Goal: Task Accomplishment & Management: Manage account settings

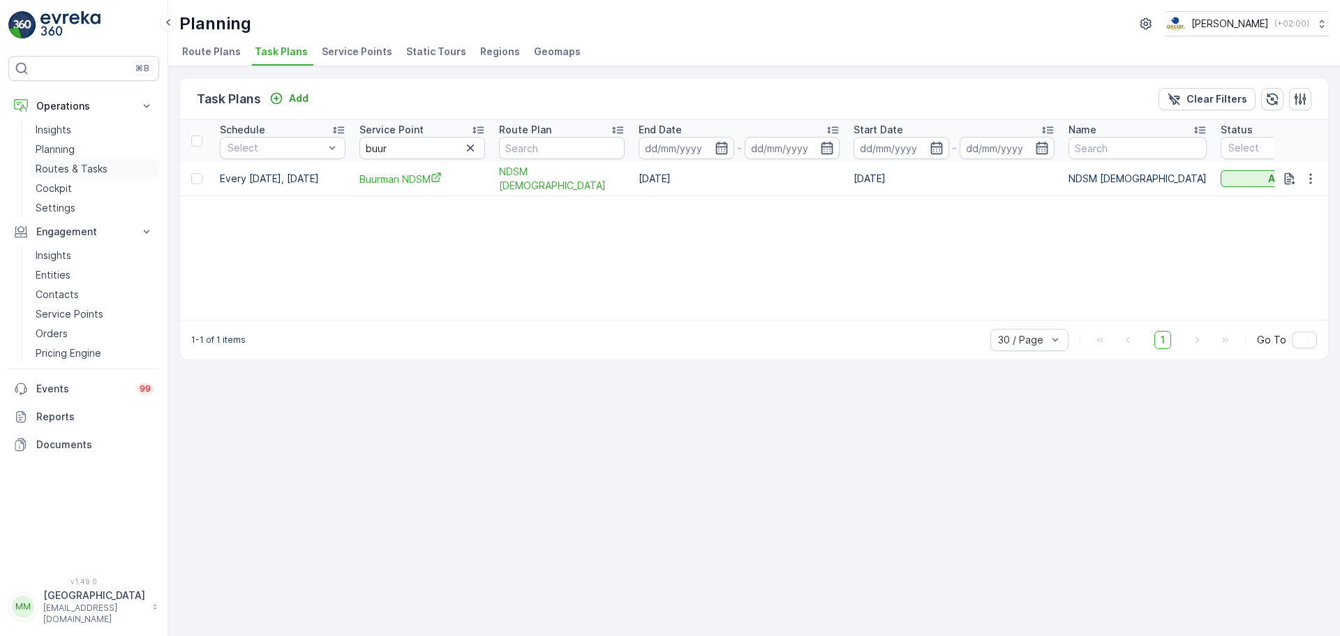
click at [72, 165] on p "Routes & Tasks" at bounding box center [72, 169] width 72 height 14
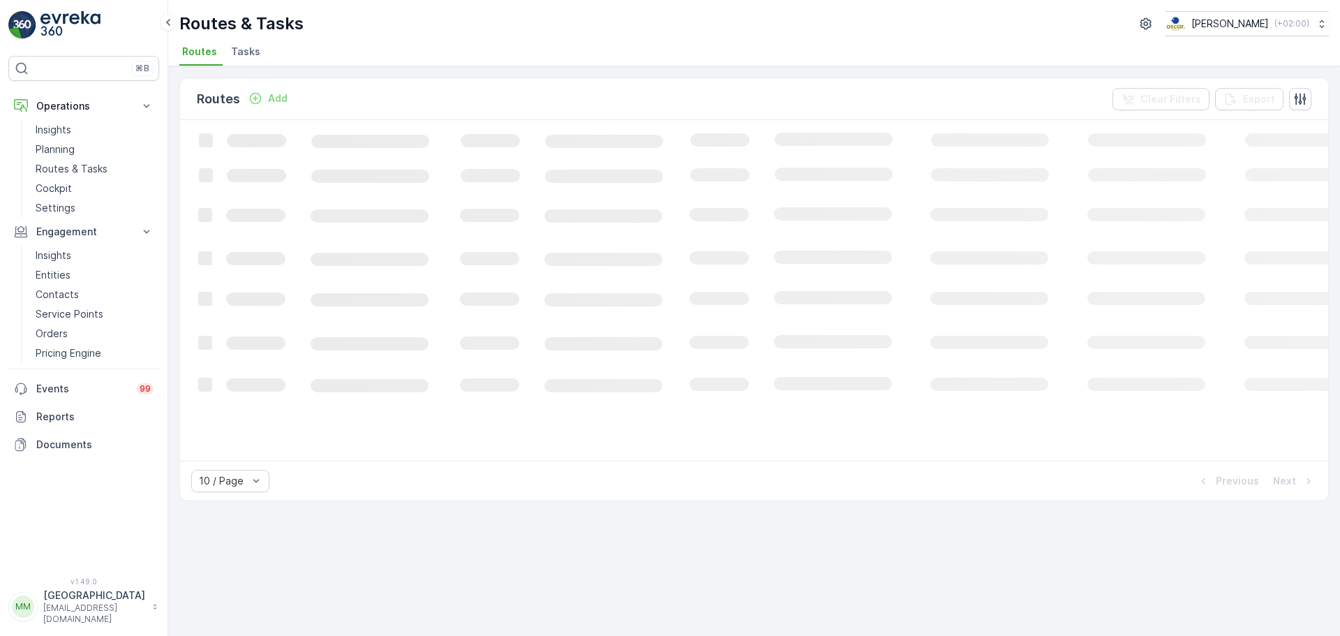
click at [254, 61] on li "Tasks" at bounding box center [247, 54] width 38 height 24
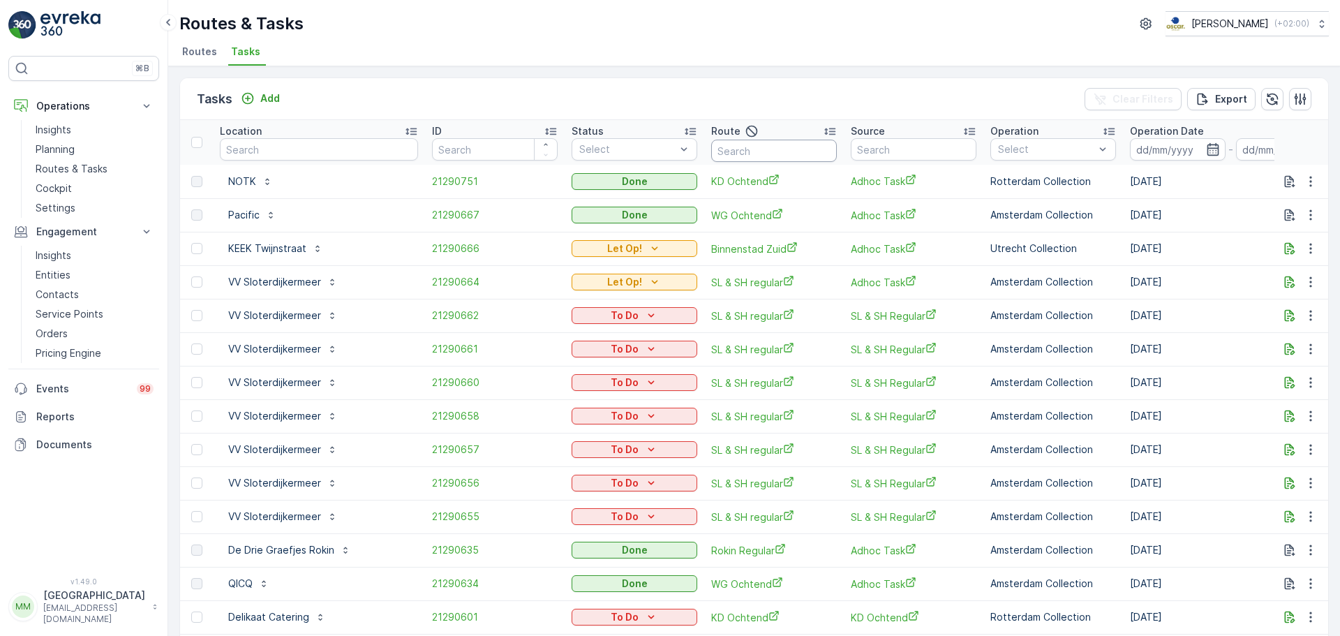
click at [766, 145] on input "text" at bounding box center [774, 151] width 126 height 22
type input "seenons u"
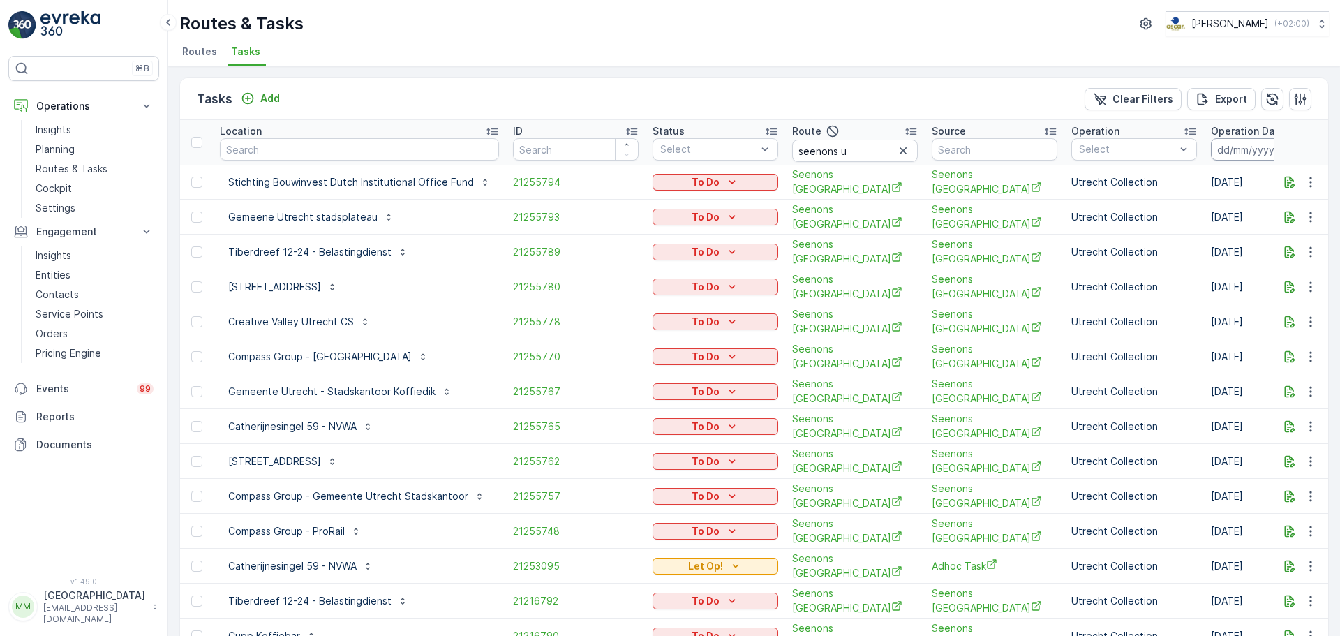
click at [1250, 154] on input at bounding box center [1259, 149] width 96 height 22
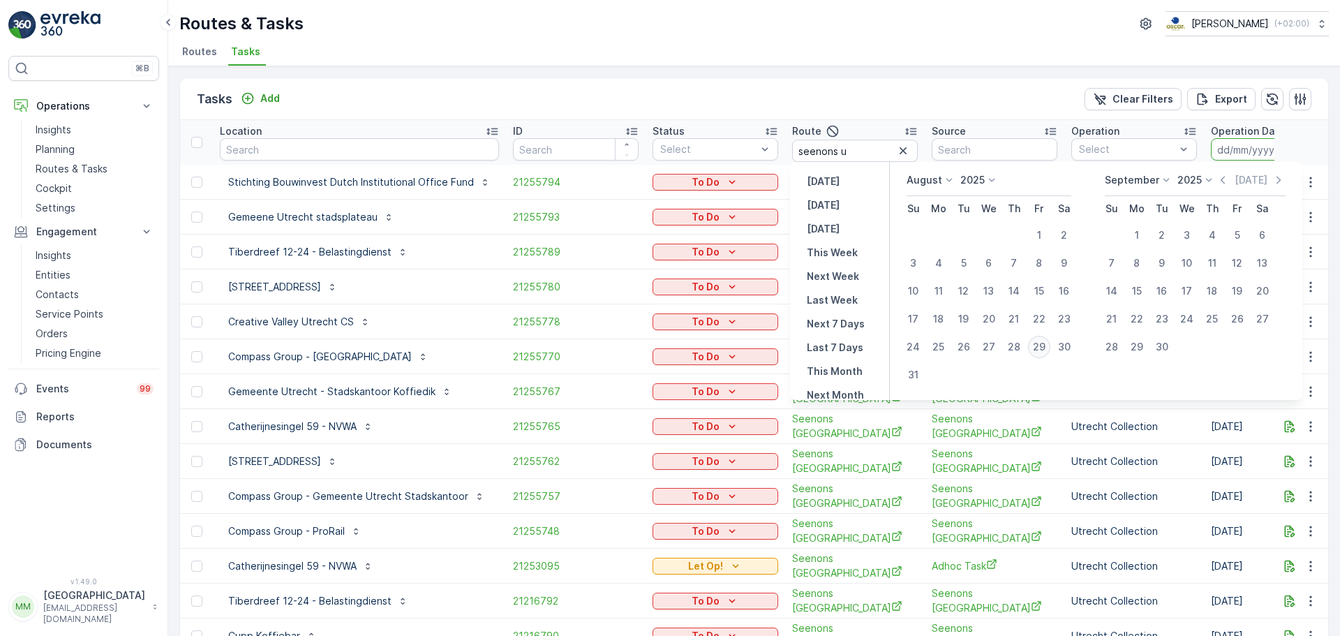
click at [1046, 348] on div "29" at bounding box center [1039, 347] width 22 height 22
type input "[DATE]"
click at [1046, 348] on div "29" at bounding box center [1039, 347] width 22 height 22
type input "[DATE]"
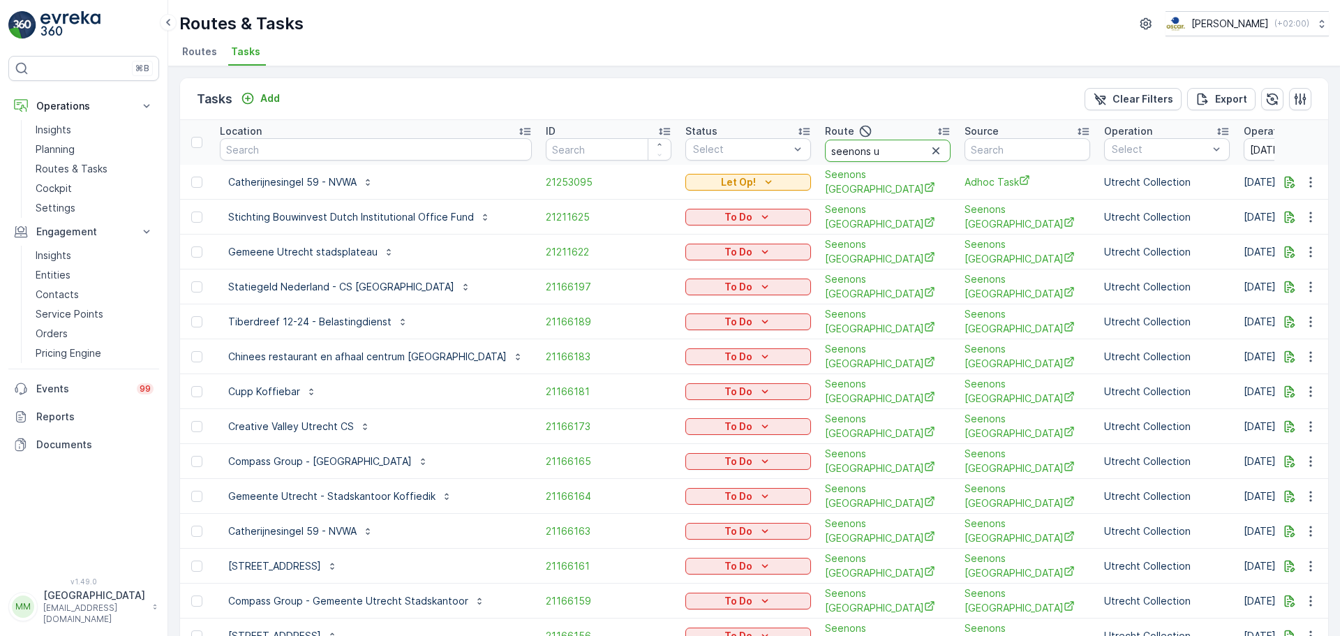
drag, startPoint x: 853, startPoint y: 155, endPoint x: 768, endPoint y: 165, distance: 85.1
click at [768, 165] on table "Location ID Status Select Route seenons u Source Operation Select Operation Dat…" at bounding box center [1349, 404] width 2339 height 568
type input "usp"
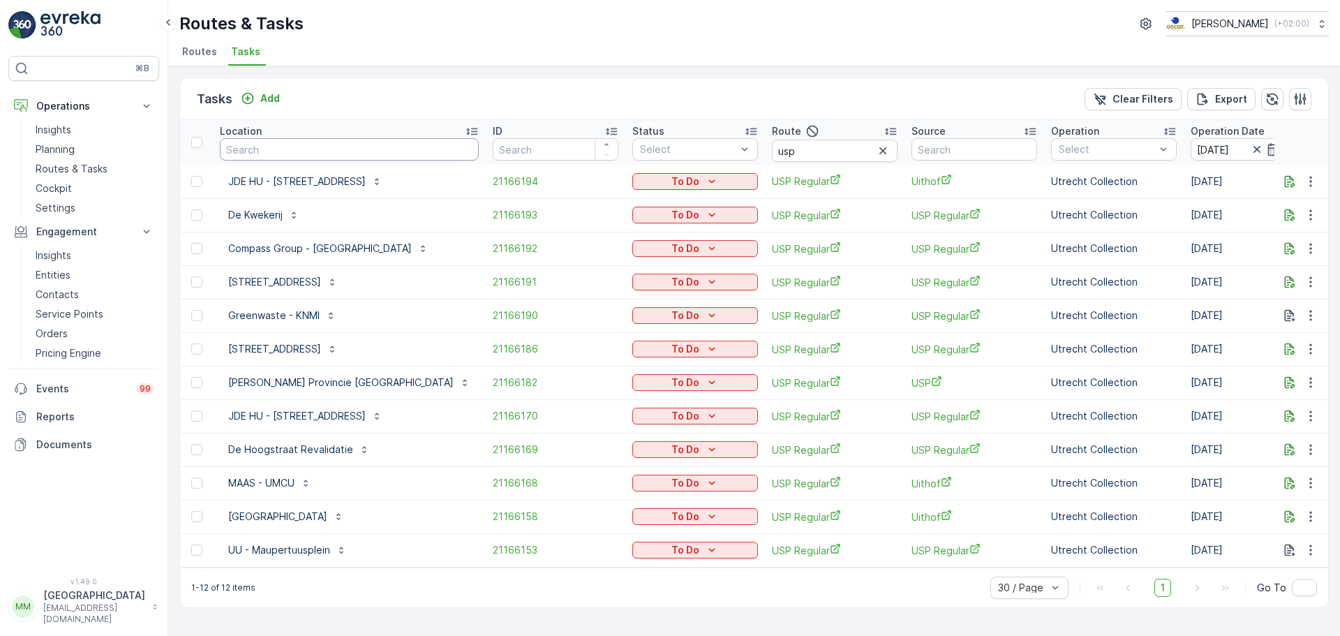
click at [314, 144] on input "text" at bounding box center [349, 149] width 259 height 22
click at [92, 167] on p "Routes & Tasks" at bounding box center [72, 169] width 72 height 14
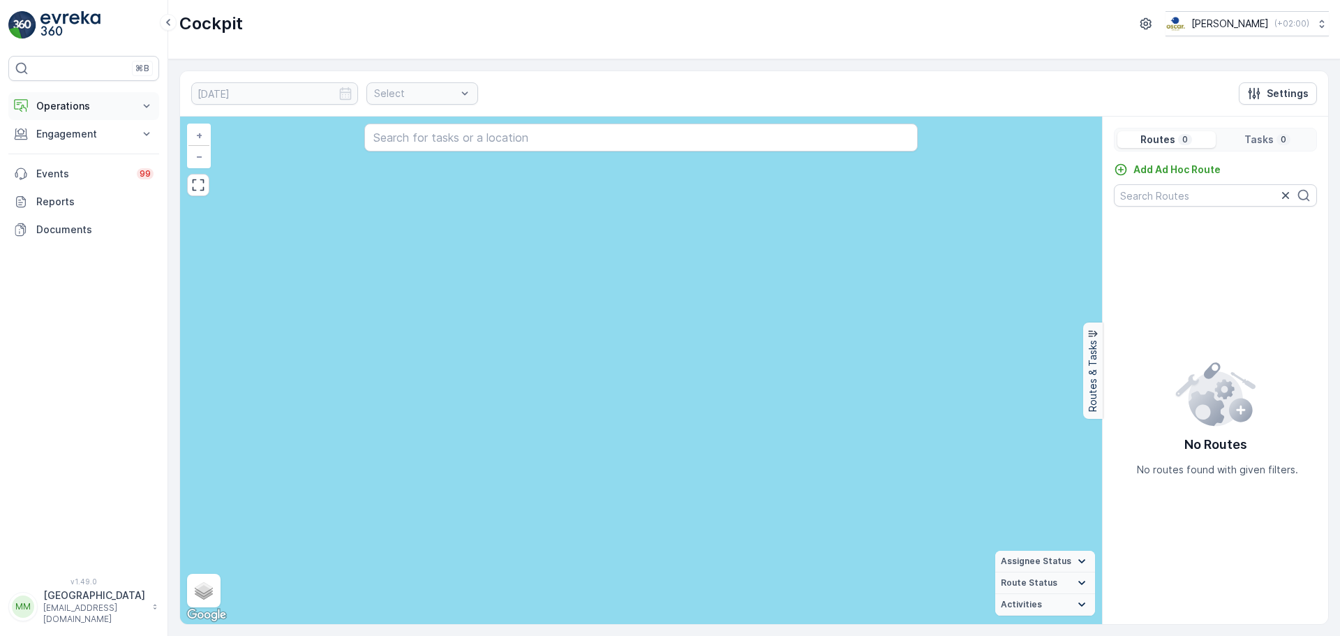
click at [93, 111] on p "Operations" at bounding box center [83, 106] width 95 height 14
click at [81, 181] on link "Cockpit" at bounding box center [94, 189] width 129 height 20
click at [246, 107] on div "26.08.2025 Select Settings" at bounding box center [754, 93] width 1148 height 45
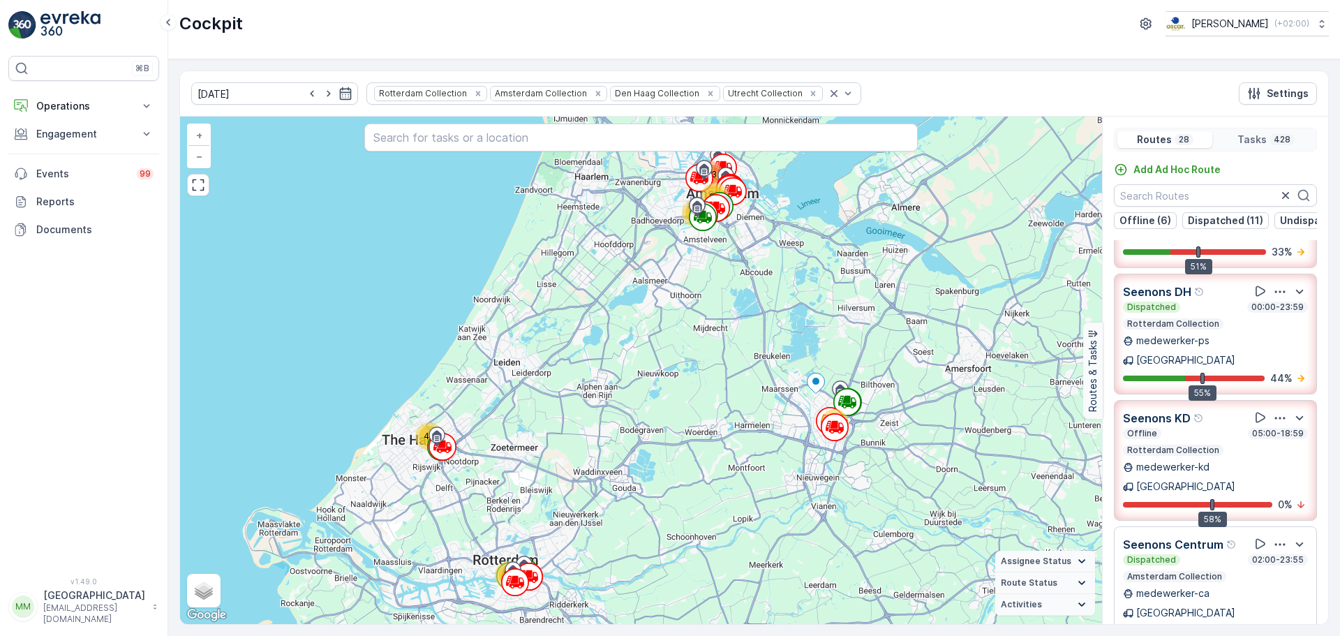
scroll to position [698, 0]
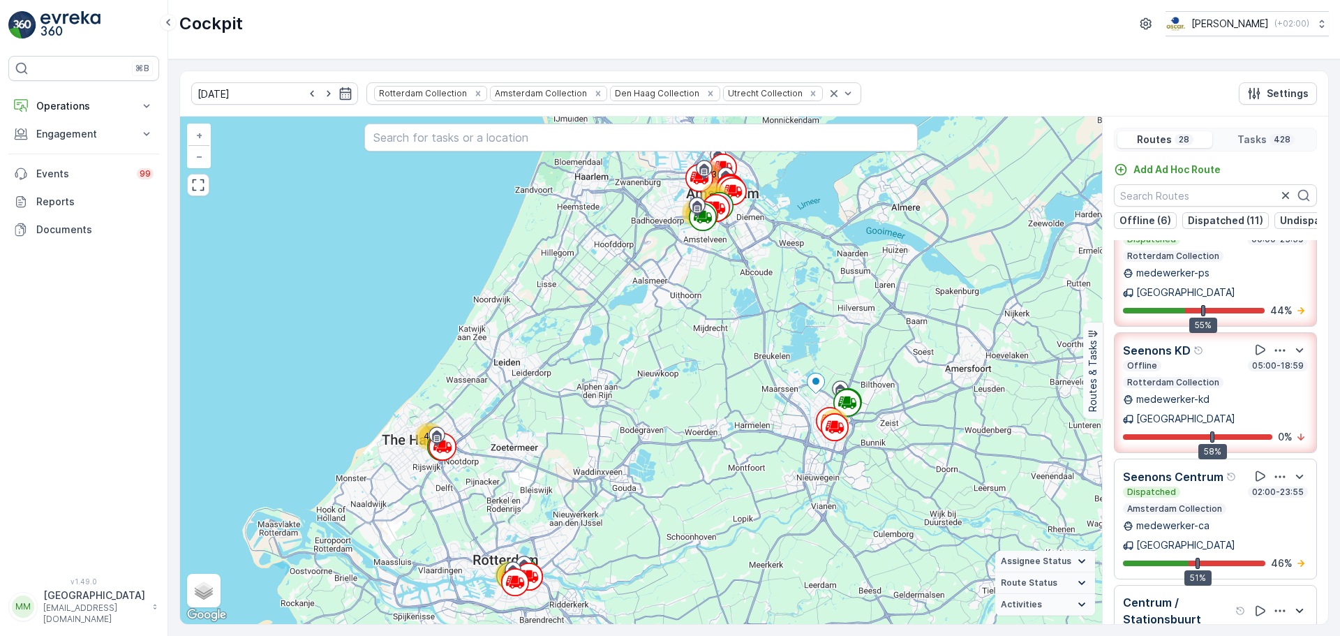
click at [1297, 602] on icon "button" at bounding box center [1299, 610] width 17 height 17
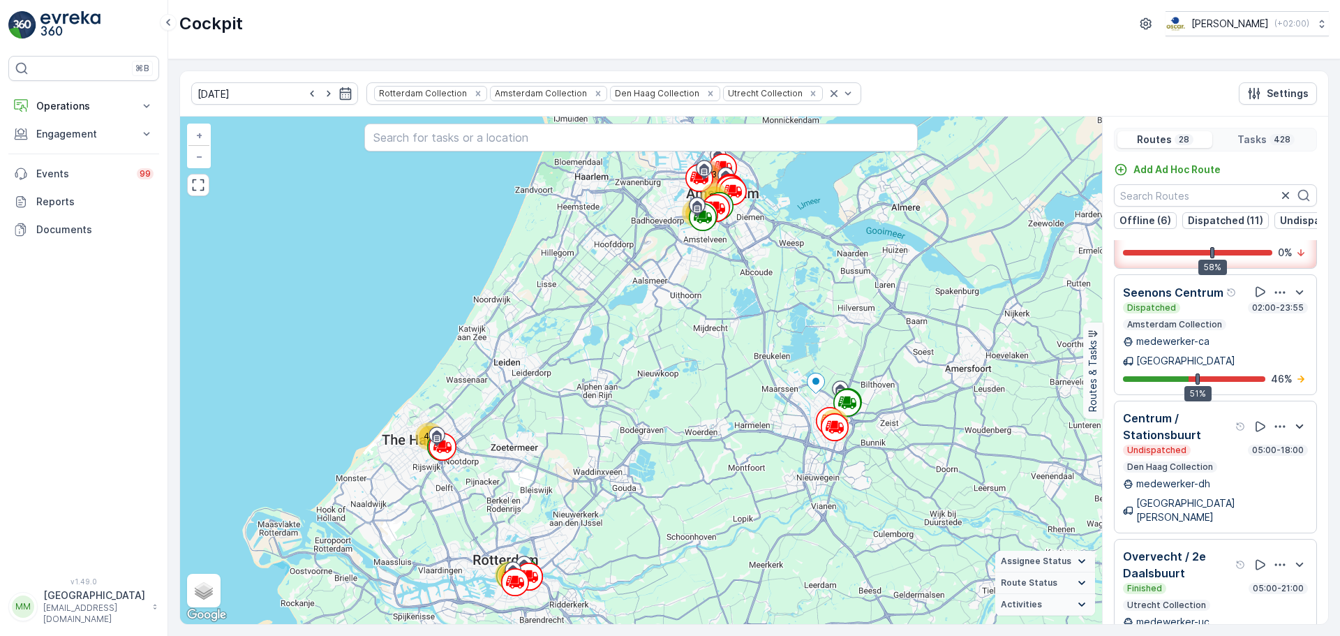
scroll to position [907, 0]
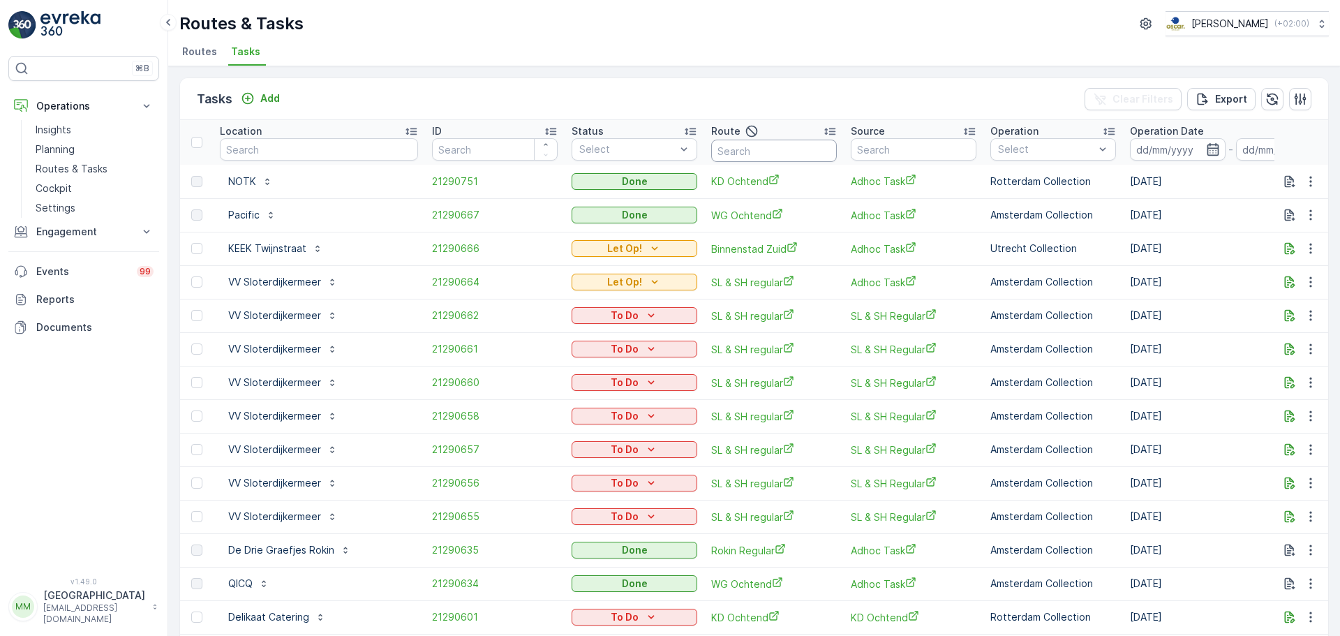
click at [800, 156] on input "text" at bounding box center [774, 151] width 126 height 22
type input "overve"
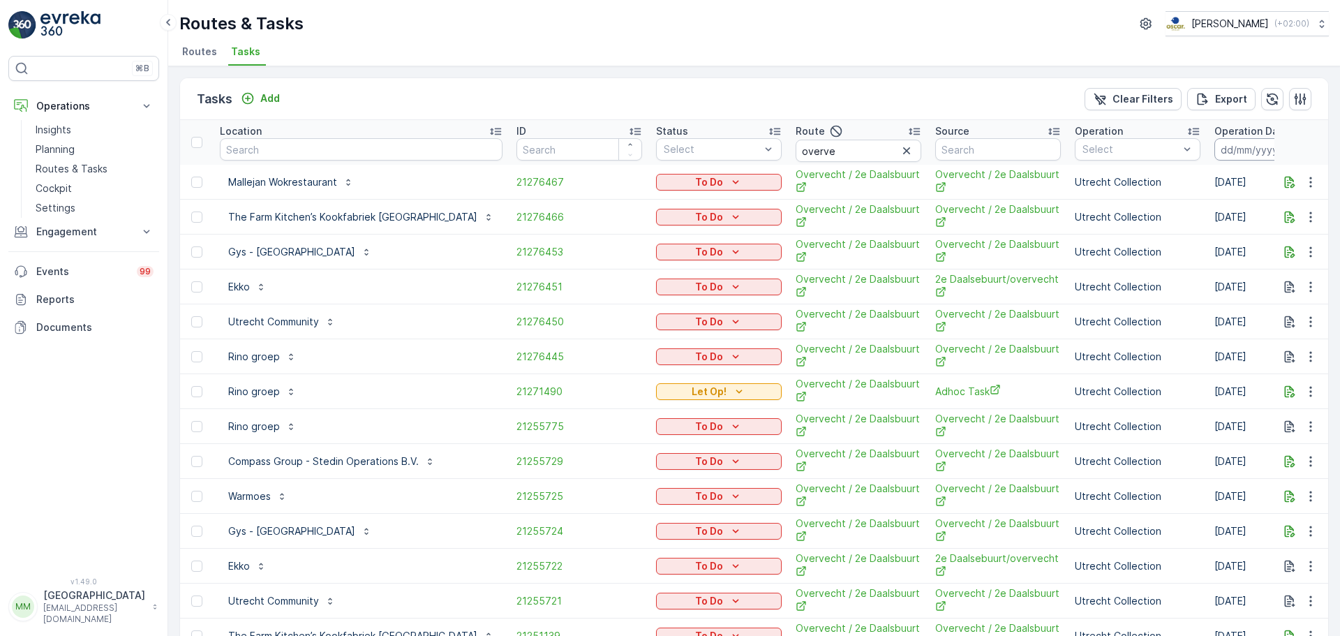
click at [1214, 151] on input at bounding box center [1262, 149] width 96 height 22
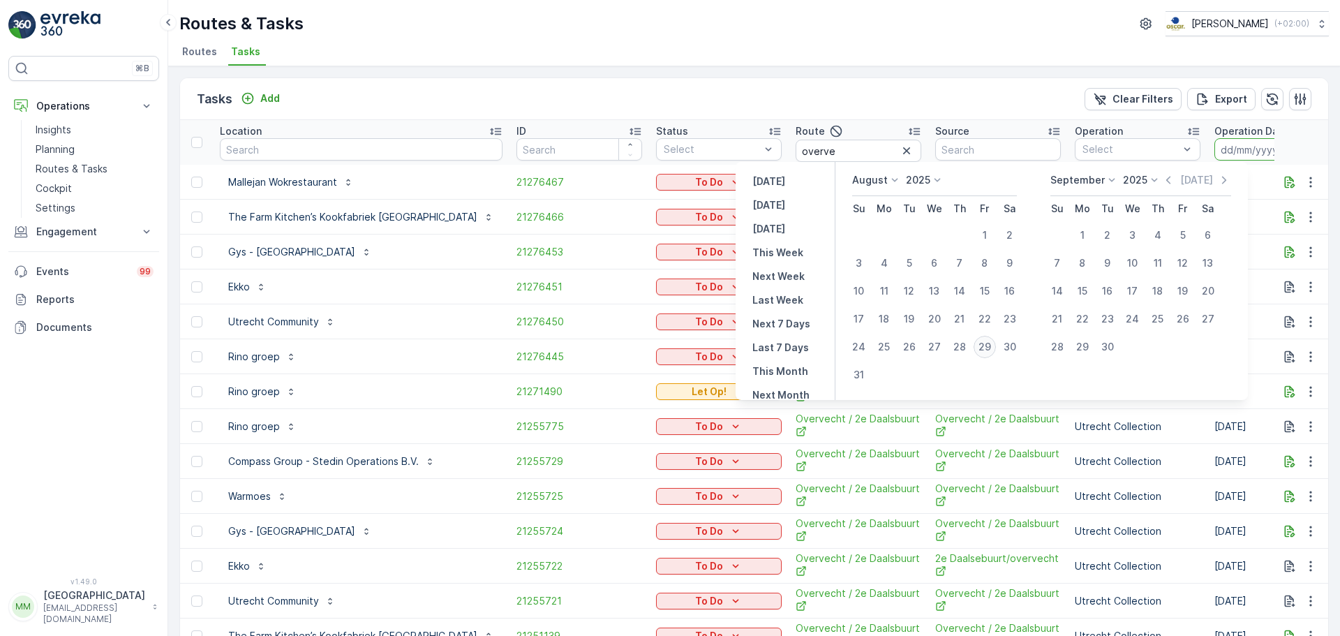
click at [989, 345] on div "29" at bounding box center [984, 347] width 22 height 22
type input "[DATE]"
click at [988, 345] on div "29" at bounding box center [984, 347] width 22 height 22
type input "[DATE]"
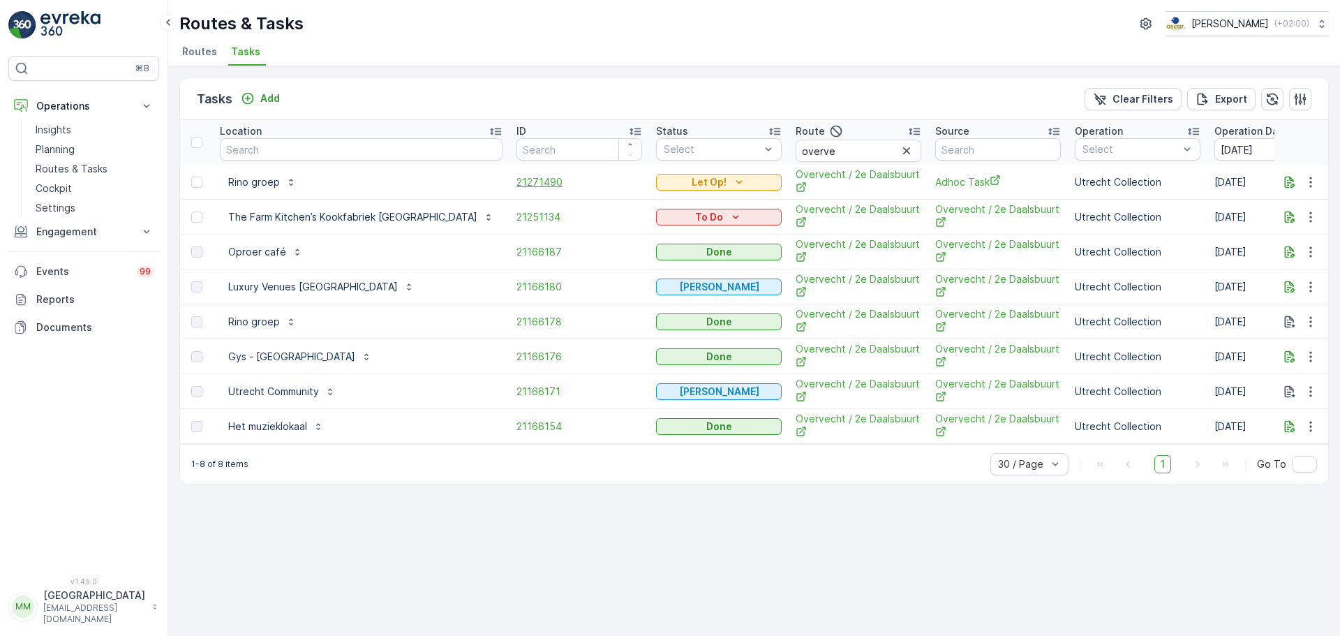
click at [516, 187] on span "21271490" at bounding box center [579, 182] width 126 height 14
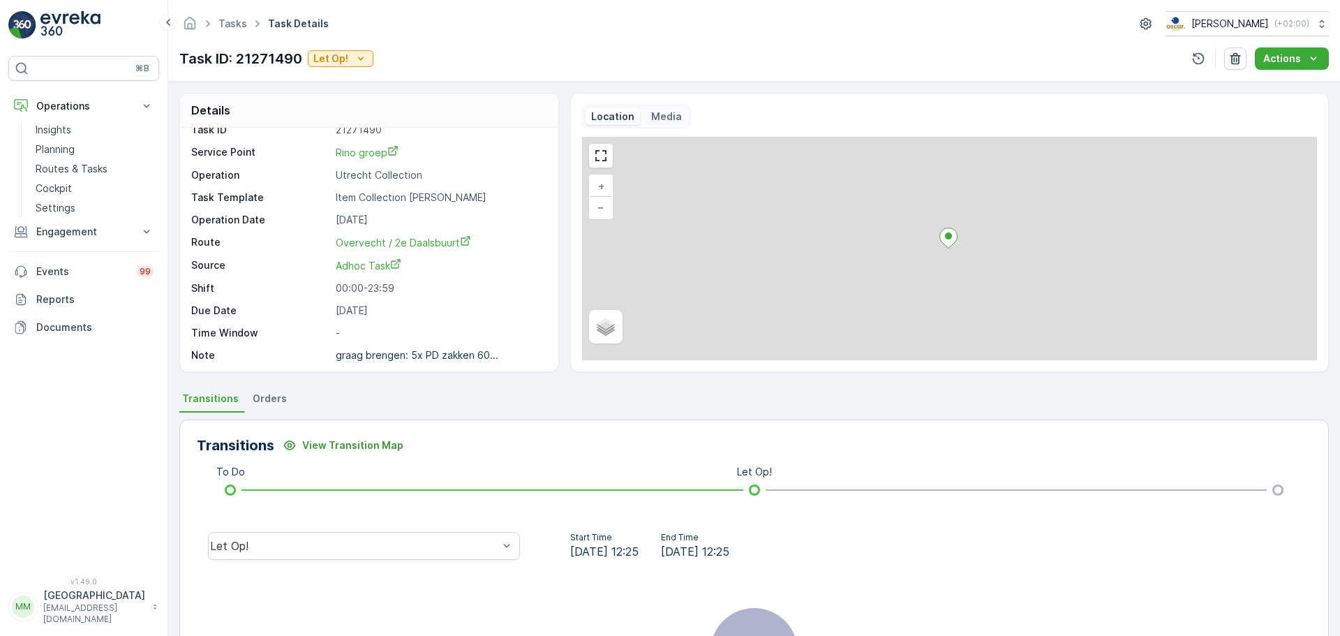
scroll to position [18, 0]
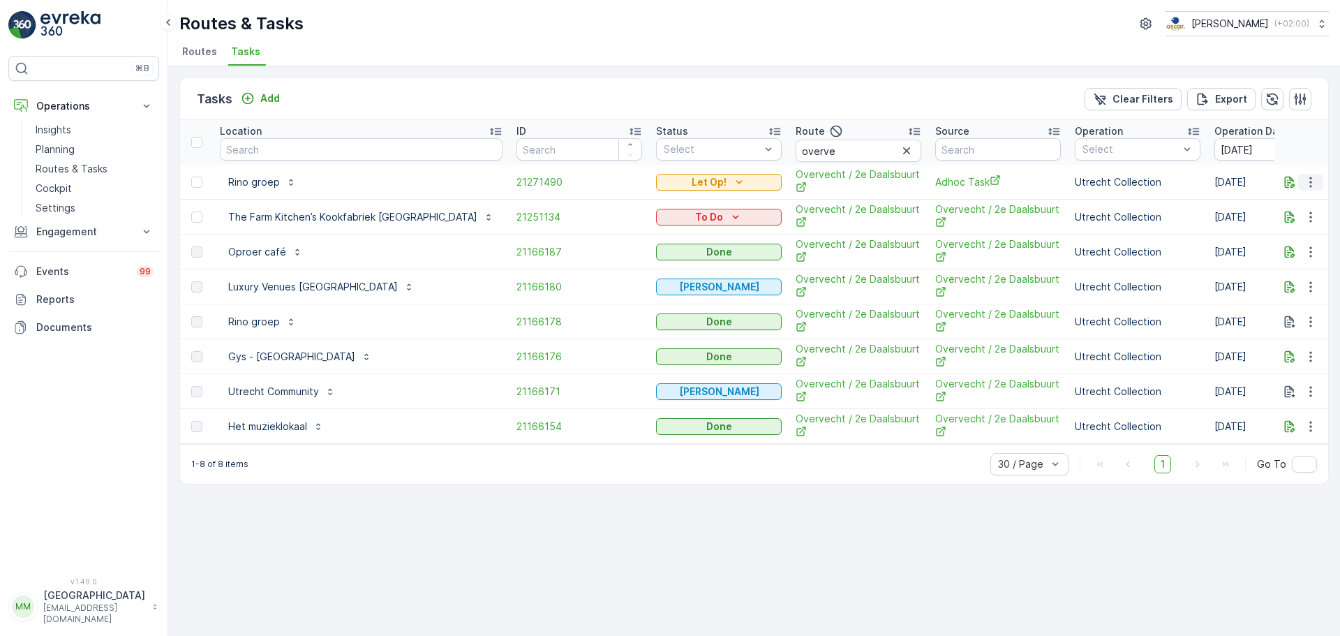
click at [1308, 186] on icon "button" at bounding box center [1311, 182] width 14 height 14
click at [1300, 177] on button "button" at bounding box center [1310, 182] width 25 height 17
click at [1283, 247] on span "Change Route" at bounding box center [1275, 242] width 68 height 14
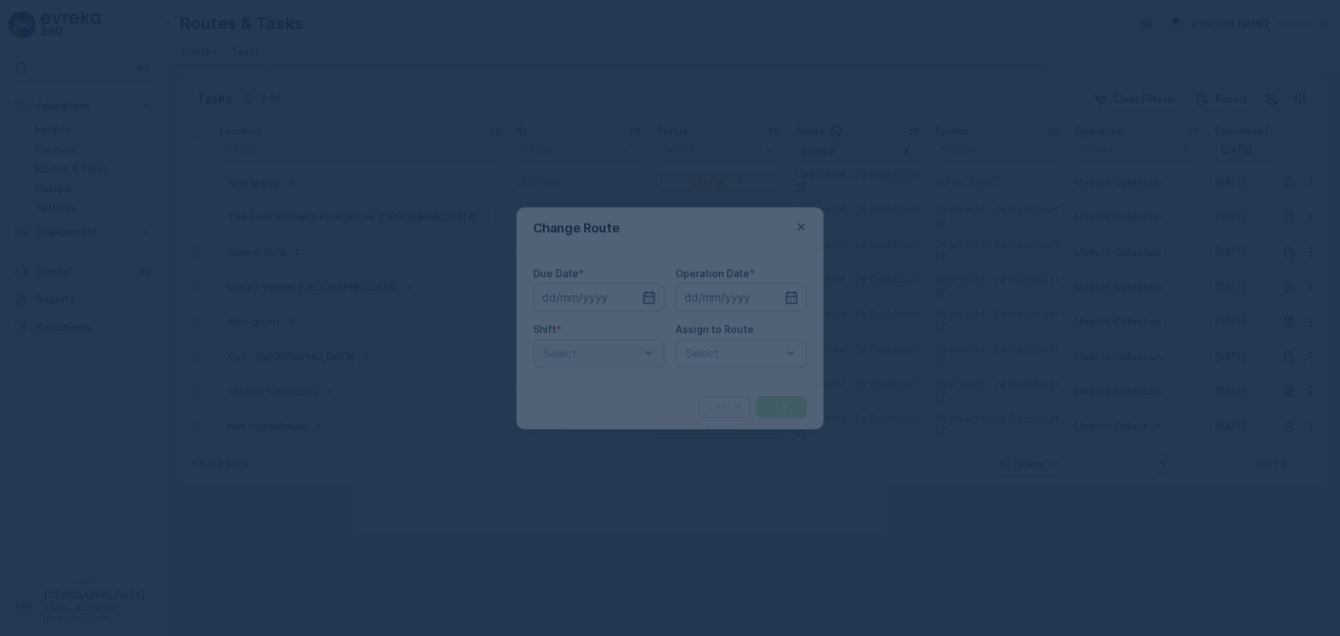
type input "[DATE]"
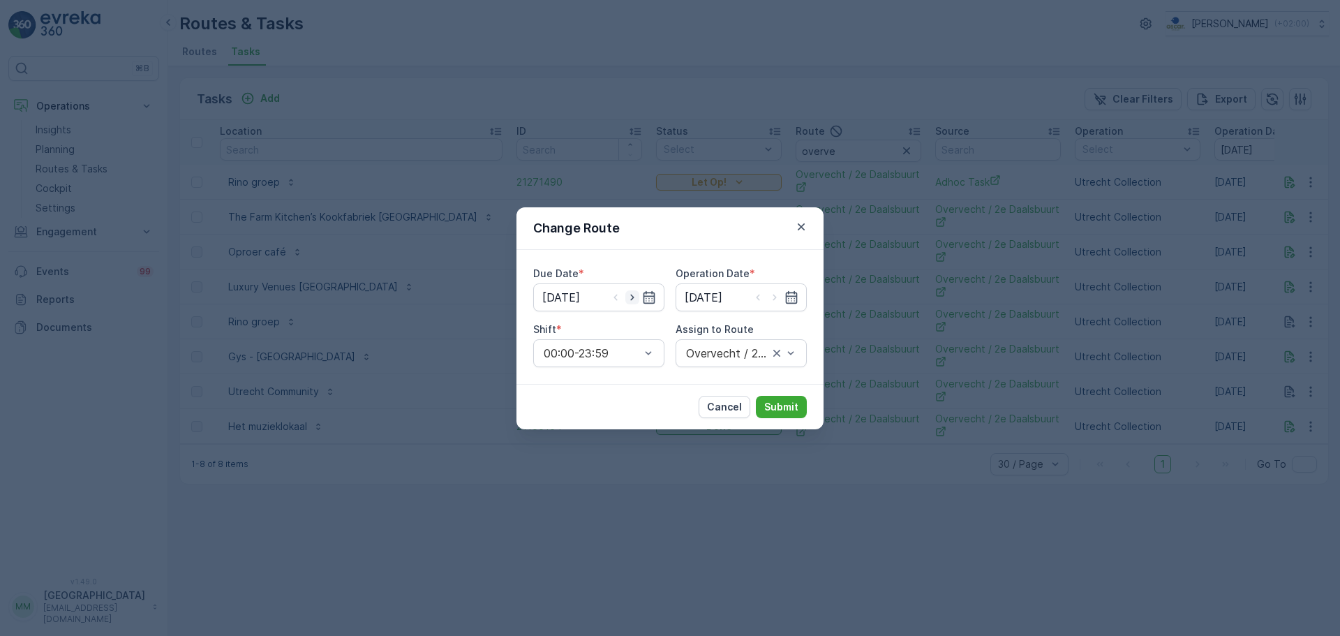
click at [632, 294] on icon "button" at bounding box center [632, 297] width 14 height 14
type input "[DATE]"
click at [770, 295] on icon "button" at bounding box center [775, 297] width 14 height 14
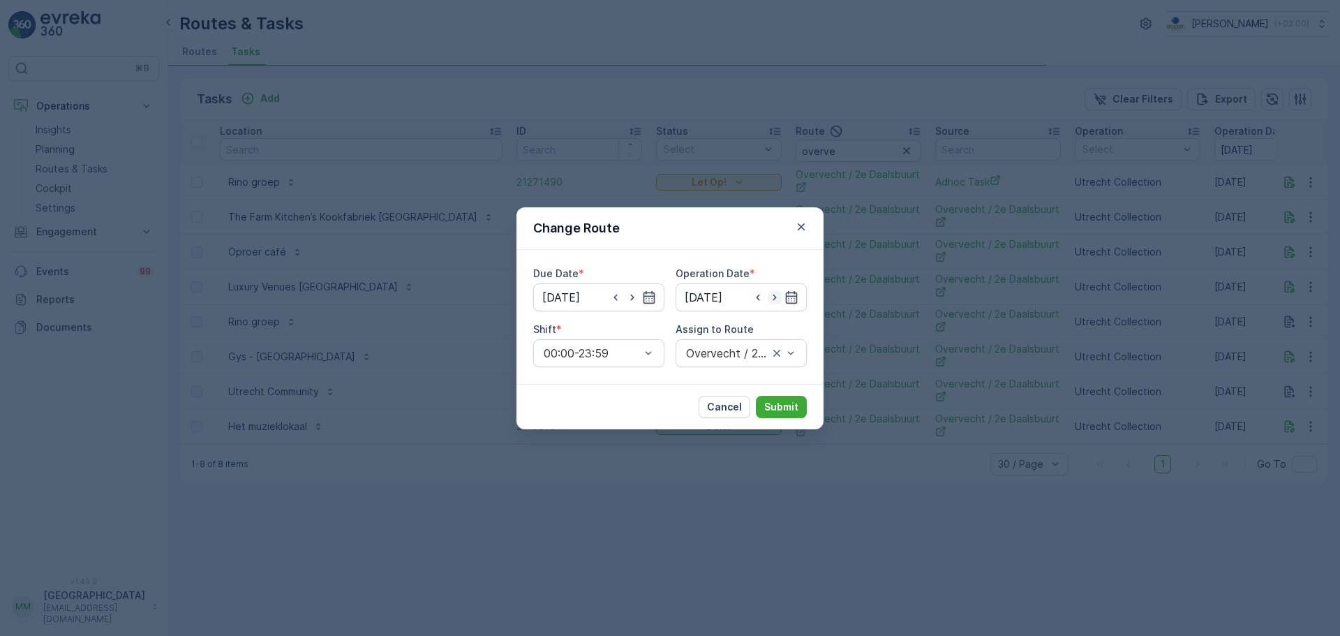
type input "[DATE]"
click at [748, 358] on div at bounding box center [734, 353] width 99 height 13
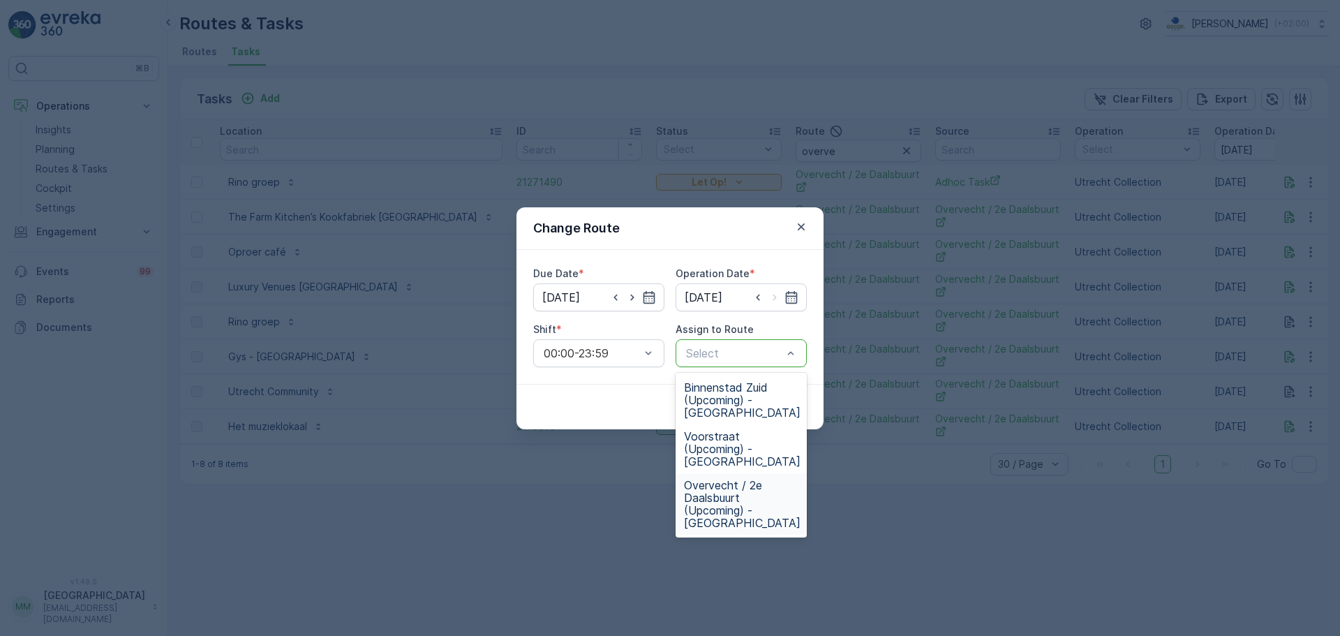
click at [765, 479] on span "Overvecht / 2e Daalsbuurt (Upcoming) - Utrecht" at bounding box center [742, 504] width 117 height 50
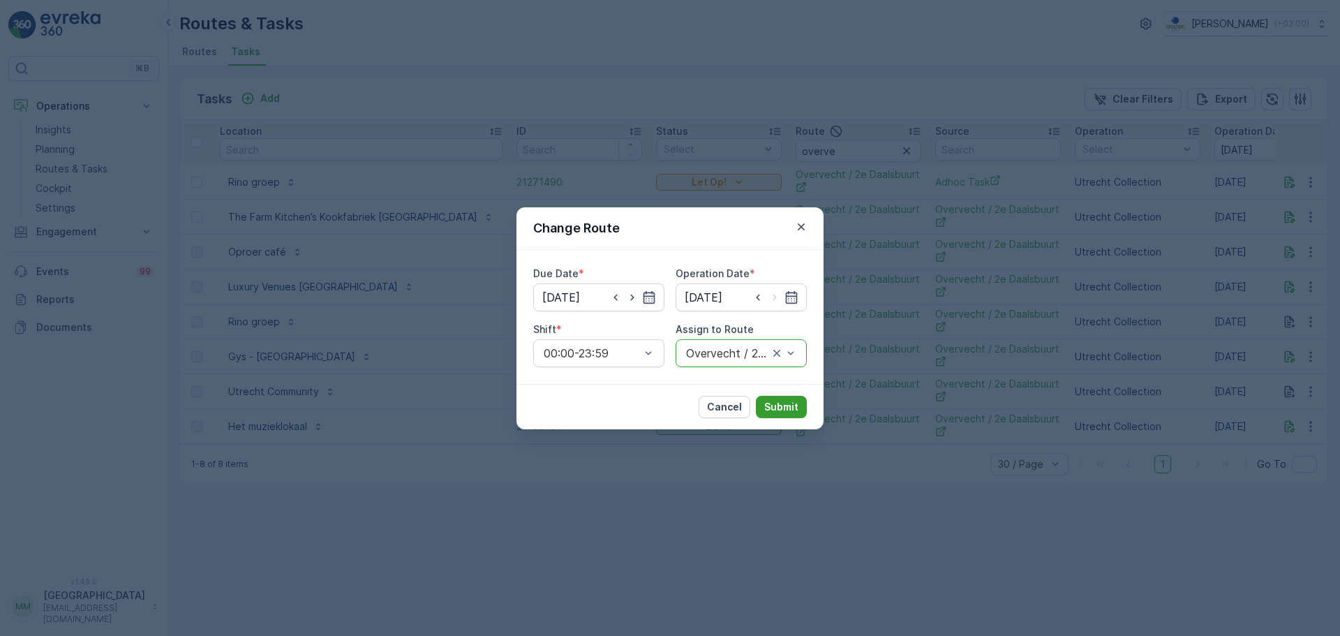
click at [784, 404] on p "Submit" at bounding box center [781, 407] width 34 height 14
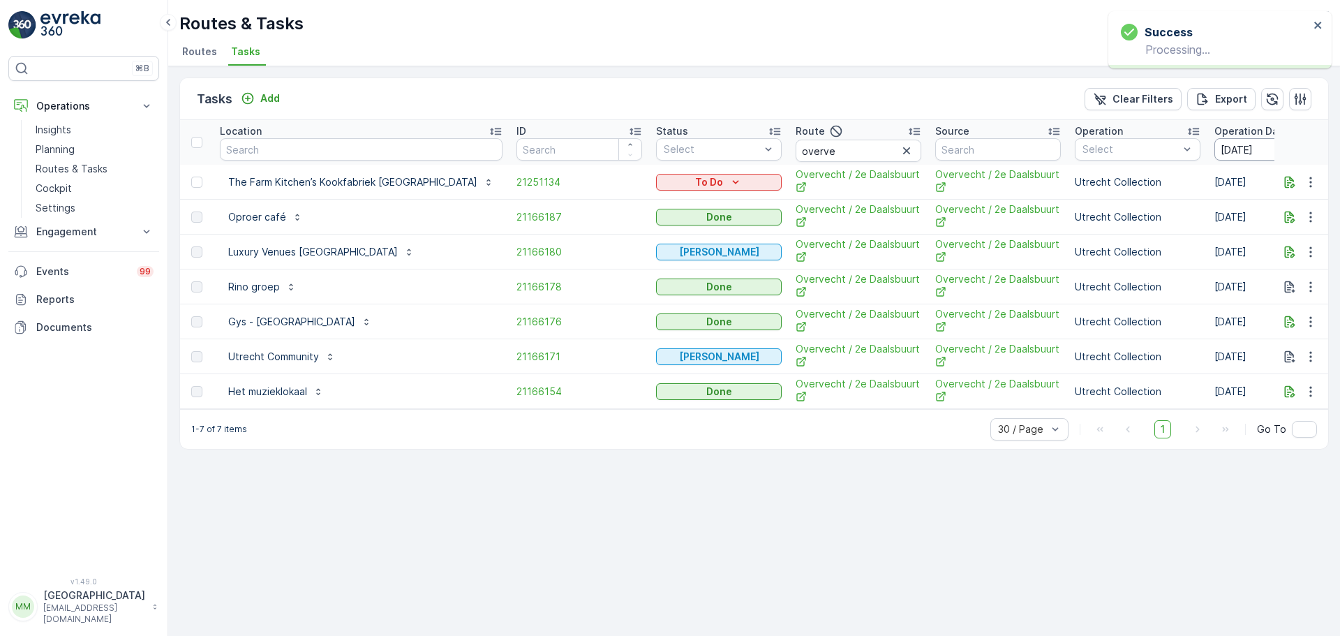
click at [1214, 146] on input "[DATE]" at bounding box center [1262, 149] width 96 height 22
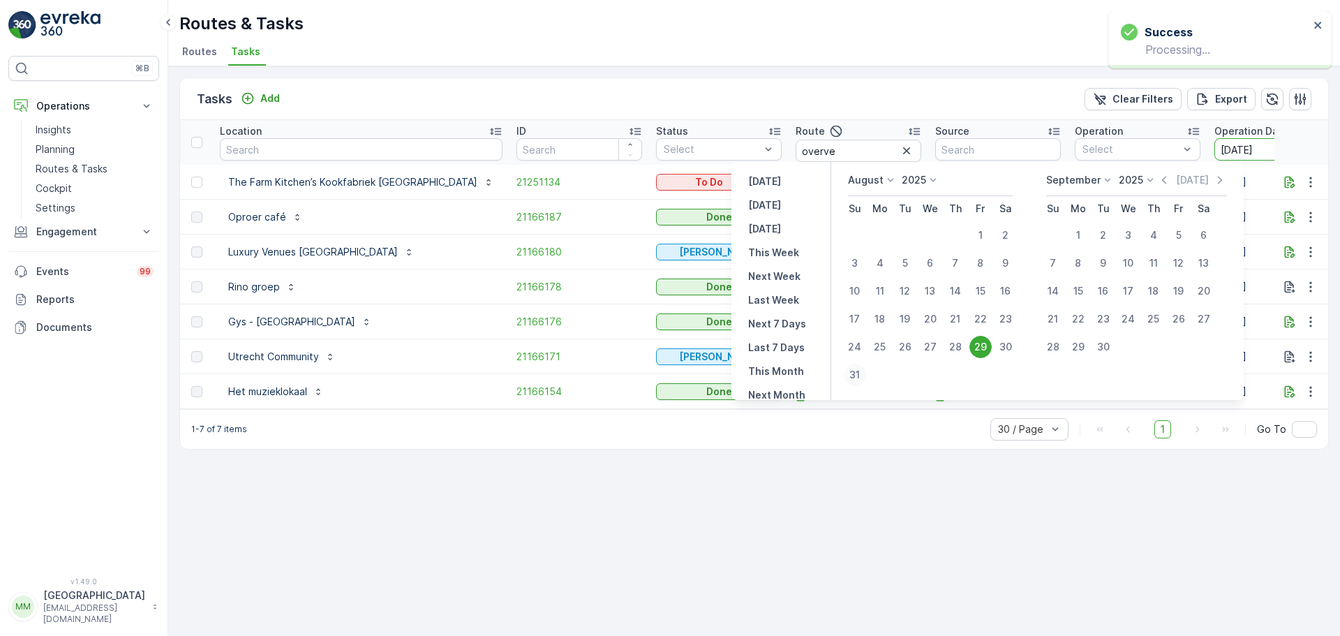
click at [863, 372] on div "31" at bounding box center [855, 375] width 22 height 22
type input "31.08.2025"
click at [863, 372] on div "31" at bounding box center [855, 375] width 22 height 22
type input "31.08.2025"
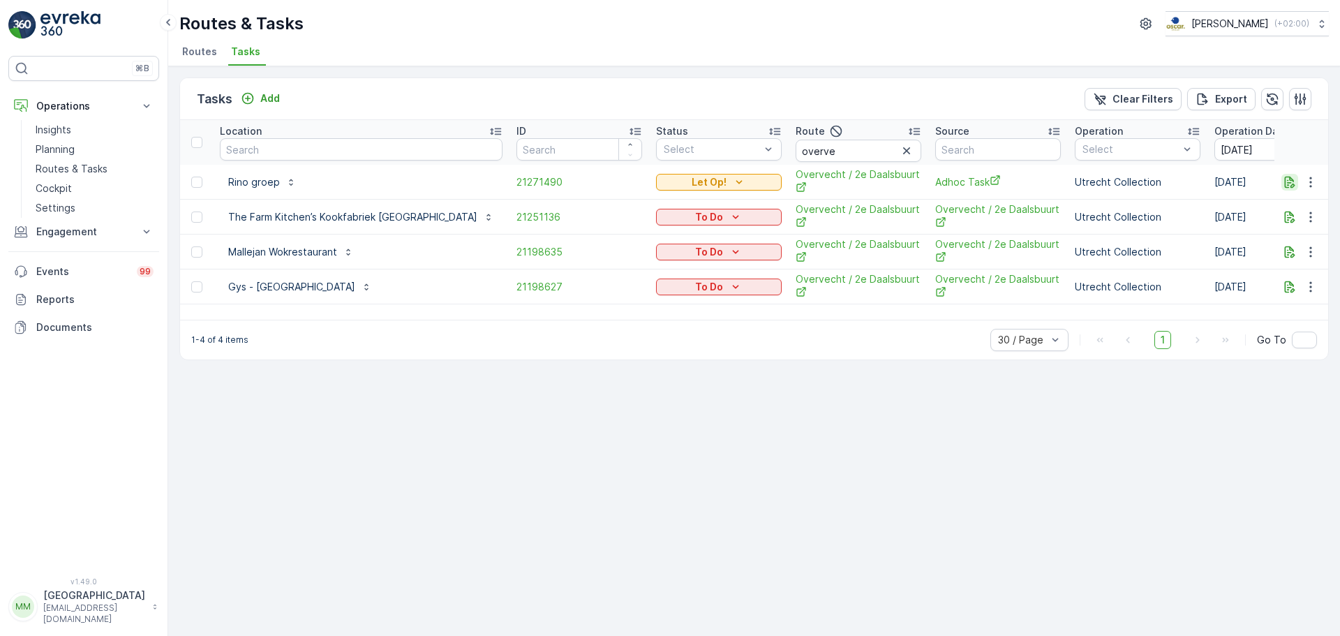
click at [1287, 179] on icon "button" at bounding box center [1290, 182] width 14 height 14
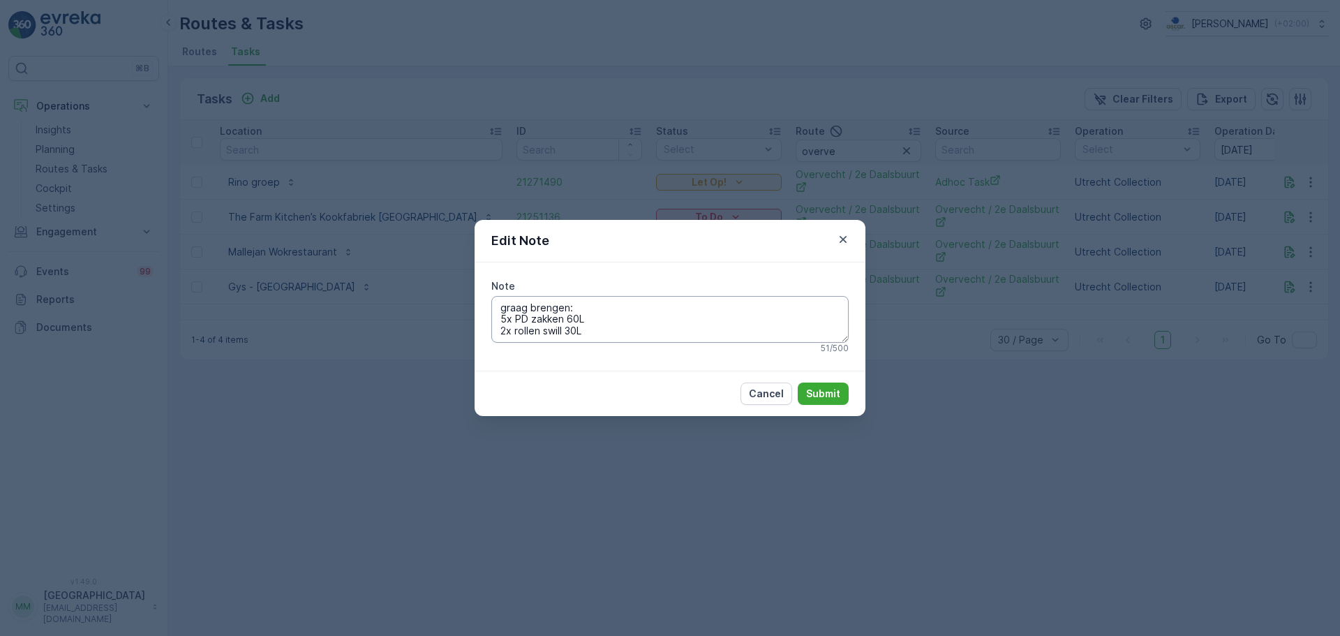
click at [502, 321] on textarea "graag brengen: 5x PD zakken 60L 2x rollen swill 30L" at bounding box center [669, 319] width 357 height 46
type textarea "graag brengen: 10x PD zakken 60L 2x rollen swill 30L"
click at [823, 397] on p "Submit" at bounding box center [823, 394] width 34 height 14
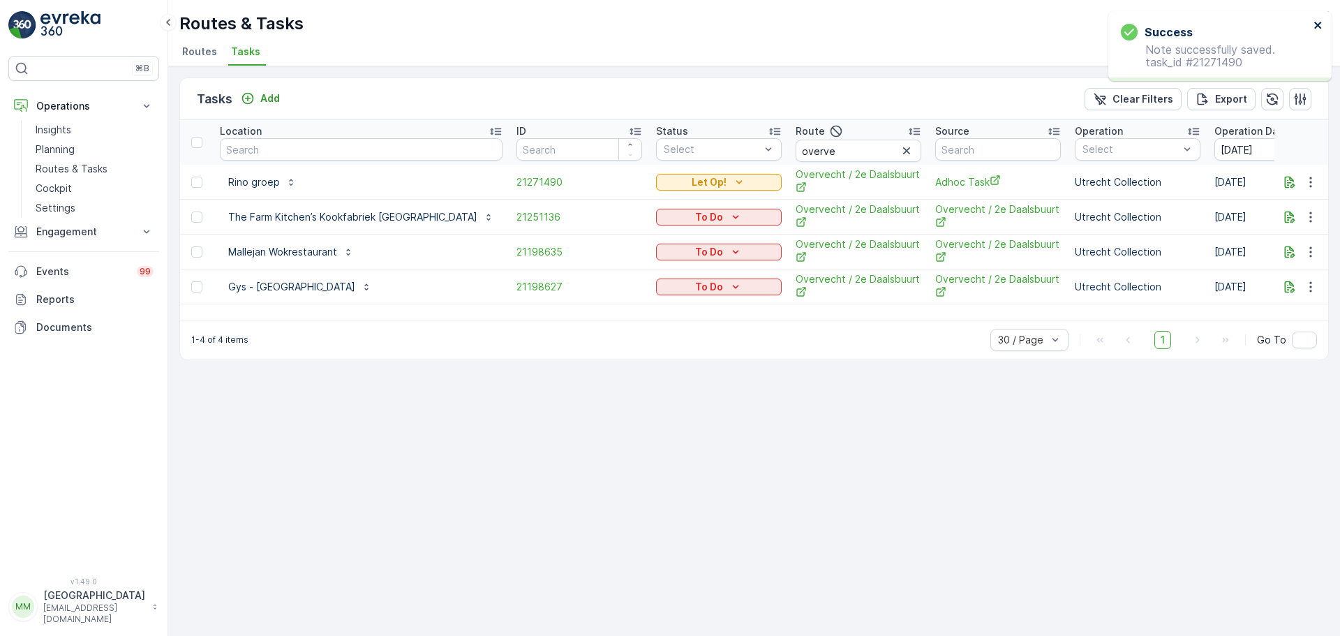
click at [1318, 26] on icon "close" at bounding box center [1317, 25] width 7 height 7
click at [1303, 186] on button "button" at bounding box center [1310, 182] width 25 height 17
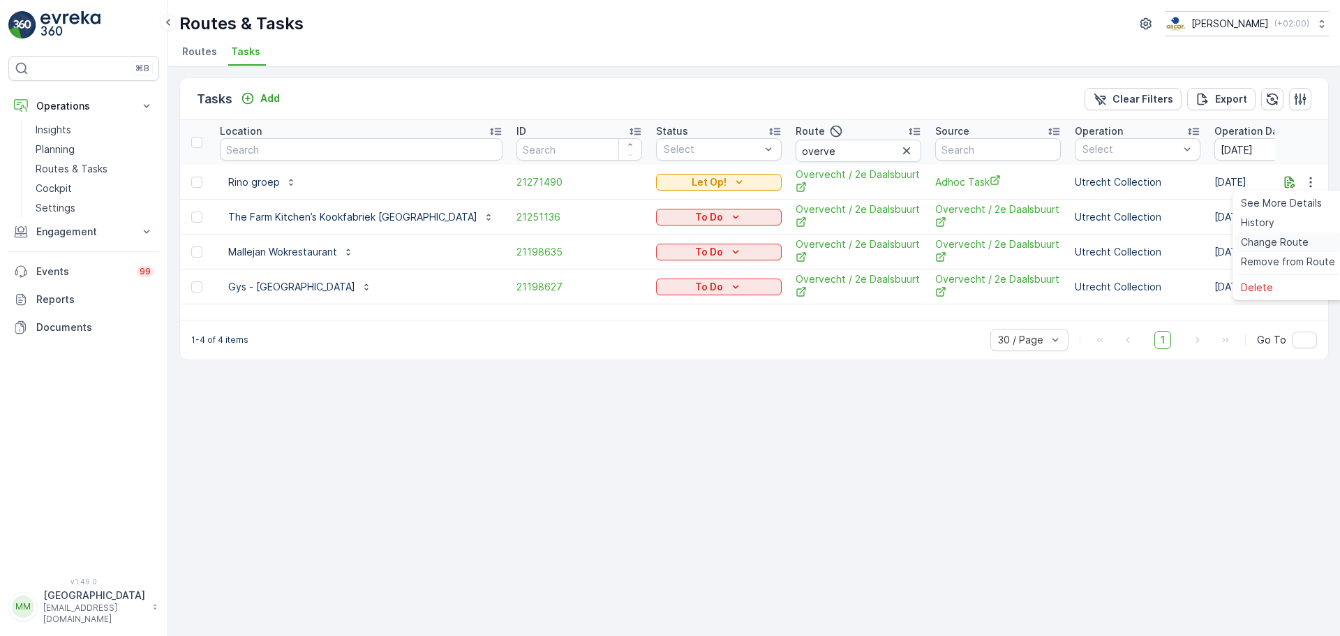
click at [1285, 245] on span "Change Route" at bounding box center [1275, 242] width 68 height 14
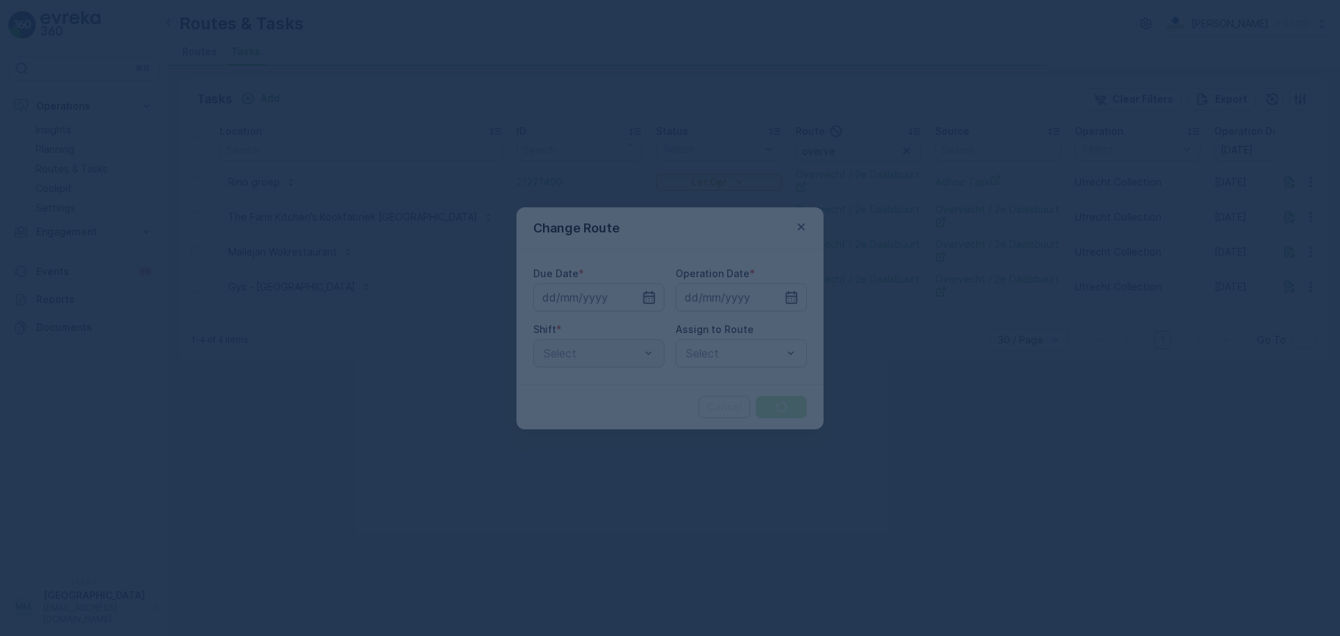
type input "[DATE]"
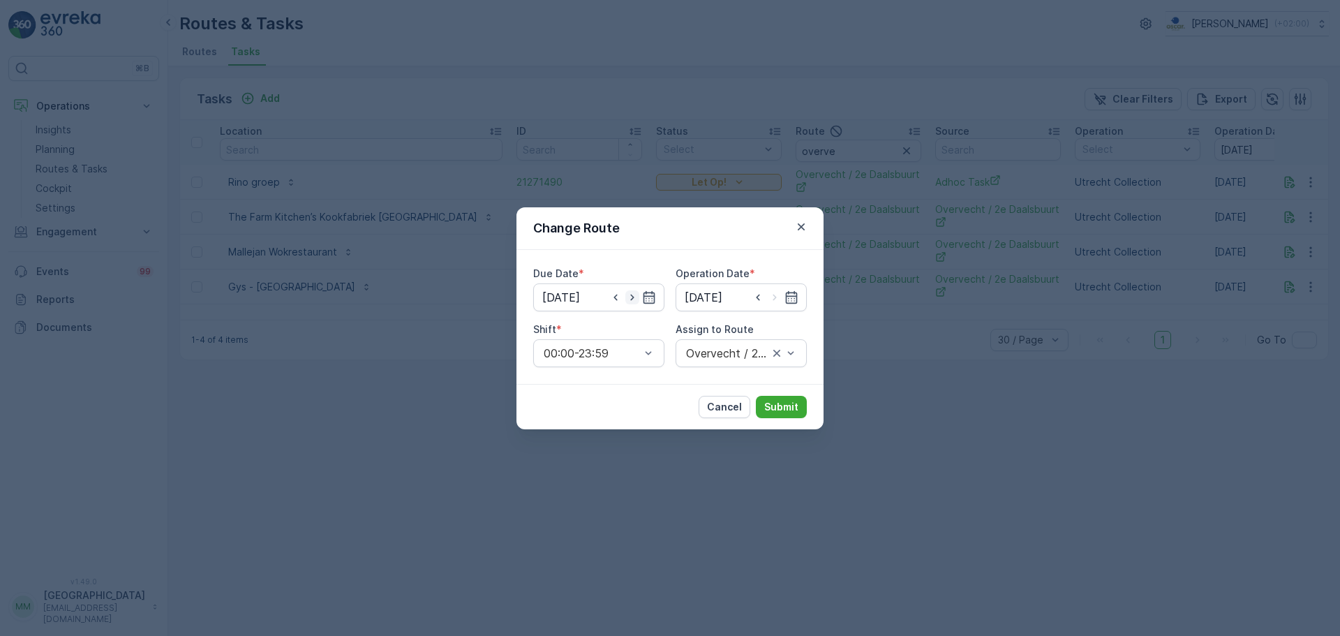
click at [632, 298] on icon "button" at bounding box center [631, 297] width 3 height 6
type input "[DATE]"
click at [775, 301] on icon "button" at bounding box center [775, 297] width 14 height 14
type input "[DATE]"
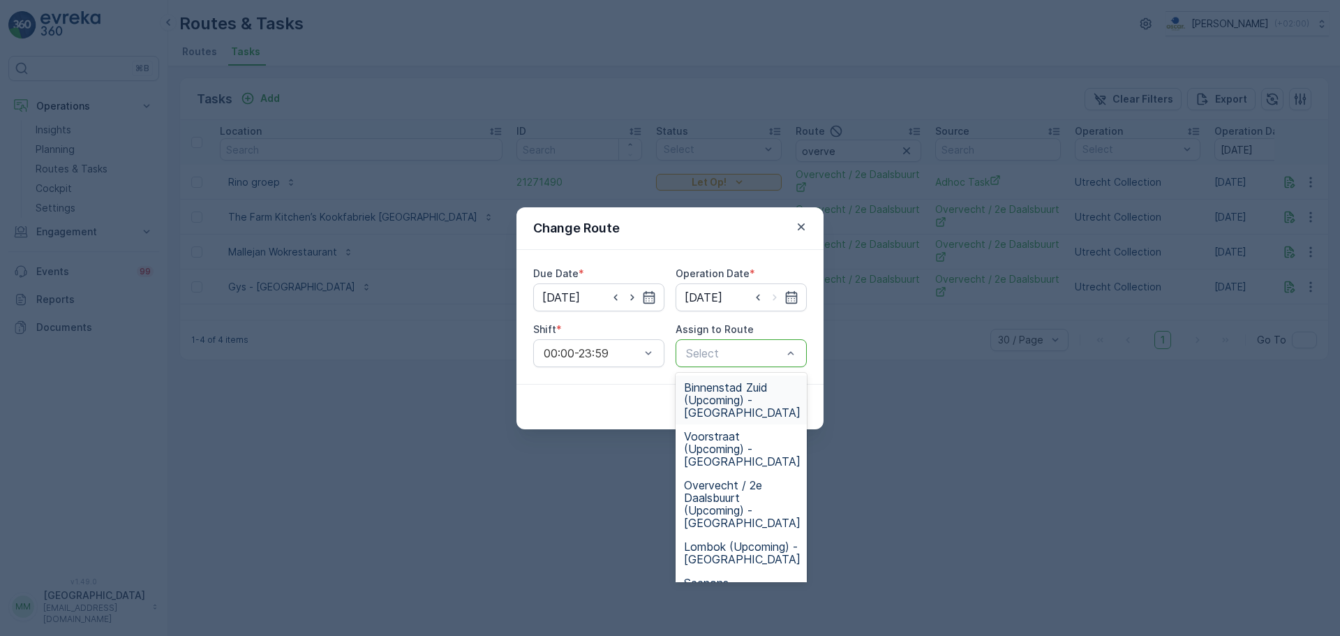
click at [745, 357] on div at bounding box center [734, 353] width 99 height 13
click at [759, 496] on span "Overvecht / 2e Daalsbuurt (Upcoming) - Utrecht" at bounding box center [742, 504] width 117 height 50
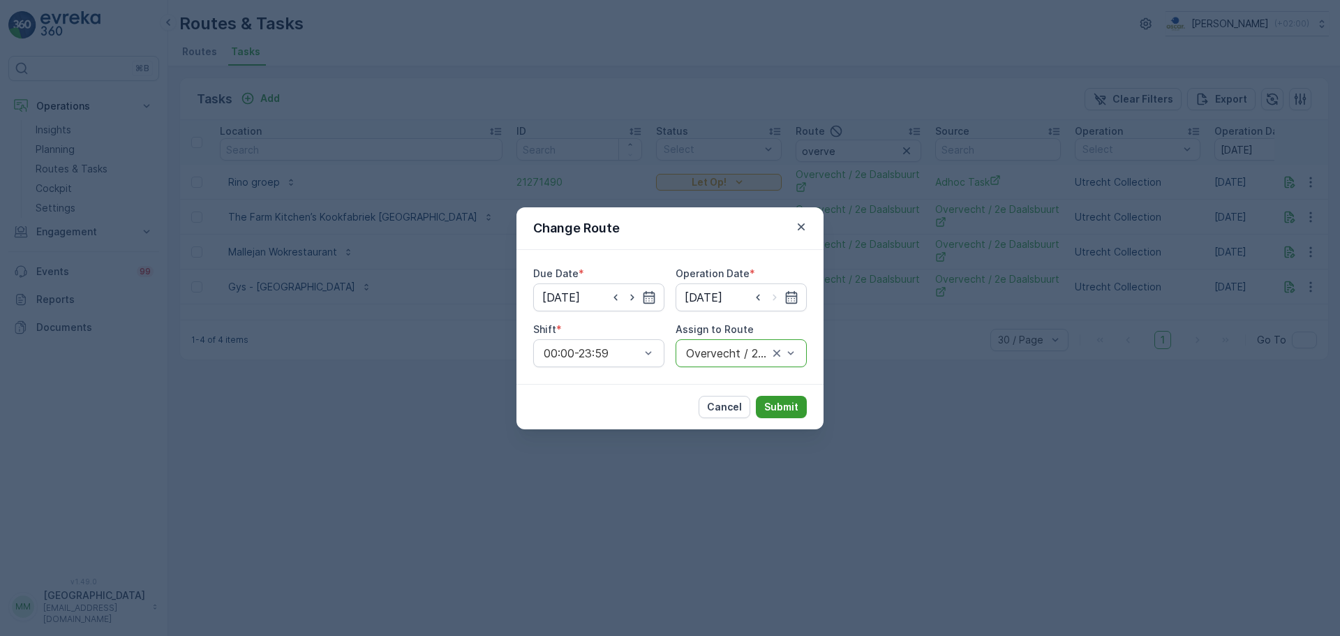
click at [777, 412] on p "Submit" at bounding box center [781, 407] width 34 height 14
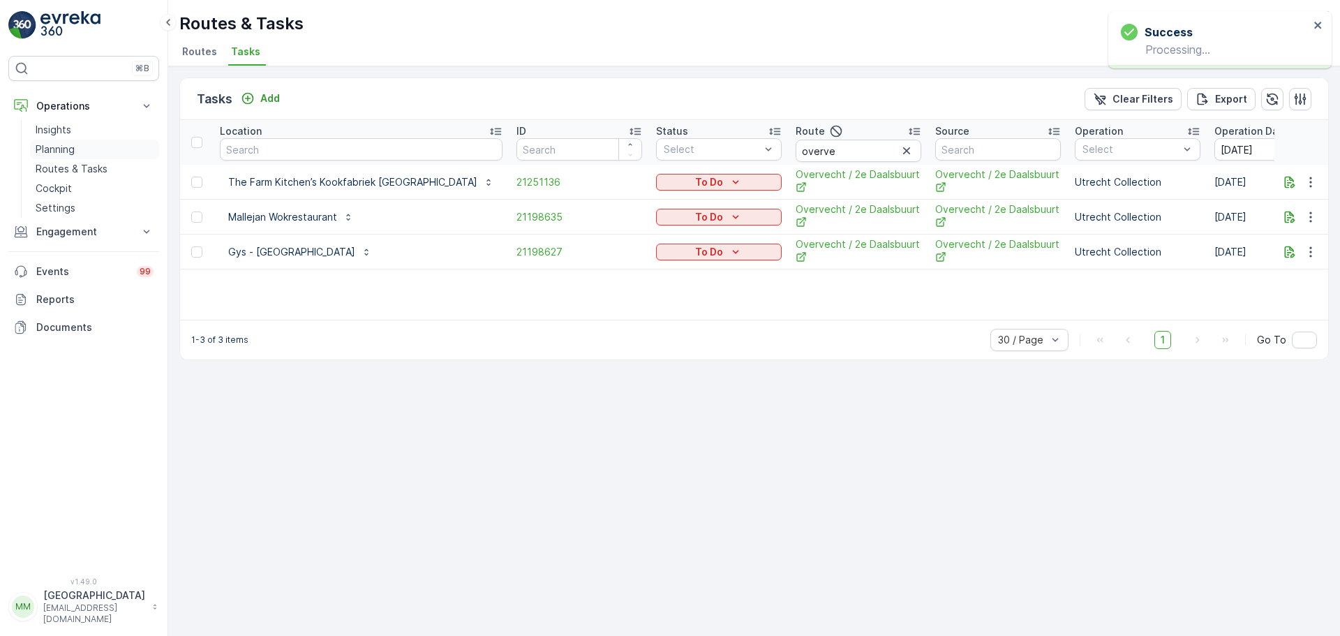
drag, startPoint x: 70, startPoint y: 168, endPoint x: 134, endPoint y: 142, distance: 69.2
click at [70, 168] on p "Routes & Tasks" at bounding box center [72, 169] width 72 height 14
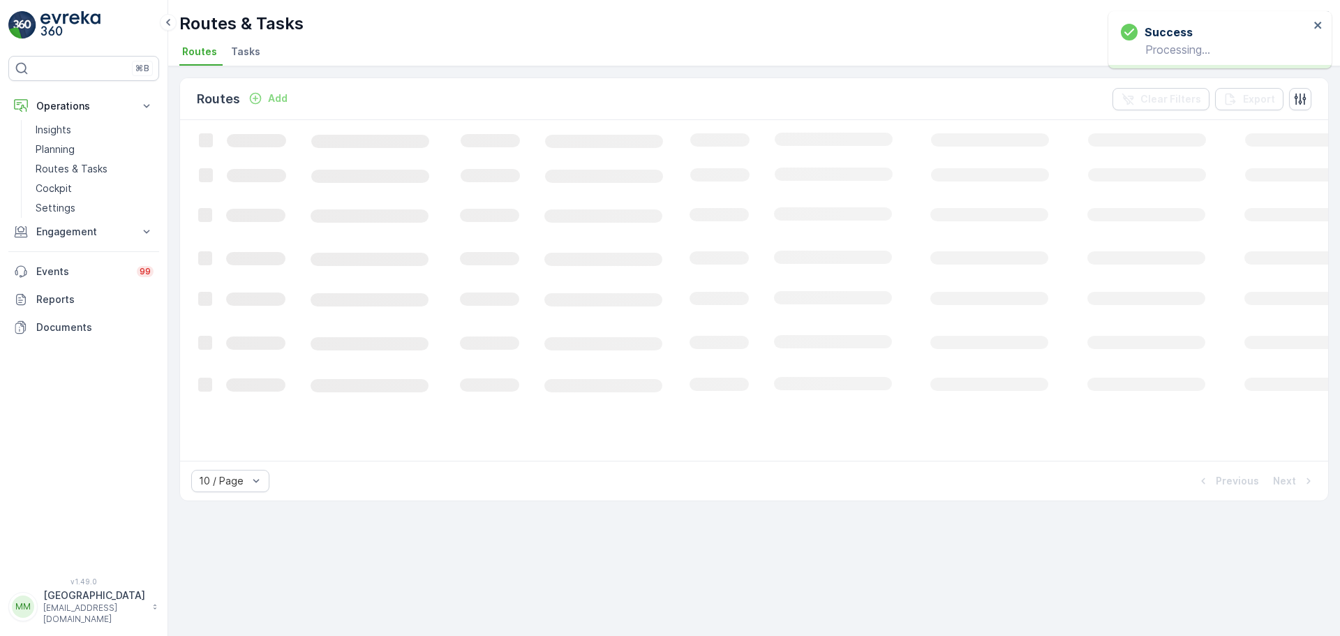
click at [248, 60] on li "Tasks" at bounding box center [247, 54] width 38 height 24
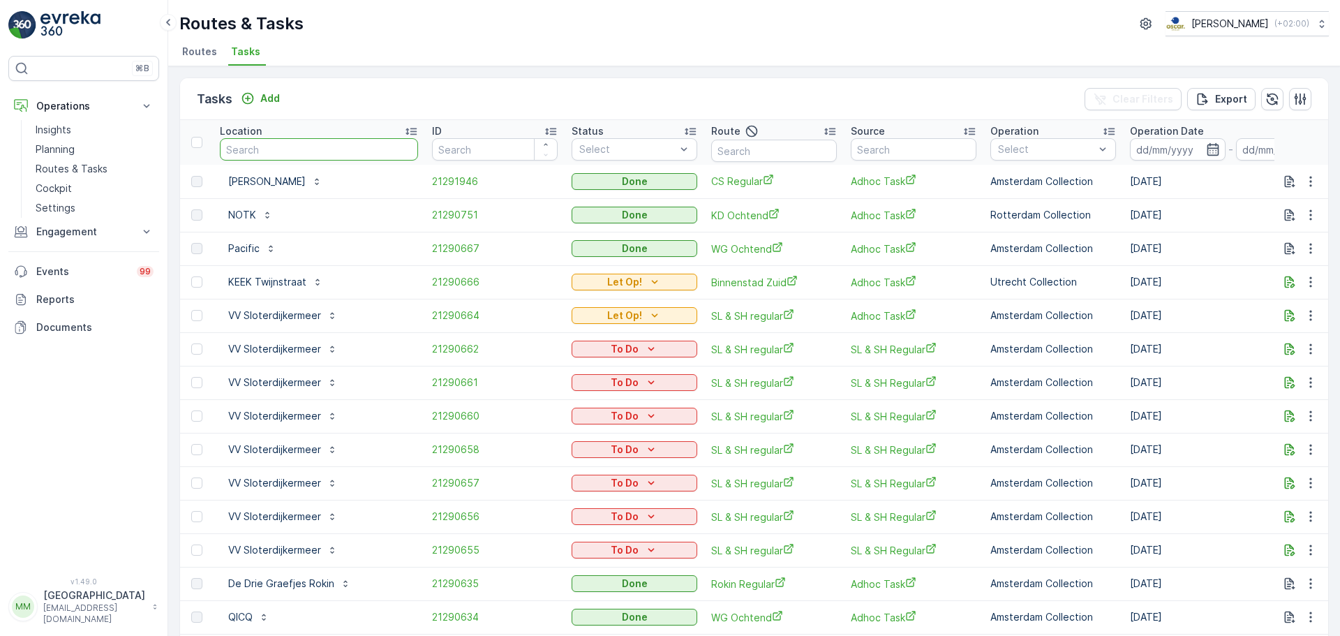
click at [330, 153] on input "text" at bounding box center [319, 149] width 198 height 22
type input "papab"
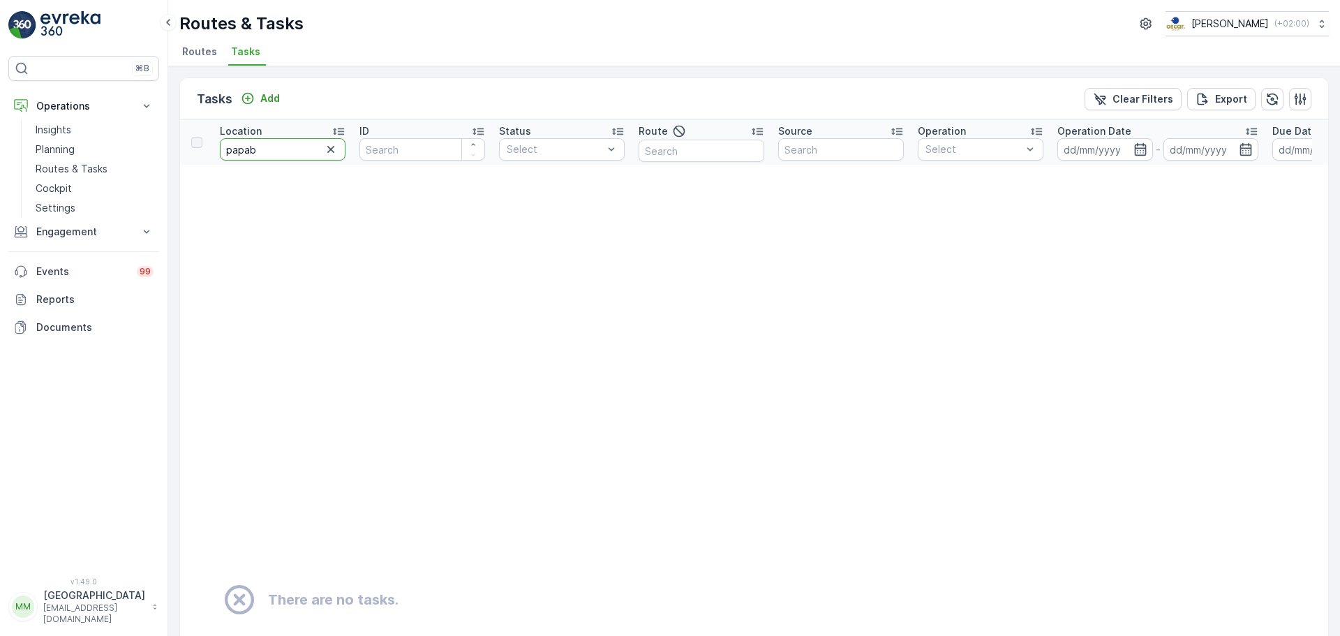
click at [309, 151] on input "papab" at bounding box center [283, 149] width 126 height 22
type input "papaver"
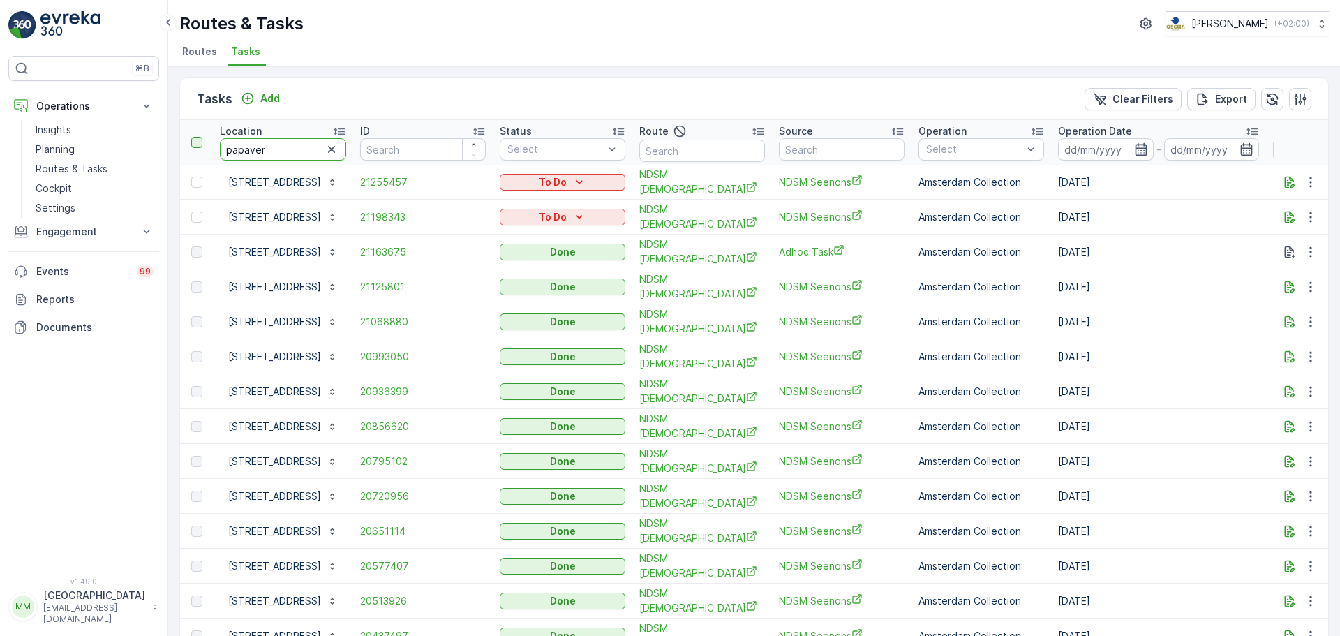
drag, startPoint x: 276, startPoint y: 147, endPoint x: 197, endPoint y: 143, distance: 78.2
click at [197, 143] on tr "Location papaver ID Status Select Route Source Operation Select Operation Date …" at bounding box center [1257, 142] width 2154 height 45
type input "caron"
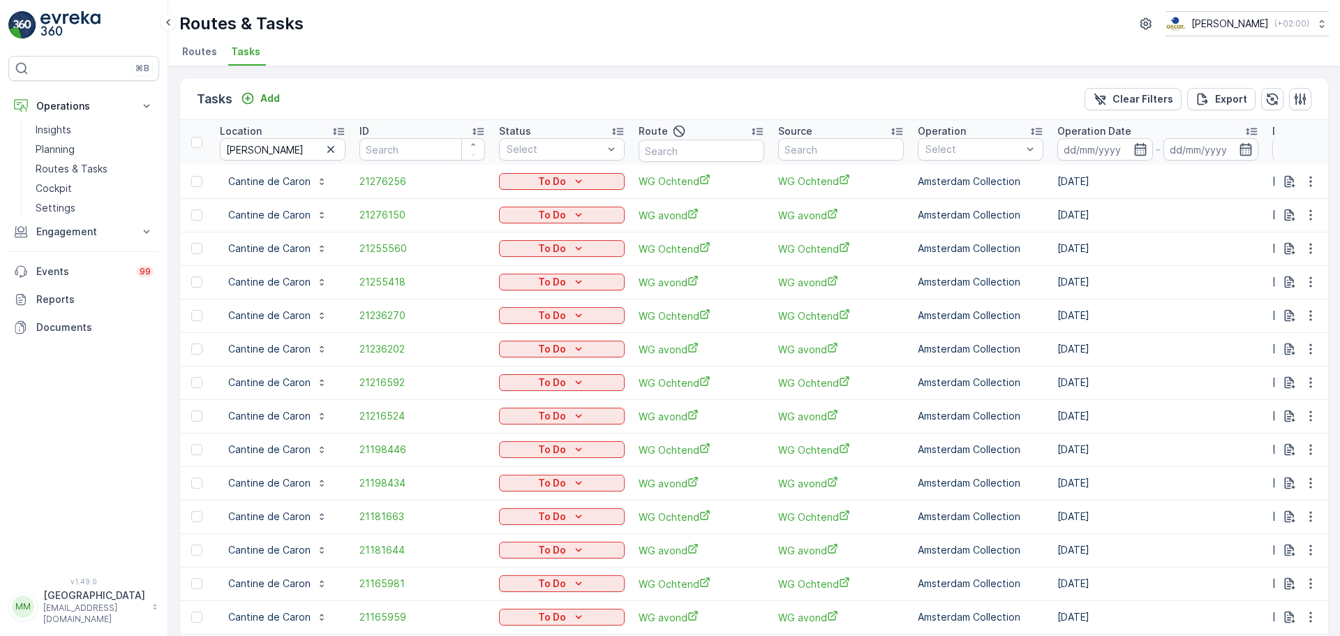
click at [1098, 152] on input at bounding box center [1105, 149] width 96 height 22
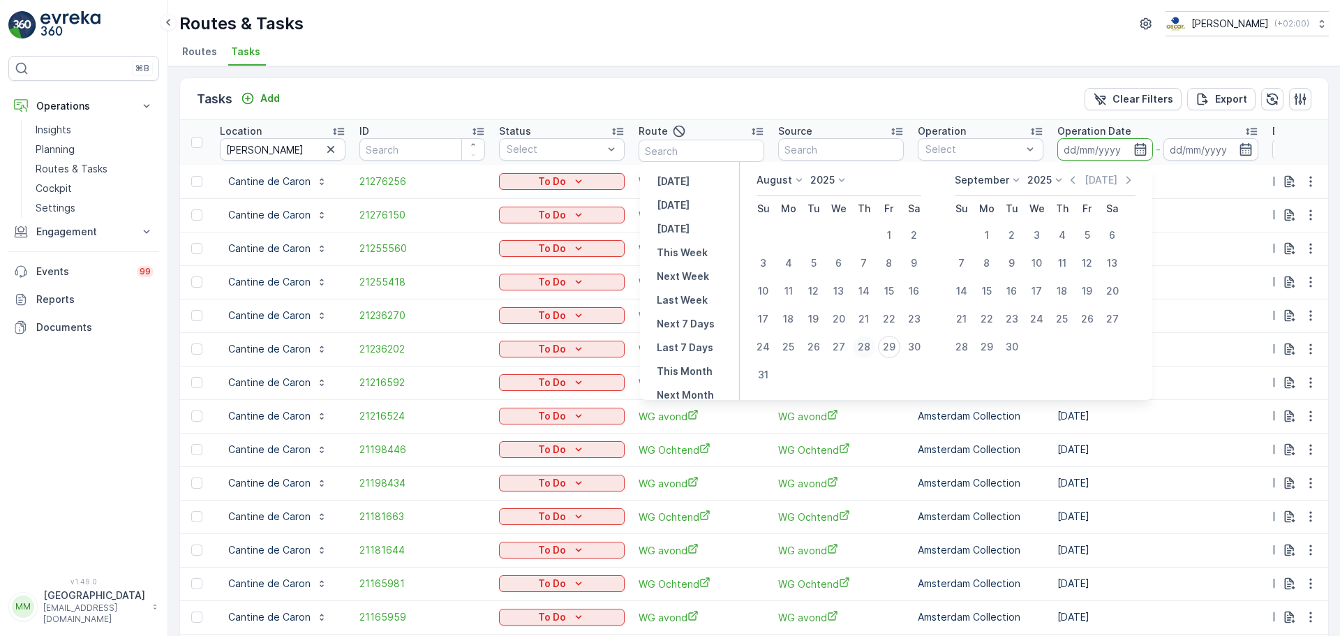
click at [871, 341] on div "28" at bounding box center [864, 347] width 22 height 22
type input "[DATE]"
click at [871, 341] on div "28" at bounding box center [864, 347] width 22 height 22
type input "[DATE]"
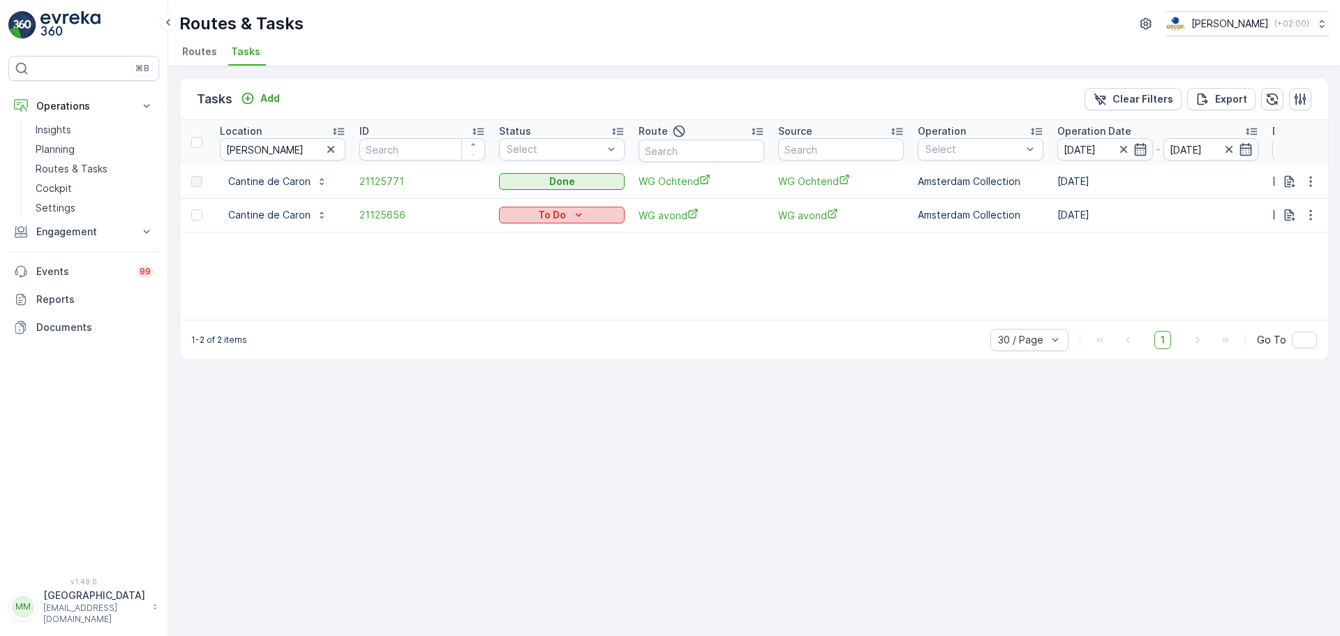
click at [549, 212] on p "To Do" at bounding box center [552, 215] width 28 height 14
click at [530, 271] on span "Done" at bounding box center [519, 275] width 25 height 14
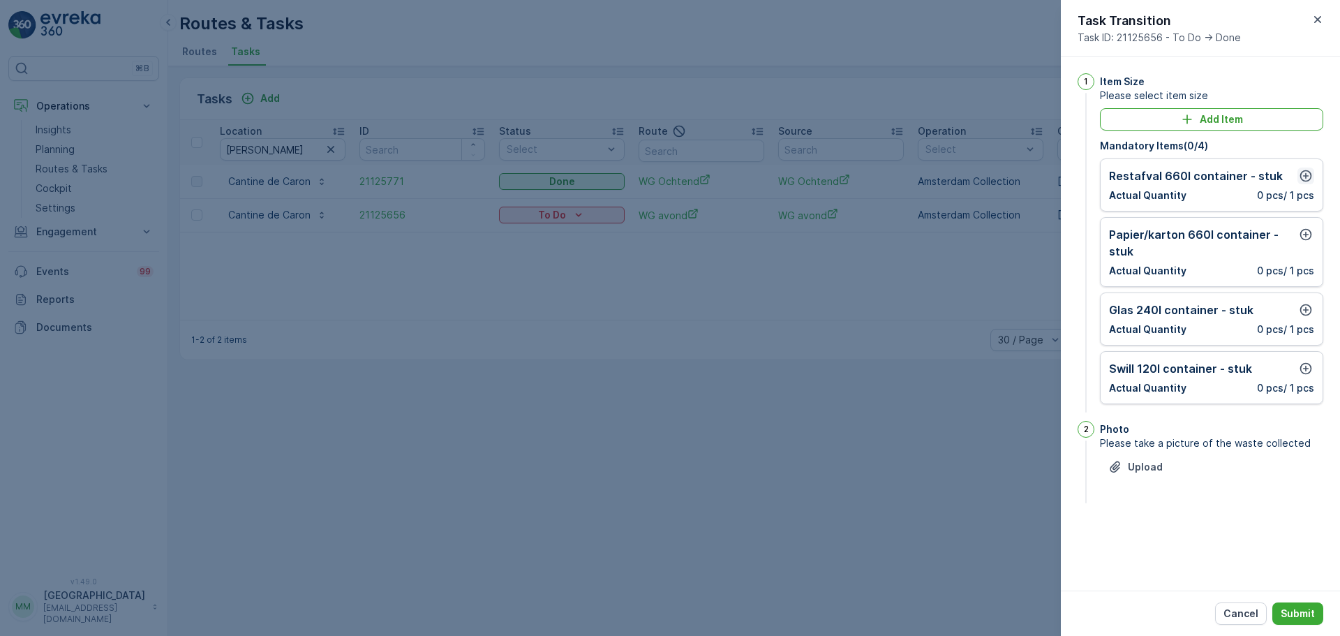
click at [1300, 175] on icon "button" at bounding box center [1306, 176] width 12 height 12
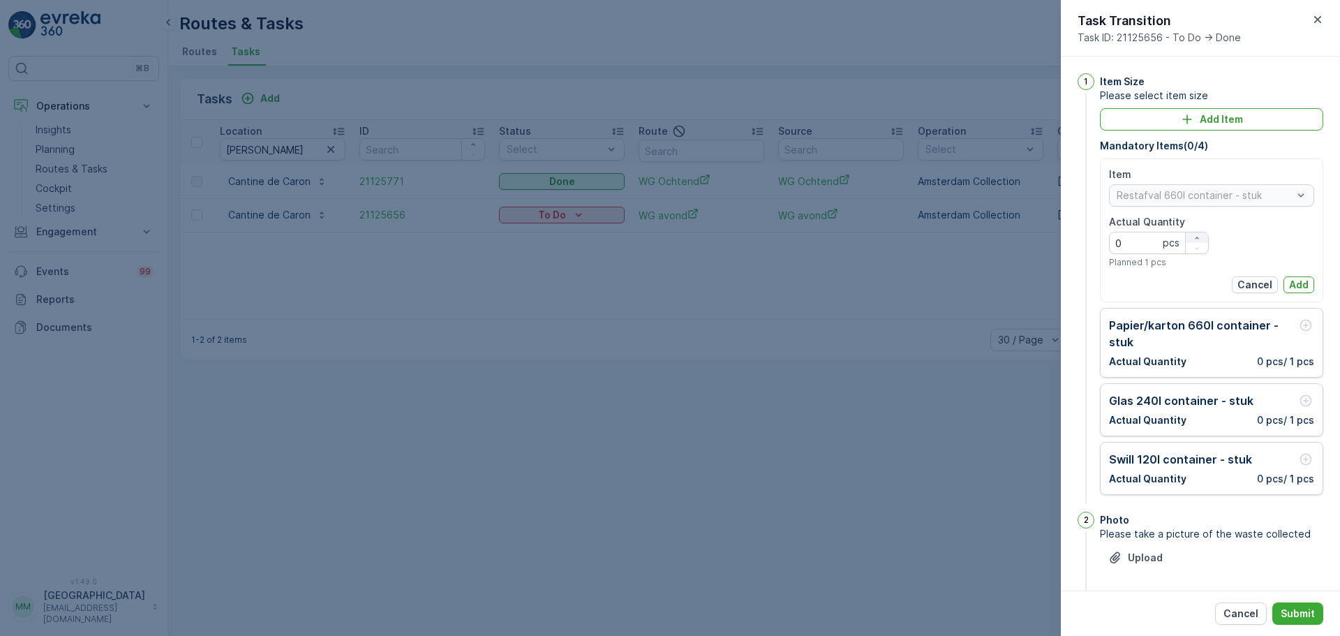
click at [1200, 239] on div "button" at bounding box center [1197, 238] width 22 height 8
type Quantity "1"
click at [1290, 281] on p "Add" at bounding box center [1299, 285] width 20 height 14
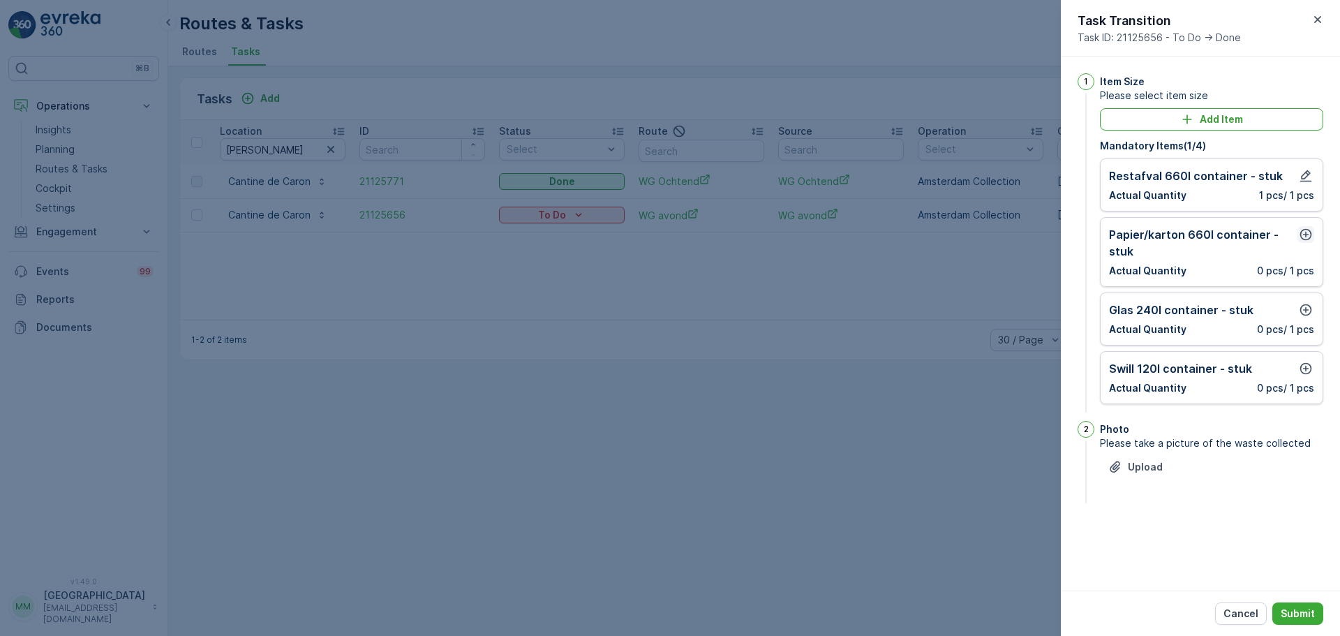
click at [1306, 231] on icon "button" at bounding box center [1306, 234] width 14 height 14
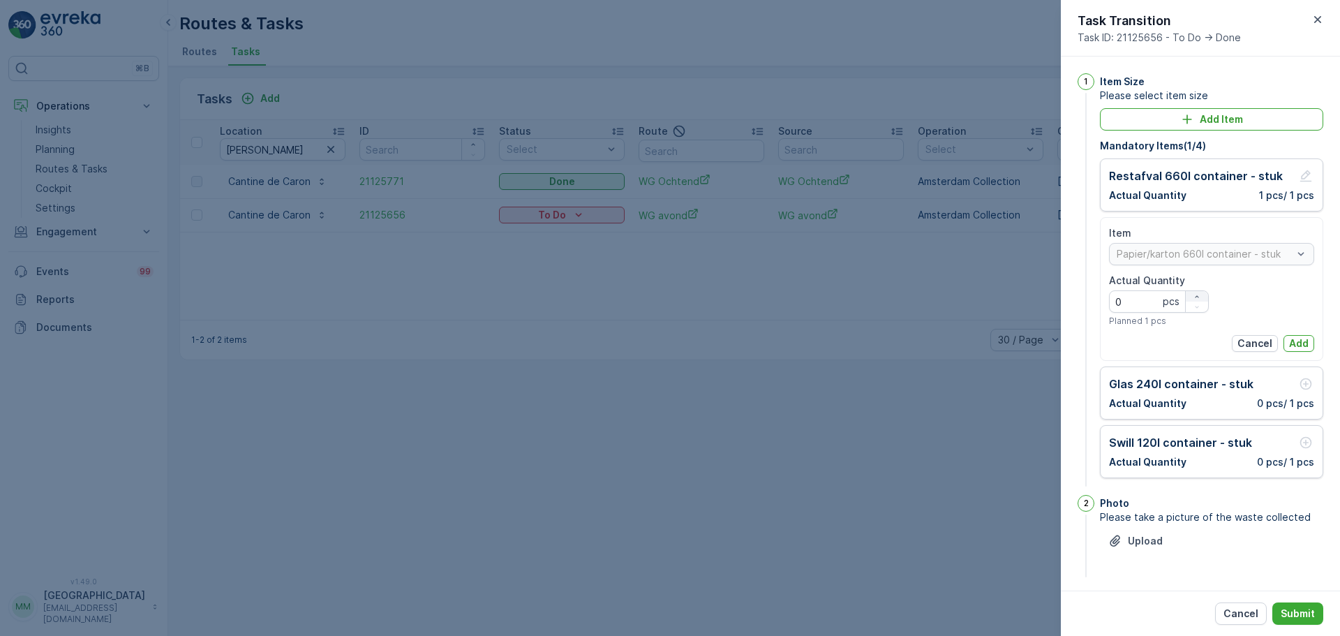
click at [1196, 298] on icon "button" at bounding box center [1197, 296] width 8 height 8
type Quantity "1"
click at [1283, 338] on button "Add" at bounding box center [1298, 343] width 31 height 17
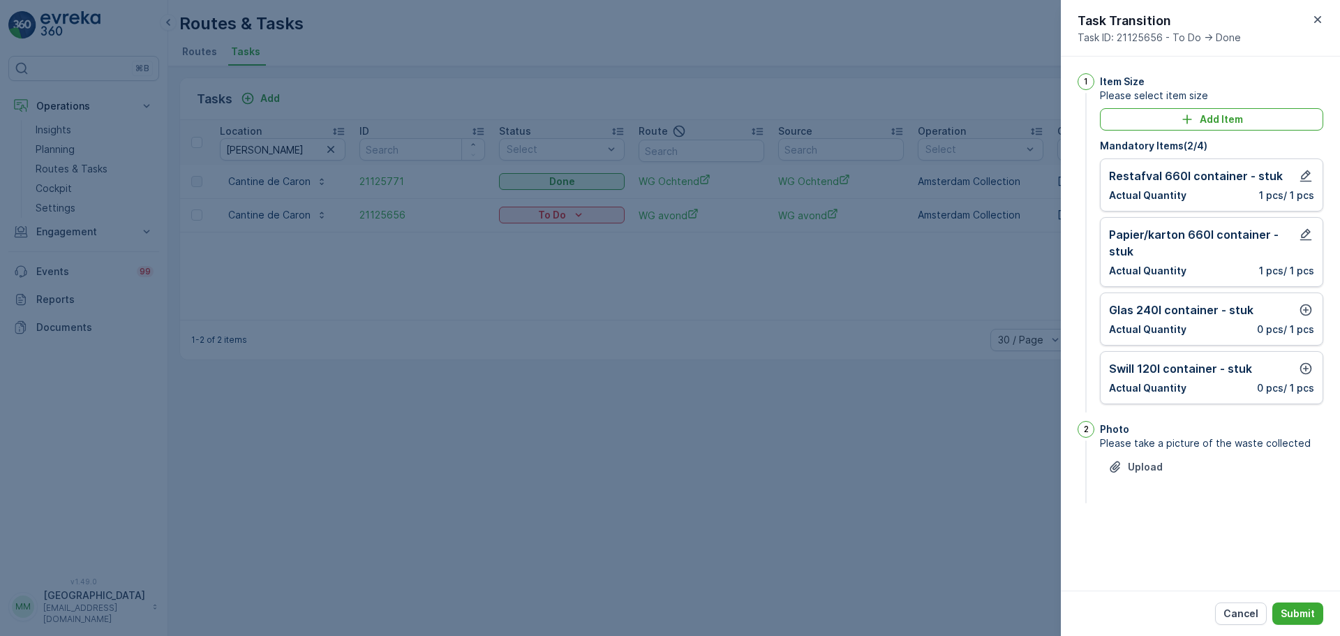
click at [1281, 319] on div "Glas 240l container - stuk Actual Quantity 0 pcs / 1 pcs" at bounding box center [1211, 318] width 205 height 35
click at [1301, 310] on icon "button" at bounding box center [1306, 310] width 14 height 14
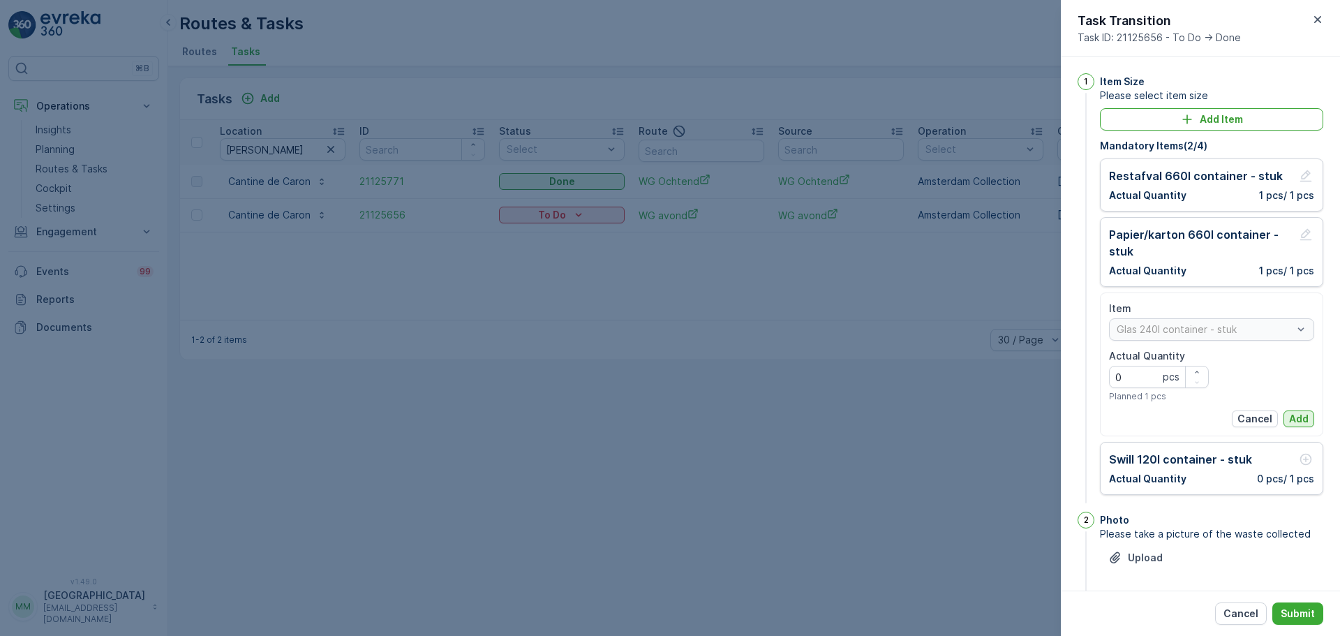
click at [1297, 411] on button "Add" at bounding box center [1298, 418] width 31 height 17
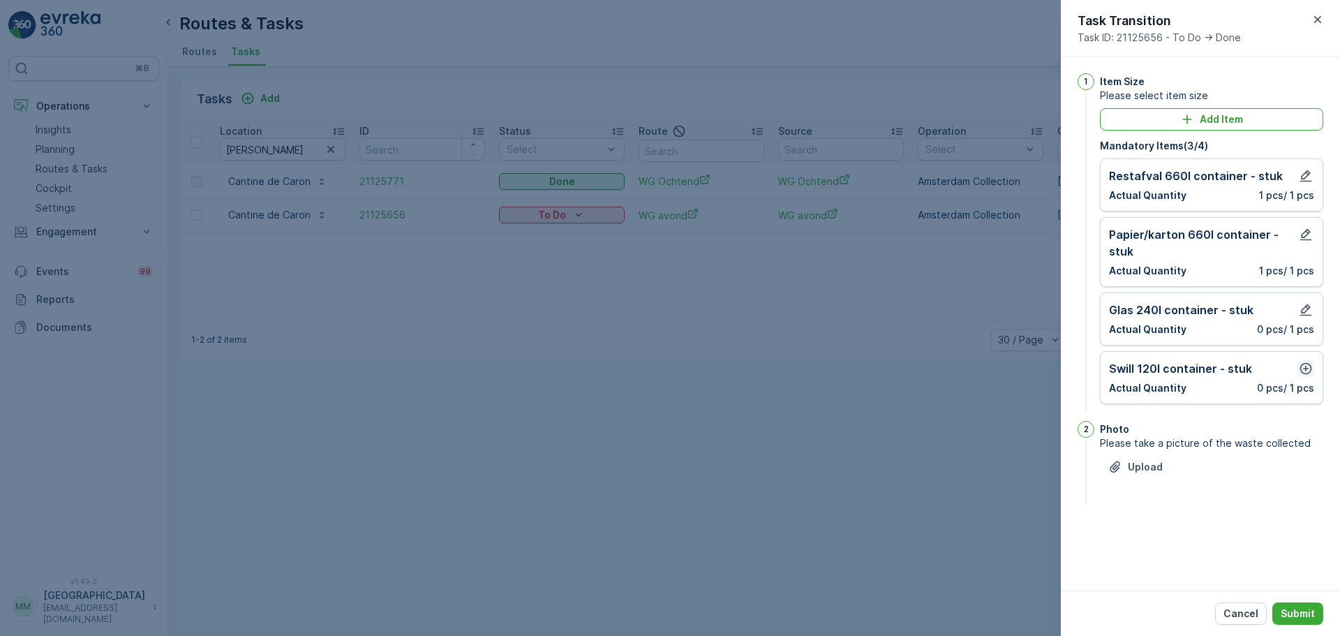
click at [1310, 371] on icon "button" at bounding box center [1306, 369] width 12 height 12
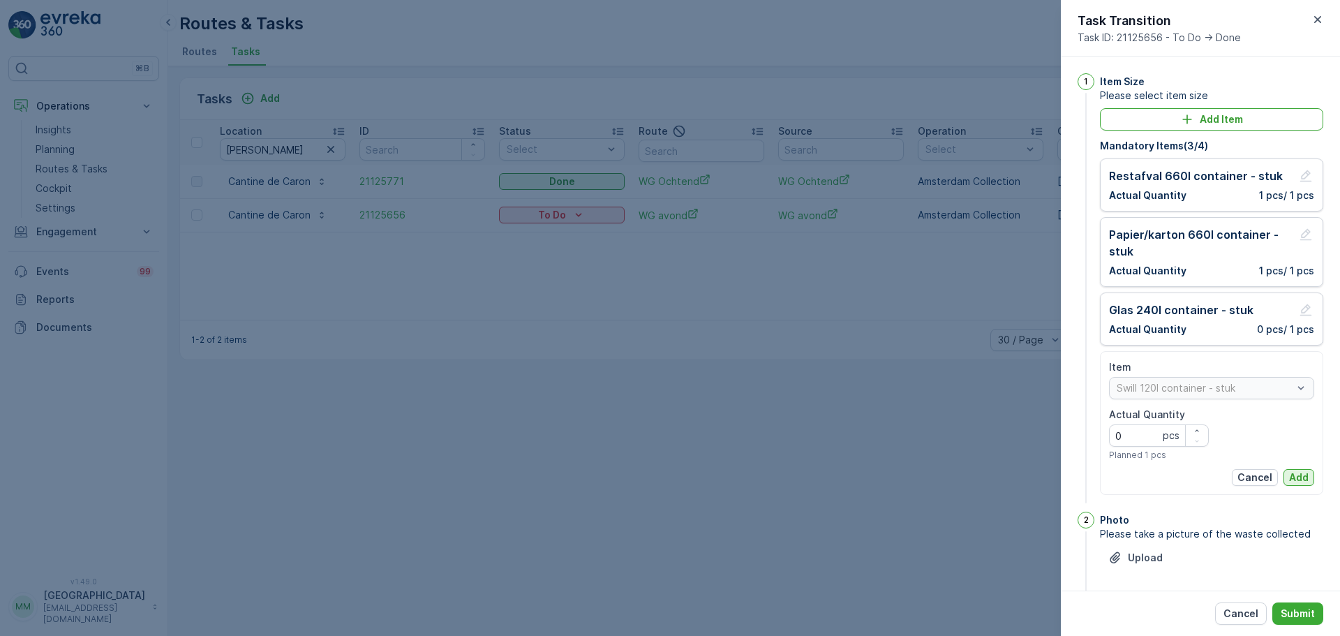
click at [1299, 475] on p "Add" at bounding box center [1299, 477] width 20 height 14
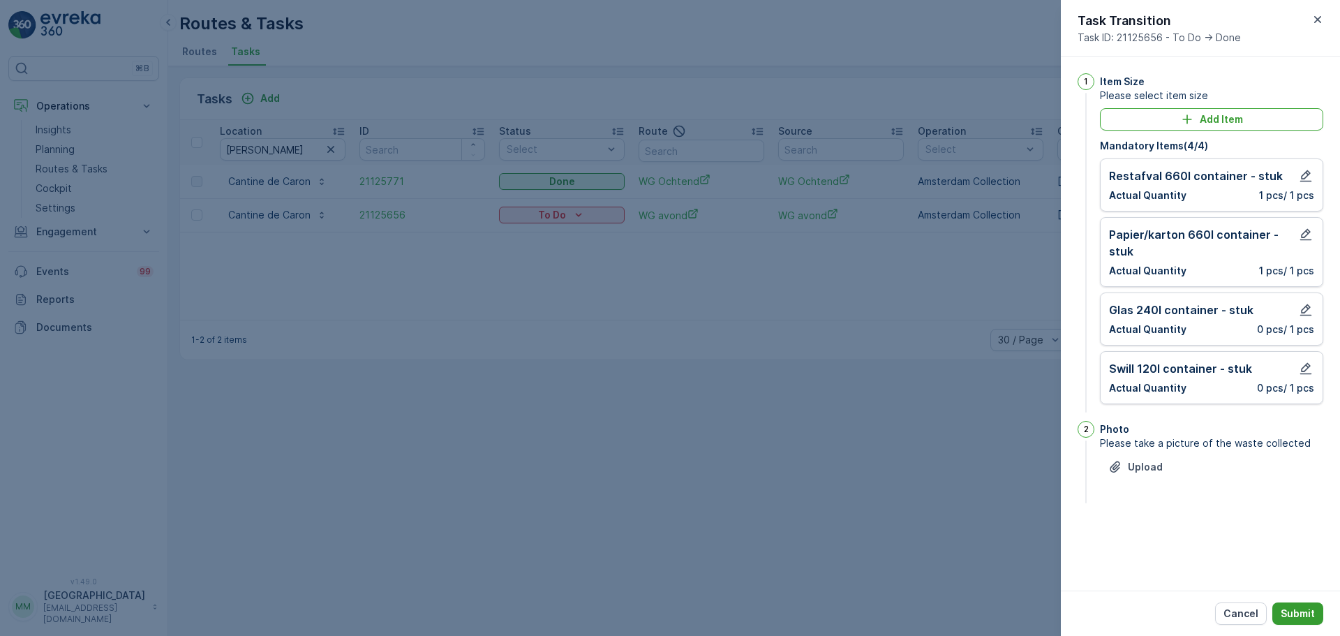
click at [1295, 611] on p "Submit" at bounding box center [1298, 613] width 34 height 14
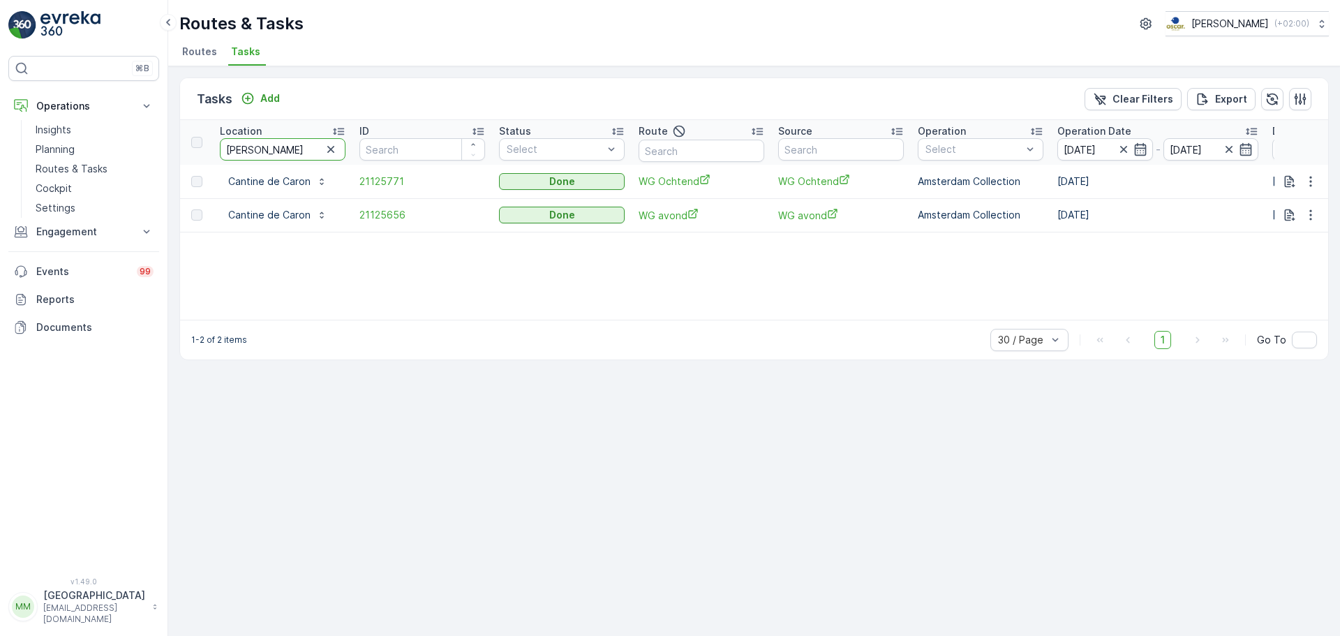
drag, startPoint x: 300, startPoint y: 151, endPoint x: 213, endPoint y: 139, distance: 88.1
click at [175, 144] on div "Tasks Add Clear Filters Export Location caron ID Status Select Route Source Ope…" at bounding box center [754, 350] width 1172 height 569
type input "cons"
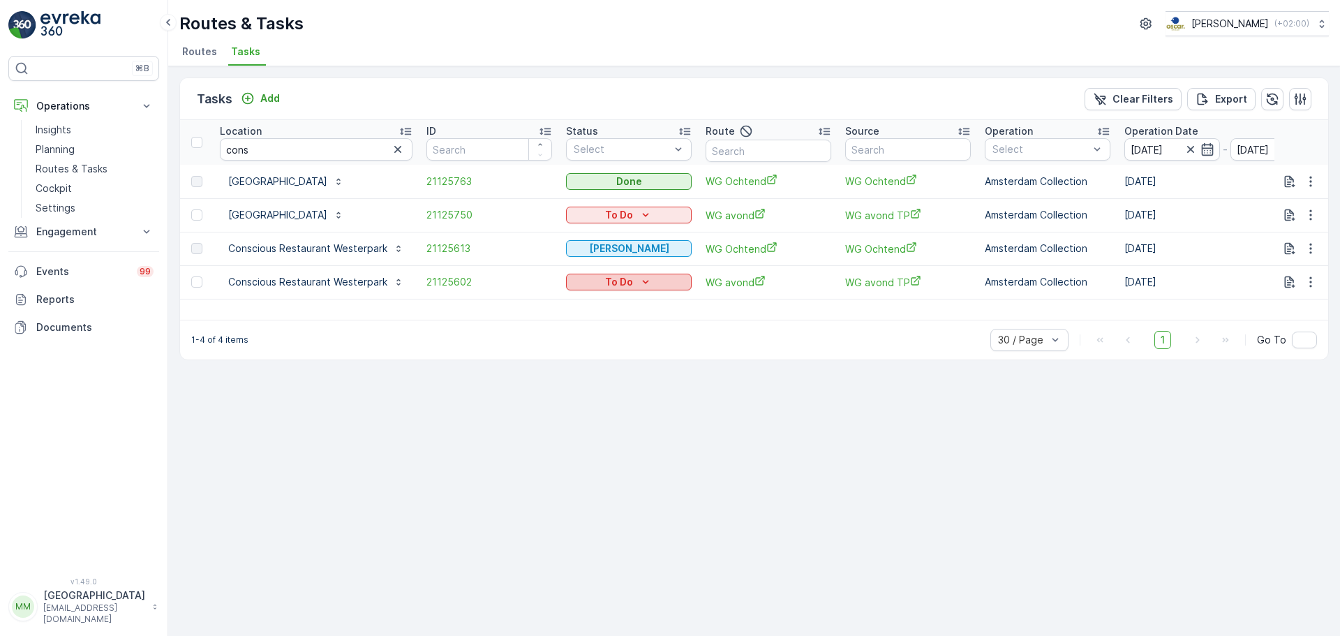
click at [593, 287] on div "To Do" at bounding box center [629, 282] width 114 height 14
click at [602, 340] on div "Done" at bounding box center [610, 342] width 89 height 20
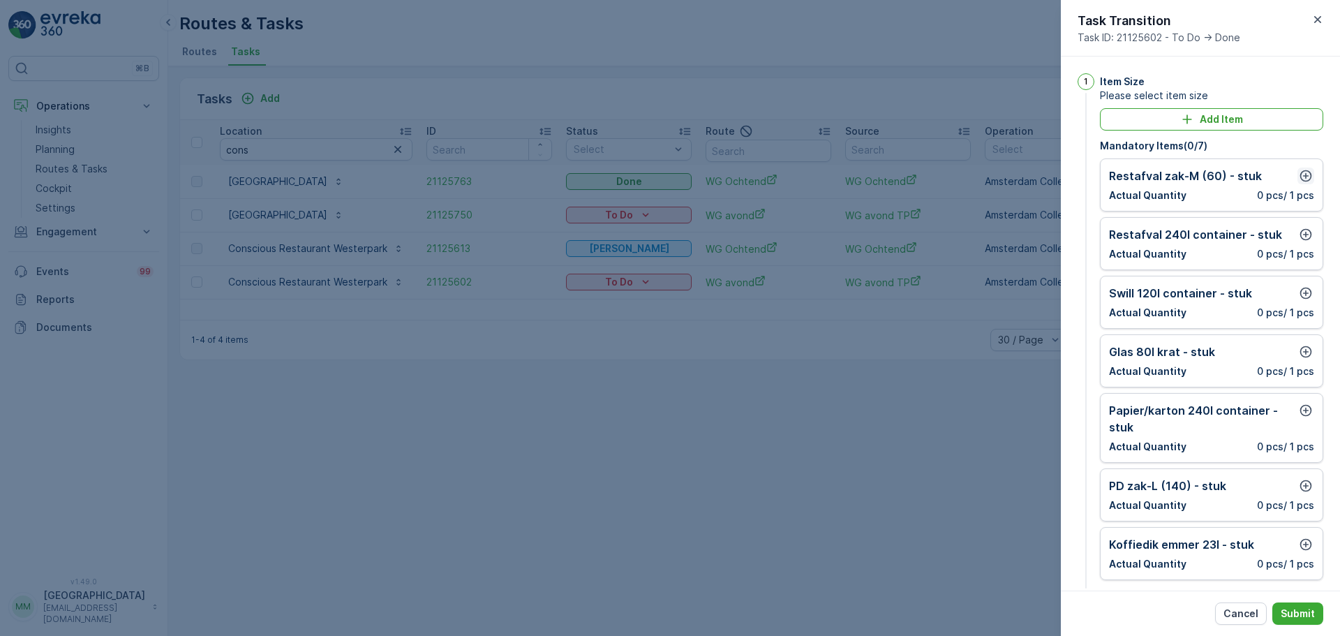
click at [1303, 175] on icon "button" at bounding box center [1306, 176] width 14 height 14
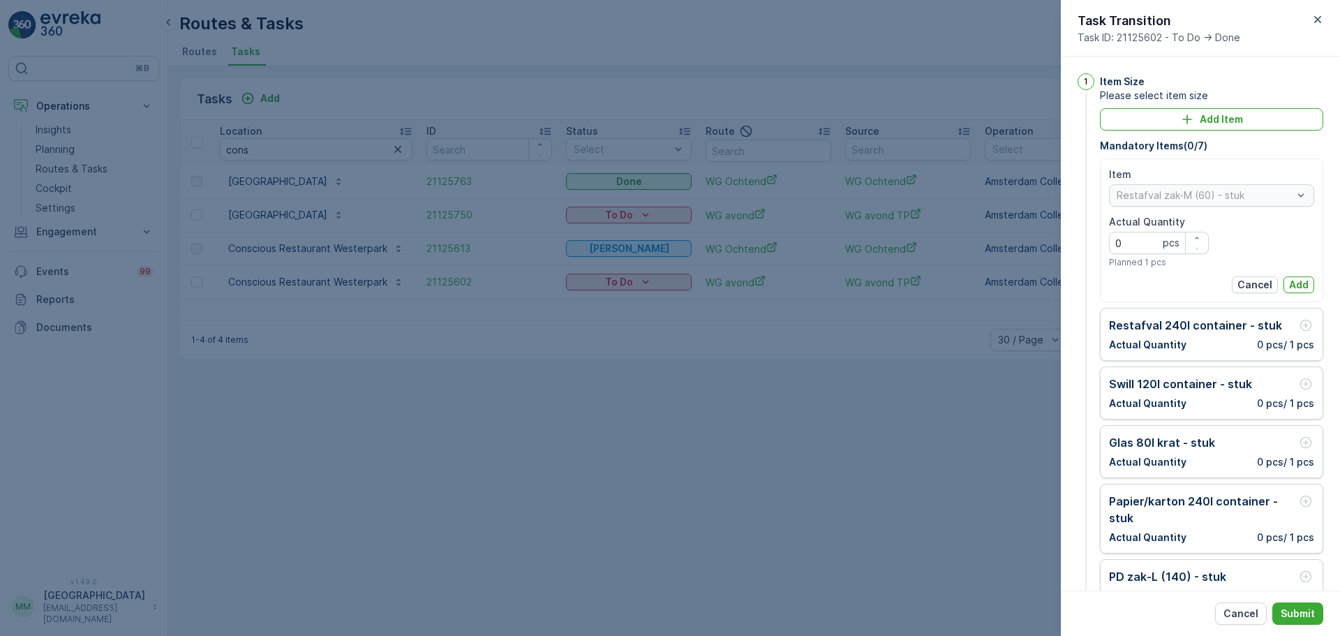
click at [1295, 276] on div "Item Restafval zak-M (60) - stuk Actual Quantity 0 pcs Planned 1 pcs Cancel Add" at bounding box center [1211, 230] width 205 height 126
click at [1295, 282] on p "Add" at bounding box center [1299, 285] width 20 height 14
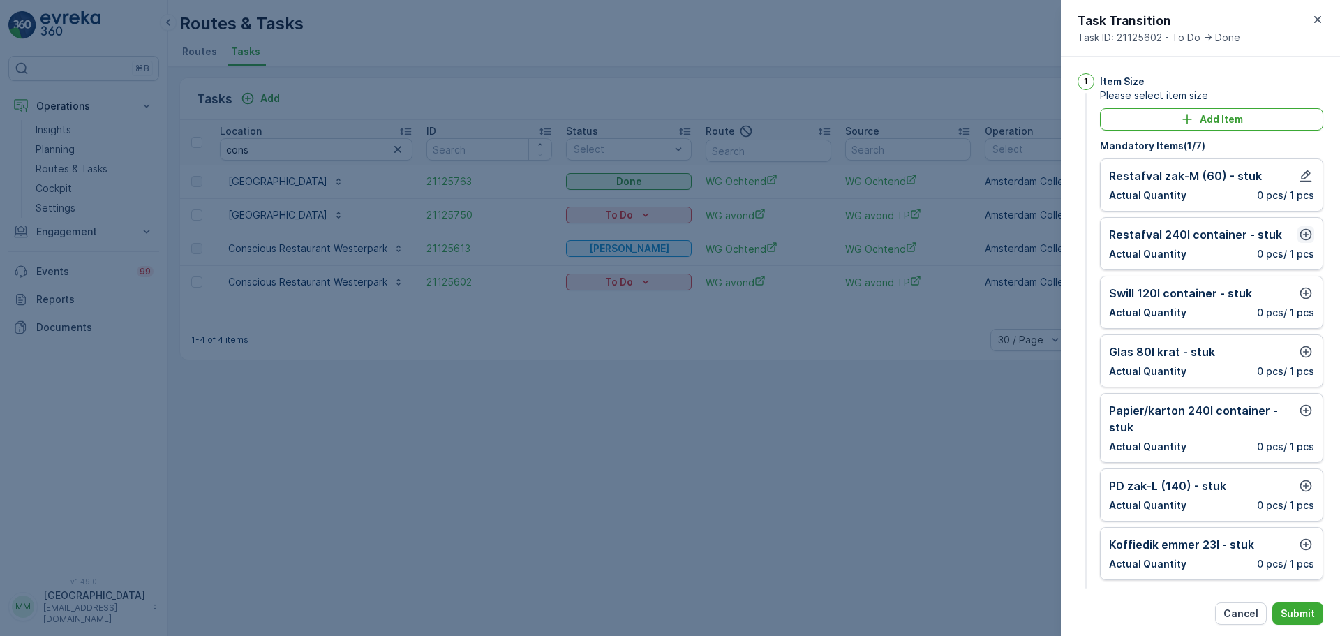
click at [1304, 228] on icon "button" at bounding box center [1306, 234] width 14 height 14
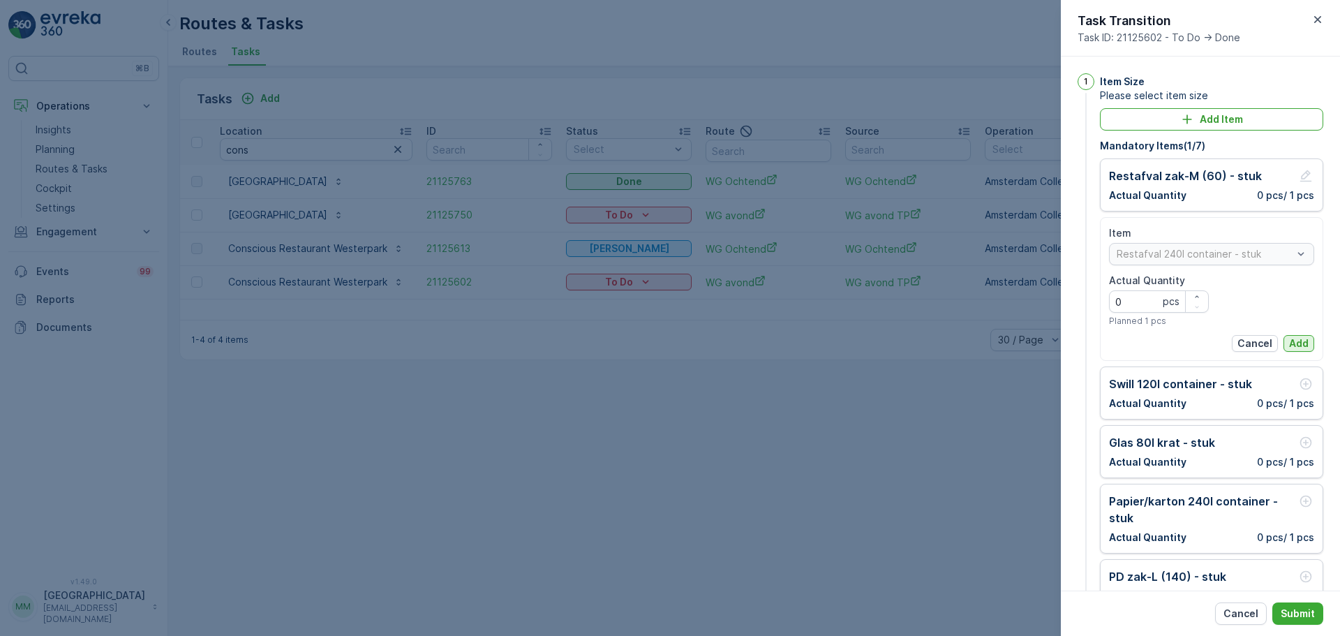
click at [1294, 341] on p "Add" at bounding box center [1299, 343] width 20 height 14
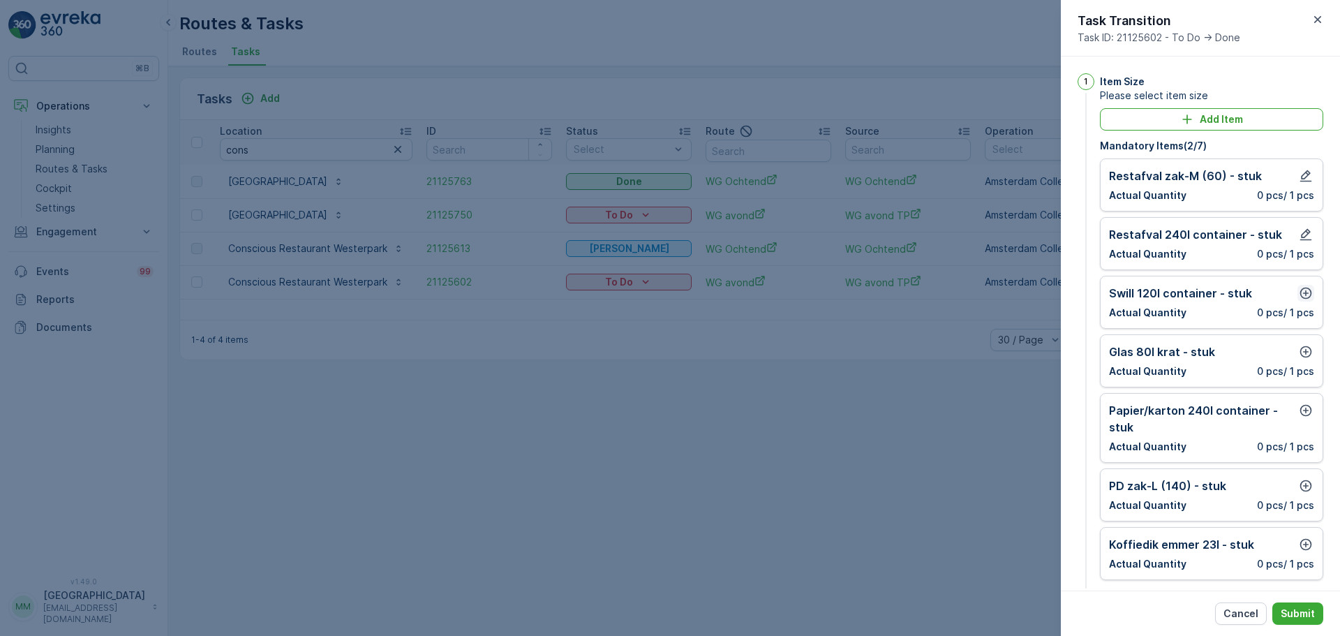
click at [1304, 285] on button "button" at bounding box center [1305, 293] width 17 height 17
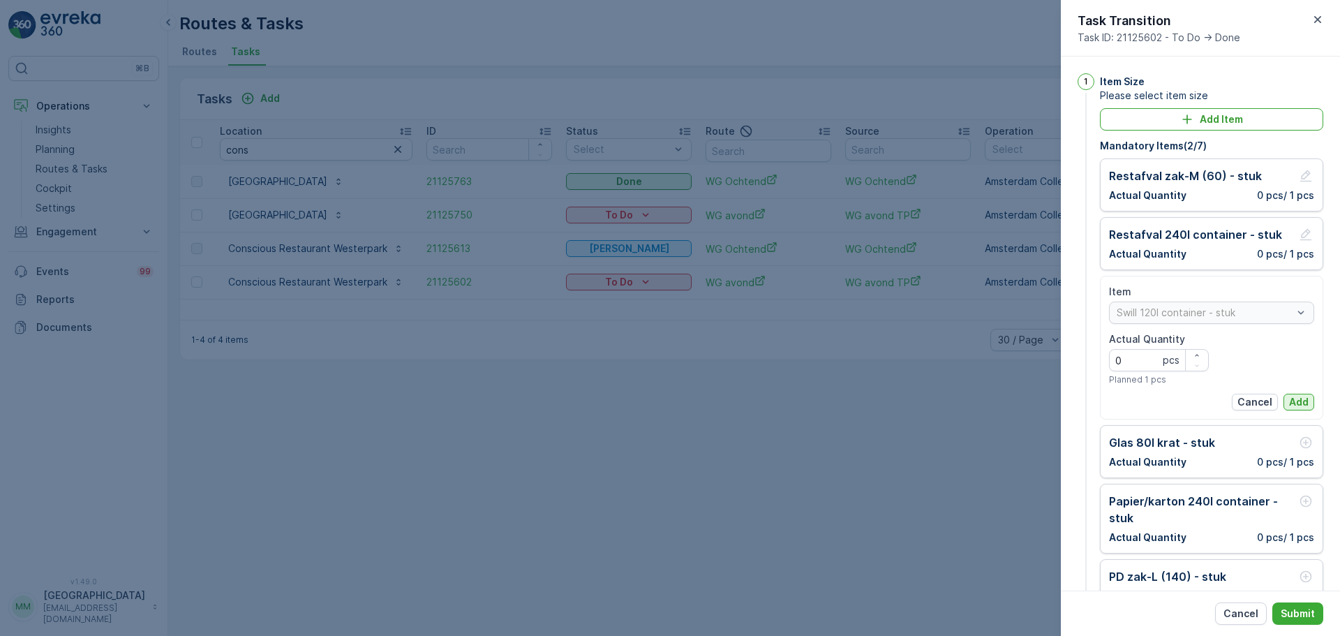
click at [1302, 395] on p "Add" at bounding box center [1299, 402] width 20 height 14
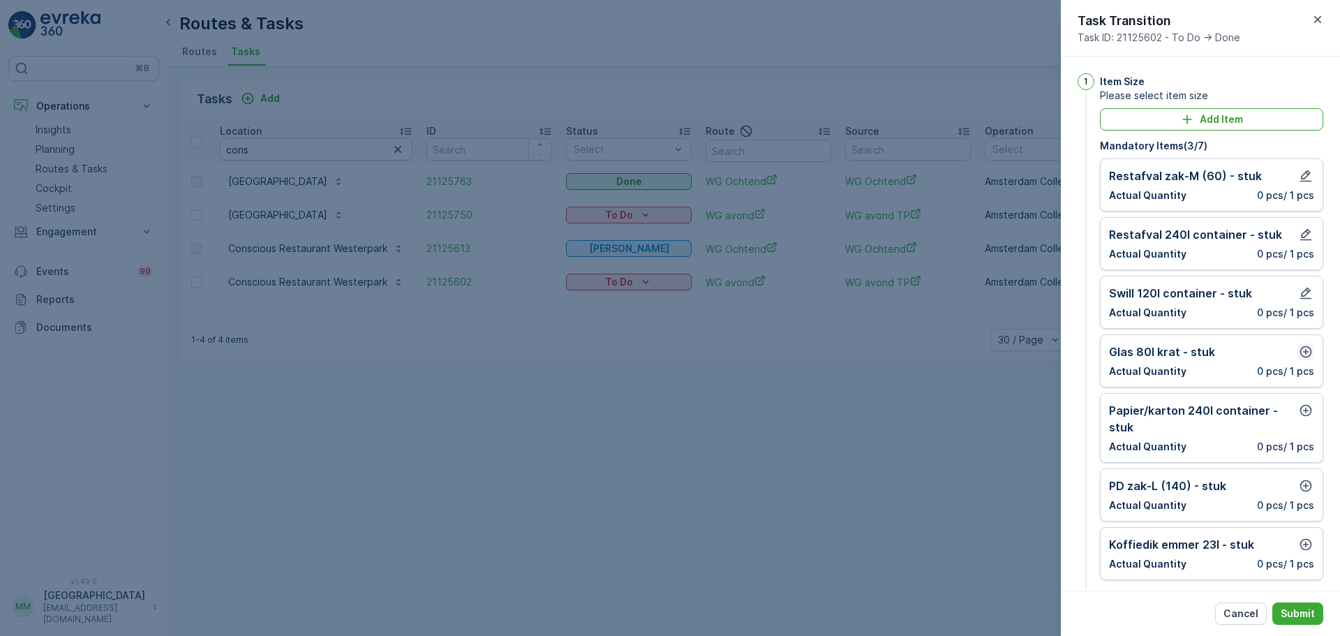
click at [1306, 355] on icon "button" at bounding box center [1306, 352] width 14 height 14
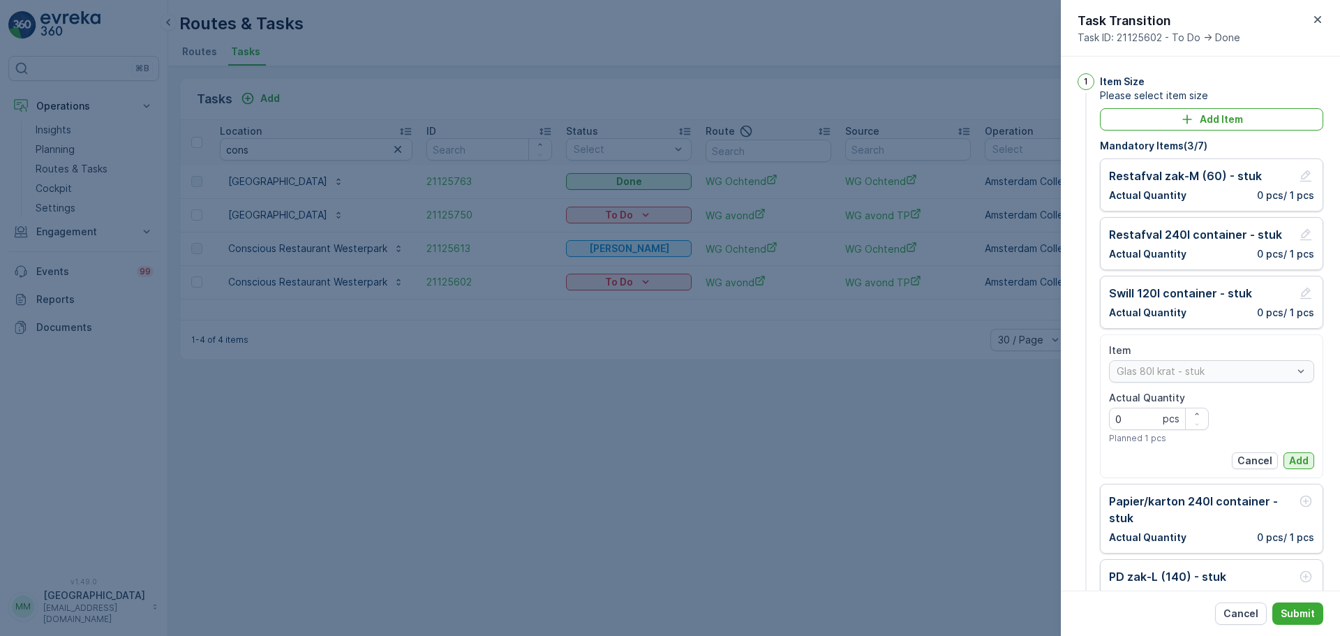
click at [1298, 463] on p "Add" at bounding box center [1299, 461] width 20 height 14
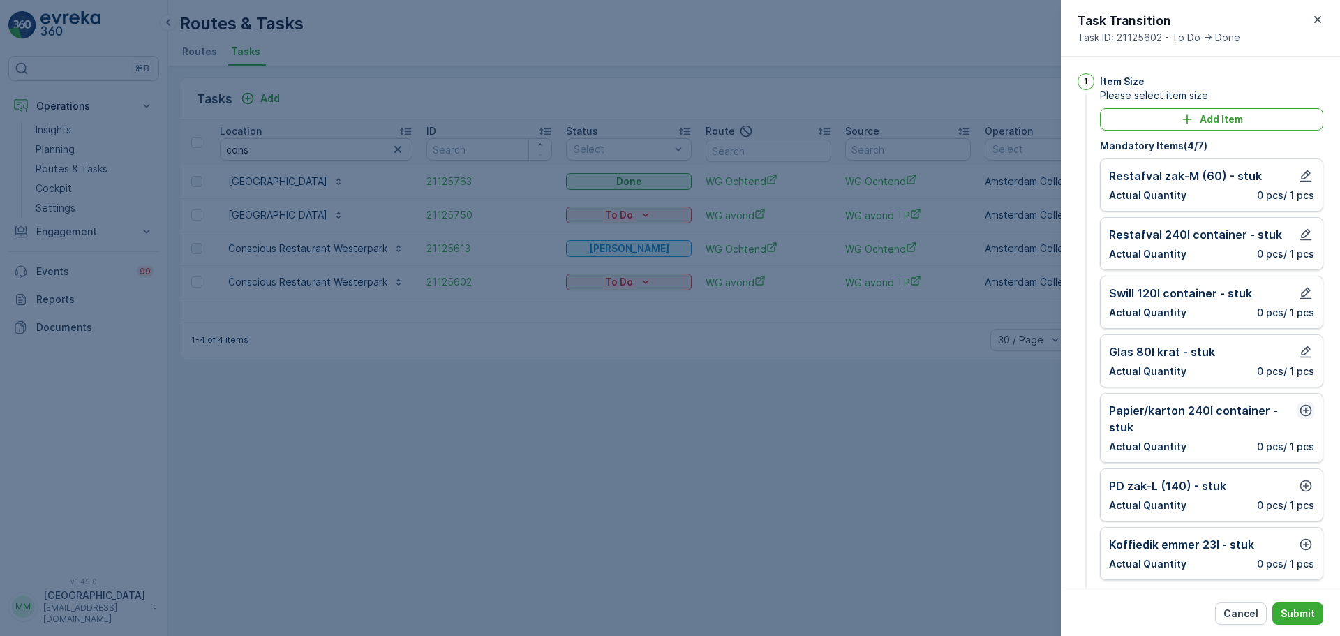
click at [1304, 408] on icon "button" at bounding box center [1306, 410] width 14 height 14
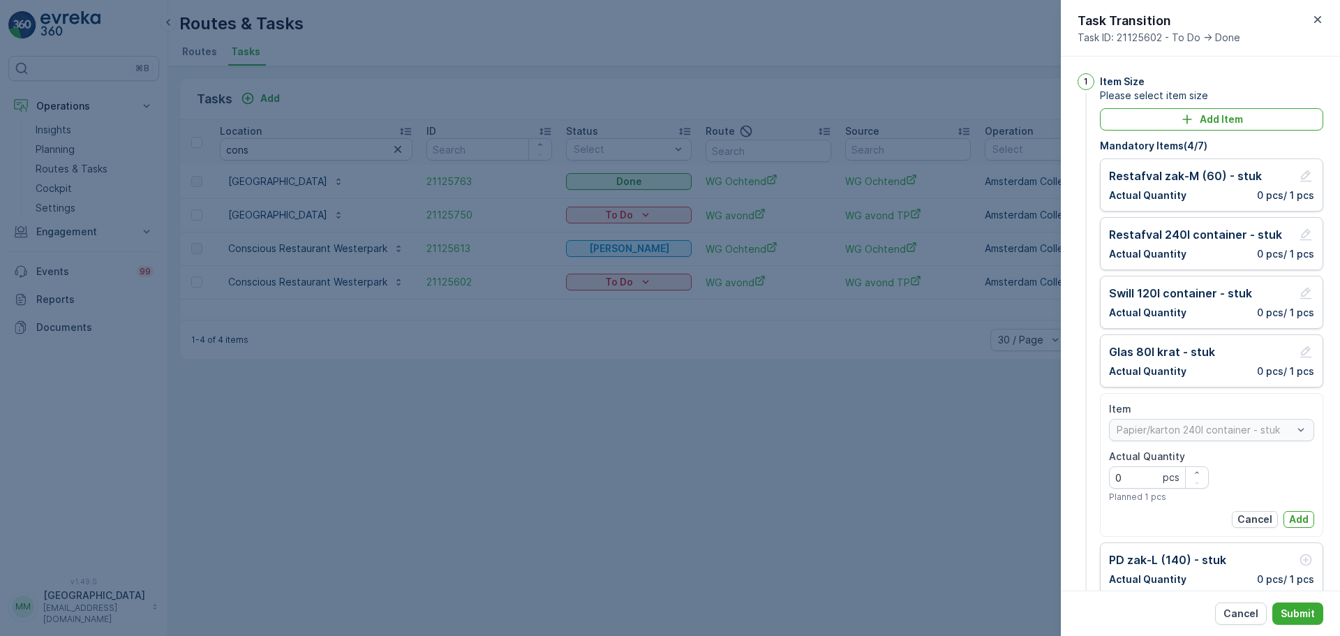
click at [1297, 505] on div "Item Papier/karton 240l container - stuk Actual Quantity 0 pcs Planned 1 pcs Ca…" at bounding box center [1211, 465] width 205 height 126
click at [1300, 509] on div "Item Papier/karton 240l container - stuk Actual Quantity 0 pcs Planned 1 pcs Ca…" at bounding box center [1211, 465] width 205 height 126
click at [1300, 515] on p "Add" at bounding box center [1299, 519] width 20 height 14
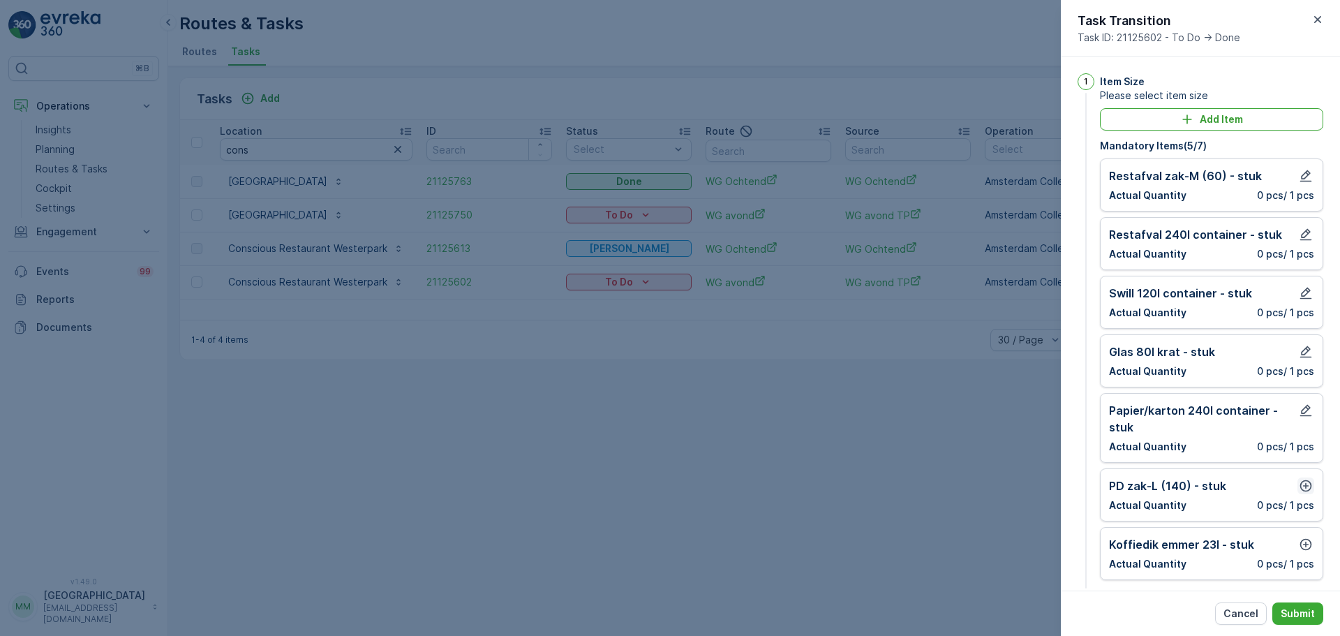
click at [1307, 488] on icon "button" at bounding box center [1306, 486] width 12 height 12
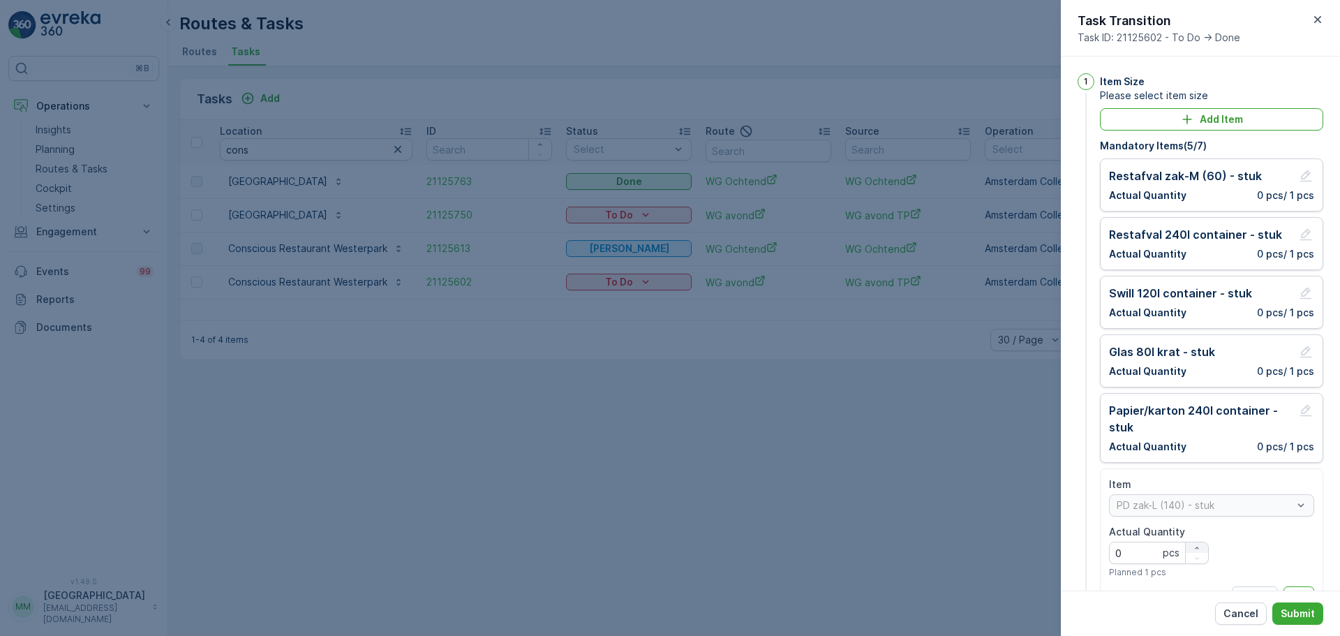
click at [1204, 546] on div "button" at bounding box center [1197, 548] width 22 height 8
type Quantity "1"
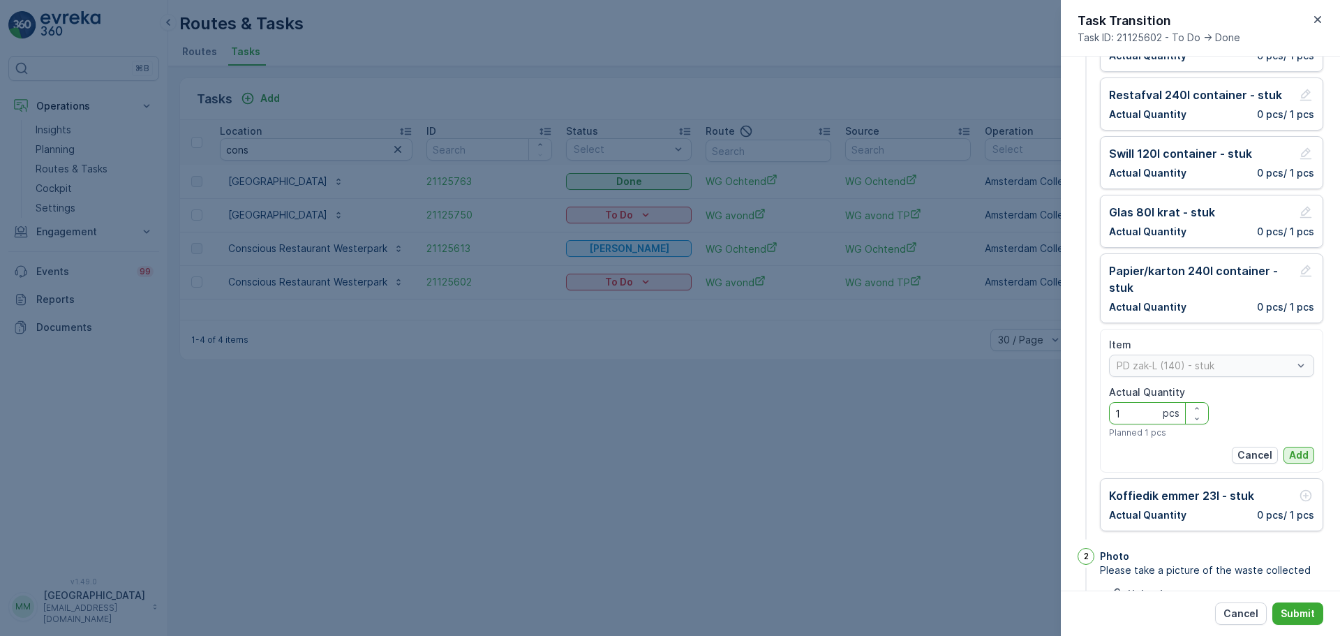
click at [1297, 461] on p "Add" at bounding box center [1299, 455] width 20 height 14
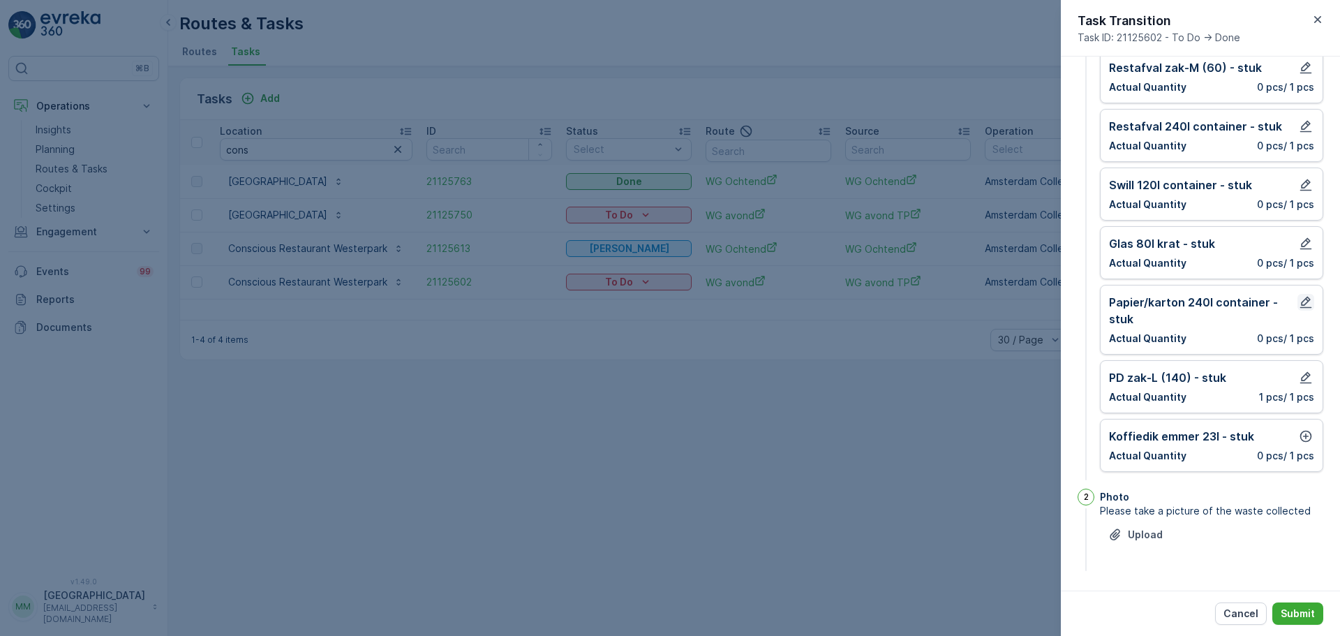
click at [1300, 304] on icon "button" at bounding box center [1306, 302] width 14 height 14
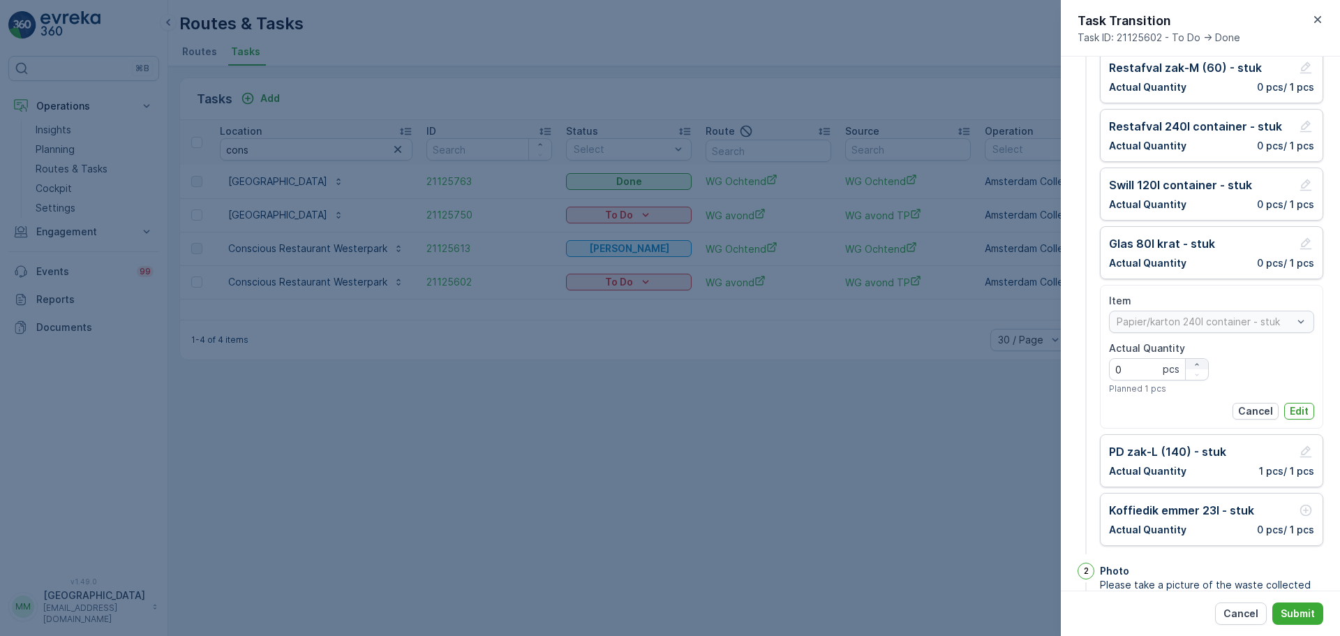
click at [1197, 362] on icon "button" at bounding box center [1197, 364] width 8 height 8
type Quantity "1"
click at [1290, 410] on p "Edit" at bounding box center [1299, 411] width 19 height 14
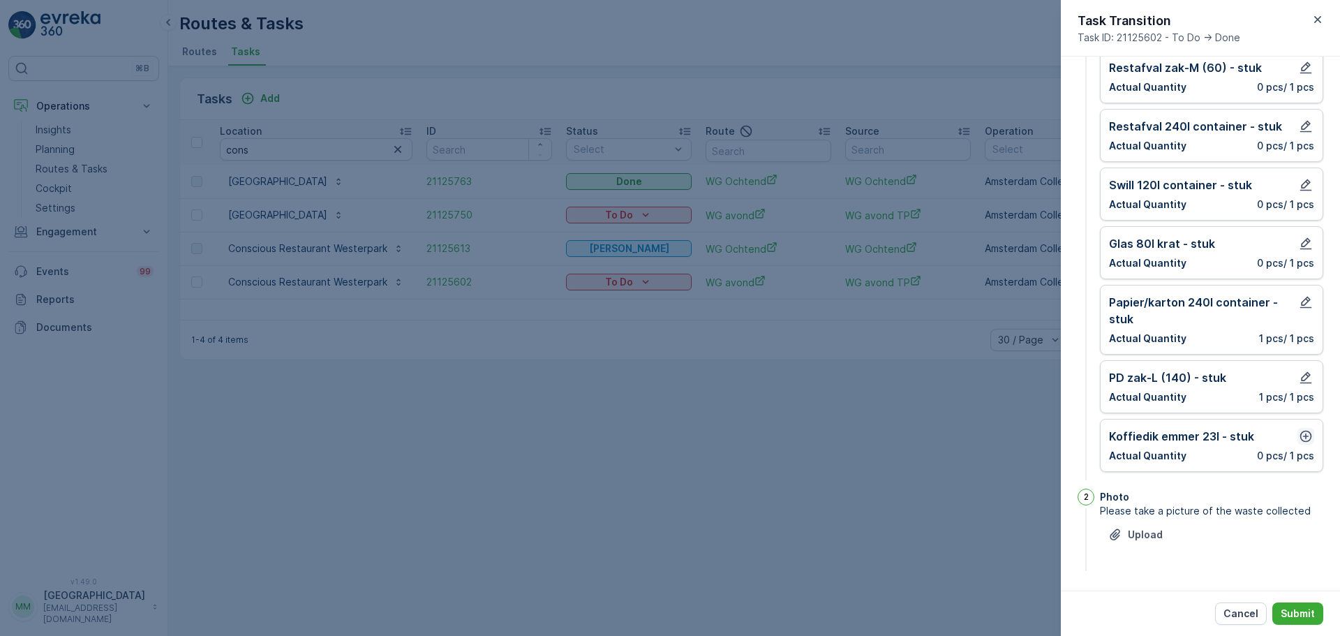
click at [1305, 433] on icon "button" at bounding box center [1306, 436] width 14 height 14
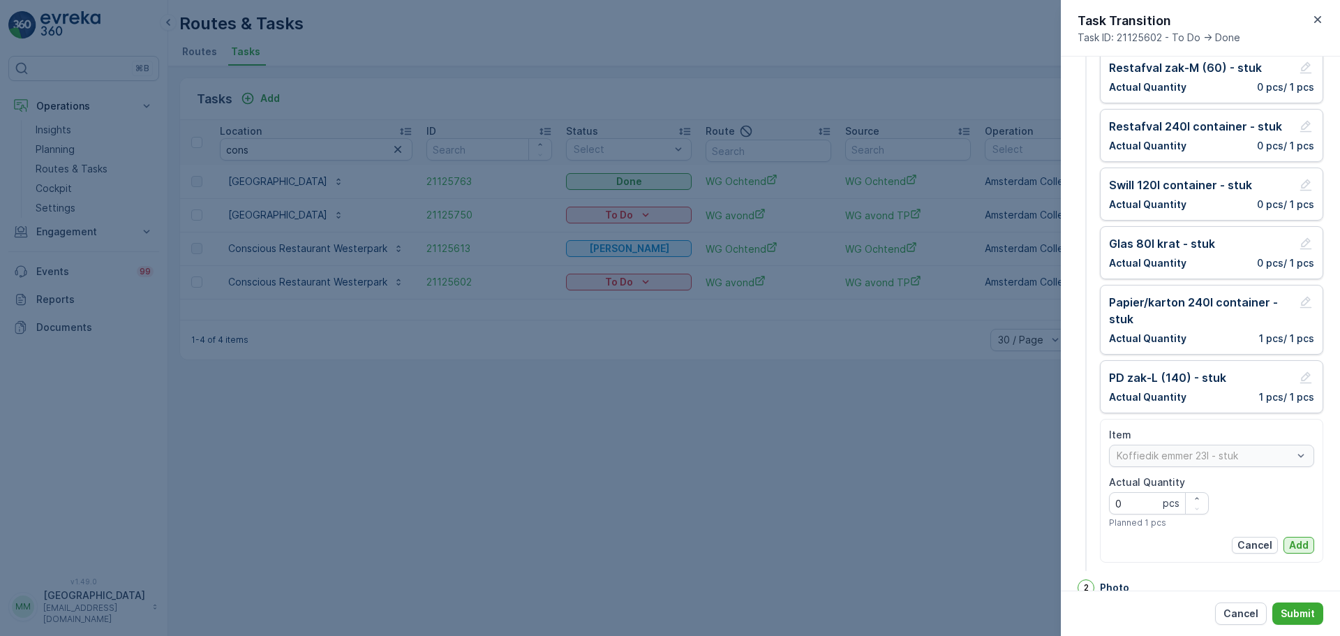
click at [1290, 548] on p "Add" at bounding box center [1299, 545] width 20 height 14
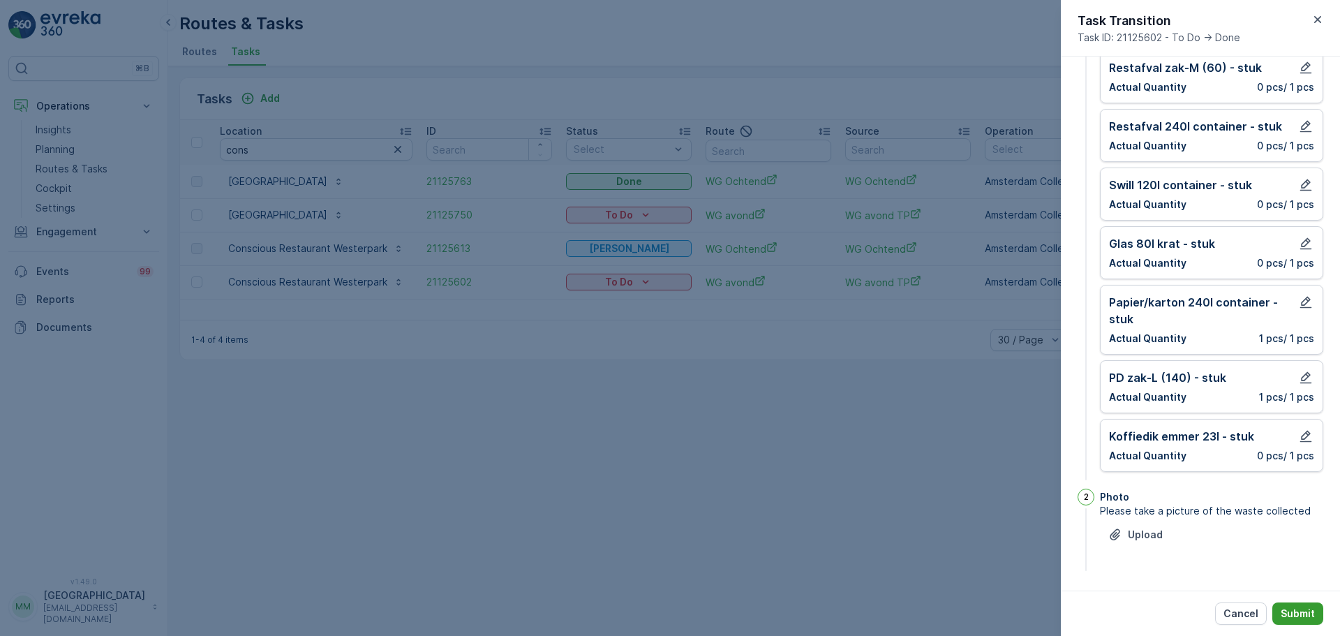
click at [1309, 617] on p "Submit" at bounding box center [1298, 613] width 34 height 14
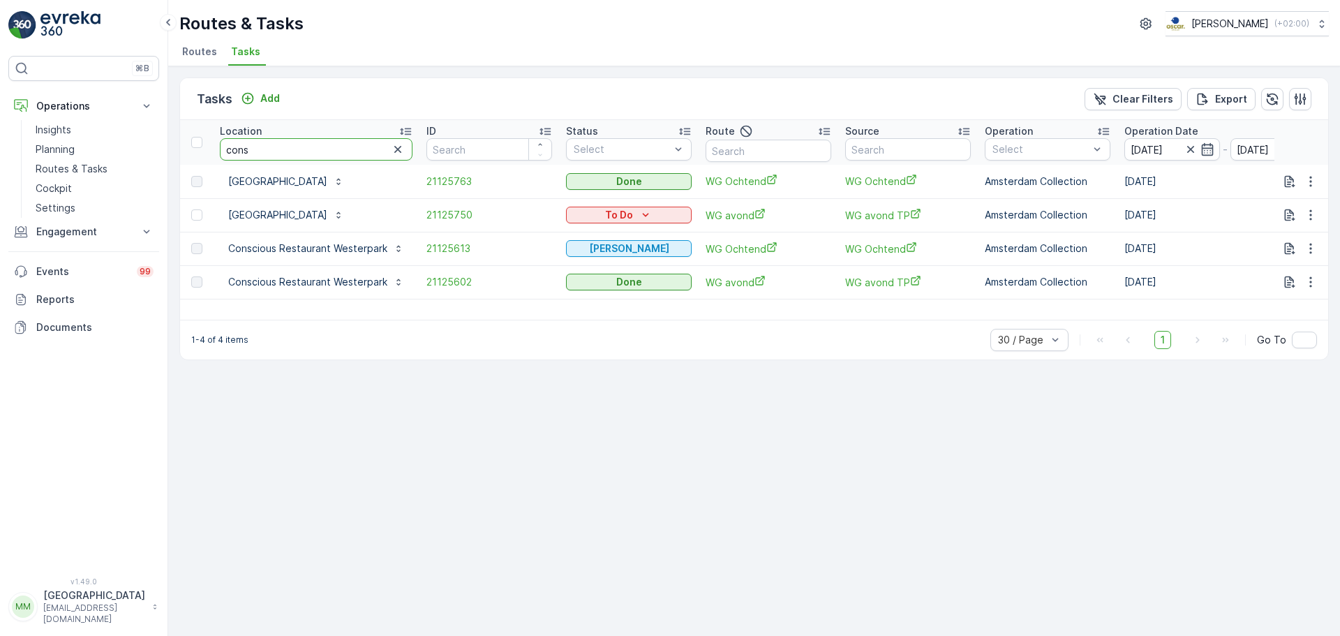
drag, startPoint x: 259, startPoint y: 149, endPoint x: 211, endPoint y: 144, distance: 48.3
click at [211, 144] on tr "Location cons ID Status Select Route Source Operation Select Operation Date 28.…" at bounding box center [1290, 142] width 2220 height 45
type input "beveil"
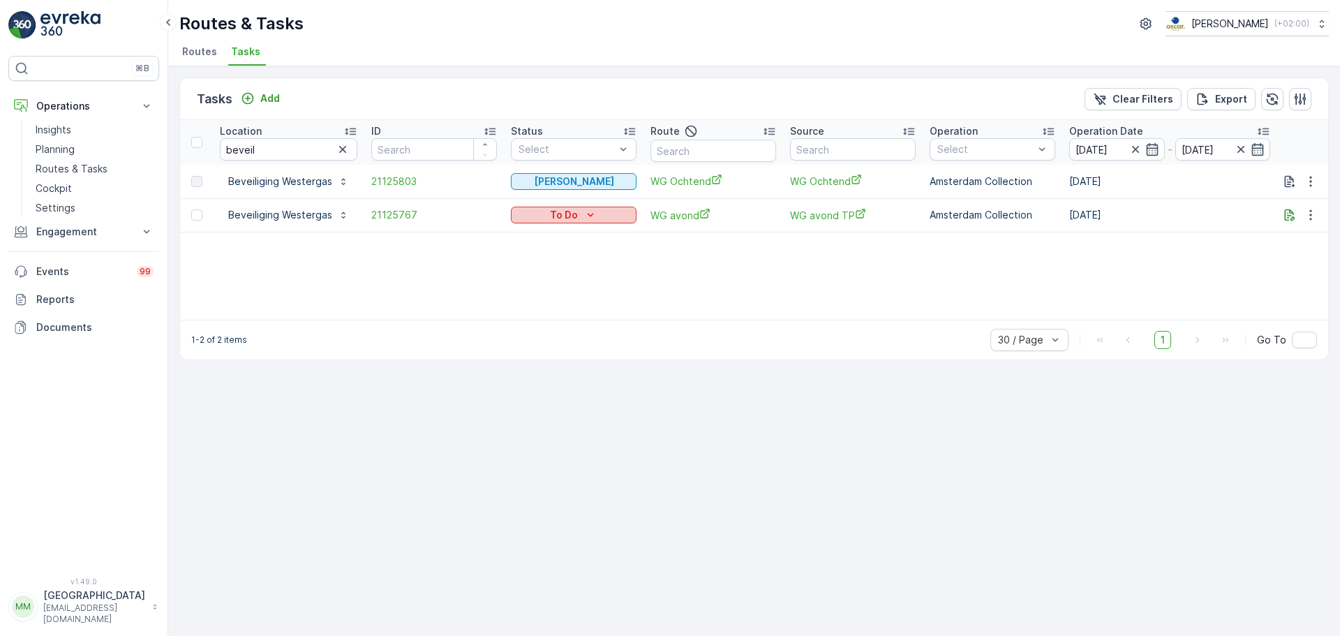
click at [550, 208] on p "To Do" at bounding box center [564, 215] width 28 height 14
click at [538, 280] on span "Done" at bounding box center [528, 275] width 25 height 14
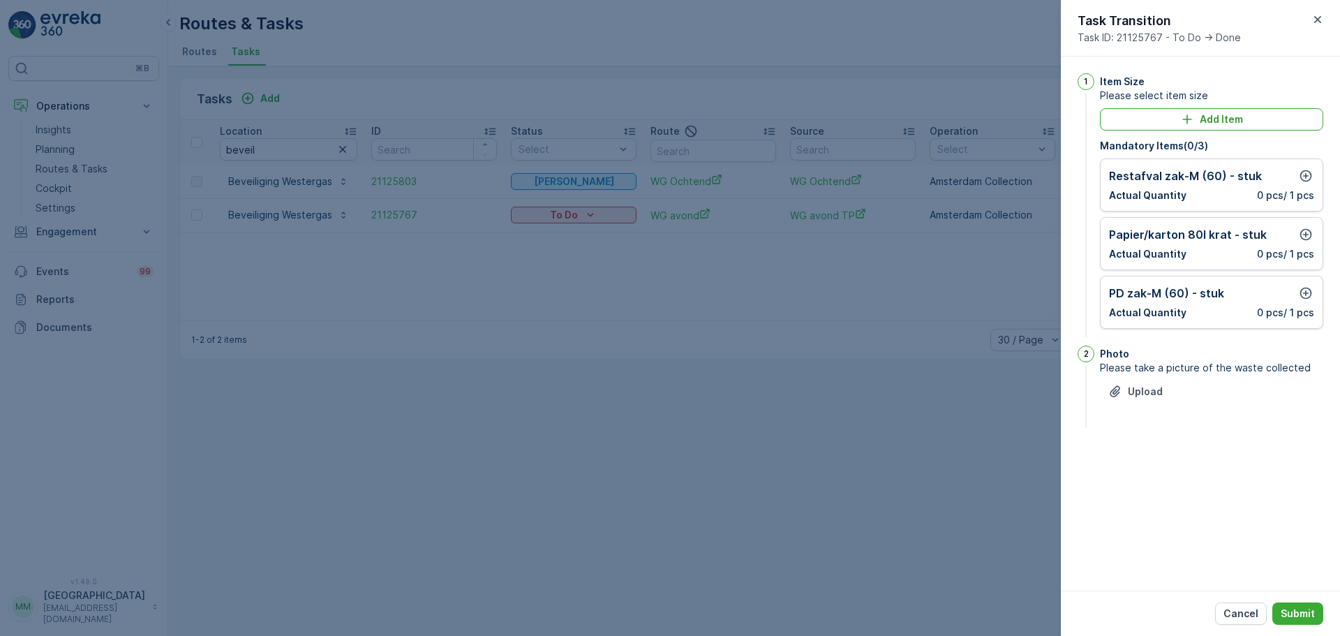
click at [1322, 173] on div "Restafval zak-M (60) - stuk Actual Quantity 0 pcs / 1 pcs" at bounding box center [1211, 184] width 223 height 53
click at [1308, 174] on icon "button" at bounding box center [1306, 176] width 14 height 14
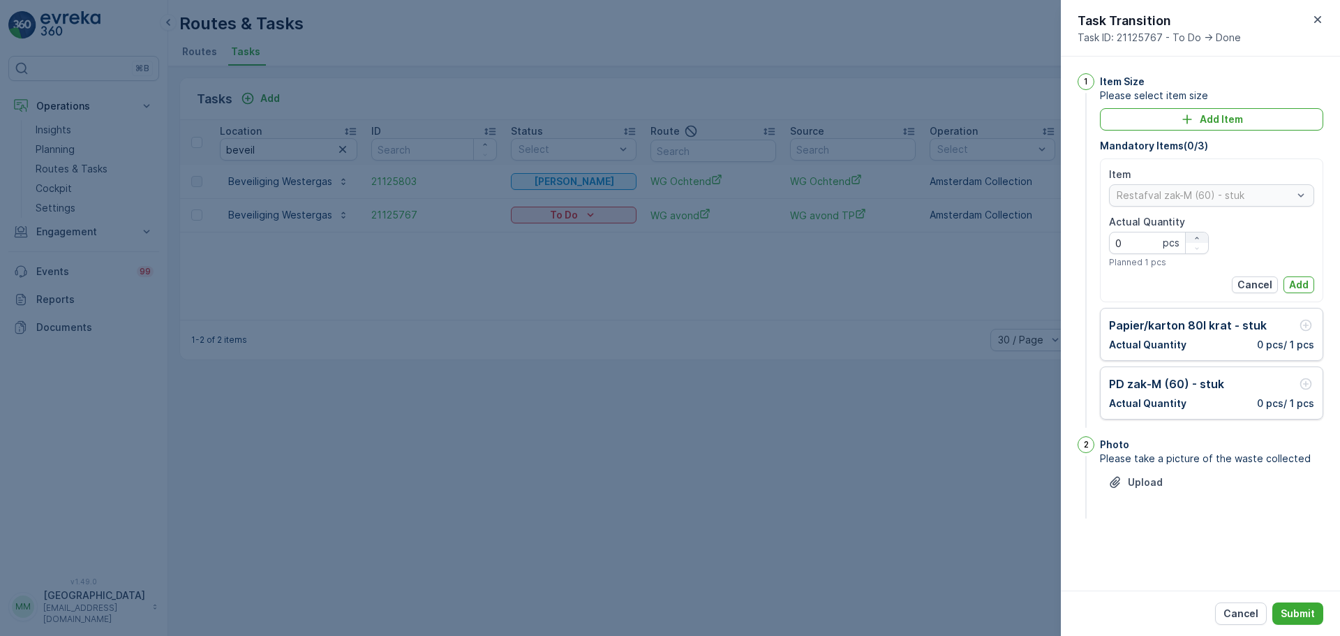
click at [1192, 240] on div "button" at bounding box center [1197, 238] width 22 height 8
type Quantity "1"
click at [1290, 281] on p "Add" at bounding box center [1299, 285] width 20 height 14
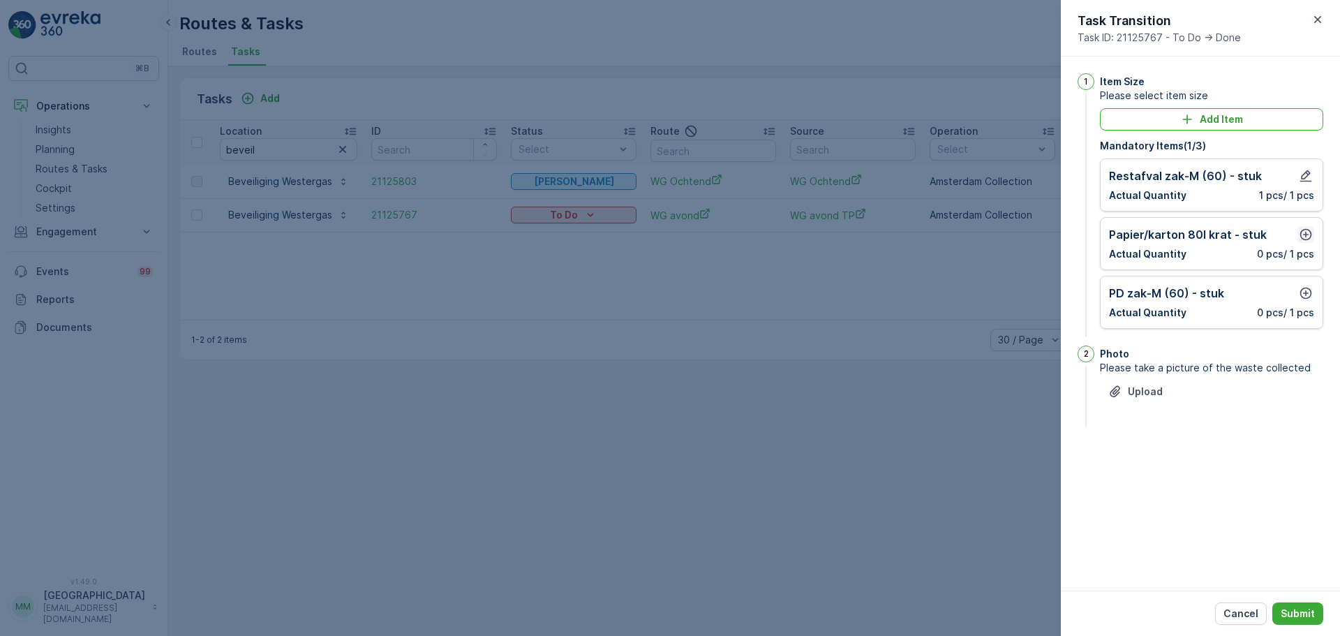
click at [1303, 234] on icon "button" at bounding box center [1306, 235] width 12 height 12
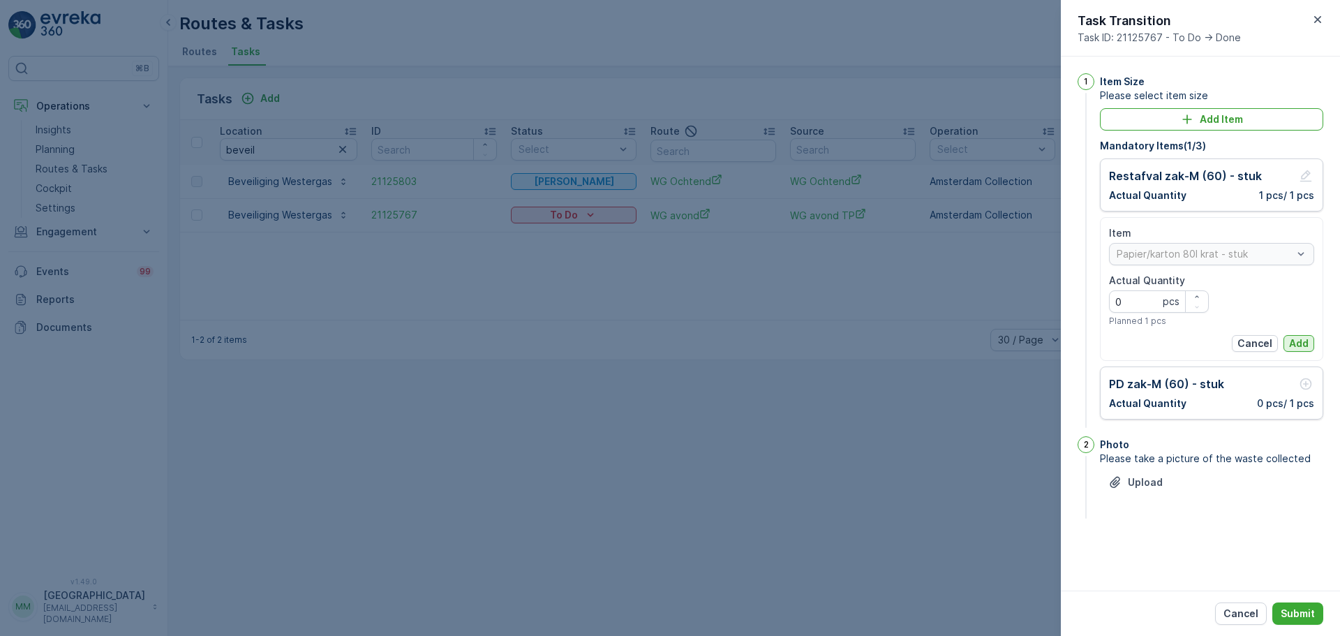
click at [1301, 336] on p "Add" at bounding box center [1299, 343] width 20 height 14
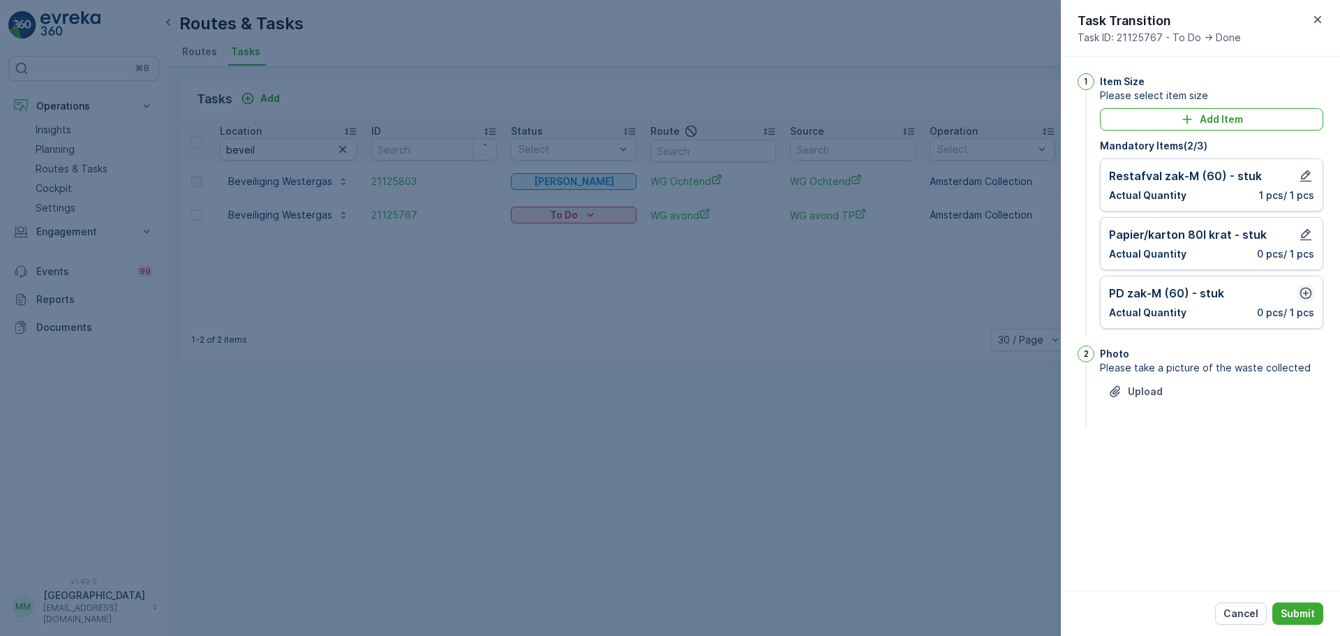
click at [1305, 294] on icon "button" at bounding box center [1306, 293] width 14 height 14
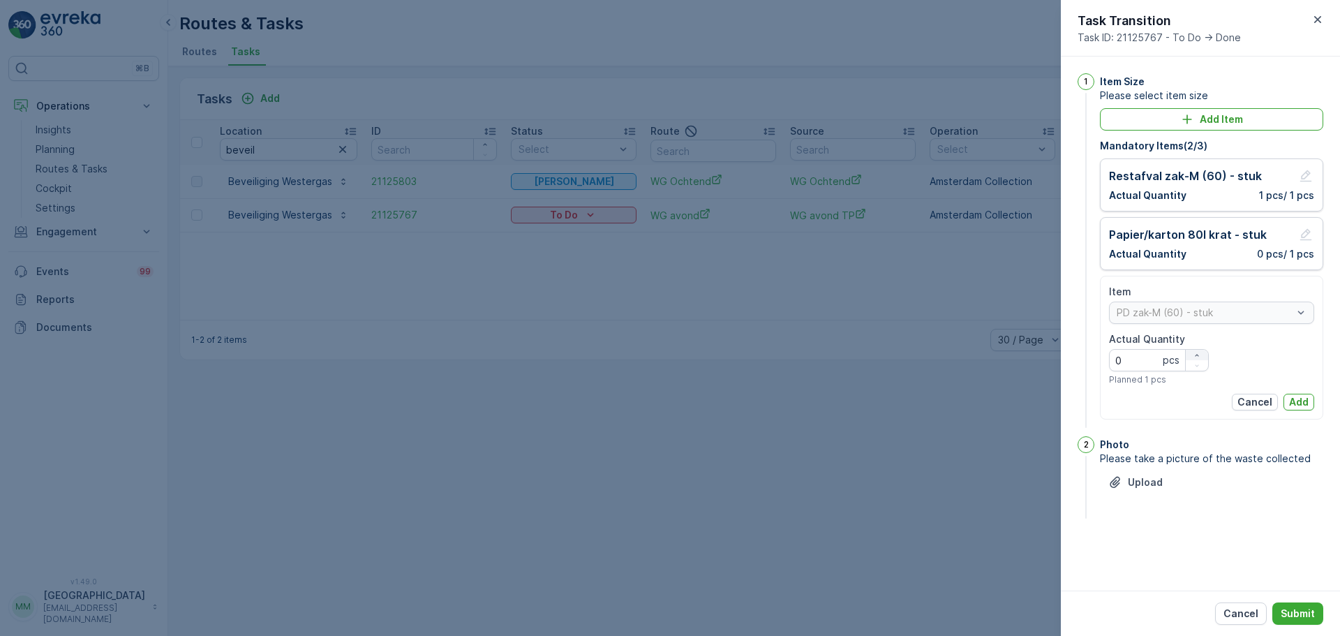
click at [1195, 357] on icon "button" at bounding box center [1197, 355] width 8 height 8
type Quantity "1"
click at [1304, 404] on p "Add" at bounding box center [1299, 402] width 20 height 14
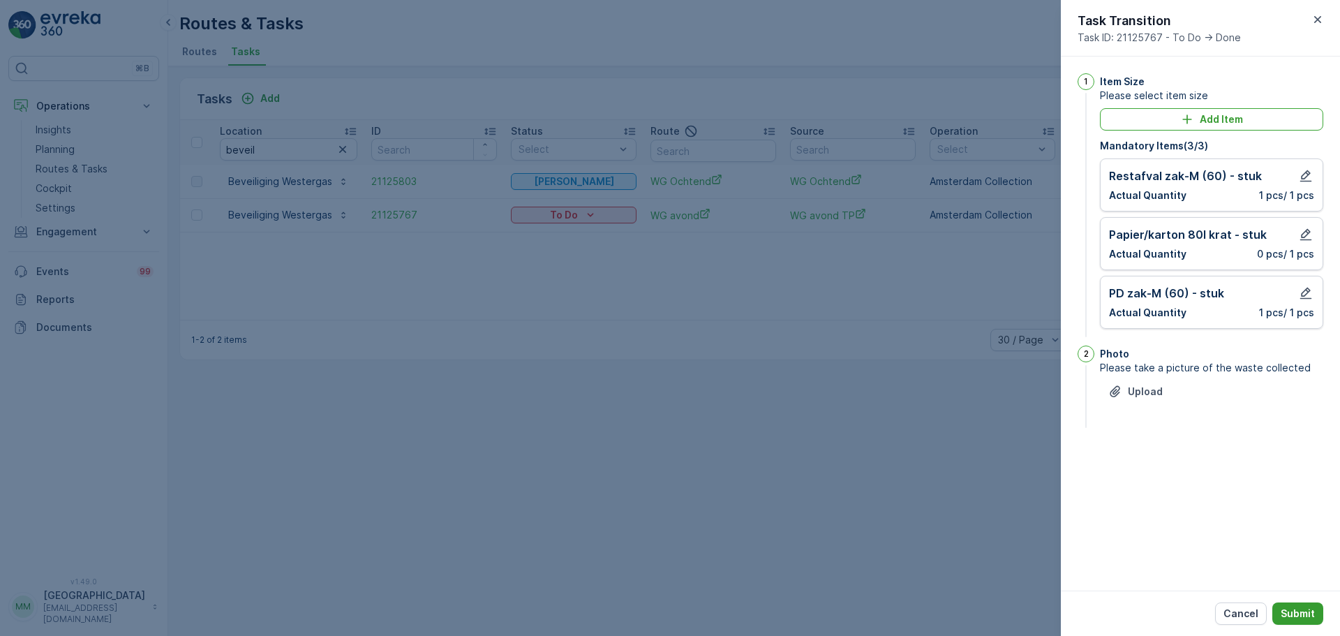
click at [1308, 618] on p "Submit" at bounding box center [1298, 613] width 34 height 14
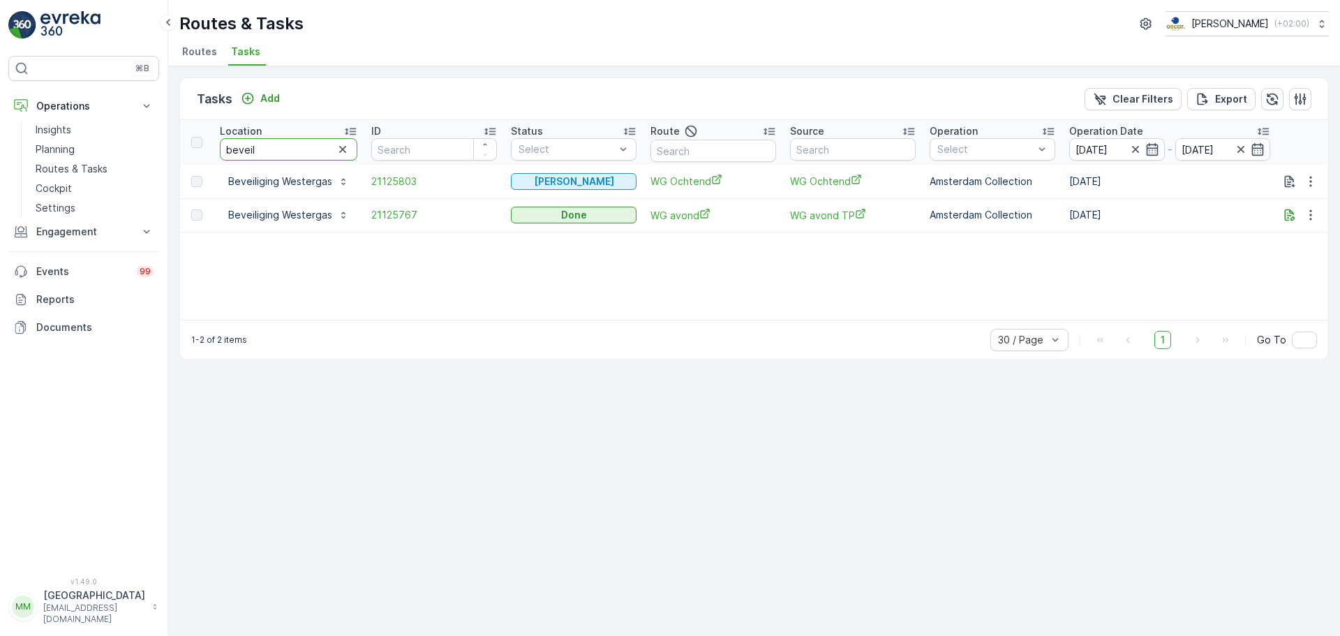
drag, startPoint x: 271, startPoint y: 152, endPoint x: 186, endPoint y: 152, distance: 85.8
click at [187, 151] on tr "Location beveil ID Status Select Route Source Operation Select Operation Date 2…" at bounding box center [1262, 142] width 2165 height 45
type input "bakker"
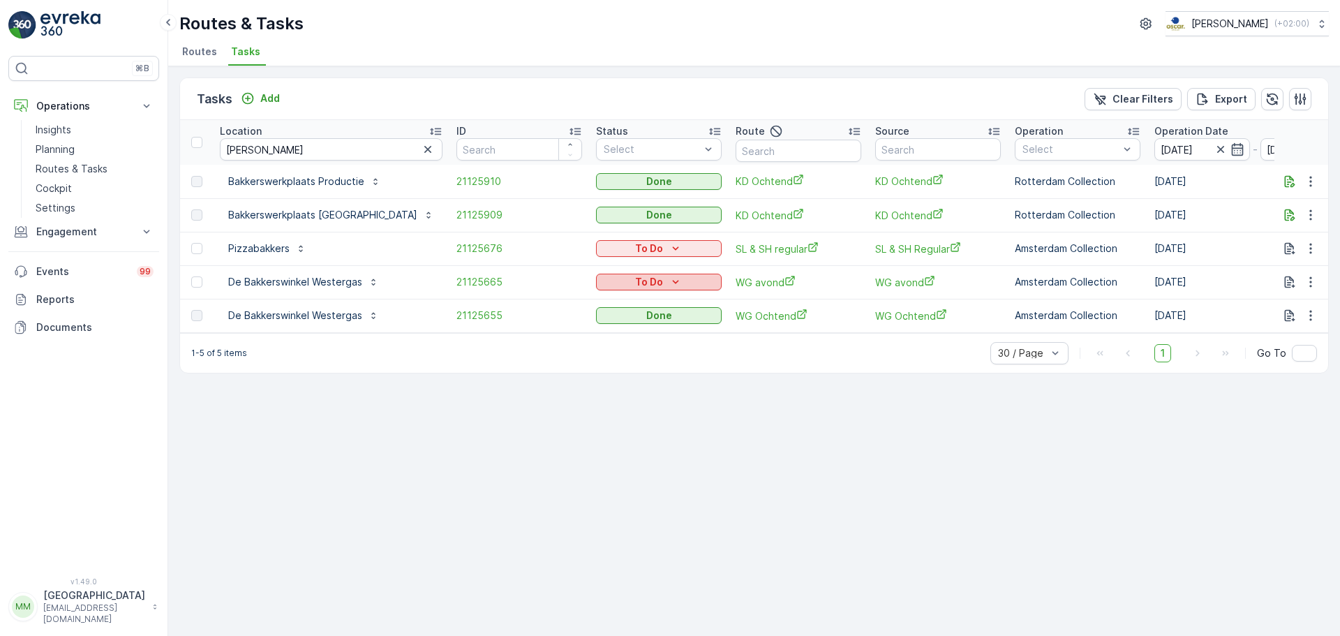
click at [635, 277] on p "To Do" at bounding box center [649, 282] width 28 height 14
click at [617, 343] on div "Done" at bounding box center [627, 342] width 89 height 20
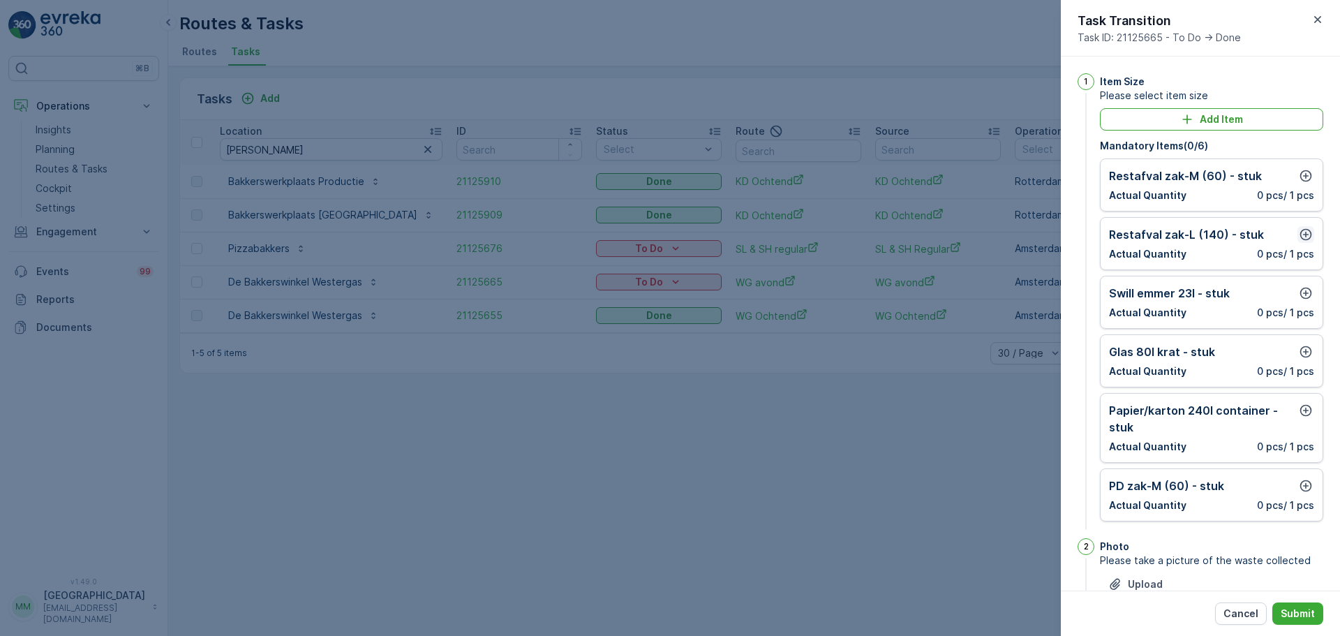
click at [1301, 232] on icon "button" at bounding box center [1306, 234] width 14 height 14
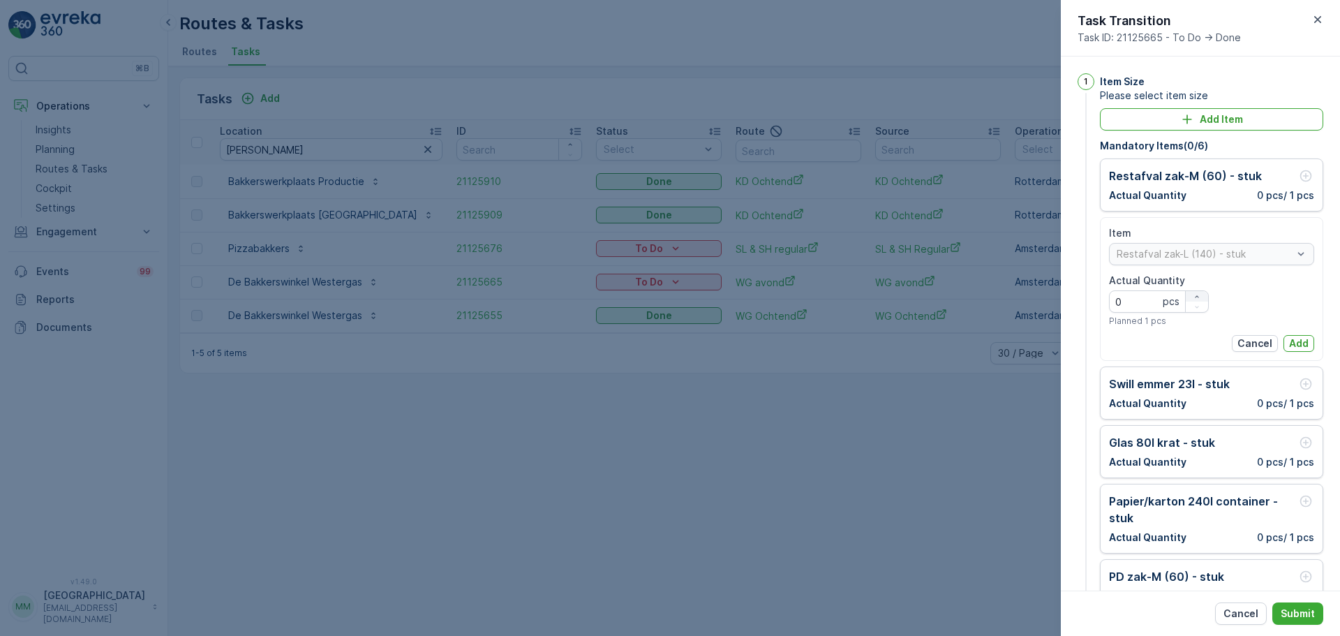
click at [1198, 294] on icon "button" at bounding box center [1197, 296] width 8 height 8
type Quantity "3"
click at [1290, 340] on p "Add" at bounding box center [1299, 343] width 20 height 14
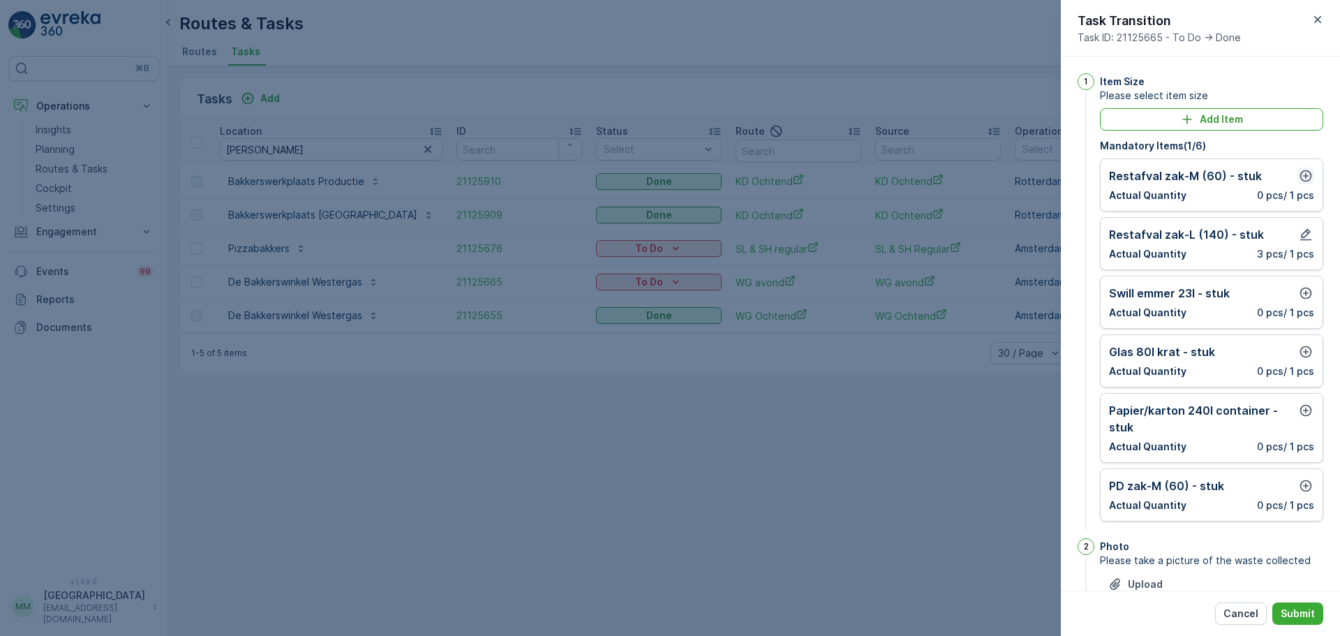
click at [1307, 179] on icon "button" at bounding box center [1306, 176] width 12 height 12
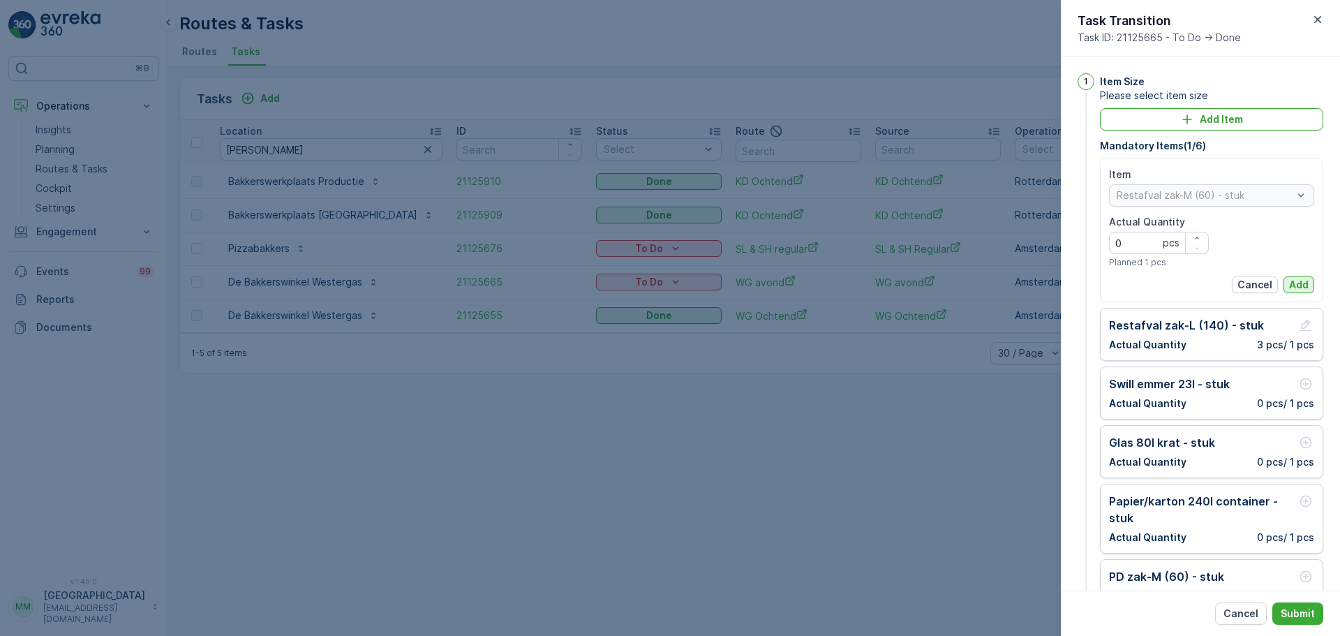
click at [1301, 285] on p "Add" at bounding box center [1299, 285] width 20 height 14
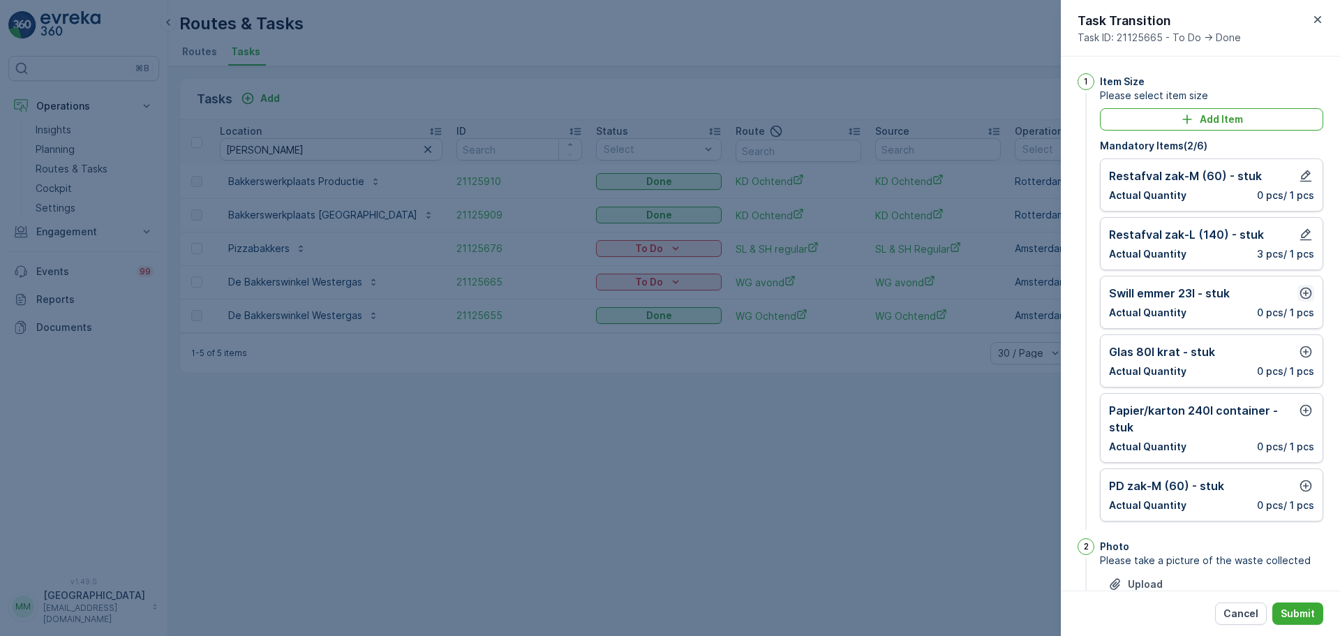
click at [1299, 292] on icon "button" at bounding box center [1306, 293] width 14 height 14
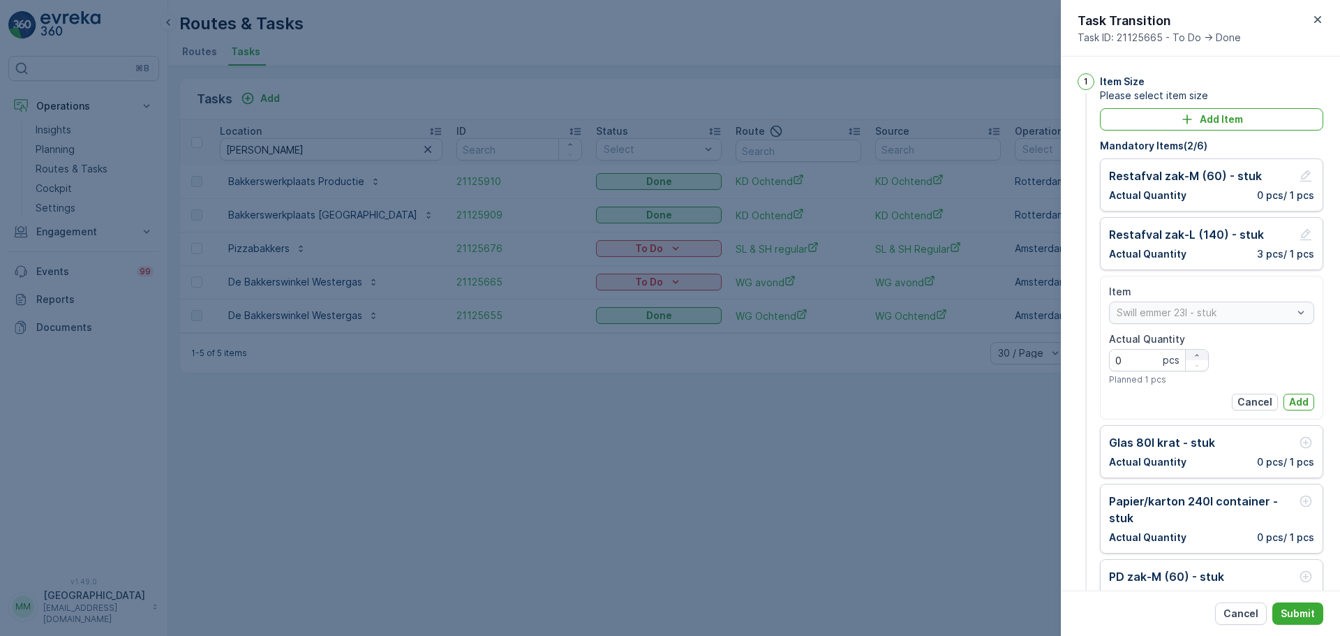
click at [1193, 350] on button "button" at bounding box center [1197, 355] width 22 height 10
type Quantity "4"
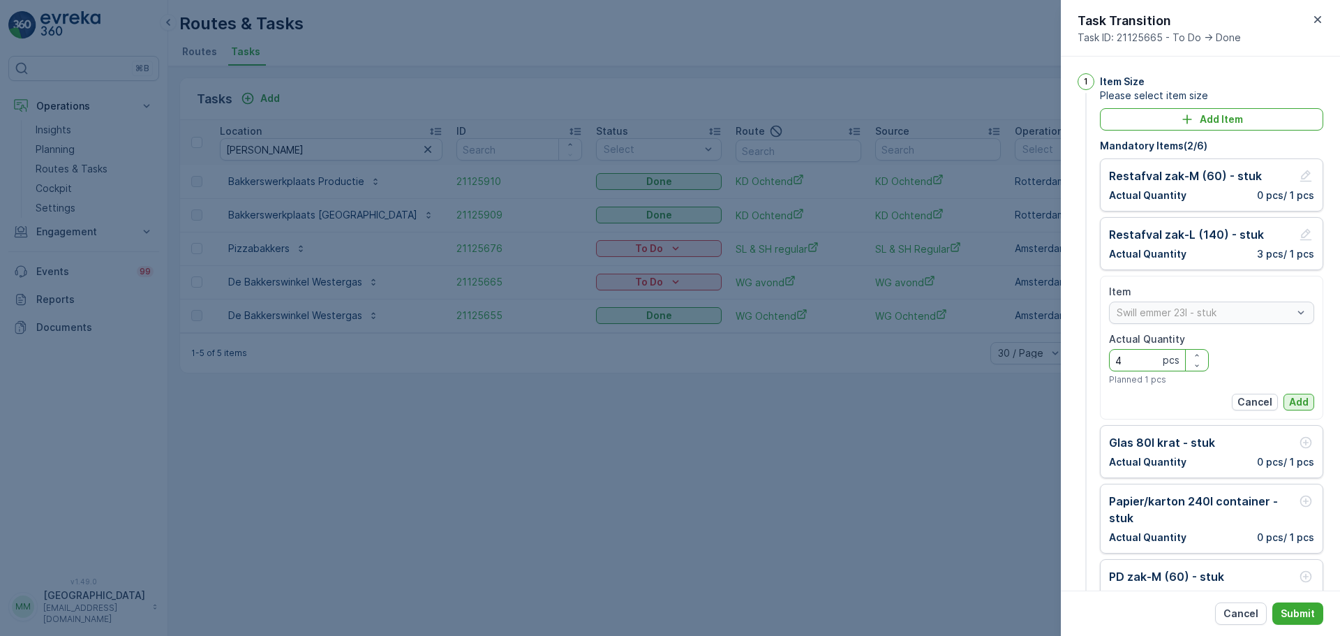
click at [1294, 398] on p "Add" at bounding box center [1299, 402] width 20 height 14
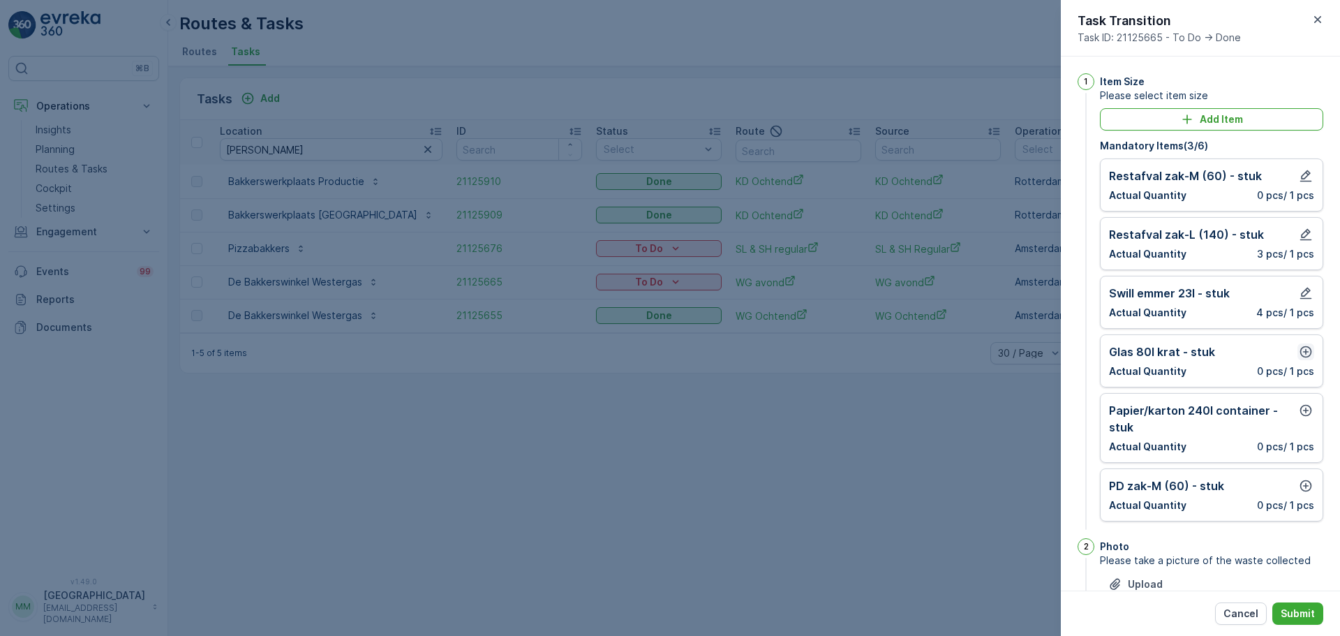
click at [1306, 351] on icon "button" at bounding box center [1306, 352] width 14 height 14
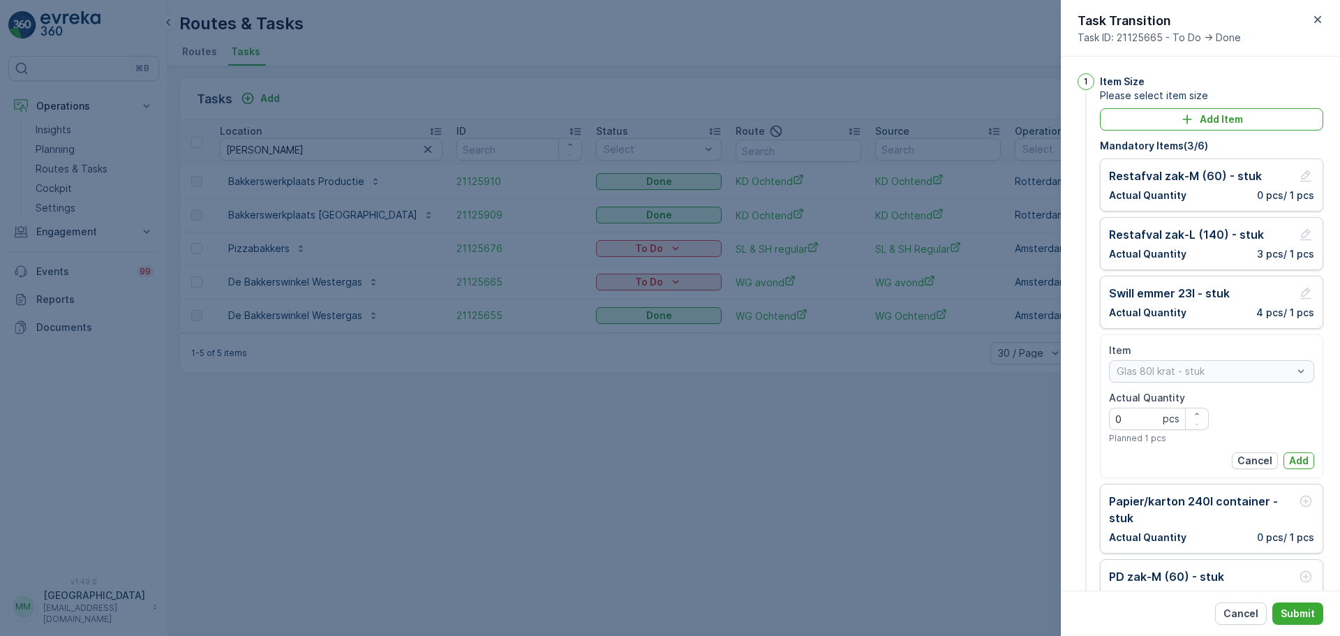
click at [1297, 455] on p "Add" at bounding box center [1299, 461] width 20 height 14
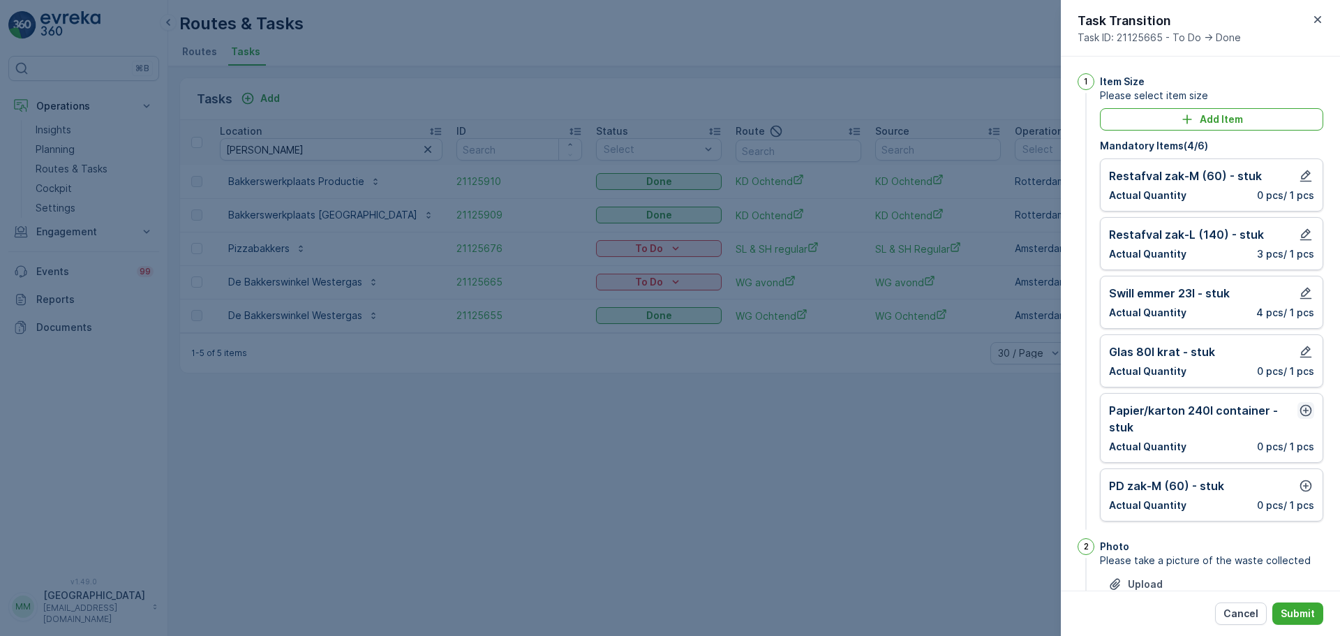
click at [1304, 405] on icon "button" at bounding box center [1306, 410] width 14 height 14
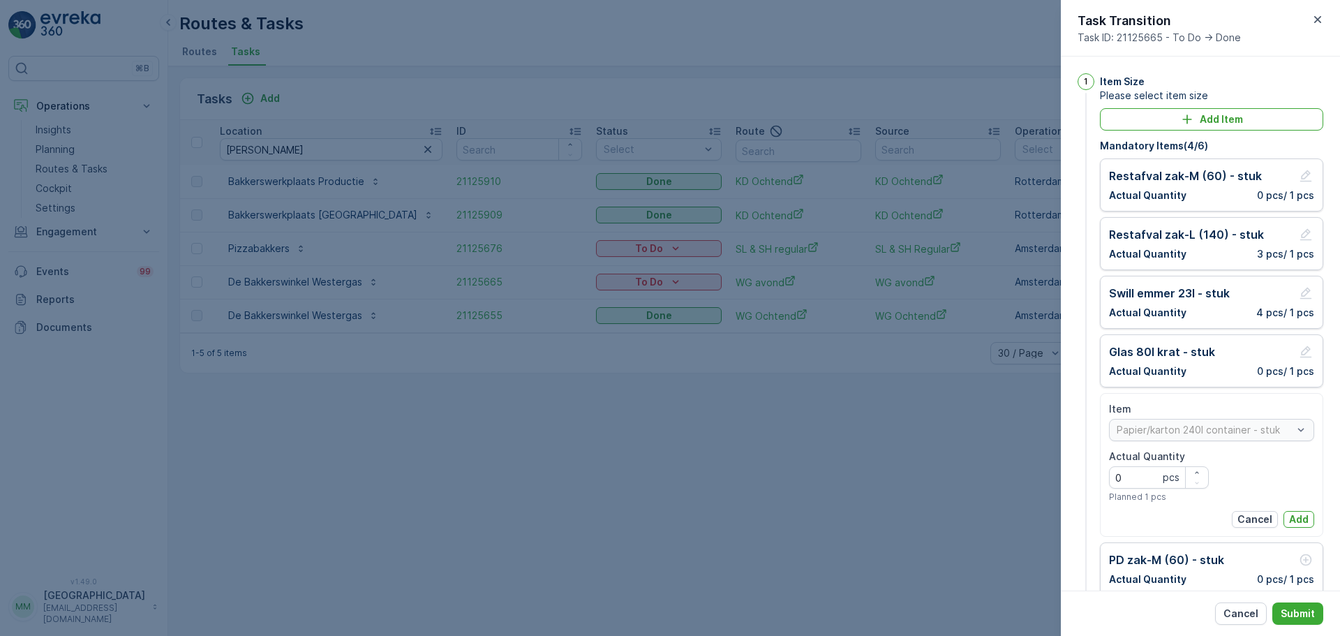
click at [1298, 509] on div "Item Papier/karton 240l container - stuk Actual Quantity 0 pcs Planned 1 pcs Ca…" at bounding box center [1211, 465] width 205 height 126
click at [1298, 514] on p "Add" at bounding box center [1299, 519] width 20 height 14
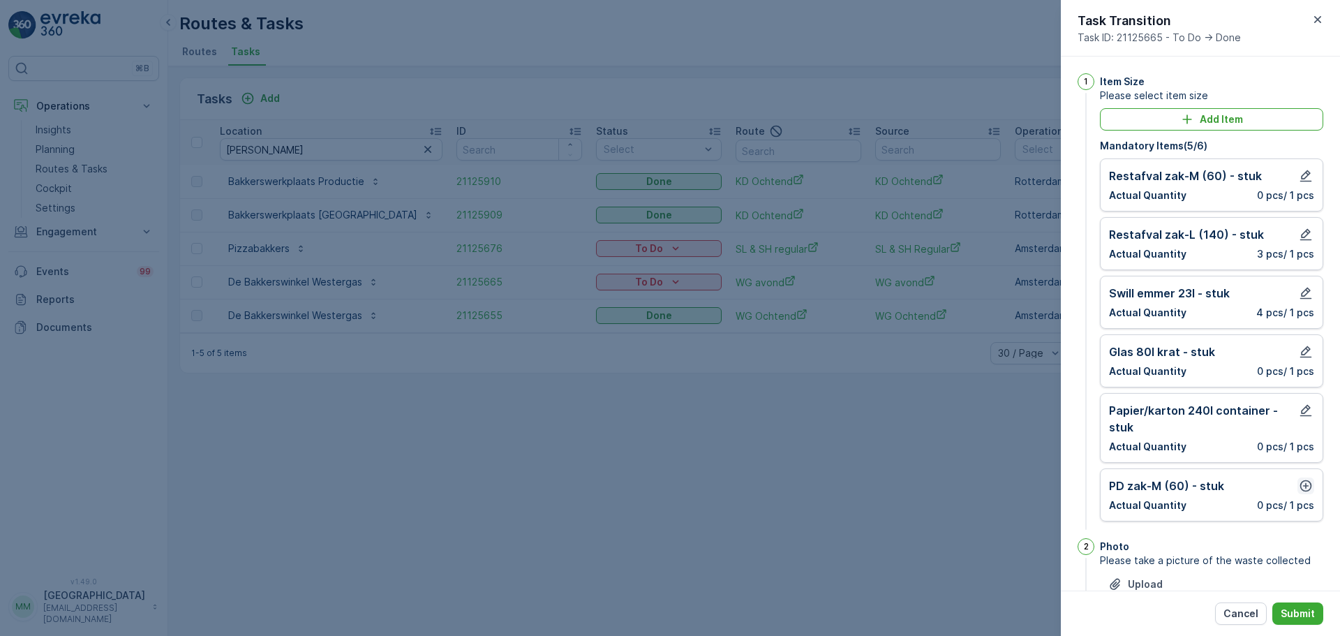
click at [1306, 488] on icon "button" at bounding box center [1306, 486] width 12 height 12
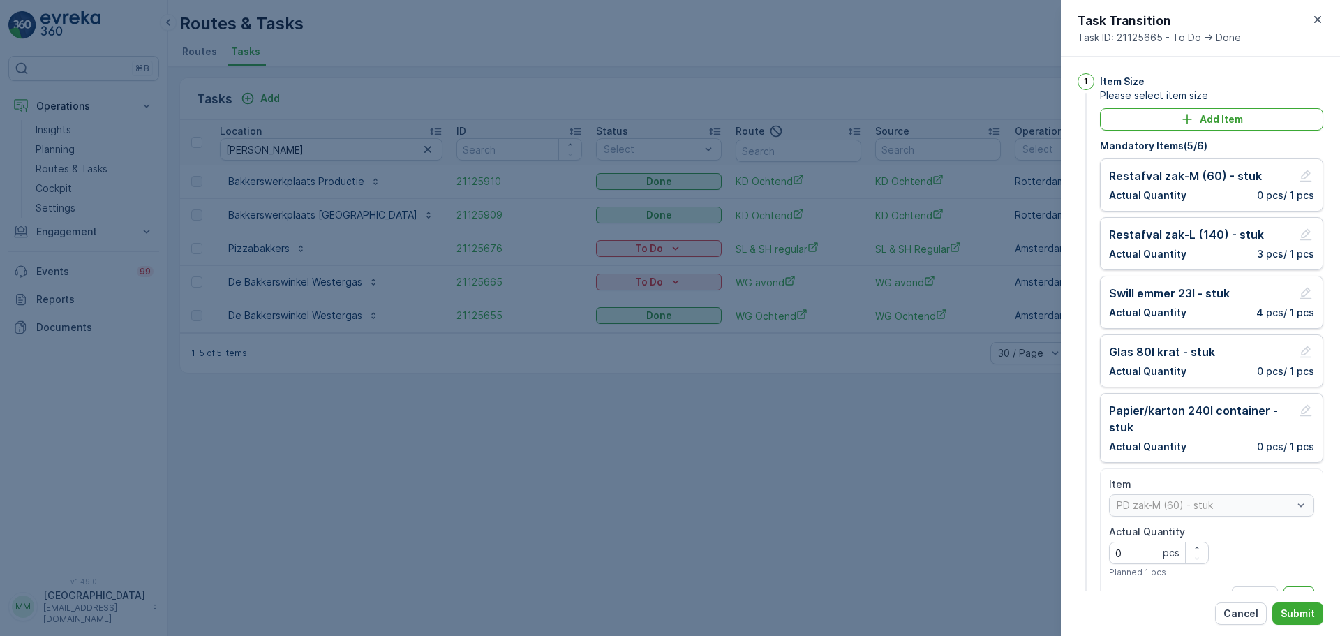
click at [1293, 585] on div "Item PD zak-M (60) - stuk Actual Quantity 0 pcs Planned 1 pcs Cancel Add" at bounding box center [1211, 540] width 205 height 126
click at [1293, 588] on p "Add" at bounding box center [1299, 595] width 20 height 14
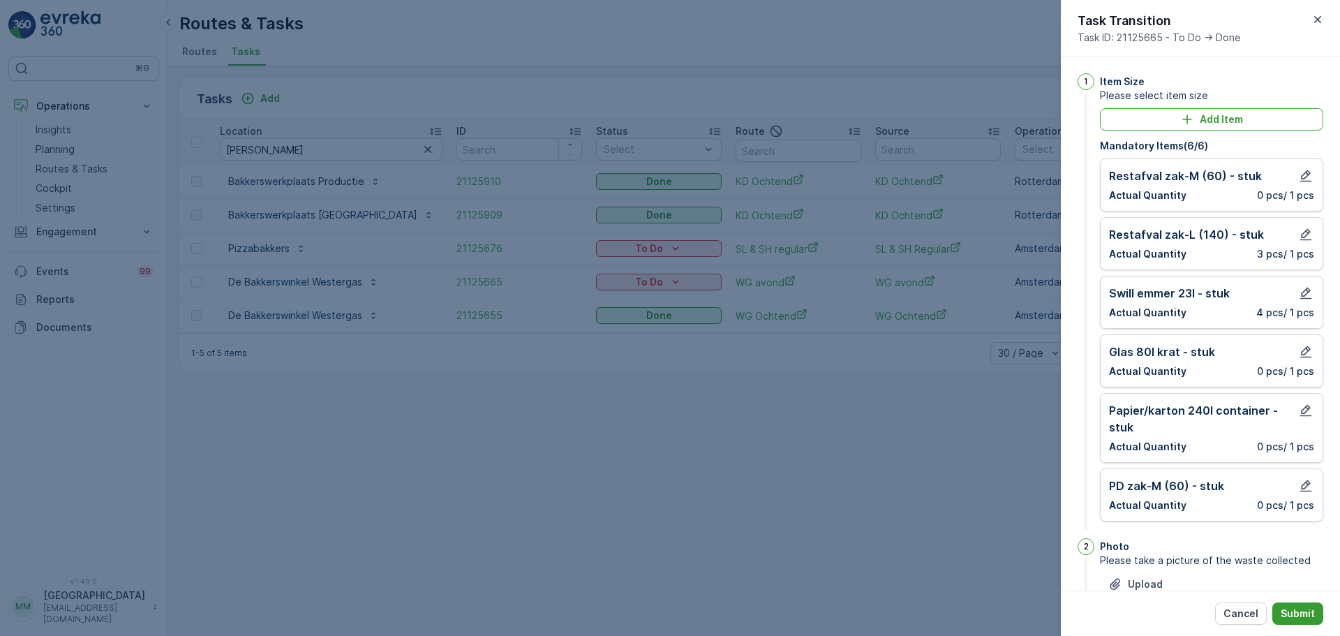
click at [1295, 606] on button "Submit" at bounding box center [1297, 613] width 51 height 22
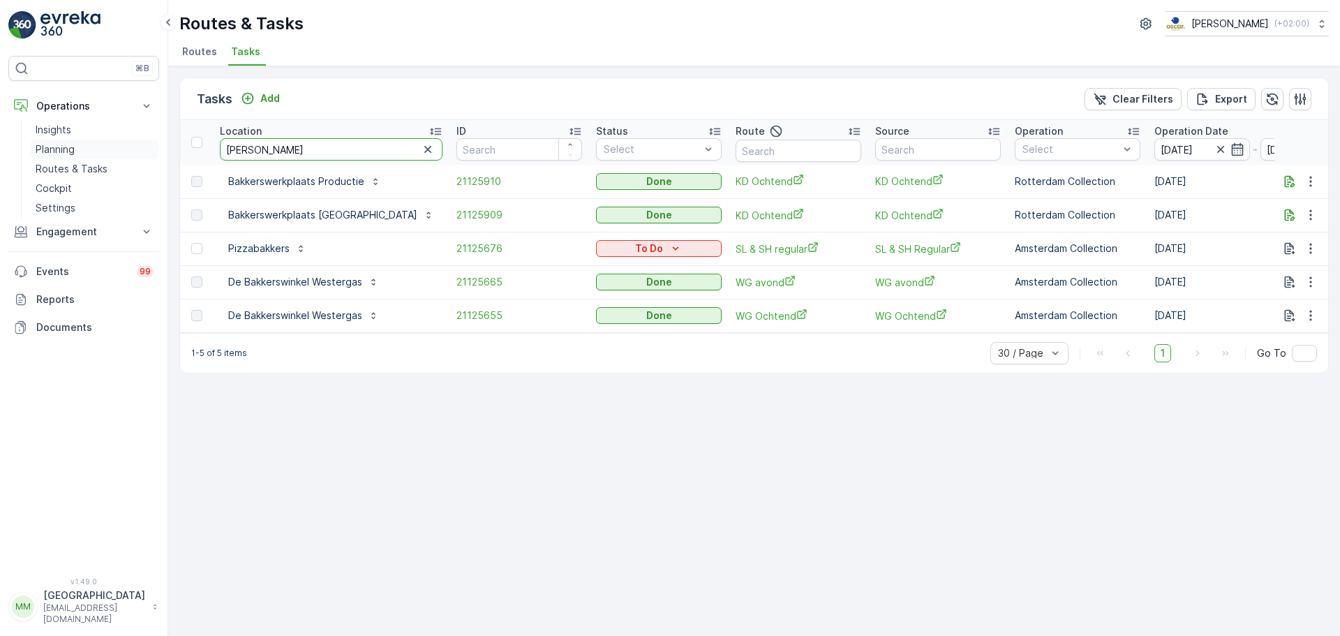
drag, startPoint x: 275, startPoint y: 152, endPoint x: 147, endPoint y: 154, distance: 128.4
click at [147, 154] on div "⌘B Operations Insights Planning Routes & Tasks Cockpit Settings Engagement Insi…" at bounding box center [670, 318] width 1340 height 636
type input "y"
type input "ton"
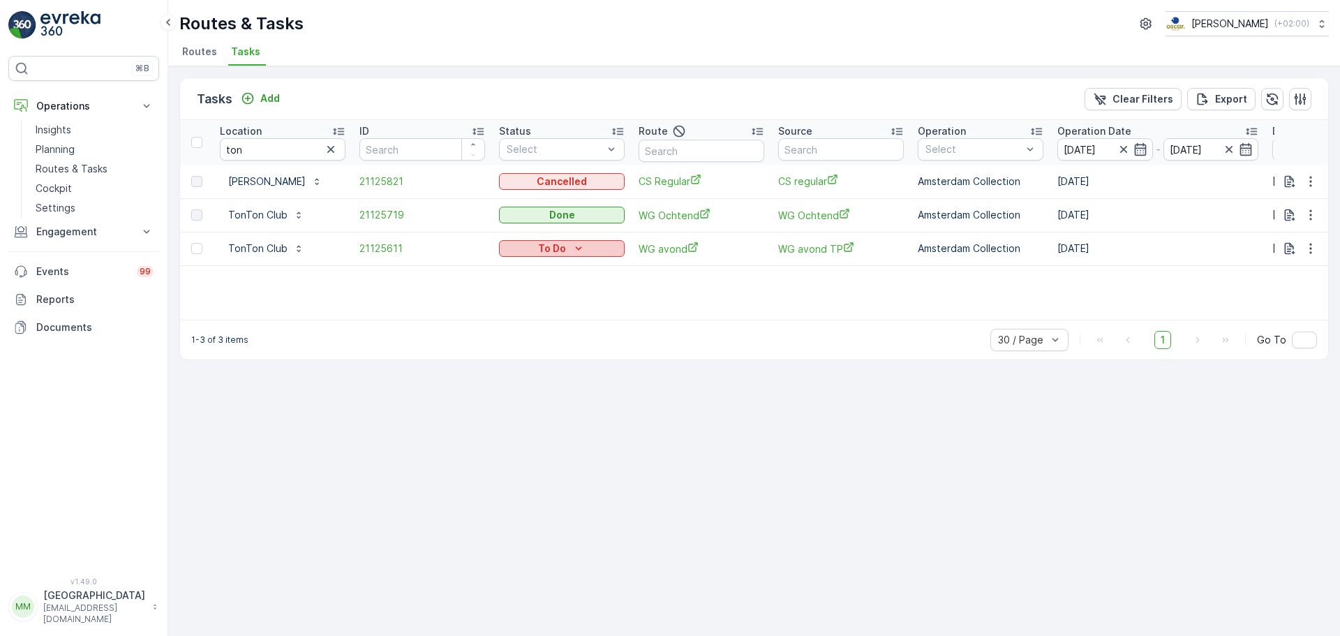
click at [575, 251] on icon "To Do" at bounding box center [579, 248] width 14 height 14
click at [537, 306] on div "Done" at bounding box center [546, 309] width 89 height 20
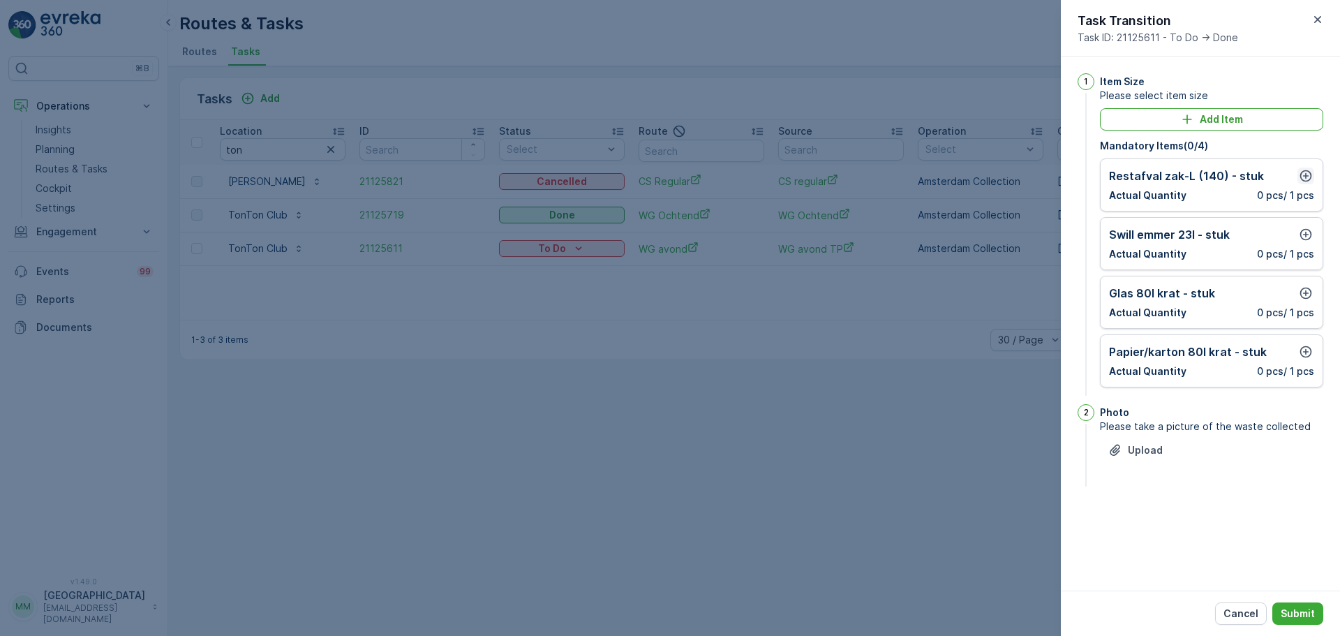
click at [1301, 176] on icon "button" at bounding box center [1306, 176] width 12 height 12
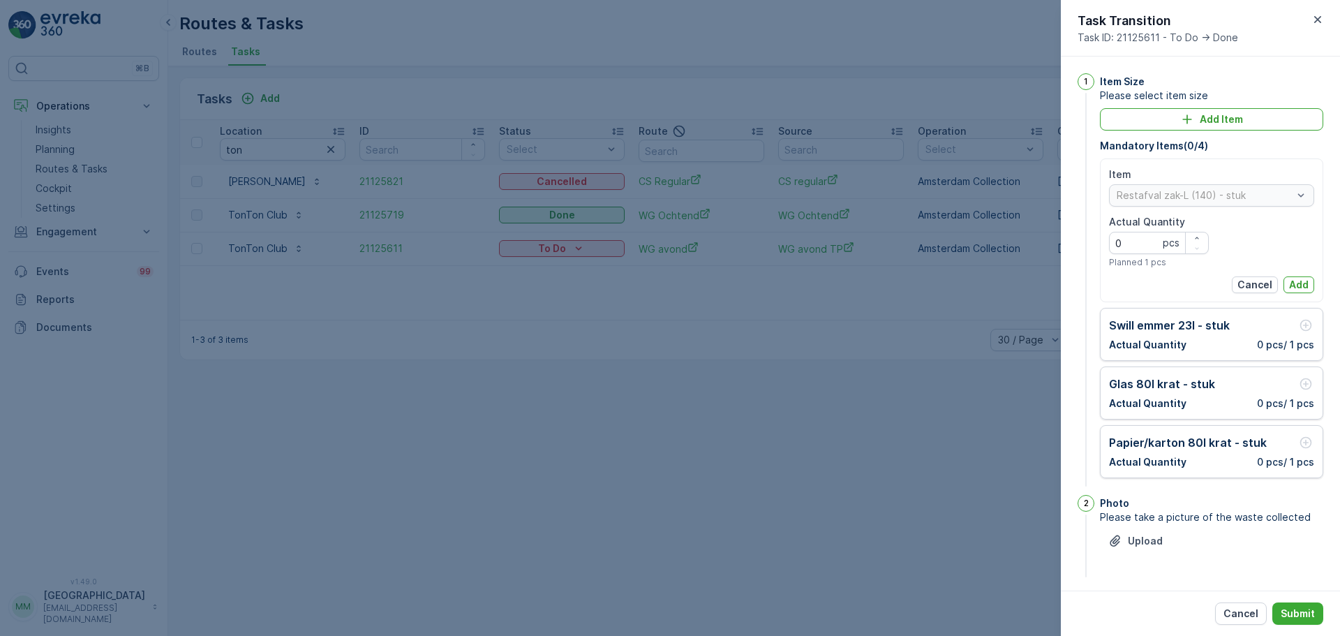
drag, startPoint x: 1287, startPoint y: 278, endPoint x: 1290, endPoint y: 270, distance: 9.1
click at [1289, 278] on p "Add" at bounding box center [1299, 285] width 20 height 14
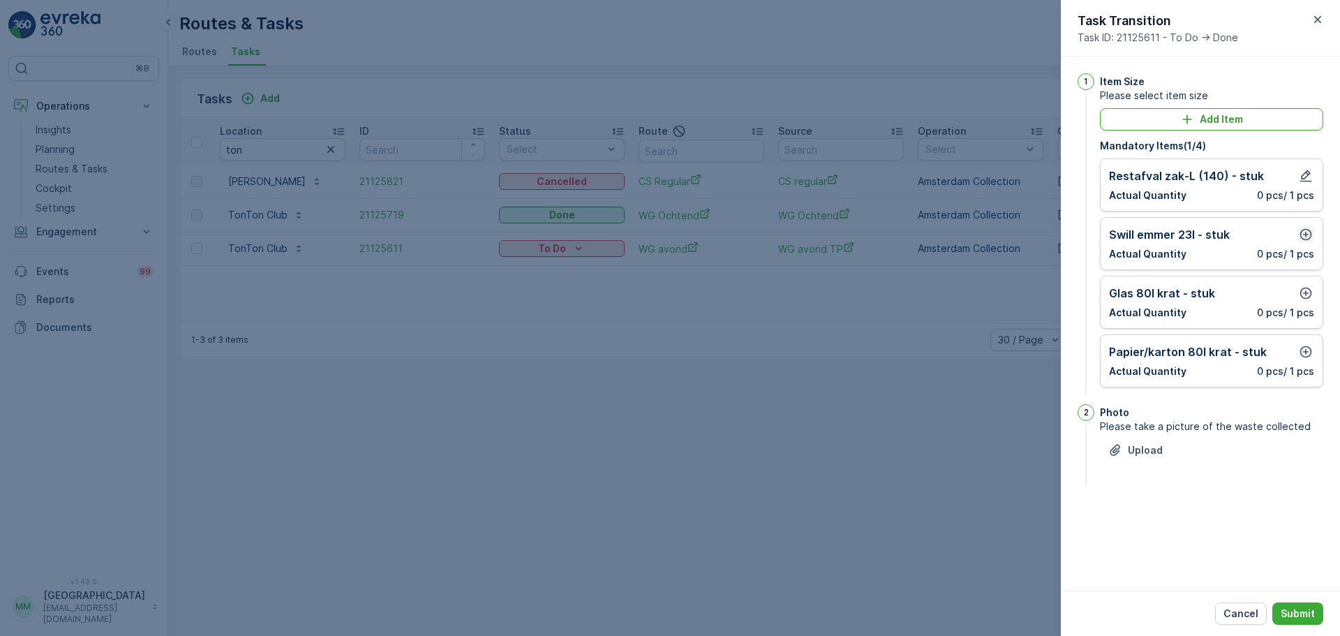
click at [1307, 230] on icon "button" at bounding box center [1306, 234] width 14 height 14
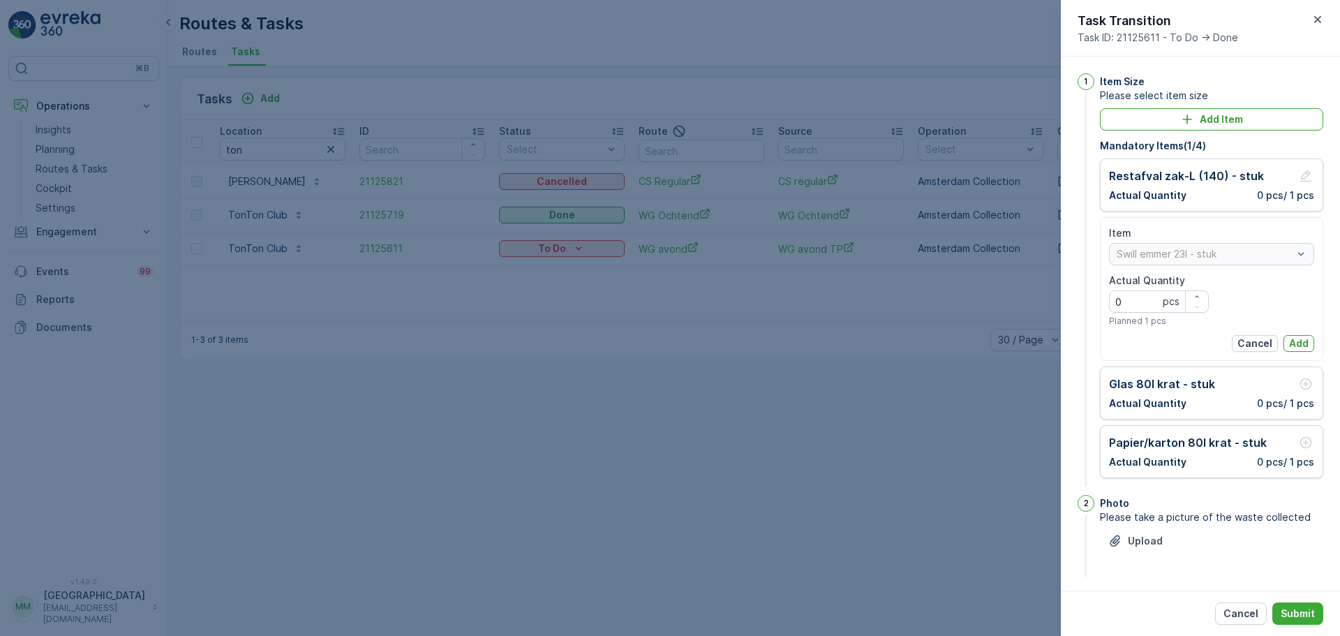
click at [1301, 357] on div "Item Swill emmer 23l - stuk Actual Quantity 0 pcs Planned 1 pcs Cancel Add" at bounding box center [1211, 289] width 223 height 144
click at [1301, 345] on p "Add" at bounding box center [1299, 343] width 20 height 14
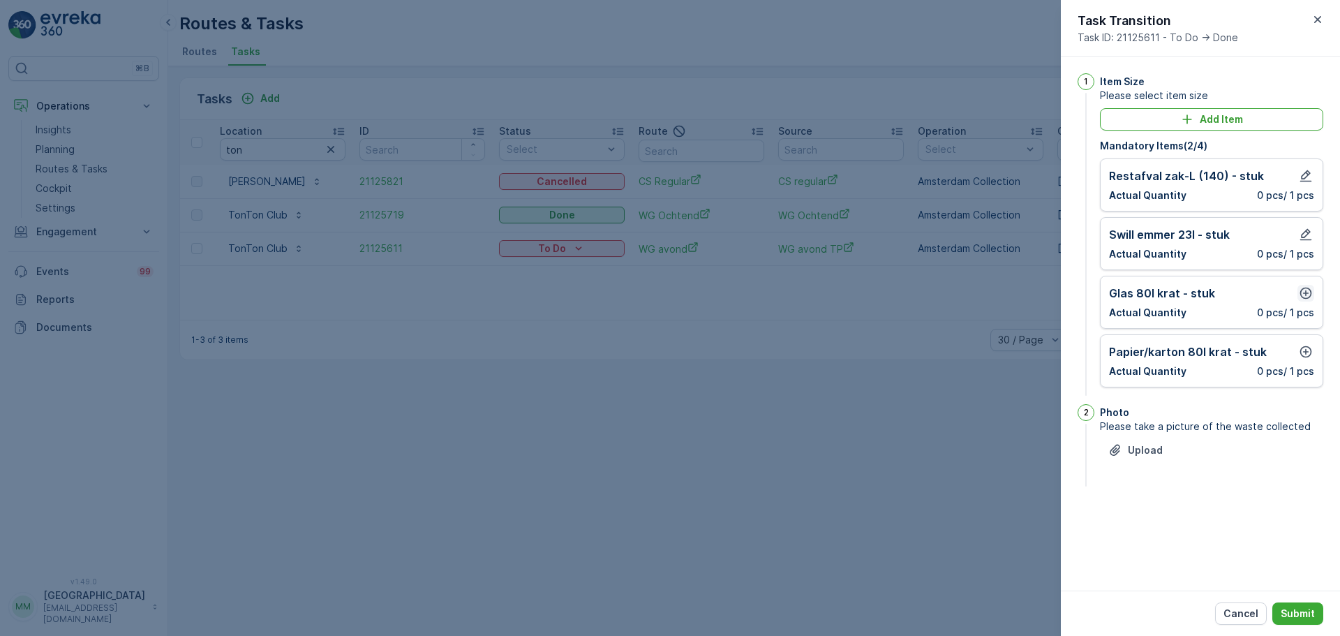
click at [1301, 294] on icon "button" at bounding box center [1306, 294] width 12 height 12
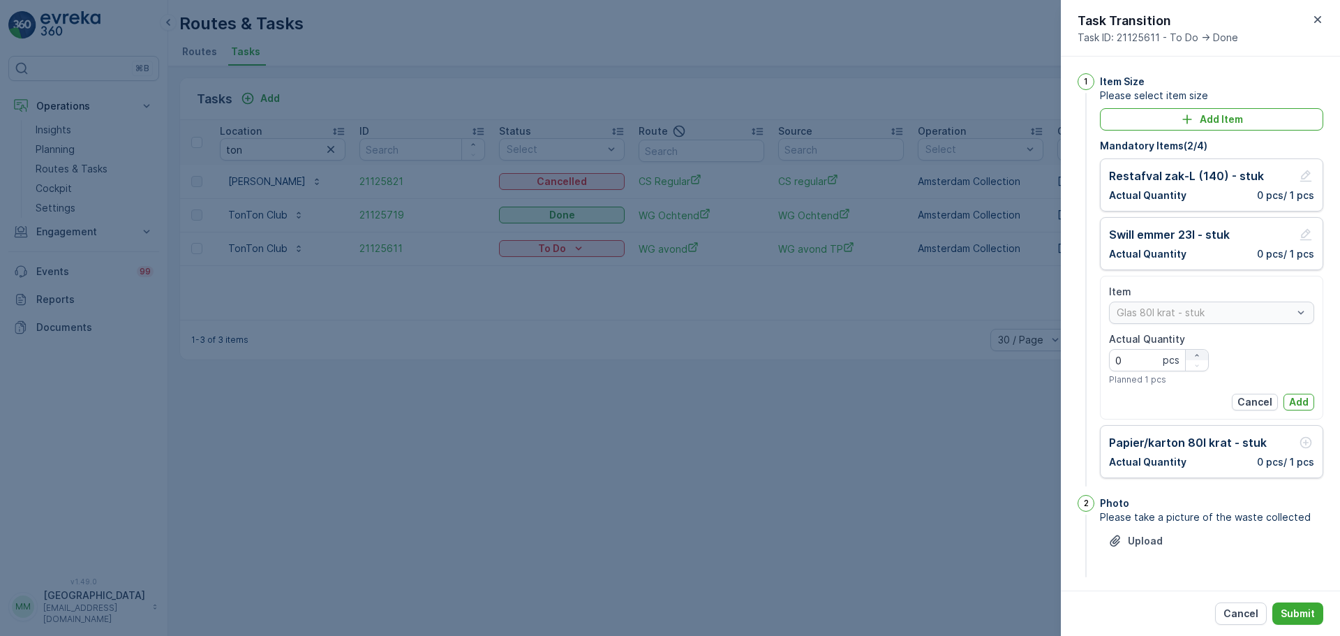
click at [1196, 354] on icon "button" at bounding box center [1197, 355] width 8 height 8
type Quantity "1"
click at [1293, 404] on p "Add" at bounding box center [1299, 402] width 20 height 14
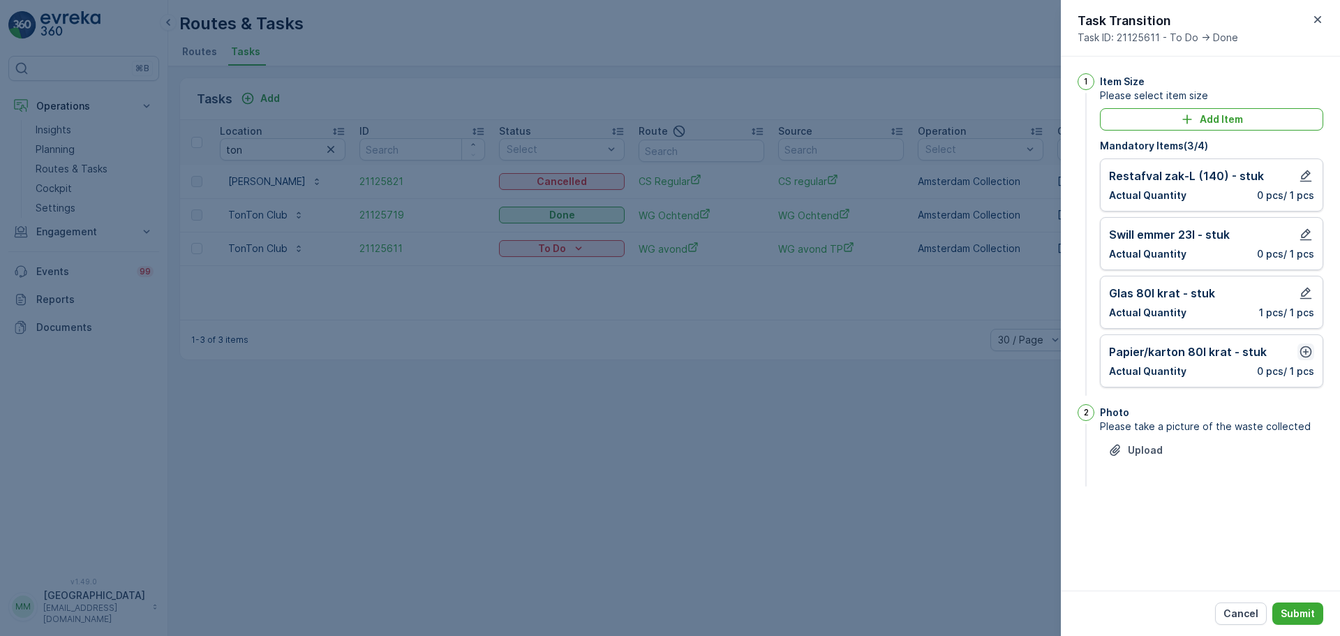
click at [1304, 355] on icon "button" at bounding box center [1306, 352] width 14 height 14
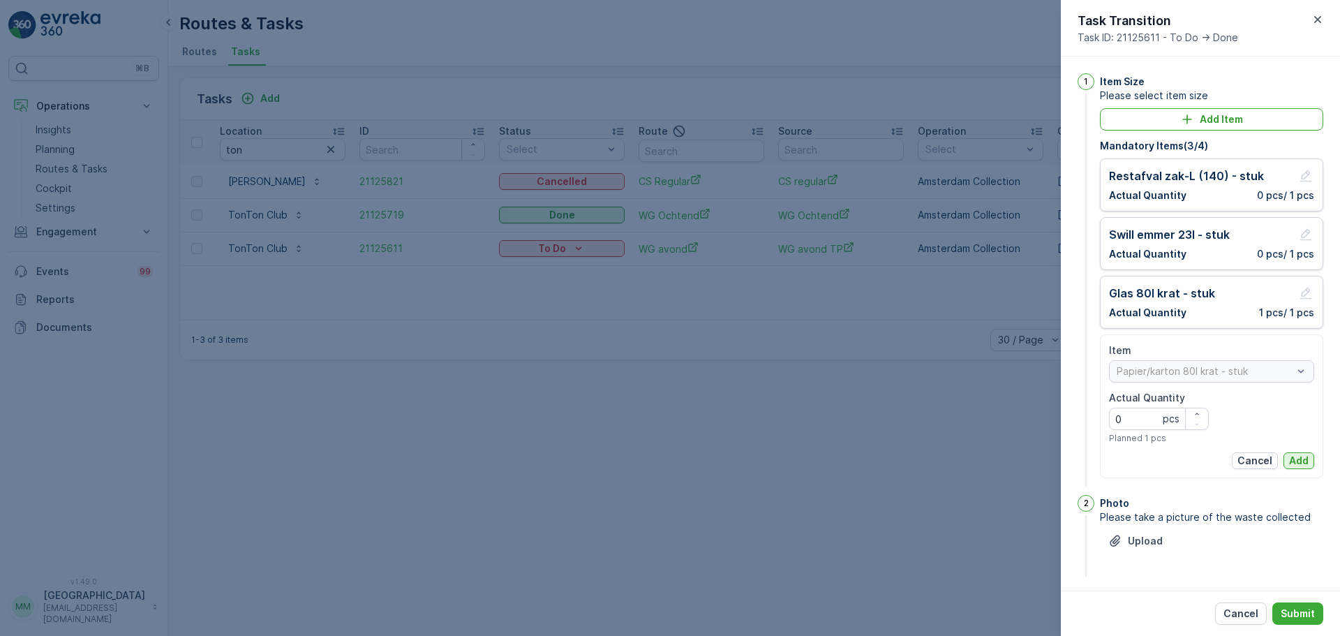
click at [1296, 456] on p "Add" at bounding box center [1299, 461] width 20 height 14
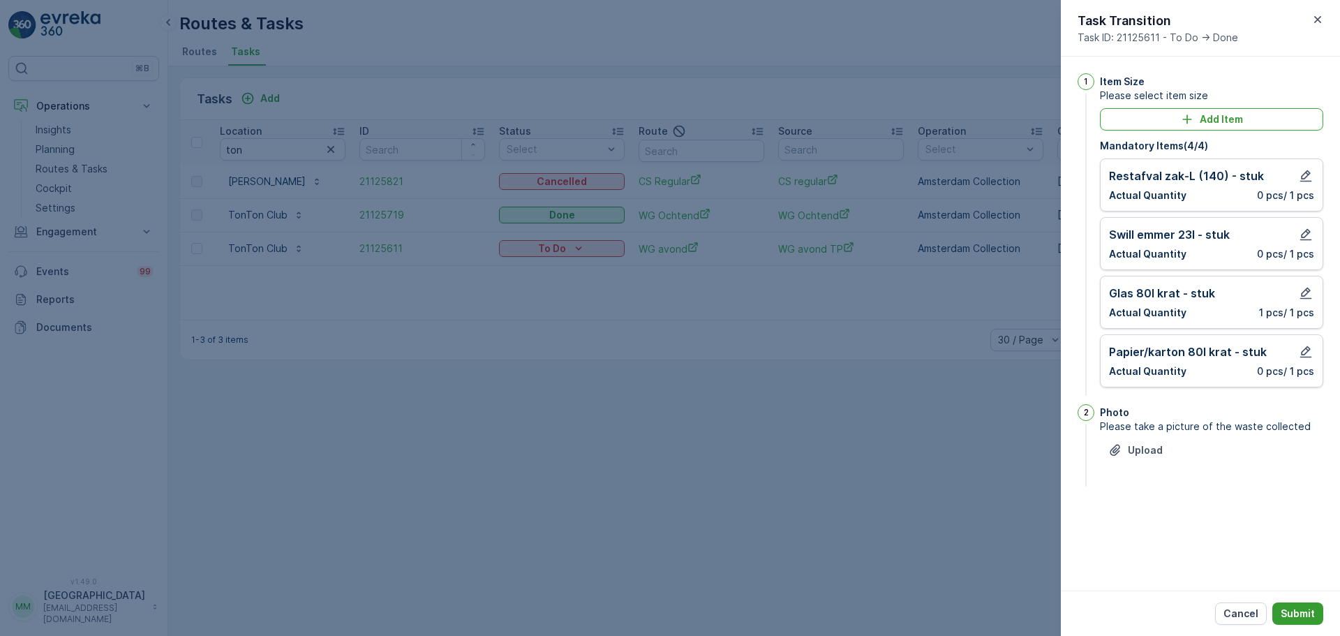
click at [1304, 620] on p "Submit" at bounding box center [1298, 613] width 34 height 14
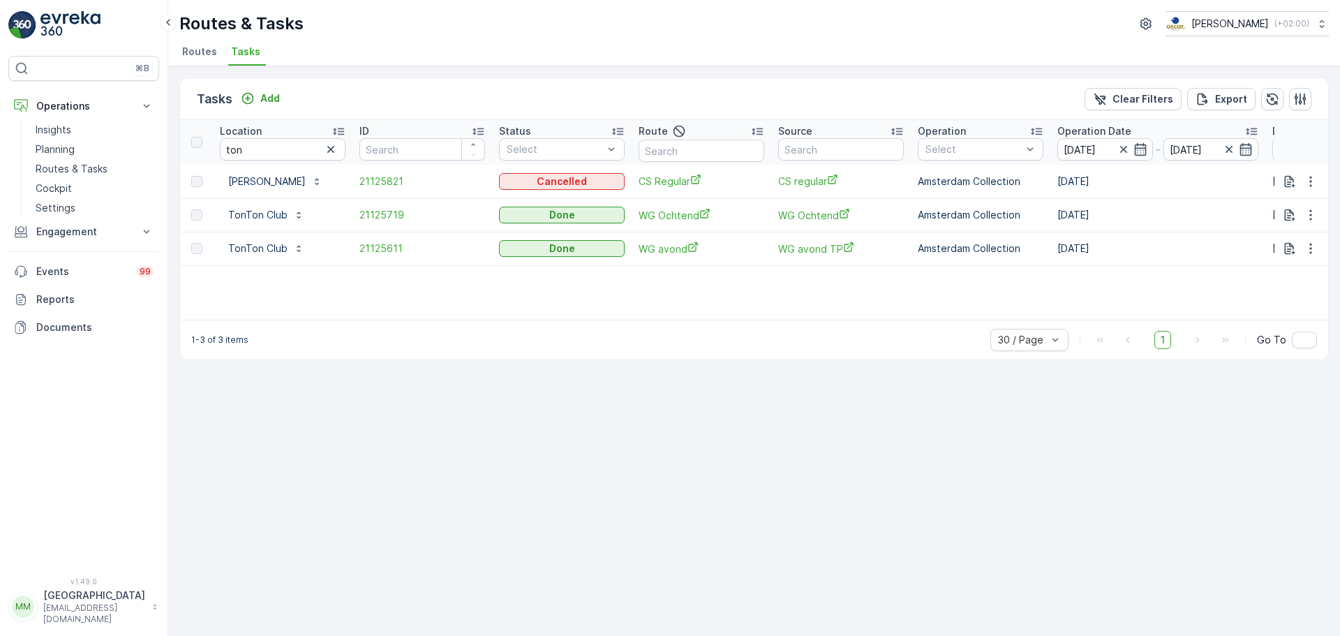
click at [264, 107] on div "Add" at bounding box center [260, 98] width 50 height 17
click at [264, 107] on div "Tasks Add" at bounding box center [241, 99] width 89 height 20
click at [264, 103] on p "Add" at bounding box center [270, 98] width 20 height 14
drag, startPoint x: 288, startPoint y: 154, endPoint x: 153, endPoint y: 158, distance: 135.5
click at [153, 158] on div "⌘B Operations Insights Planning Routes & Tasks Cockpit Settings Engagement Insi…" at bounding box center [670, 318] width 1340 height 636
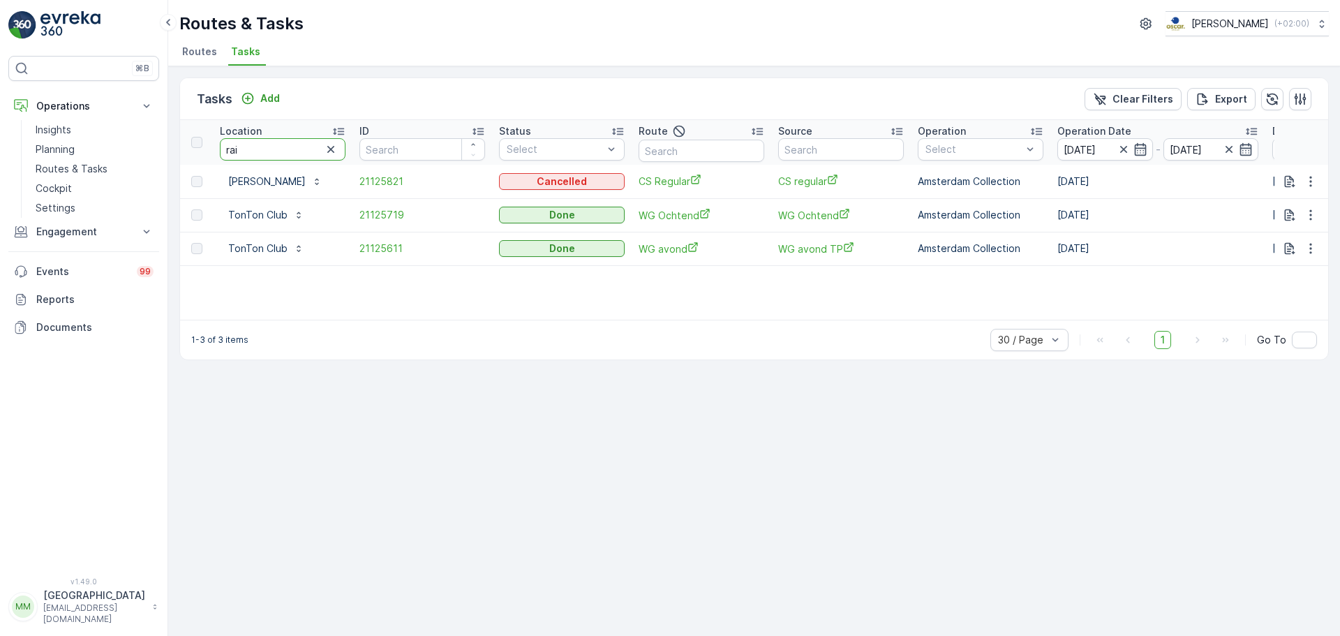
type input "rain"
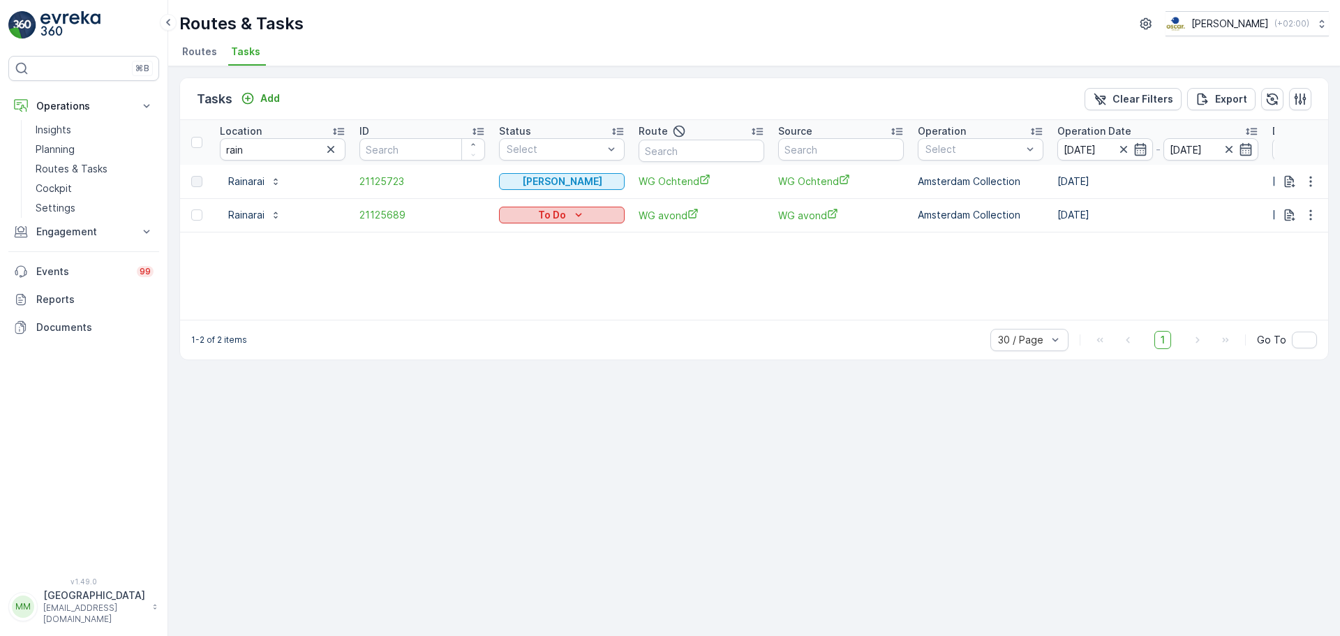
click at [543, 216] on p "To Do" at bounding box center [552, 215] width 28 height 14
click at [536, 276] on div "Done" at bounding box center [546, 275] width 89 height 20
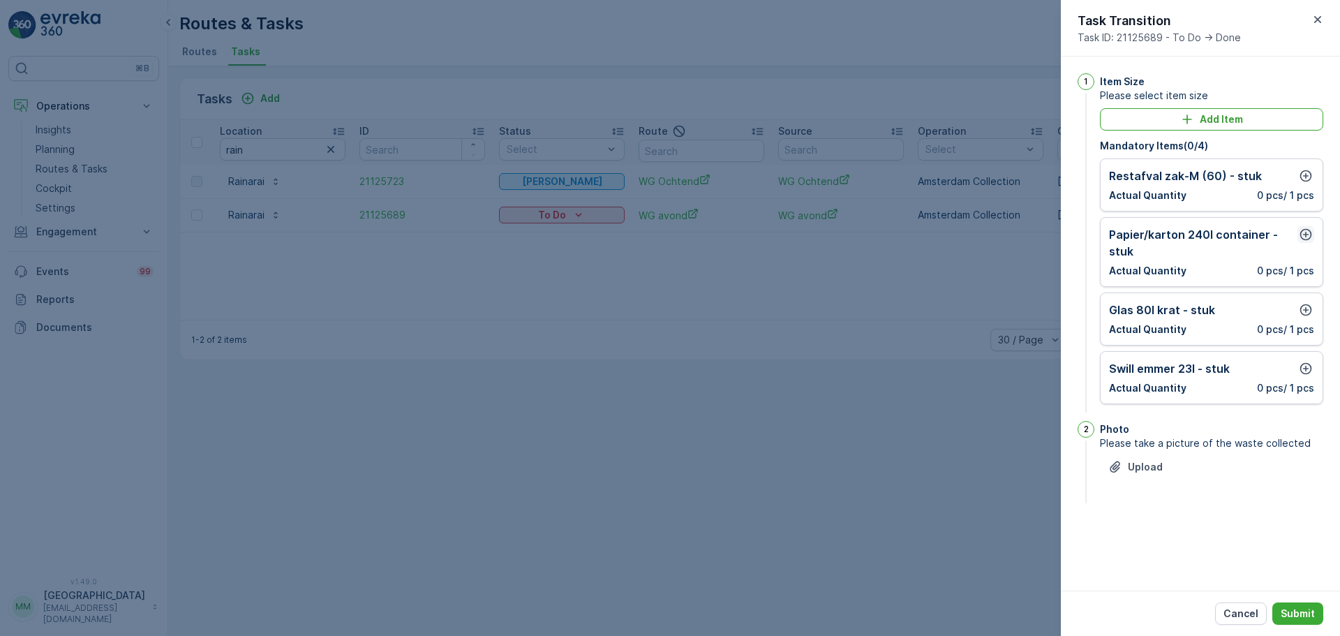
click at [1299, 234] on icon "button" at bounding box center [1306, 234] width 14 height 14
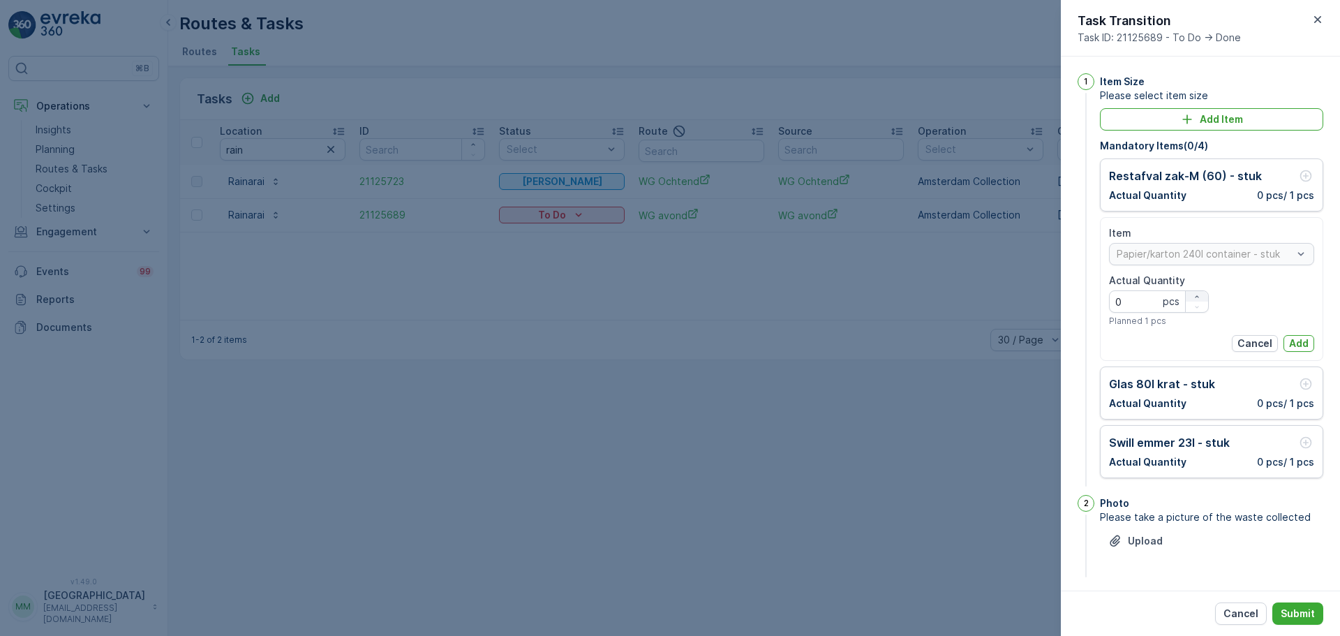
click at [1189, 298] on div "button" at bounding box center [1197, 296] width 22 height 8
type Quantity "1"
click at [1289, 345] on p "Add" at bounding box center [1299, 343] width 20 height 14
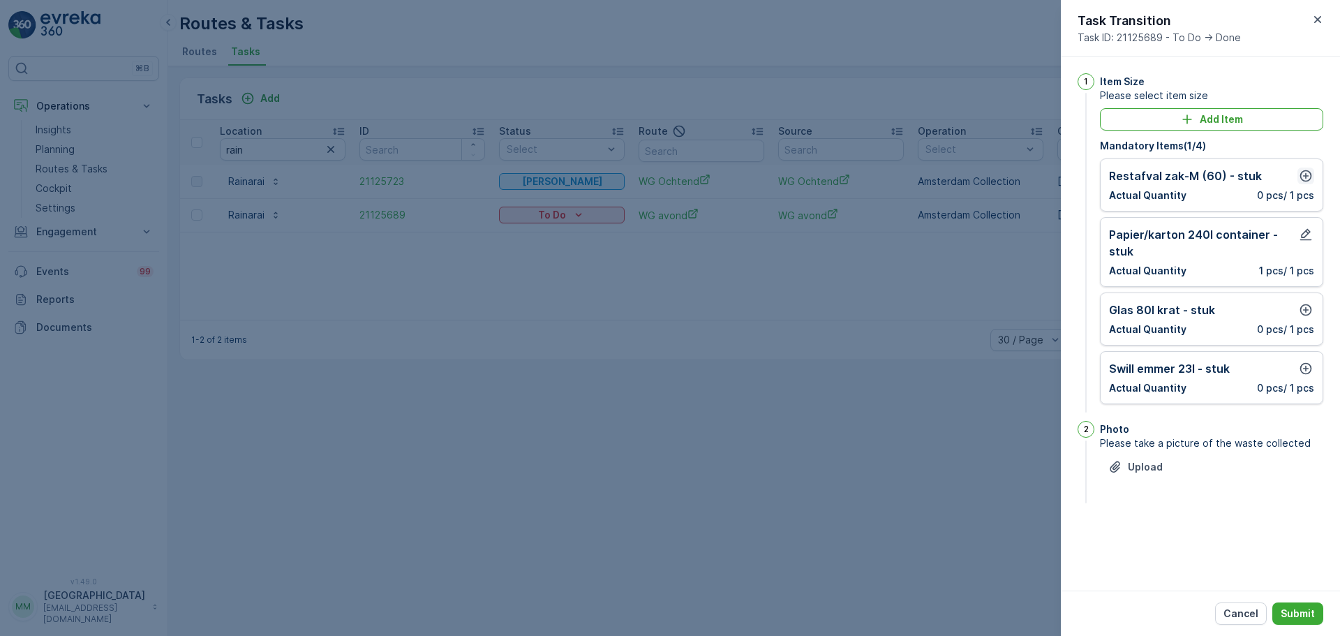
click at [1305, 181] on icon "button" at bounding box center [1306, 176] width 12 height 12
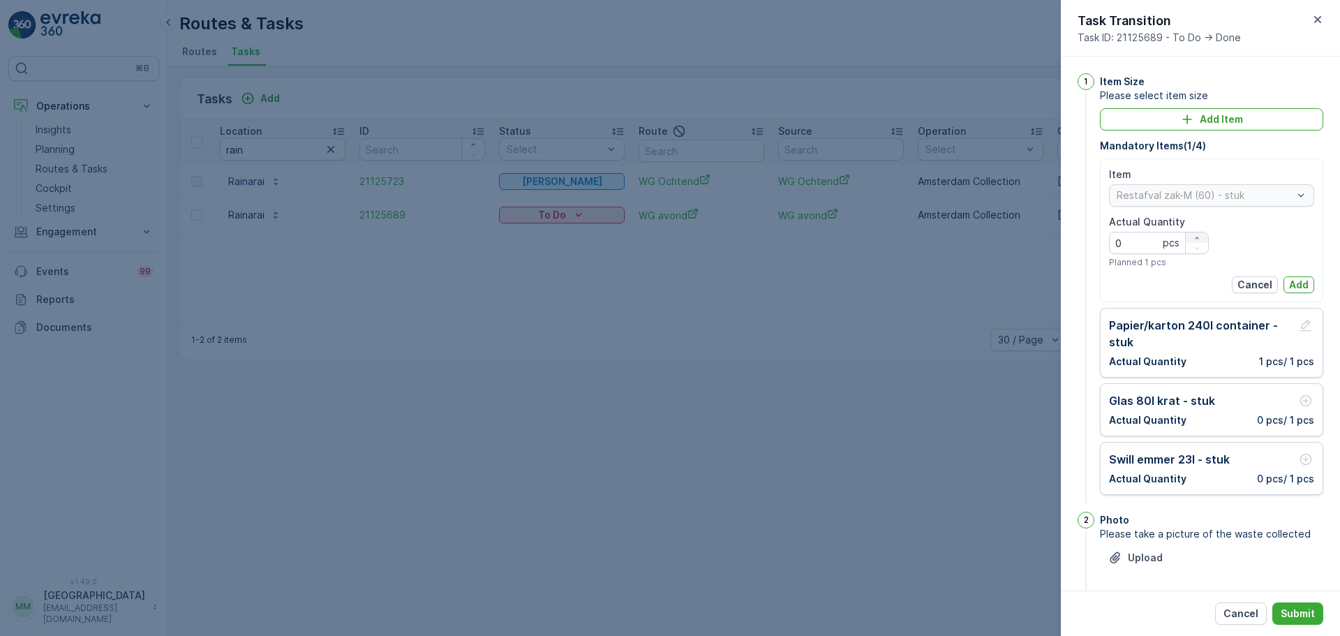
click at [1195, 234] on icon "button" at bounding box center [1197, 238] width 8 height 8
click at [1191, 232] on Quantity "4" at bounding box center [1159, 243] width 100 height 22
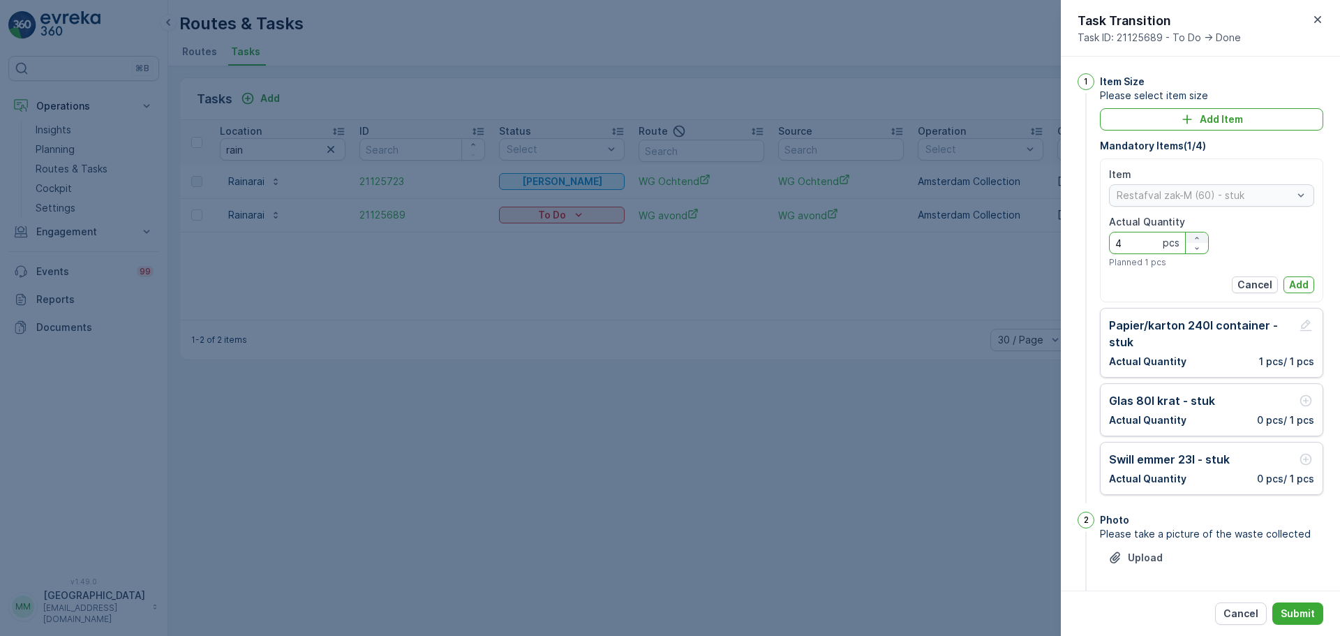
click at [1193, 234] on icon "button" at bounding box center [1197, 238] width 8 height 8
type Quantity "6"
click at [1295, 288] on p "Add" at bounding box center [1299, 285] width 20 height 14
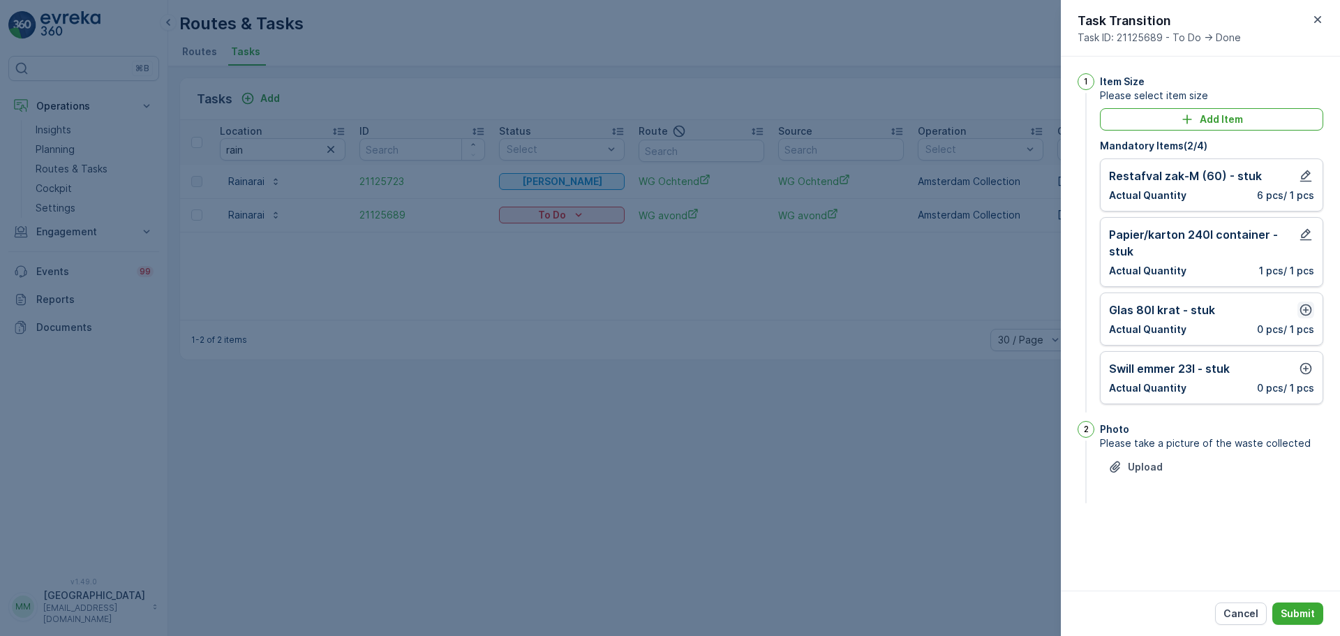
click at [1305, 309] on icon "button" at bounding box center [1306, 310] width 14 height 14
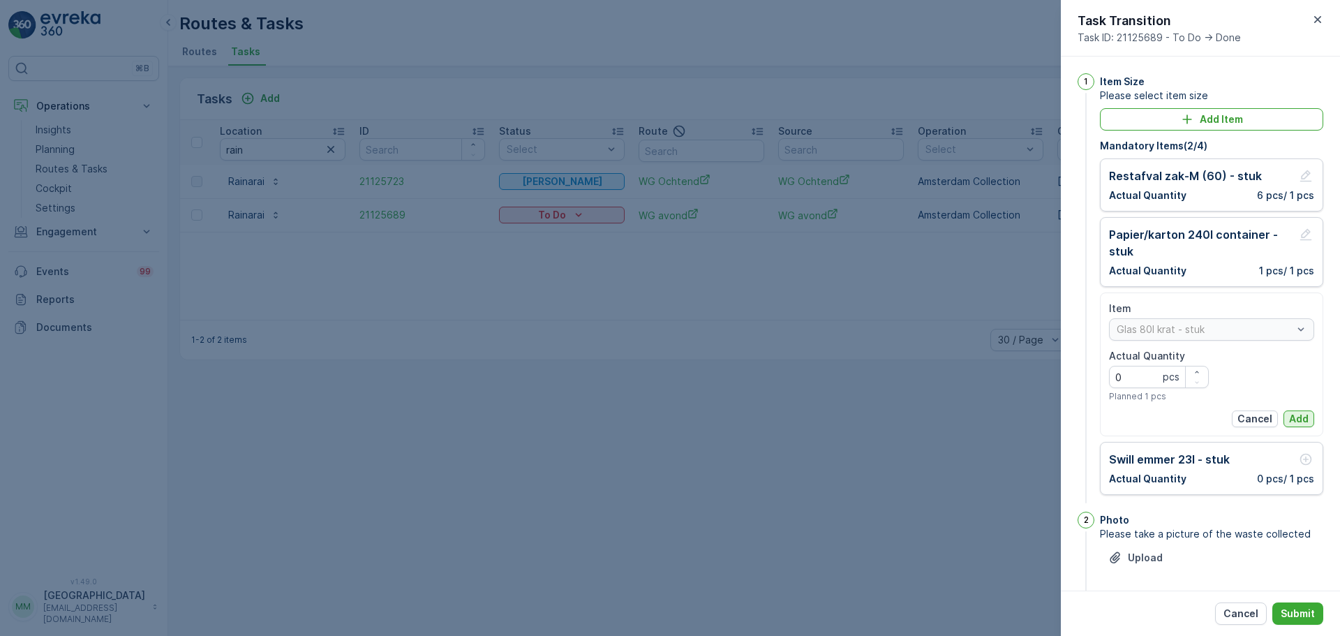
click at [1296, 417] on p "Add" at bounding box center [1299, 419] width 20 height 14
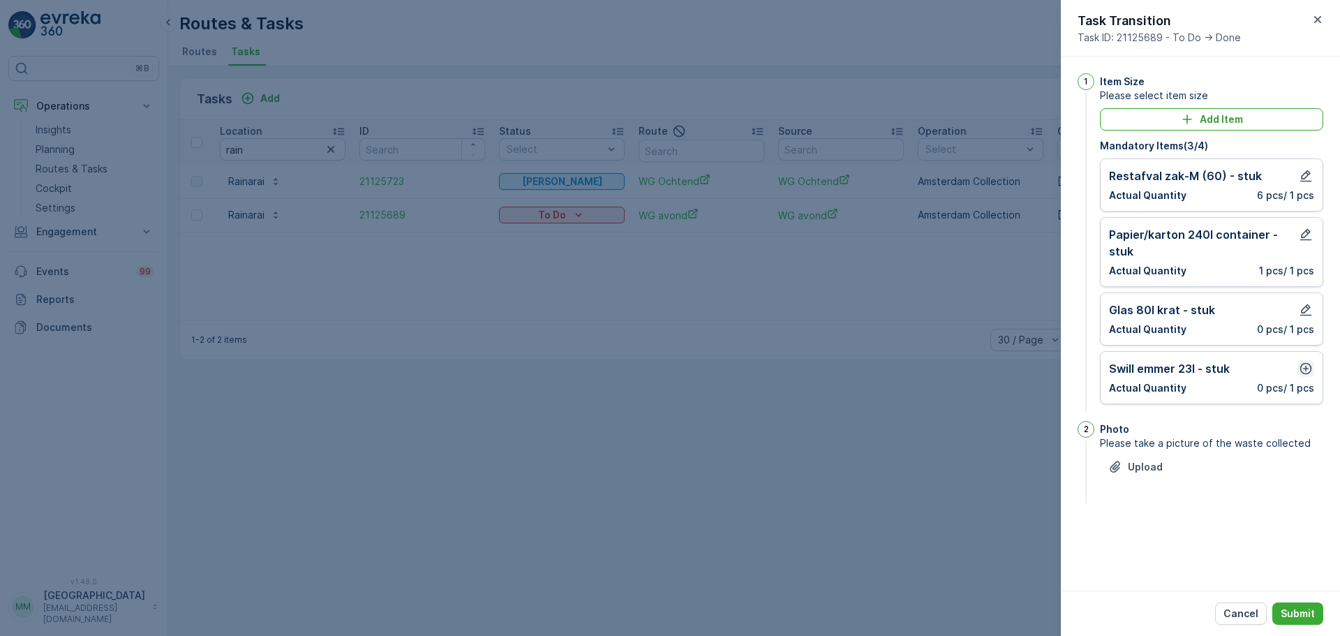
click at [1302, 367] on icon "button" at bounding box center [1306, 368] width 14 height 14
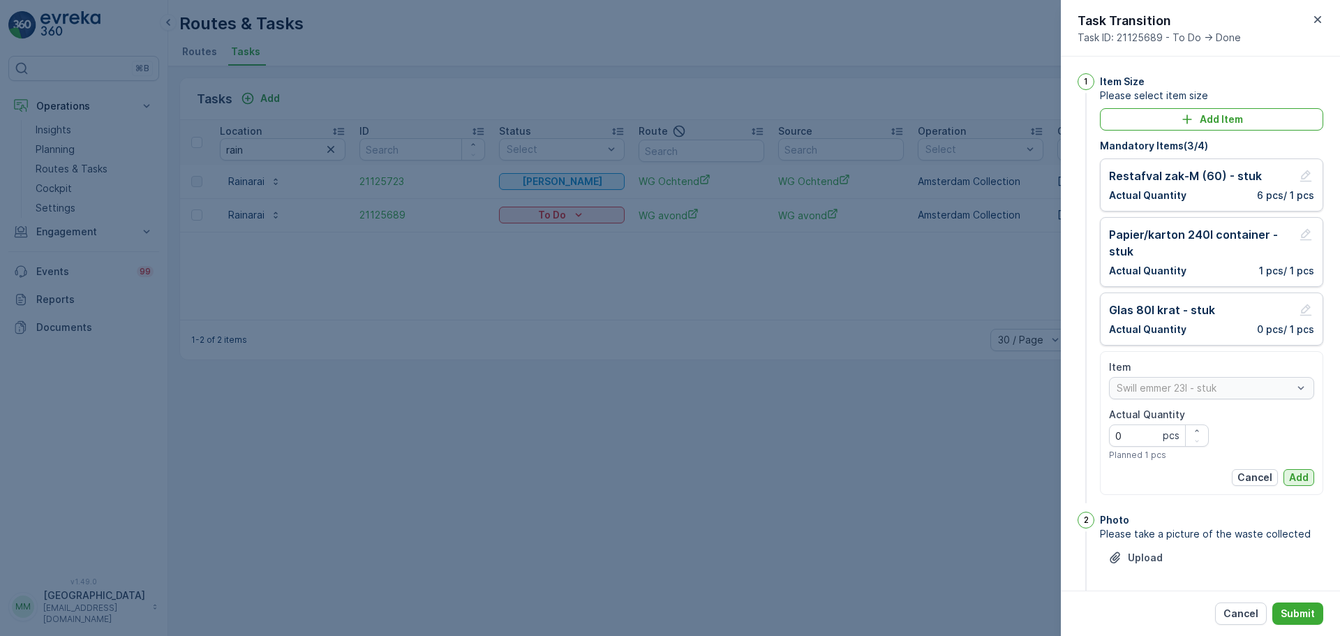
click at [1297, 472] on p "Add" at bounding box center [1299, 477] width 20 height 14
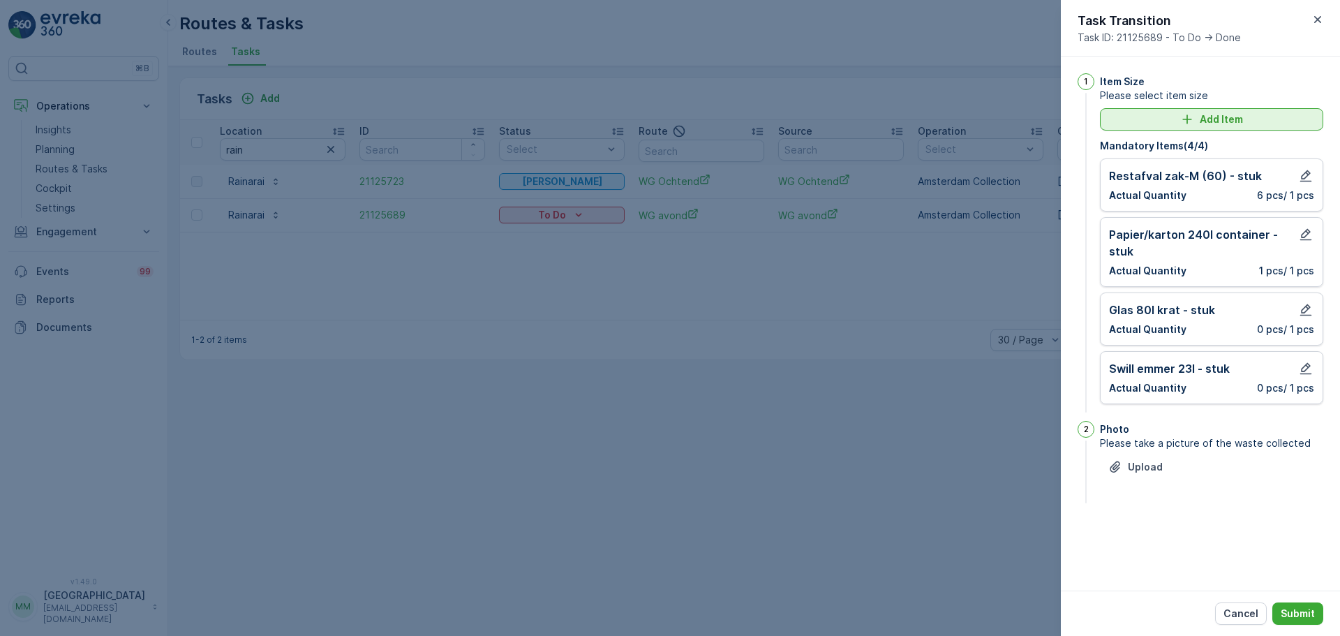
click at [1216, 126] on p "Add Item" at bounding box center [1221, 119] width 43 height 14
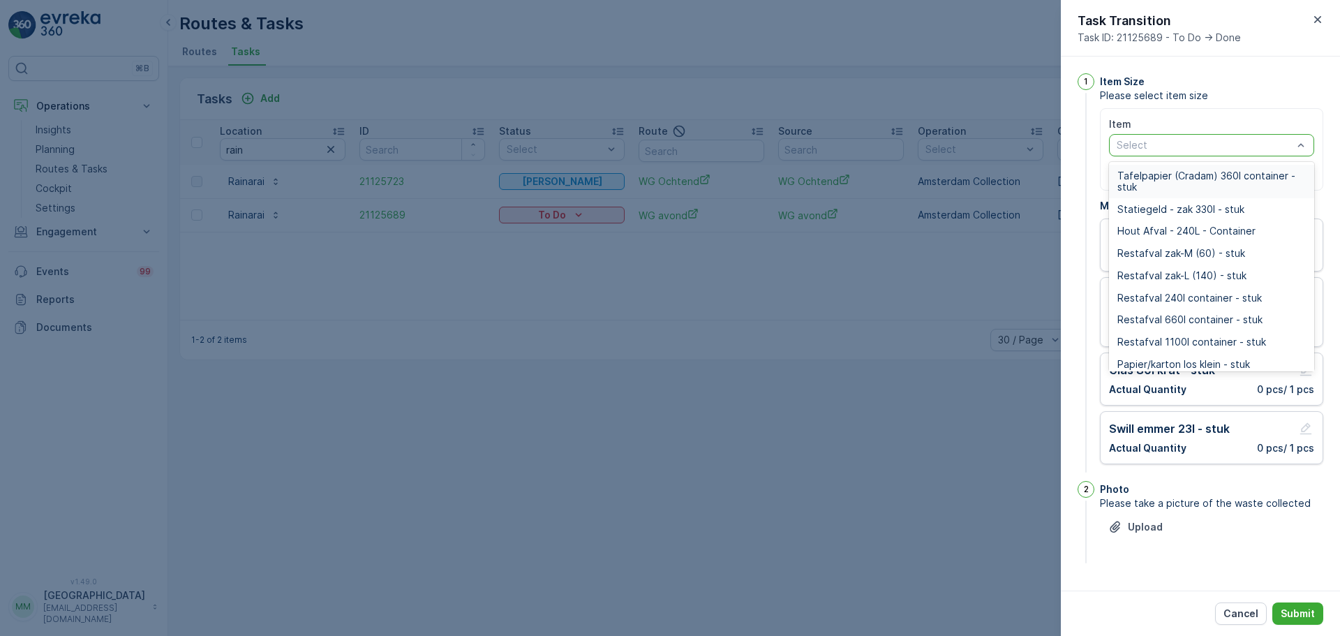
click at [1198, 141] on div at bounding box center [1204, 145] width 179 height 11
type input "papier"
click at [1239, 256] on span "Papier/karton 80l krat - stuk" at bounding box center [1182, 253] width 131 height 11
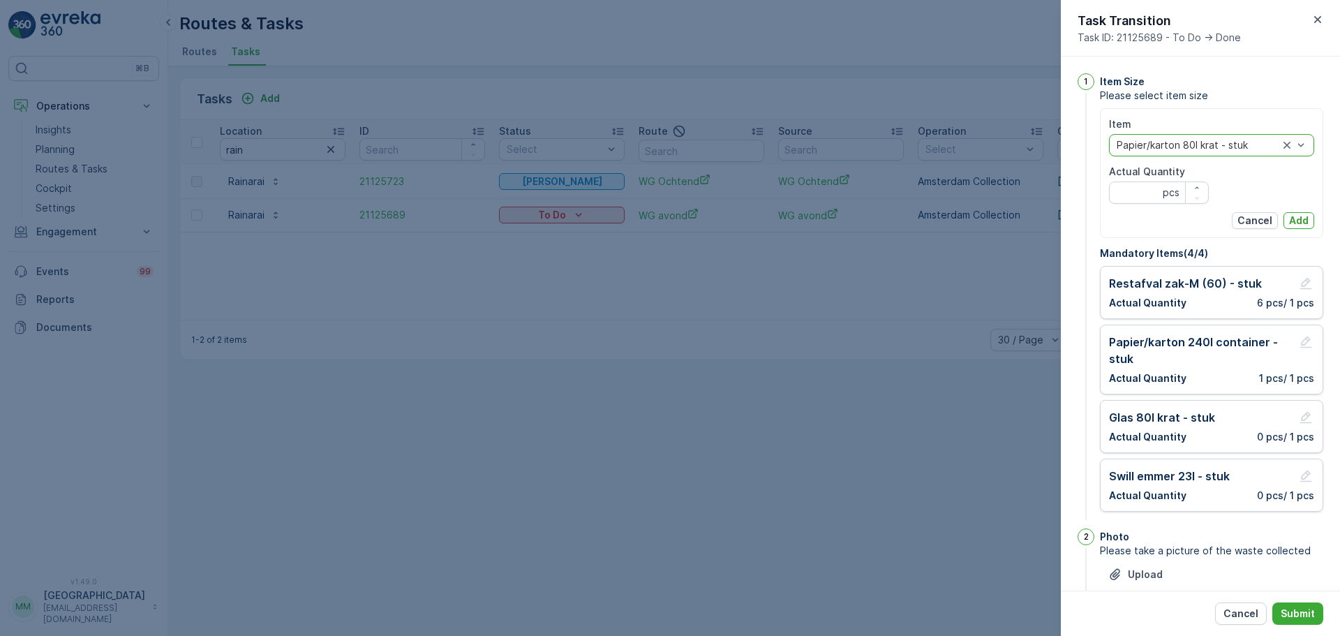
click at [1147, 191] on Quantity "Actual Quantity" at bounding box center [1159, 192] width 100 height 22
type Quantity "1"
click at [1295, 221] on p "Add" at bounding box center [1299, 221] width 20 height 14
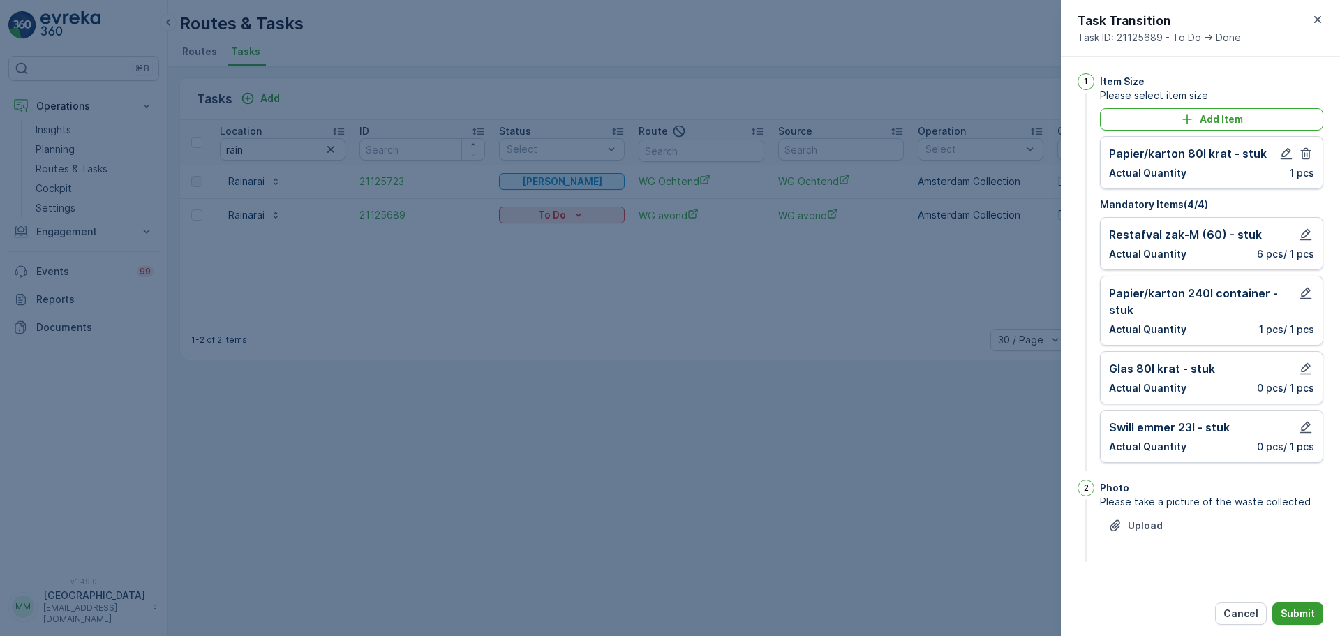
click at [1308, 604] on button "Submit" at bounding box center [1297, 613] width 51 height 22
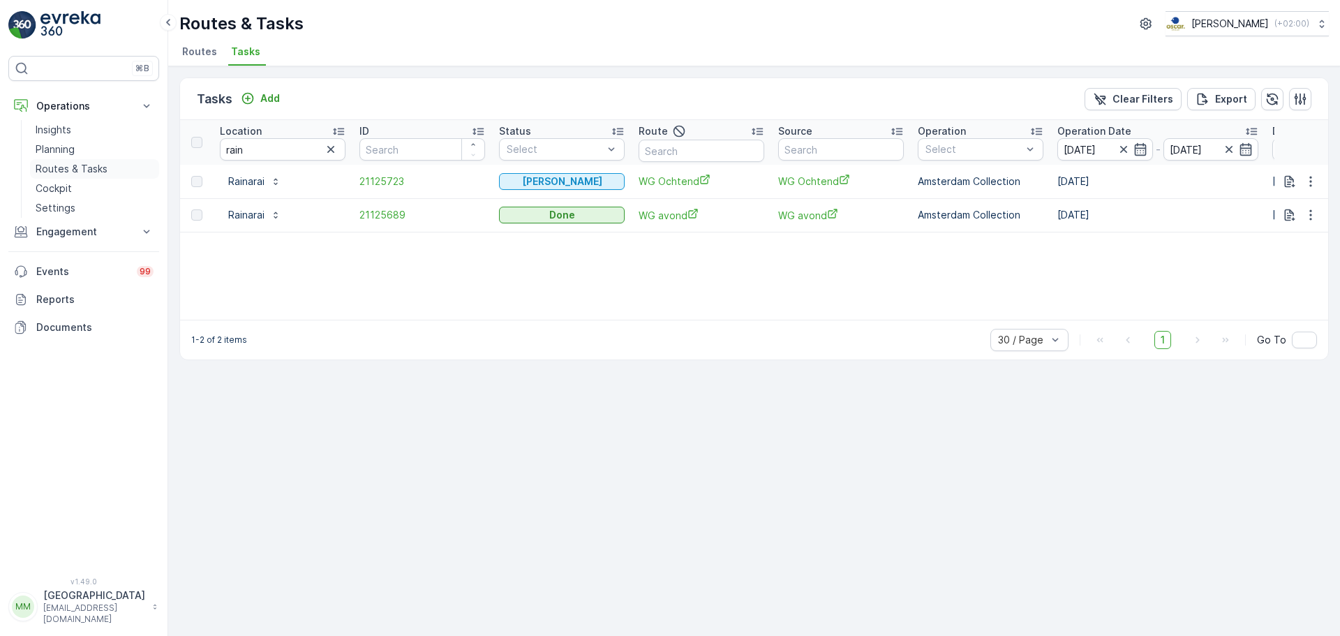
click at [89, 172] on p "Routes & Tasks" at bounding box center [72, 169] width 72 height 14
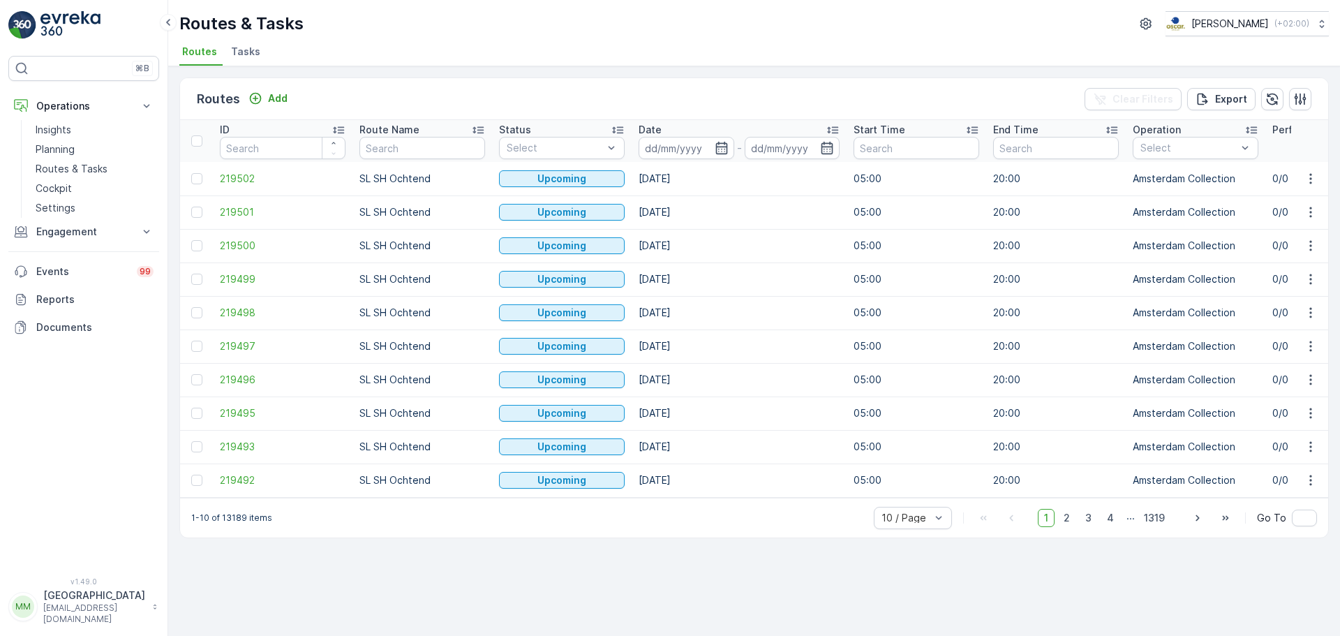
click at [241, 43] on li "Tasks" at bounding box center [247, 54] width 38 height 24
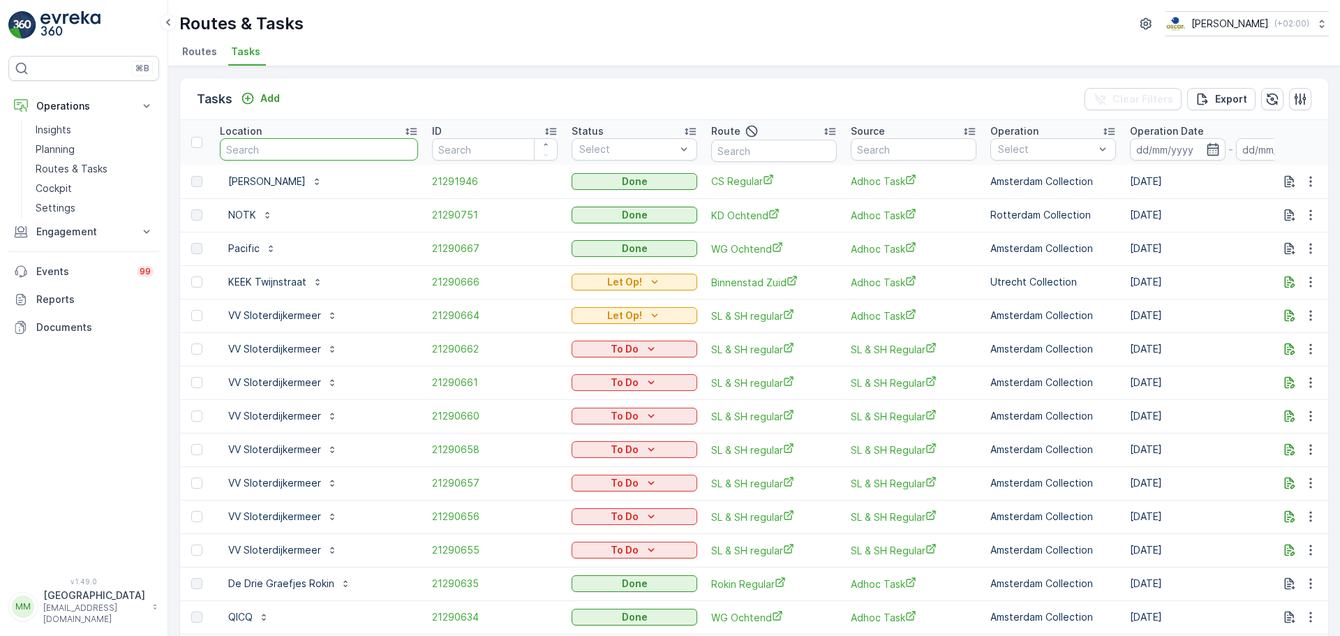
click at [317, 155] on input "text" at bounding box center [319, 149] width 198 height 22
type input "scheltem"
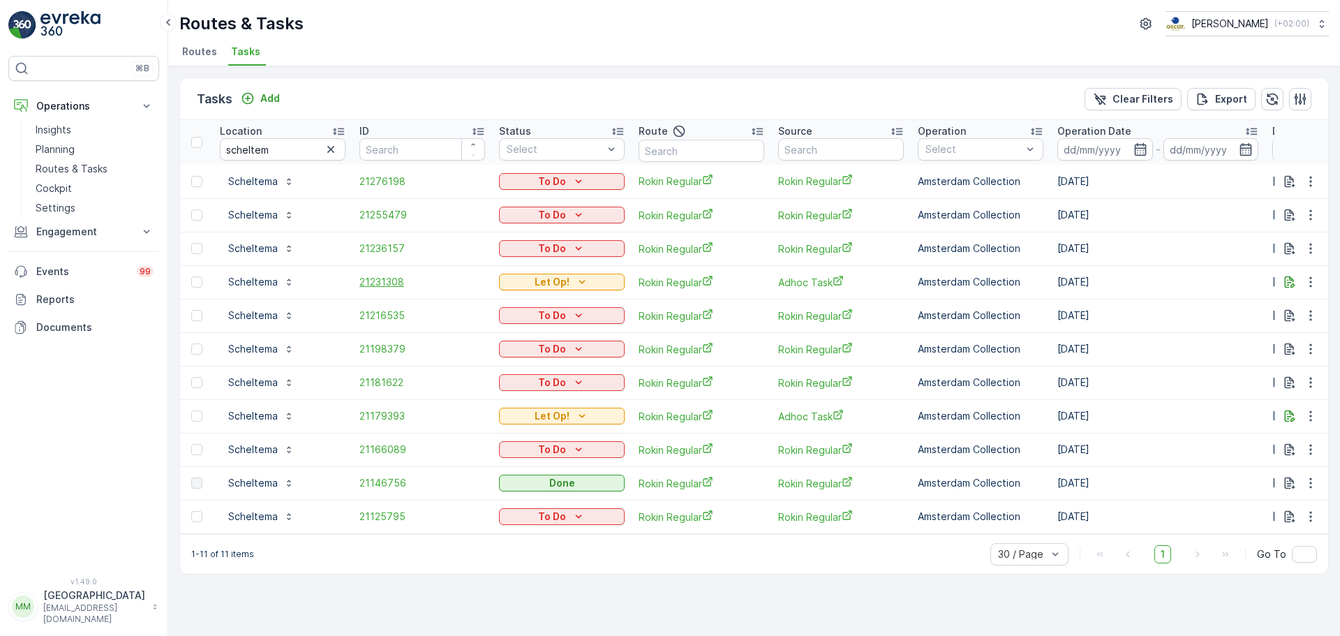
click at [395, 277] on span "21231308" at bounding box center [422, 282] width 126 height 14
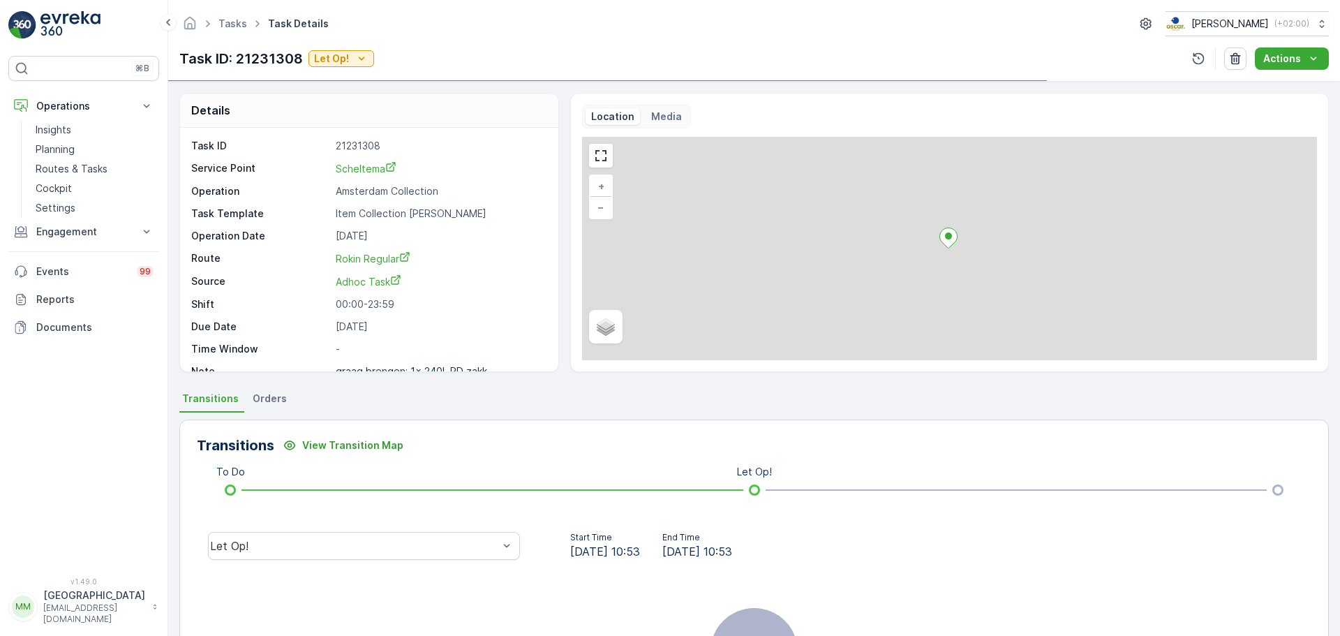
scroll to position [18, 0]
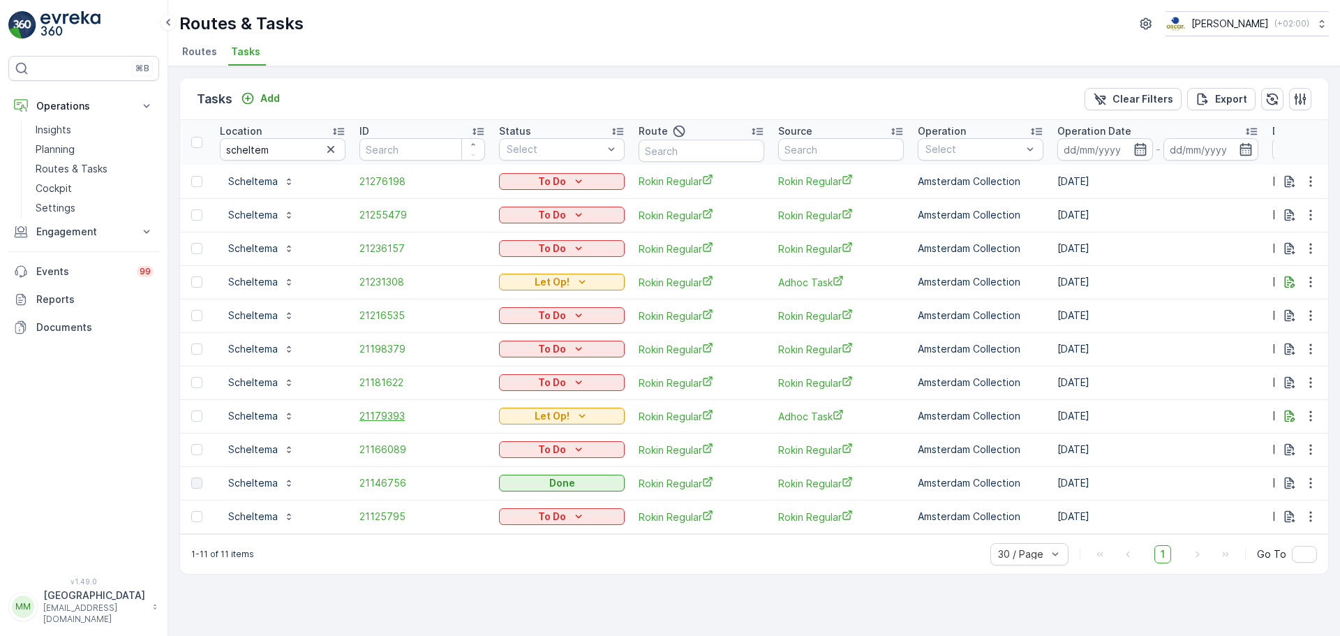
click at [398, 415] on span "21179393" at bounding box center [422, 416] width 126 height 14
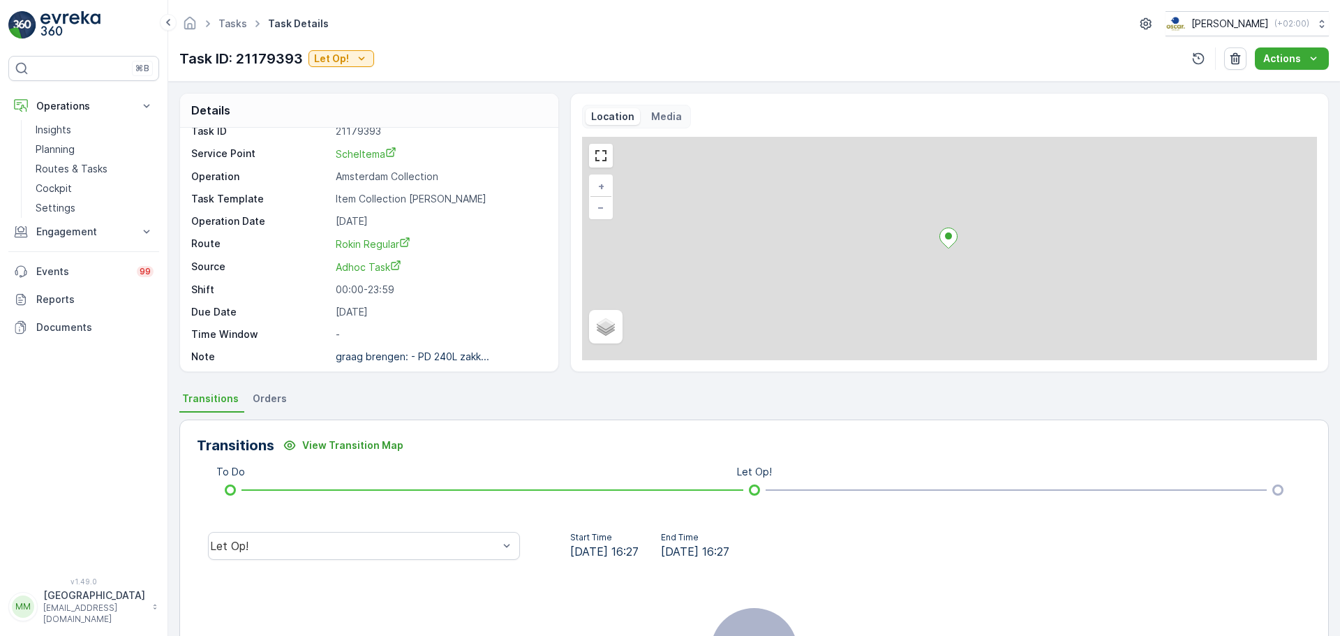
scroll to position [18, 0]
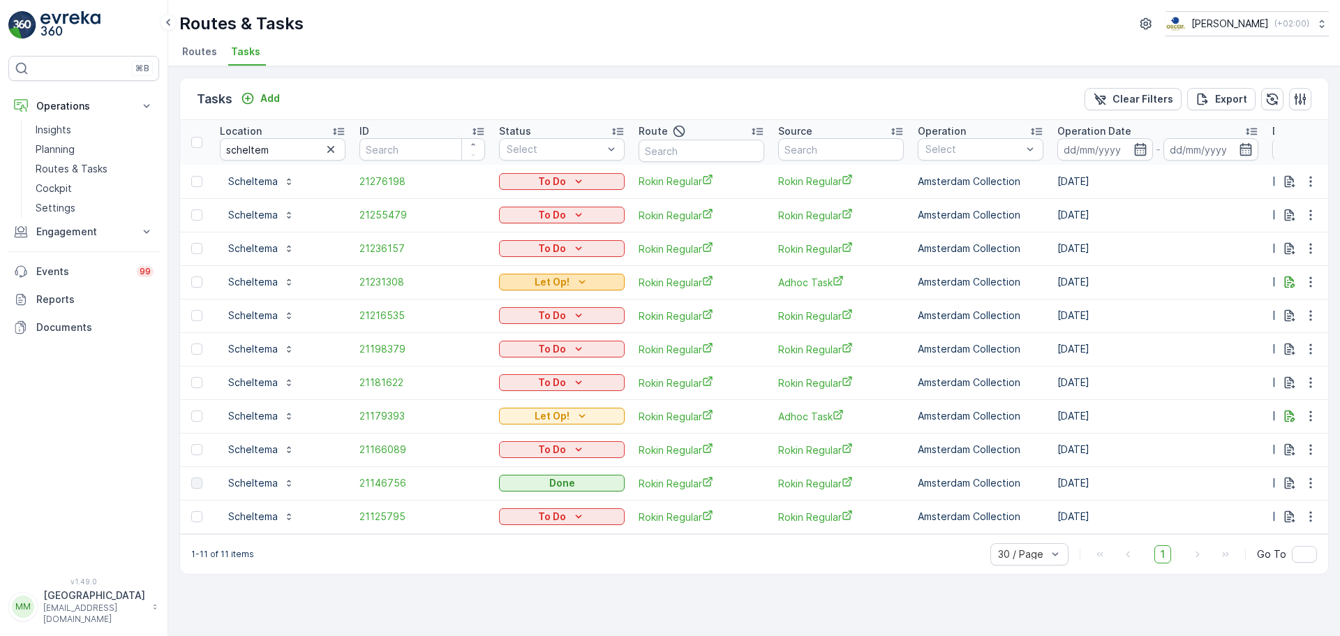
click at [554, 287] on p "Let Op!" at bounding box center [552, 282] width 35 height 14
click at [546, 321] on div "Done" at bounding box center [546, 323] width 89 height 20
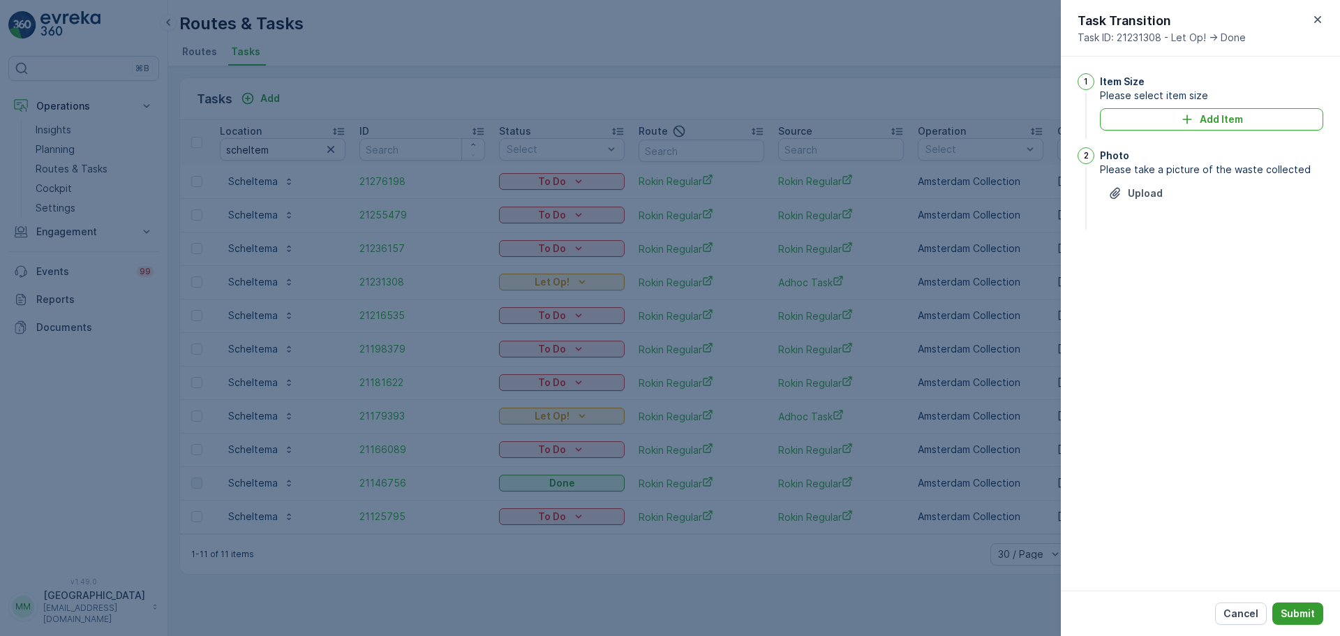
click at [1297, 615] on p "Submit" at bounding box center [1298, 613] width 34 height 14
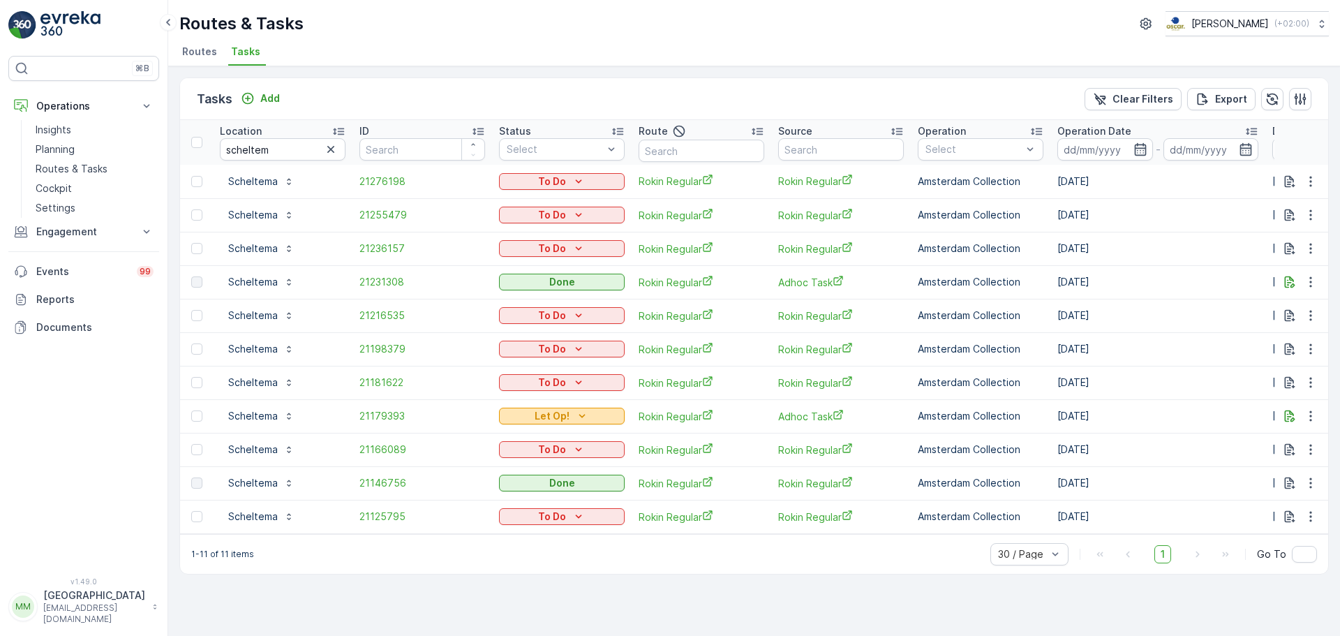
click at [572, 421] on div "Let Op!" at bounding box center [562, 416] width 114 height 14
click at [532, 453] on div "Done" at bounding box center [546, 457] width 89 height 20
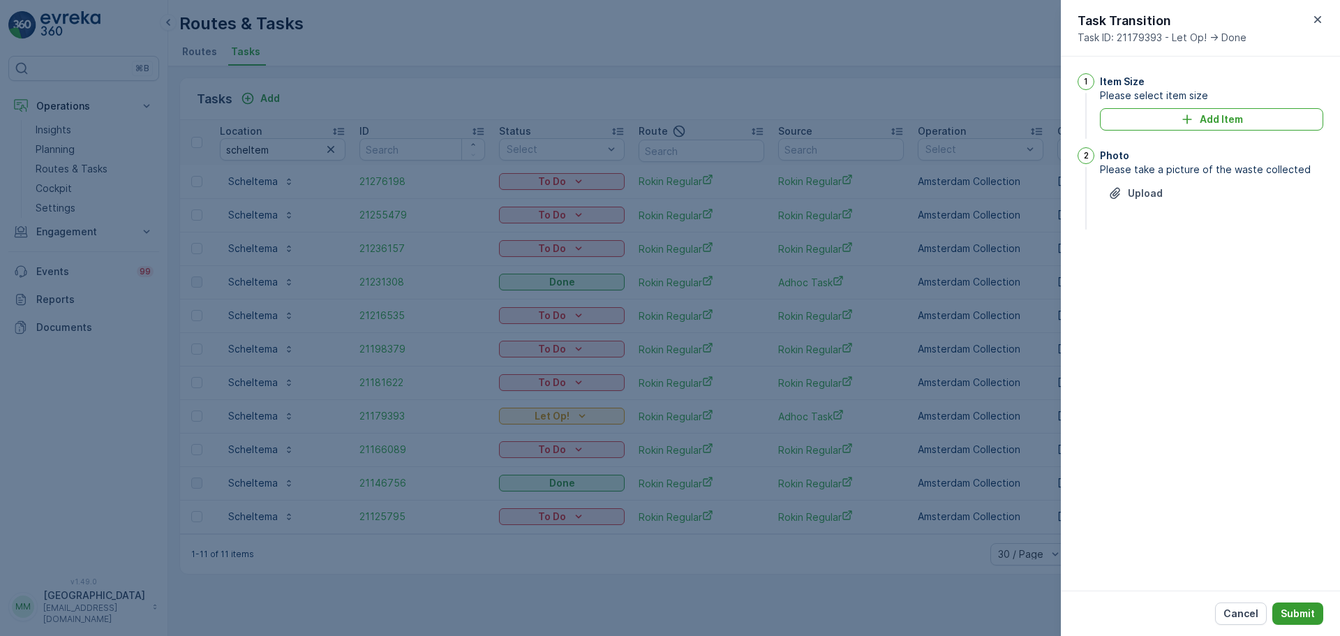
click at [1293, 621] on button "Submit" at bounding box center [1297, 613] width 51 height 22
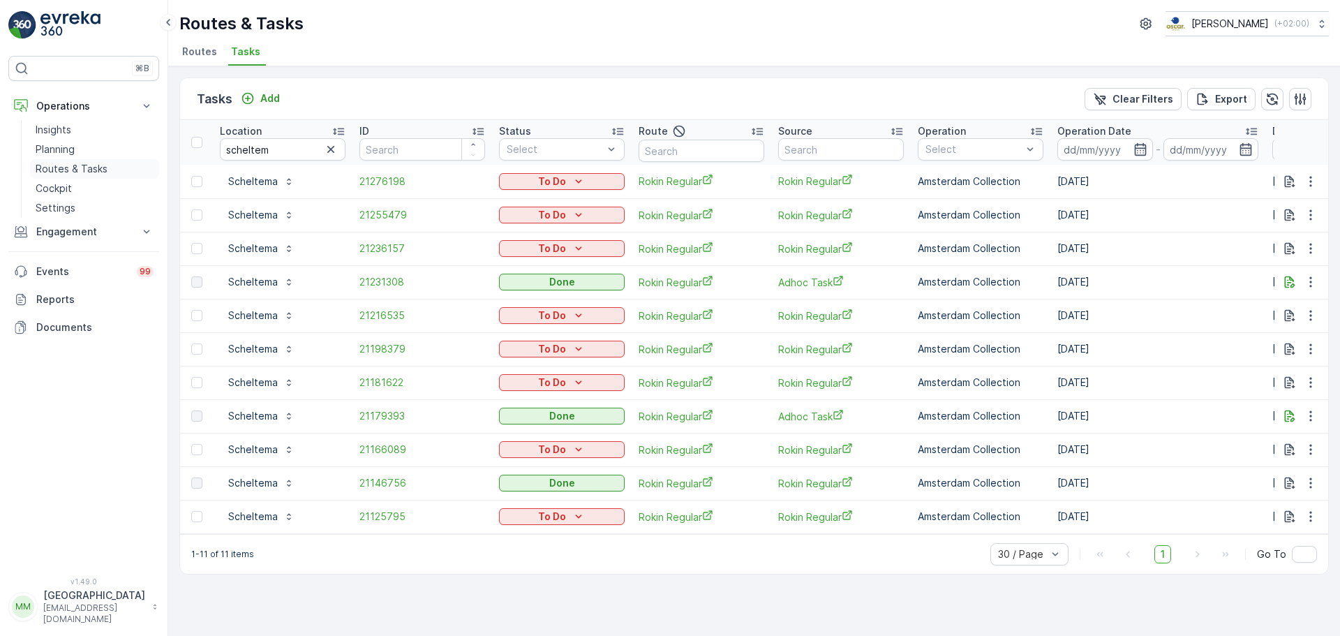
click at [61, 167] on p "Routes & Tasks" at bounding box center [72, 169] width 72 height 14
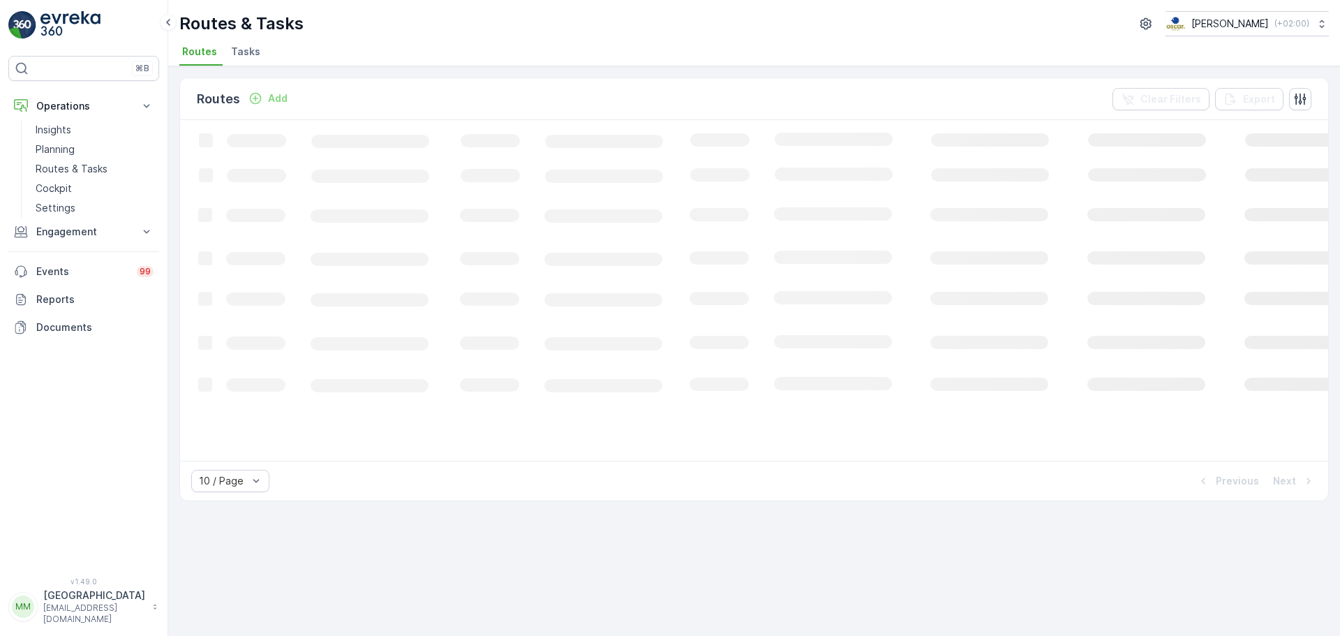
click at [240, 59] on li "Tasks" at bounding box center [247, 54] width 38 height 24
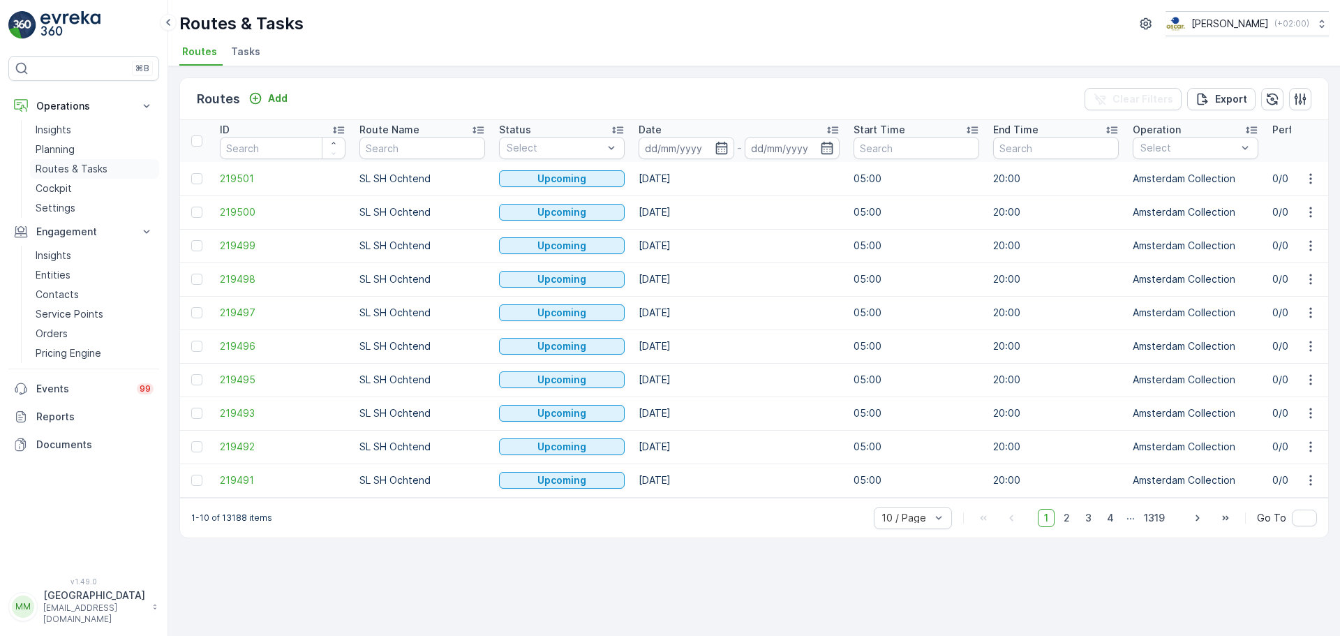
click at [87, 166] on p "Routes & Tasks" at bounding box center [72, 169] width 72 height 14
click at [246, 52] on span "Tasks" at bounding box center [245, 52] width 29 height 14
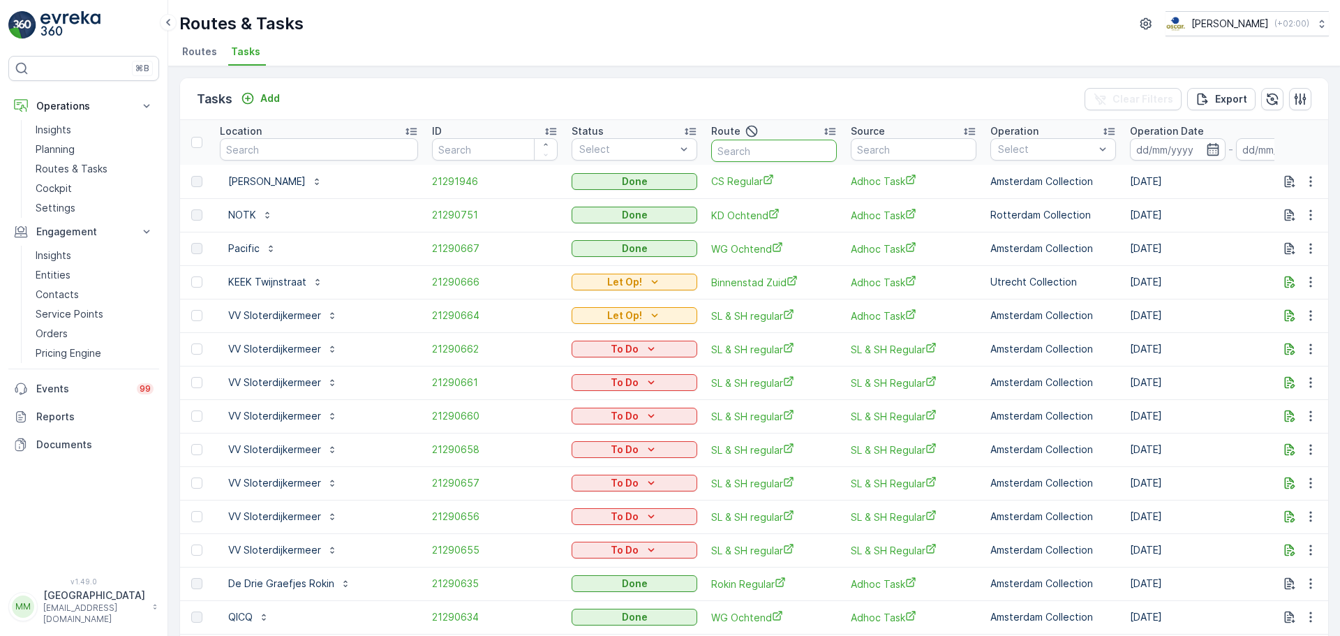
click at [745, 151] on input "text" at bounding box center [774, 151] width 126 height 22
type input "seenons"
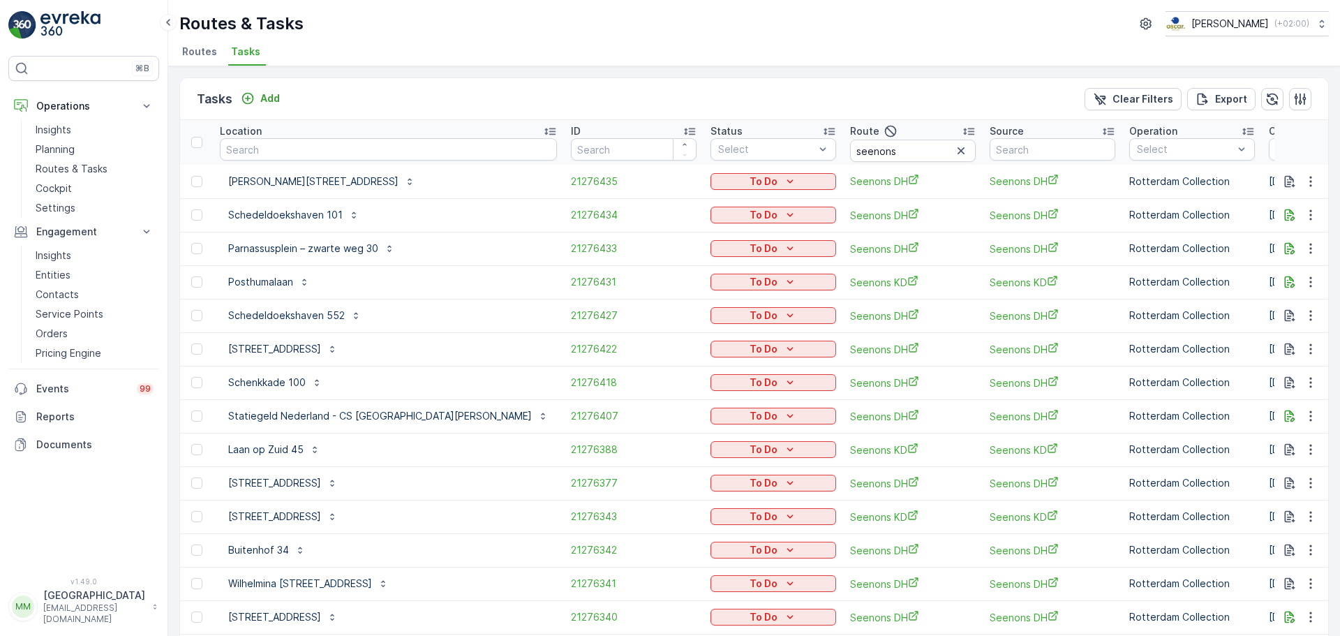
click at [1269, 135] on p "Operation Date" at bounding box center [1306, 131] width 74 height 14
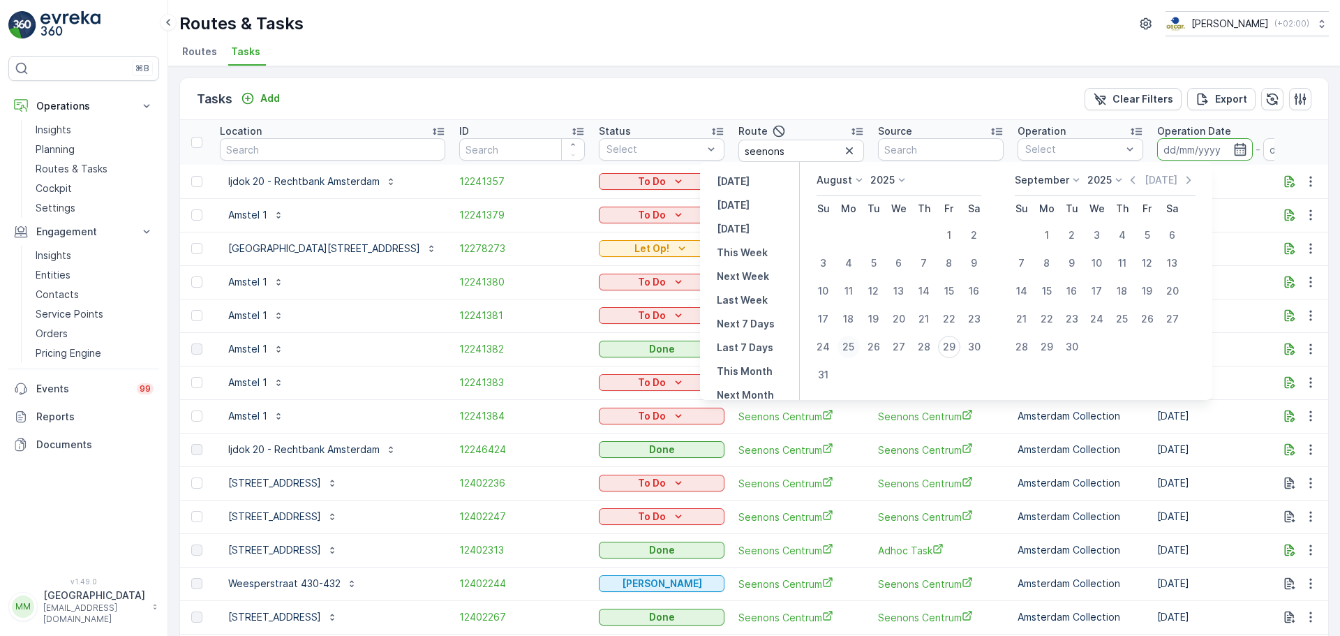
click at [855, 348] on div "25" at bounding box center [848, 347] width 22 height 22
type input "25.08.2025"
click at [855, 348] on div "25" at bounding box center [848, 347] width 22 height 22
type input "25.08.2025"
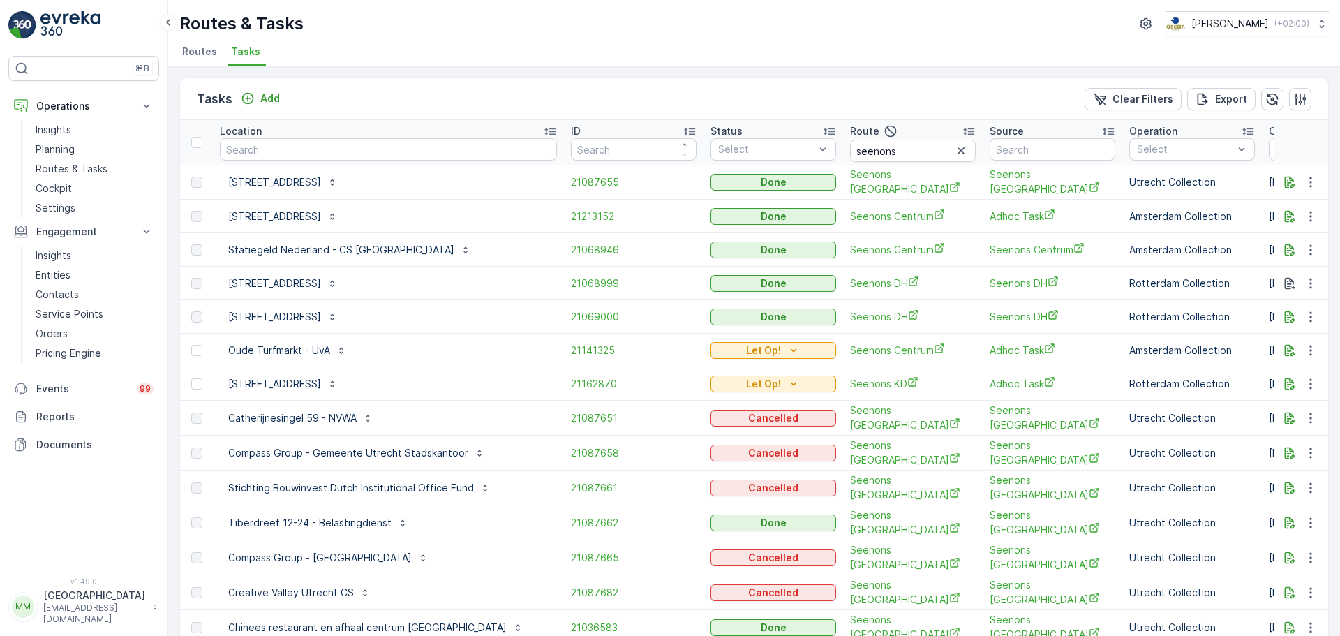
click at [571, 216] on span "21213152" at bounding box center [634, 216] width 126 height 14
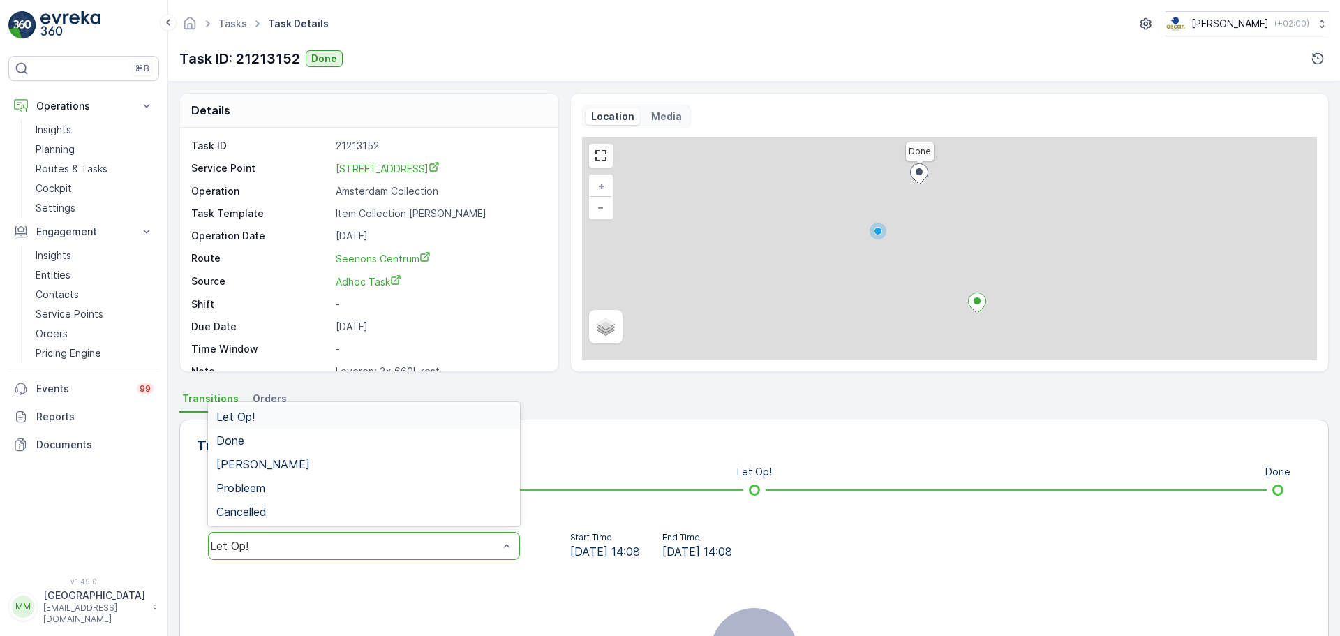
drag, startPoint x: 303, startPoint y: 559, endPoint x: 287, endPoint y: 523, distance: 39.0
click at [302, 559] on div "Let Op!" at bounding box center [364, 546] width 312 height 28
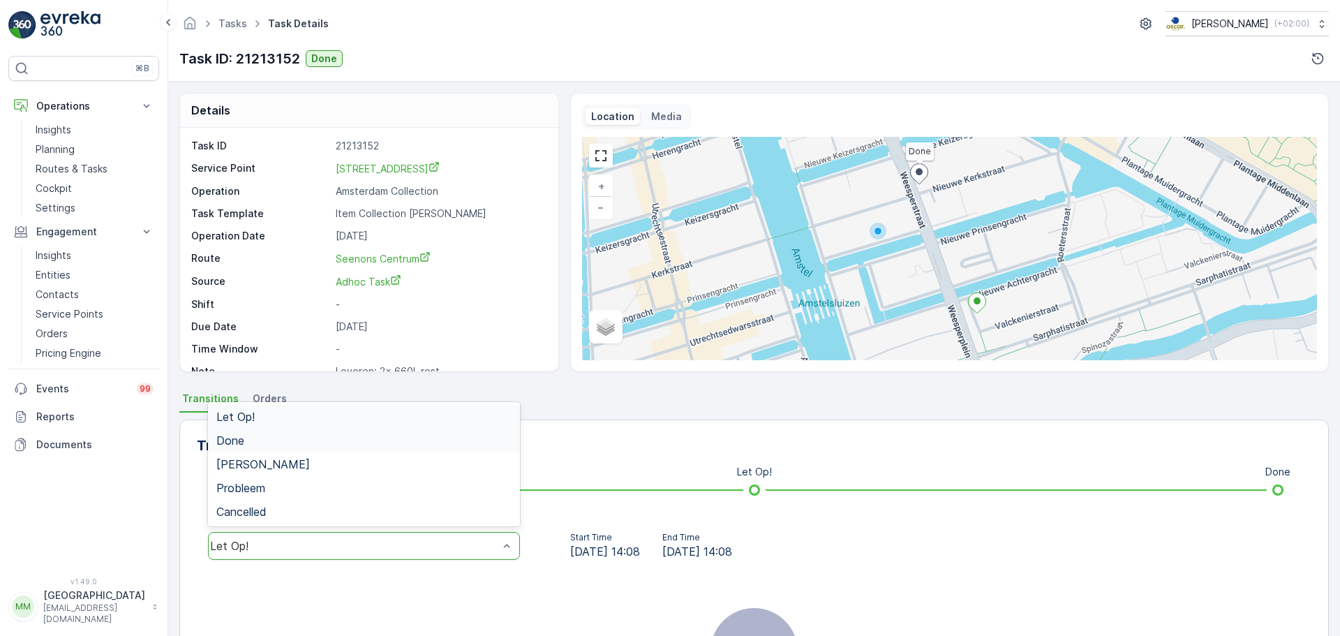
click at [262, 440] on div "Done" at bounding box center [363, 440] width 295 height 13
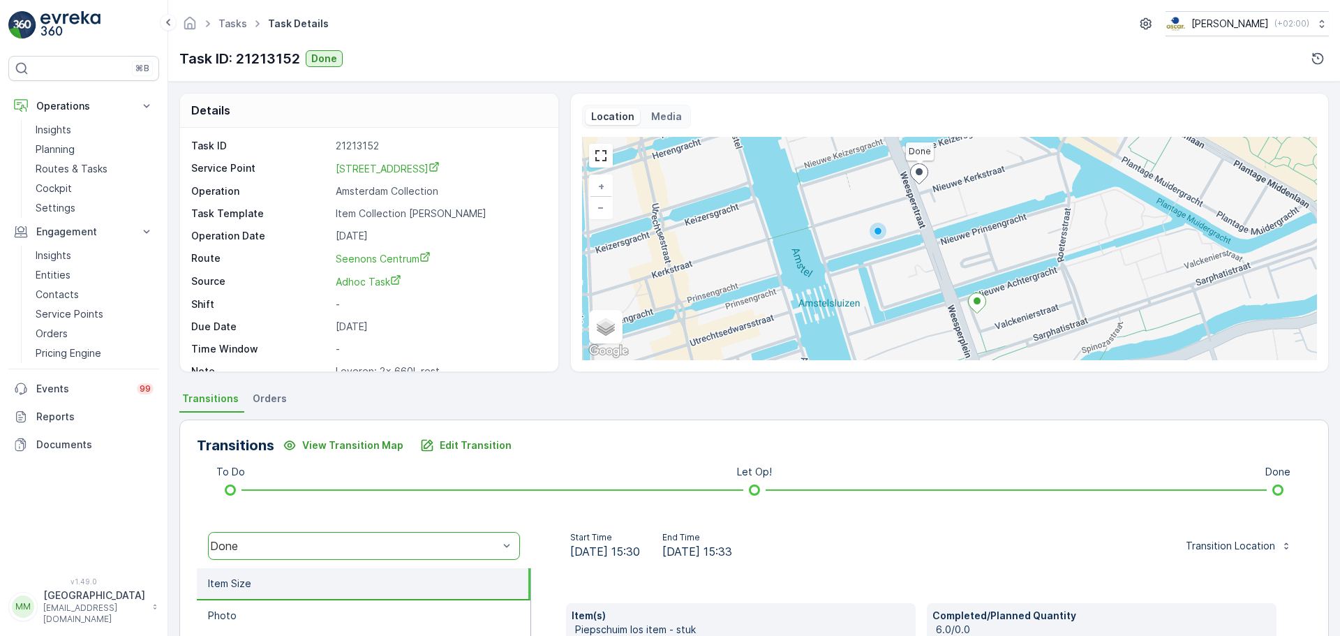
scroll to position [244, 0]
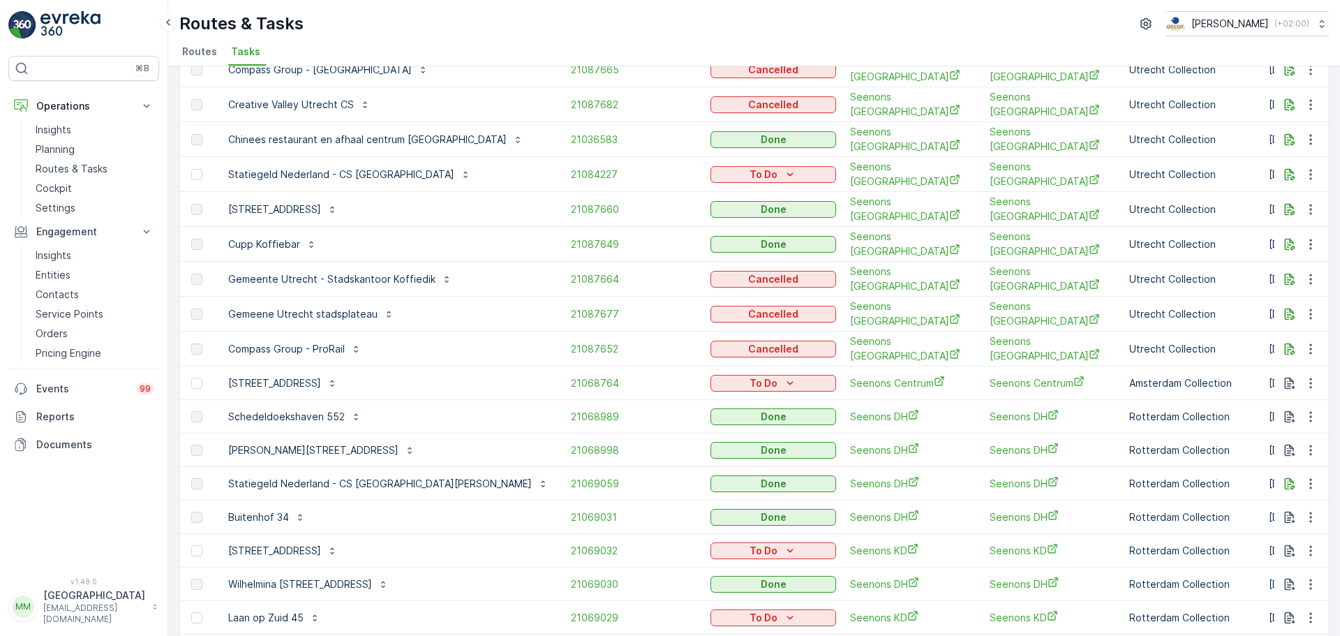
scroll to position [488, 0]
click at [716, 375] on div "To Do" at bounding box center [773, 382] width 114 height 14
click at [684, 441] on span "Cancelled" at bounding box center [680, 442] width 47 height 14
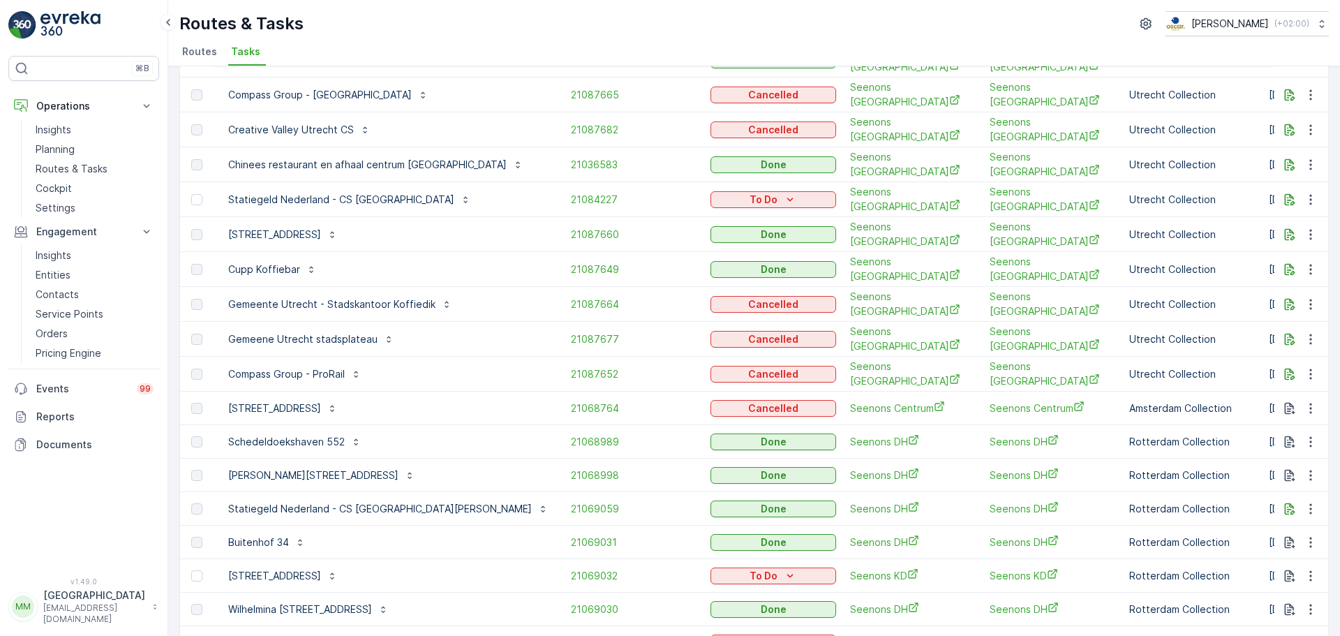
scroll to position [593, 0]
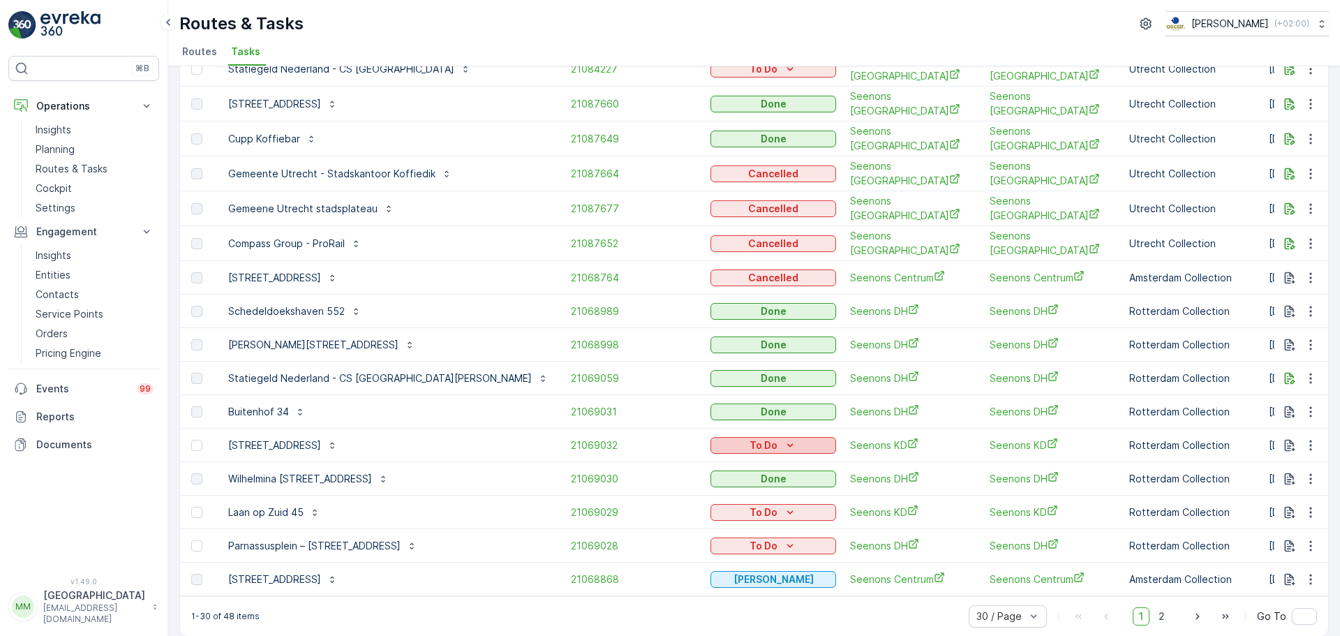
click at [749, 438] on p "To Do" at bounding box center [763, 445] width 28 height 14
click at [607, 505] on span "21069029" at bounding box center [634, 512] width 126 height 14
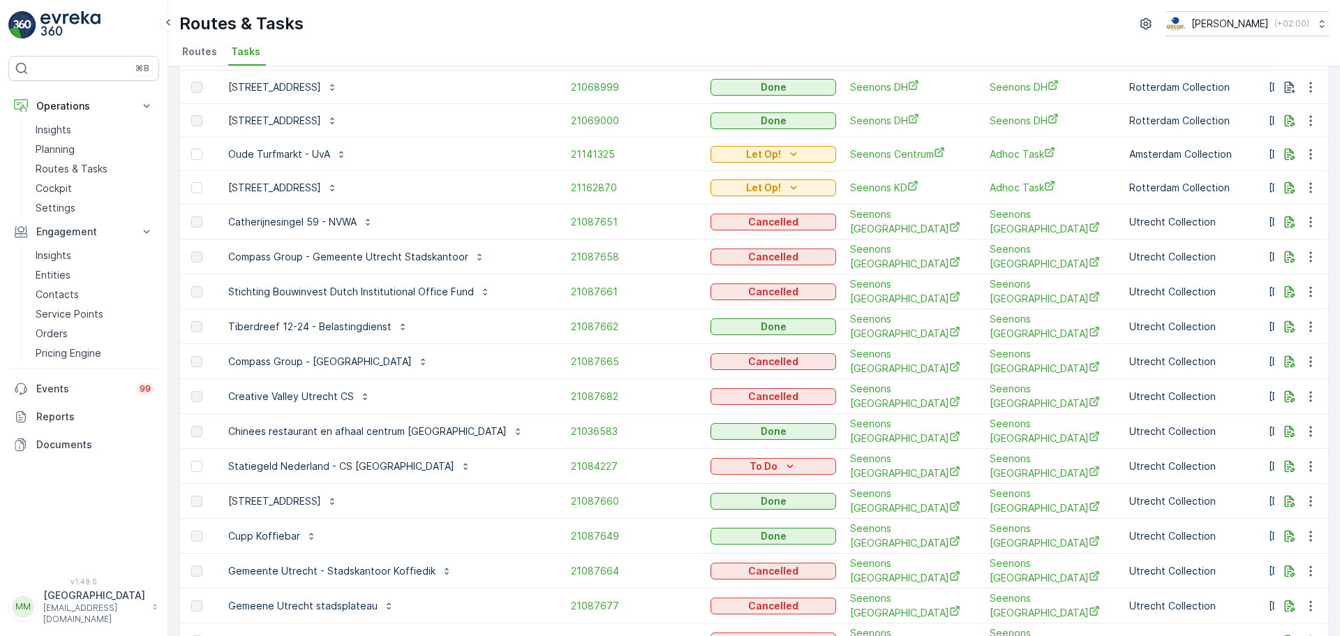
scroll to position [35, 0]
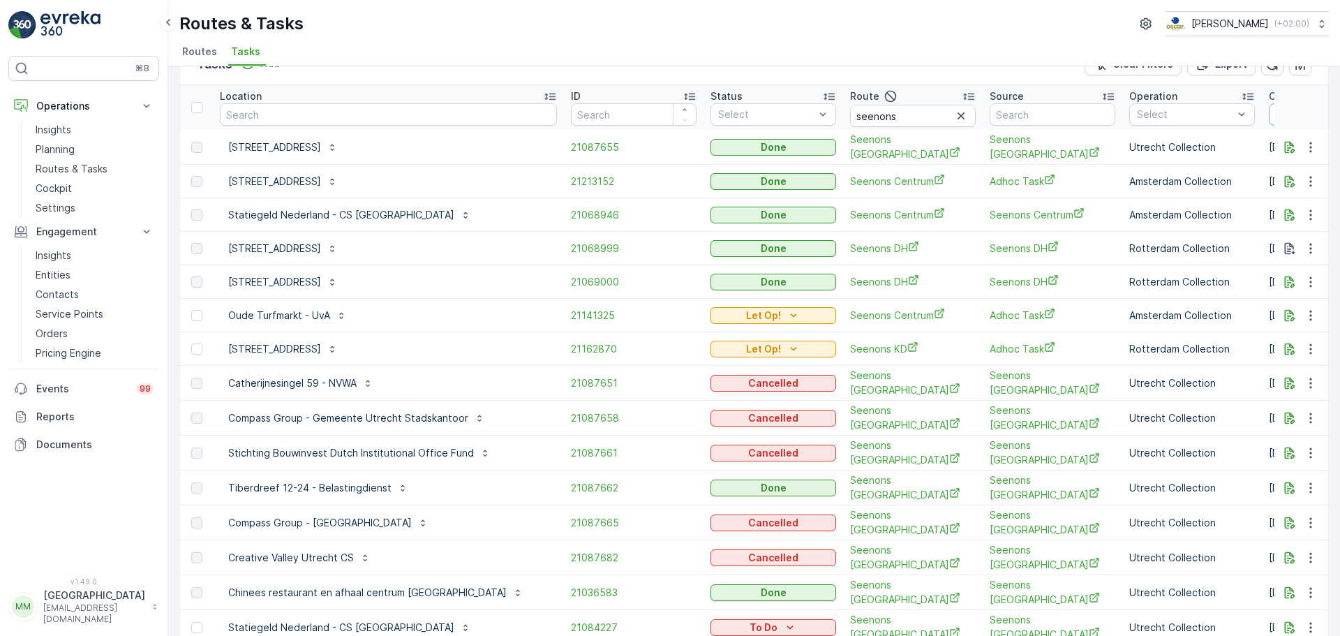
click at [1269, 111] on input "[DATE]" at bounding box center [1317, 114] width 96 height 22
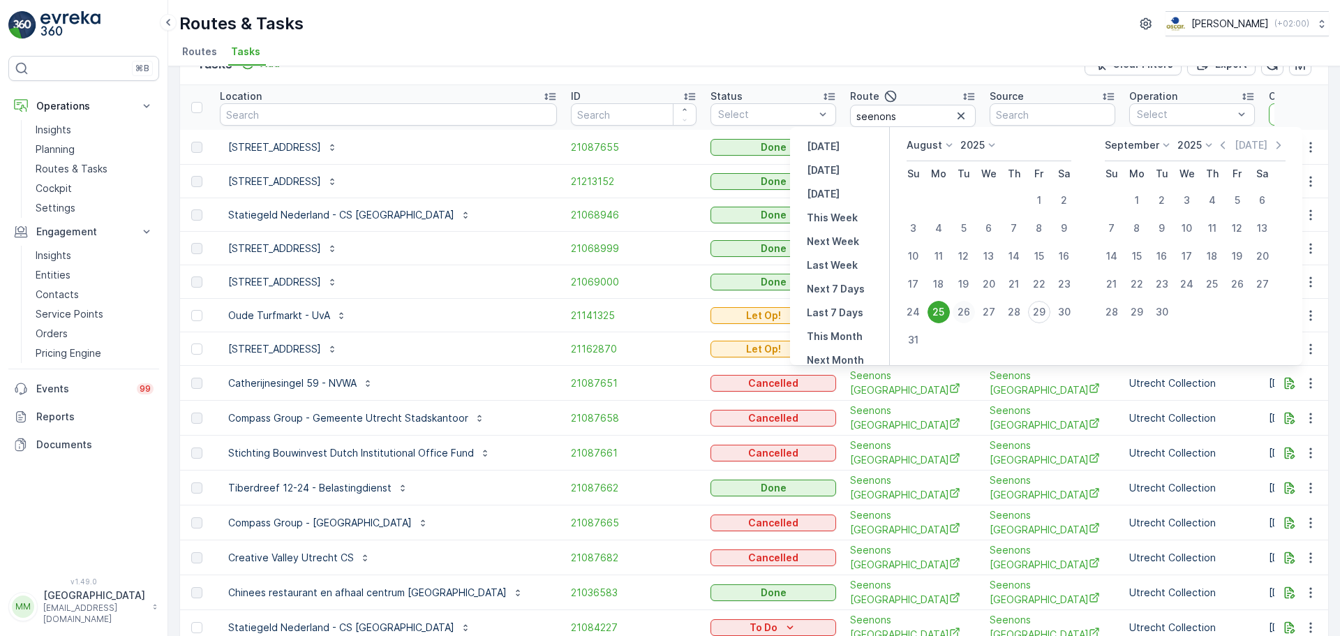
click at [972, 314] on div "26" at bounding box center [964, 312] width 22 height 22
type input "[DATE]"
click at [972, 314] on div "26" at bounding box center [964, 312] width 22 height 22
type input "[DATE]"
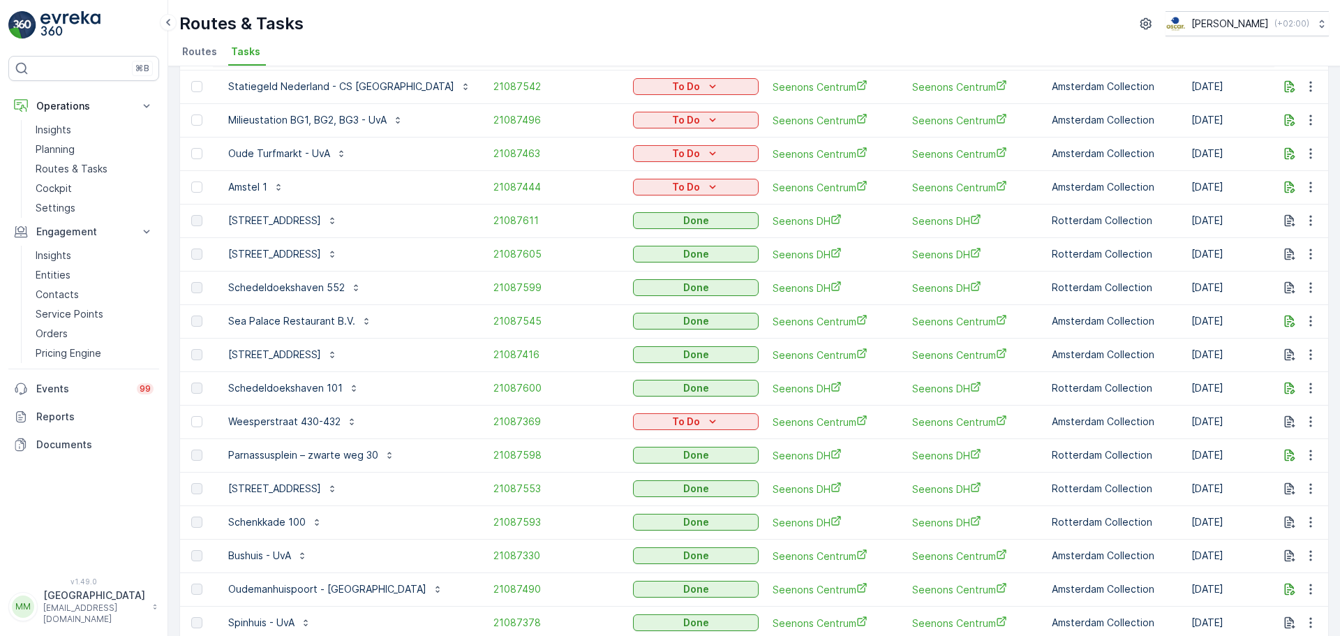
scroll to position [40, 0]
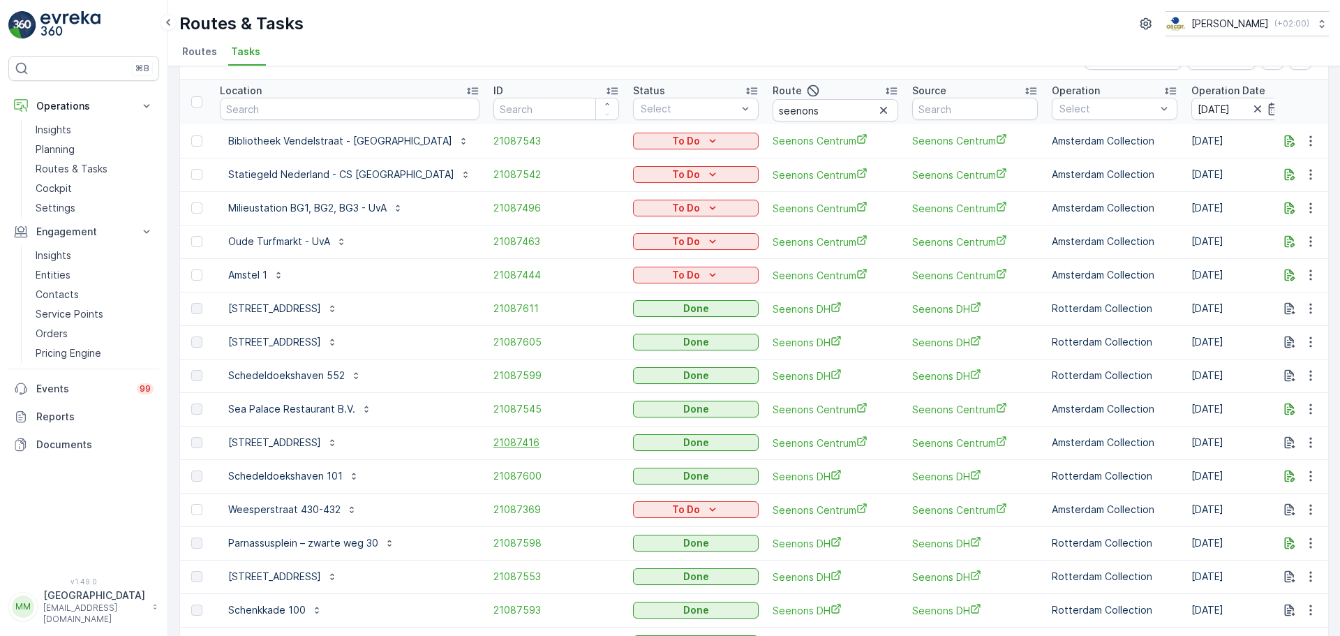
click at [493, 447] on span "21087416" at bounding box center [556, 442] width 126 height 14
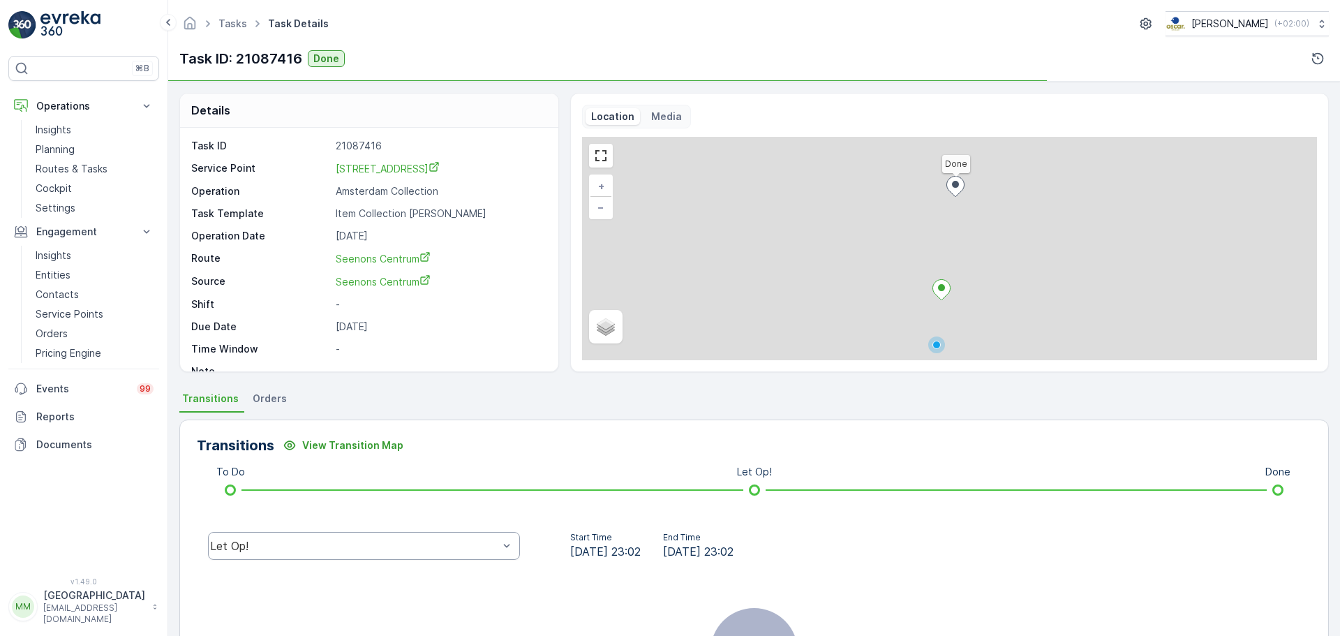
click at [401, 546] on div "Let Op!" at bounding box center [354, 545] width 288 height 13
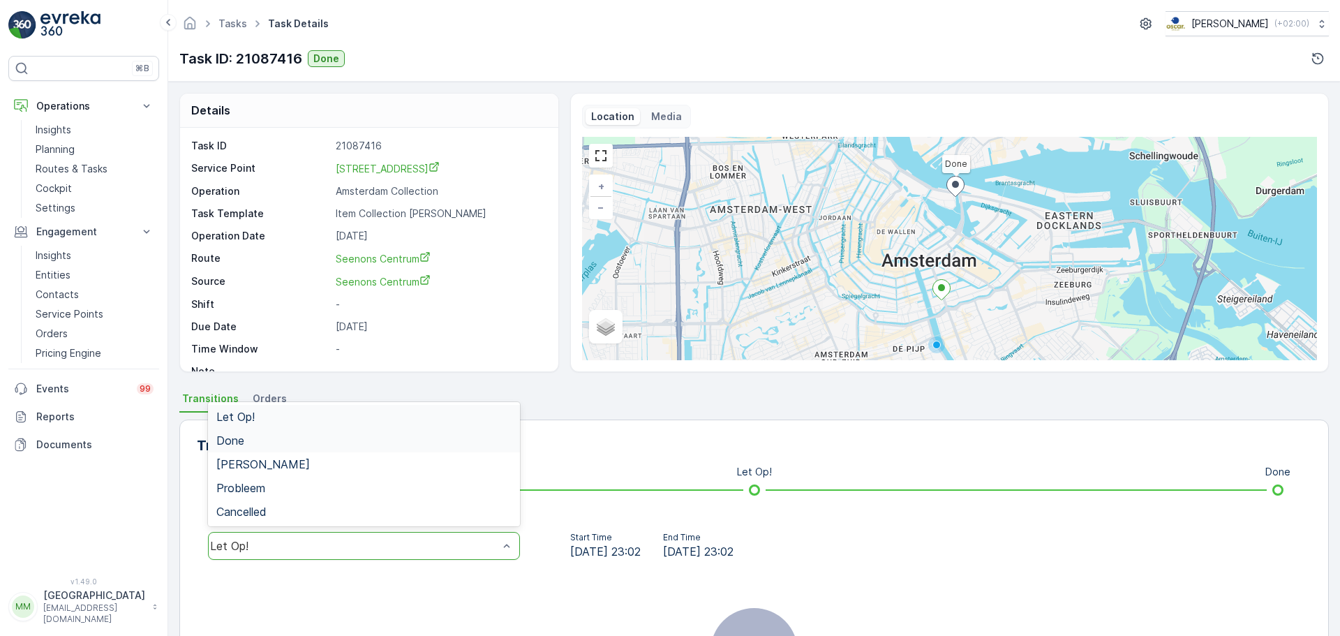
click at [285, 430] on div "Done" at bounding box center [364, 440] width 312 height 24
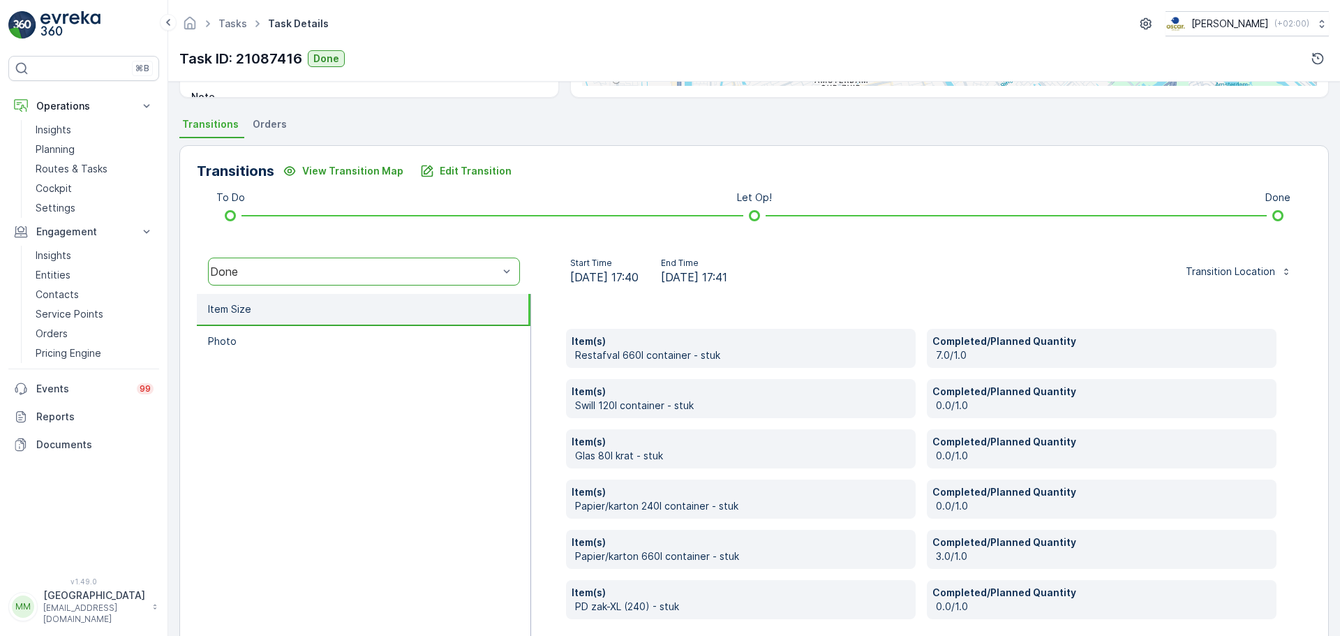
scroll to position [279, 0]
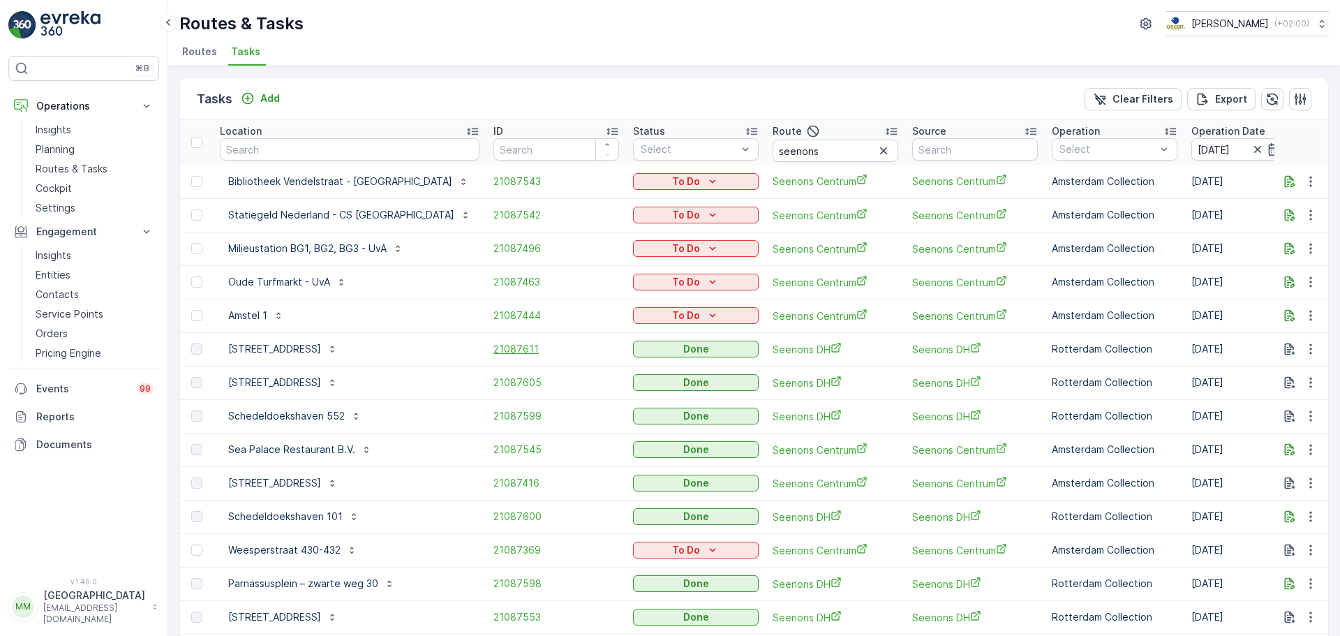
click at [493, 354] on span "21087611" at bounding box center [556, 349] width 126 height 14
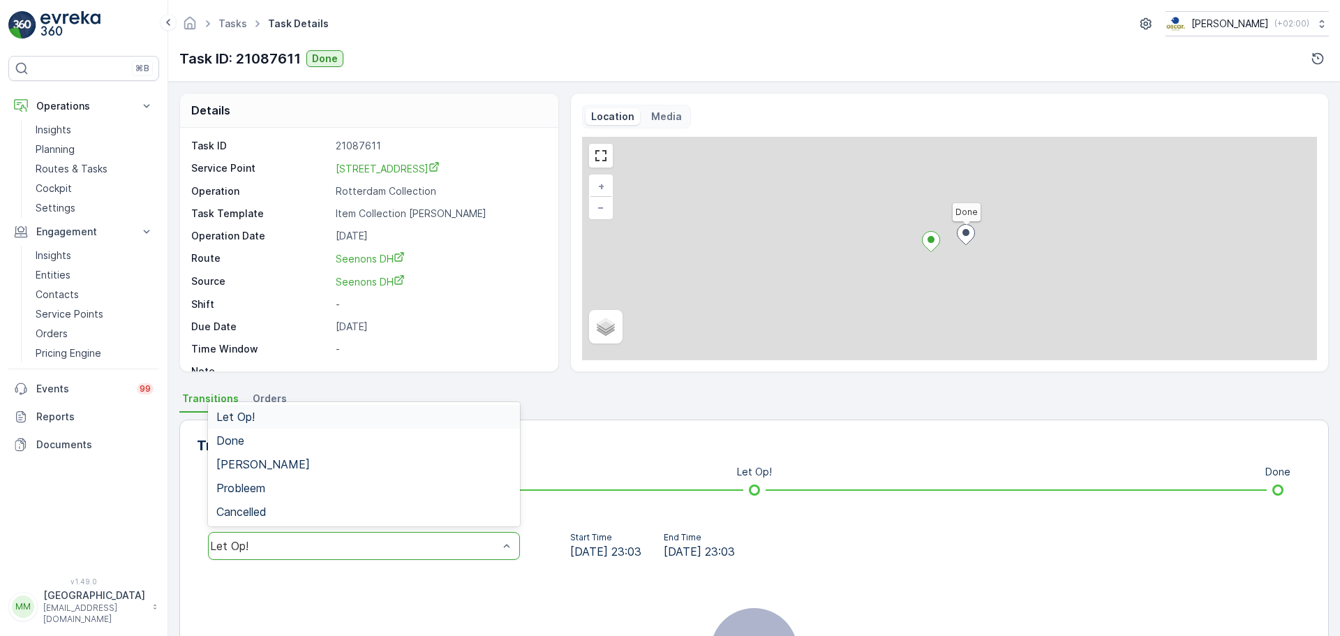
click at [391, 536] on div "Let Op!" at bounding box center [364, 546] width 312 height 28
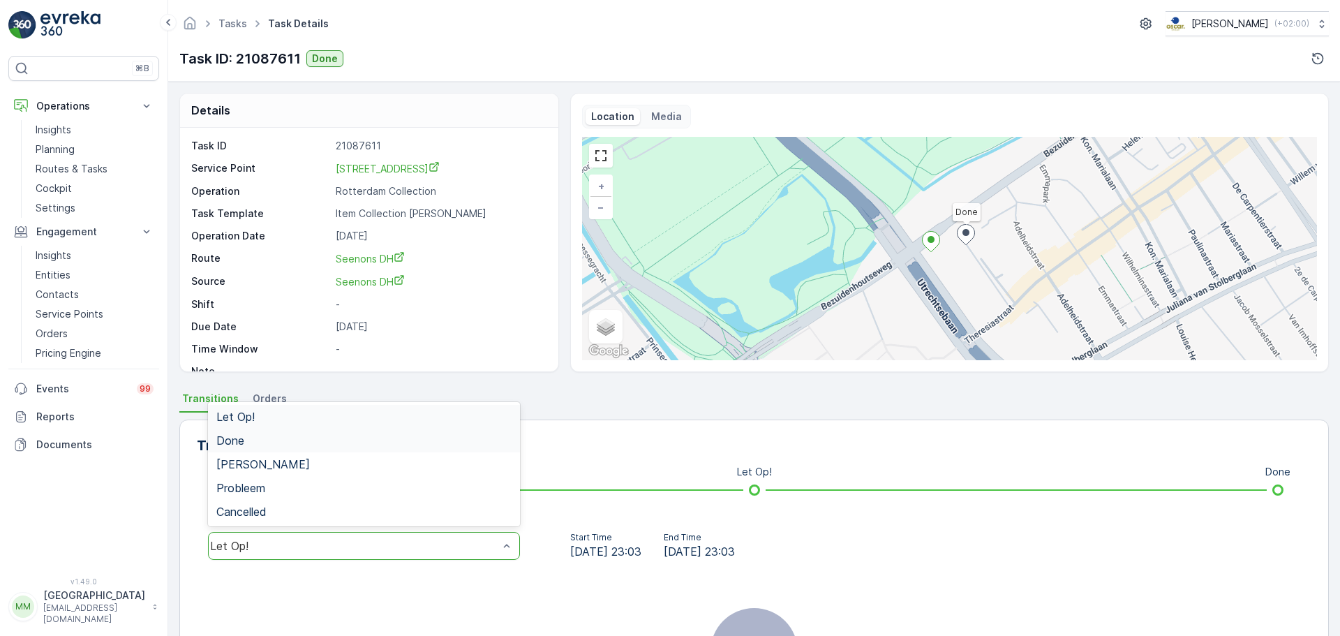
click at [322, 445] on div "Done" at bounding box center [363, 440] width 295 height 13
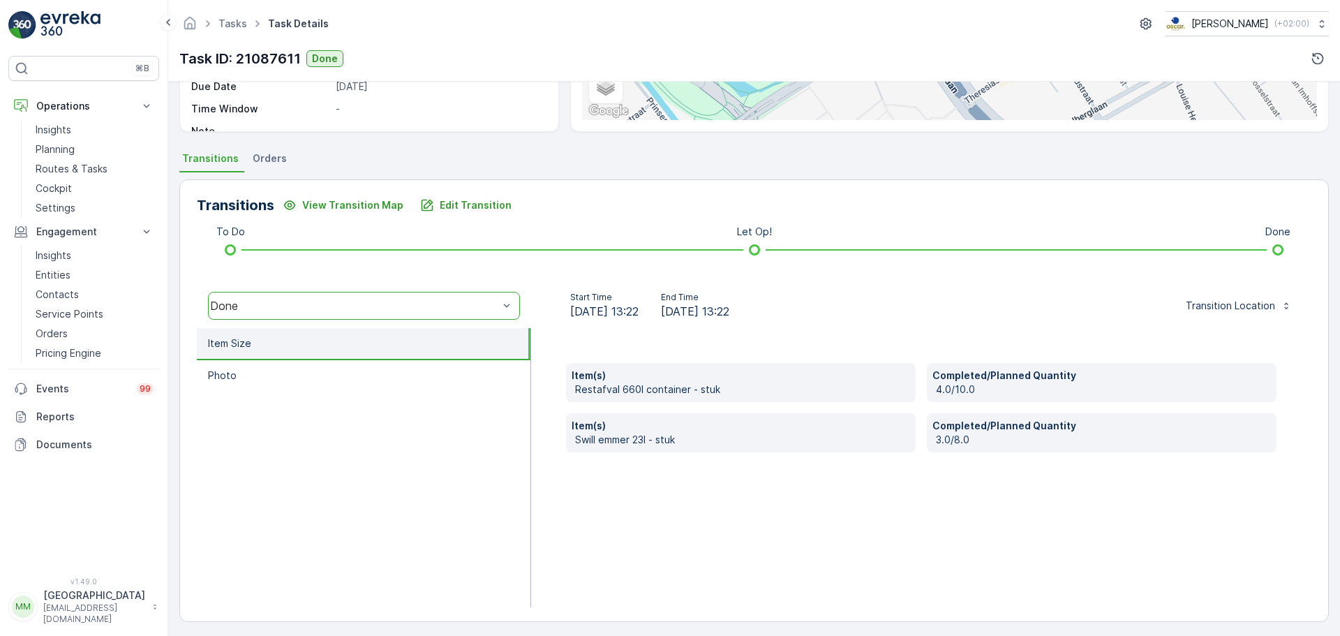
scroll to position [244, 0]
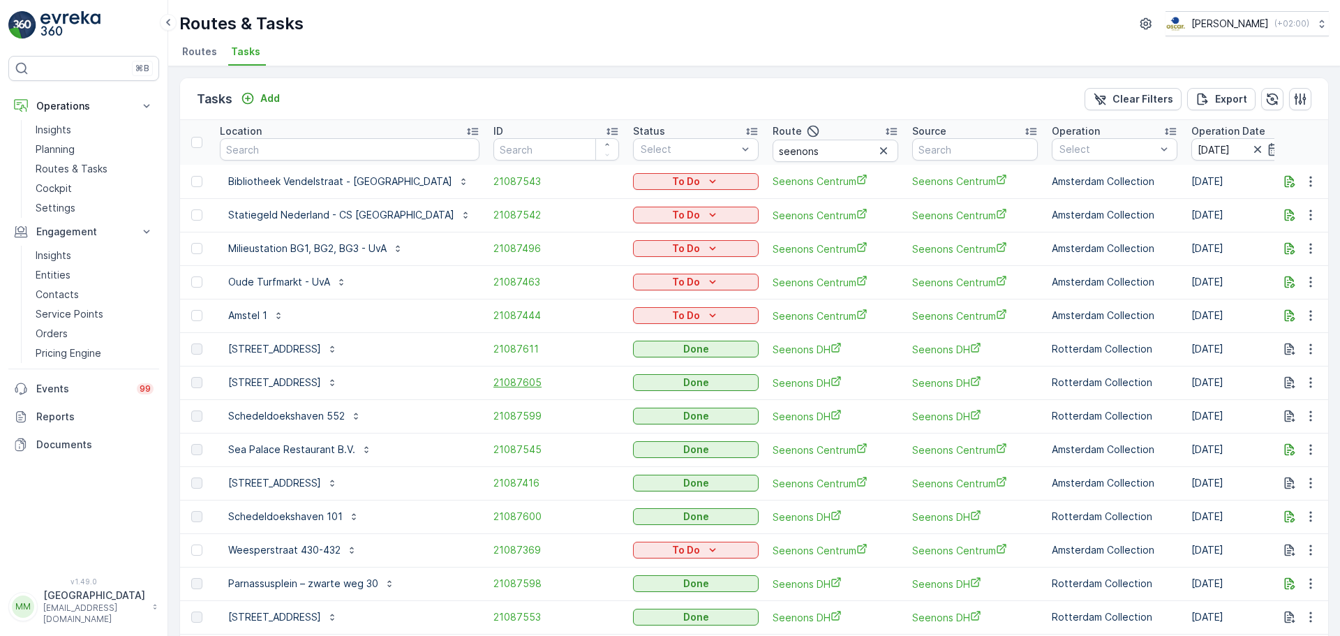
click at [493, 382] on span "21087605" at bounding box center [556, 382] width 126 height 14
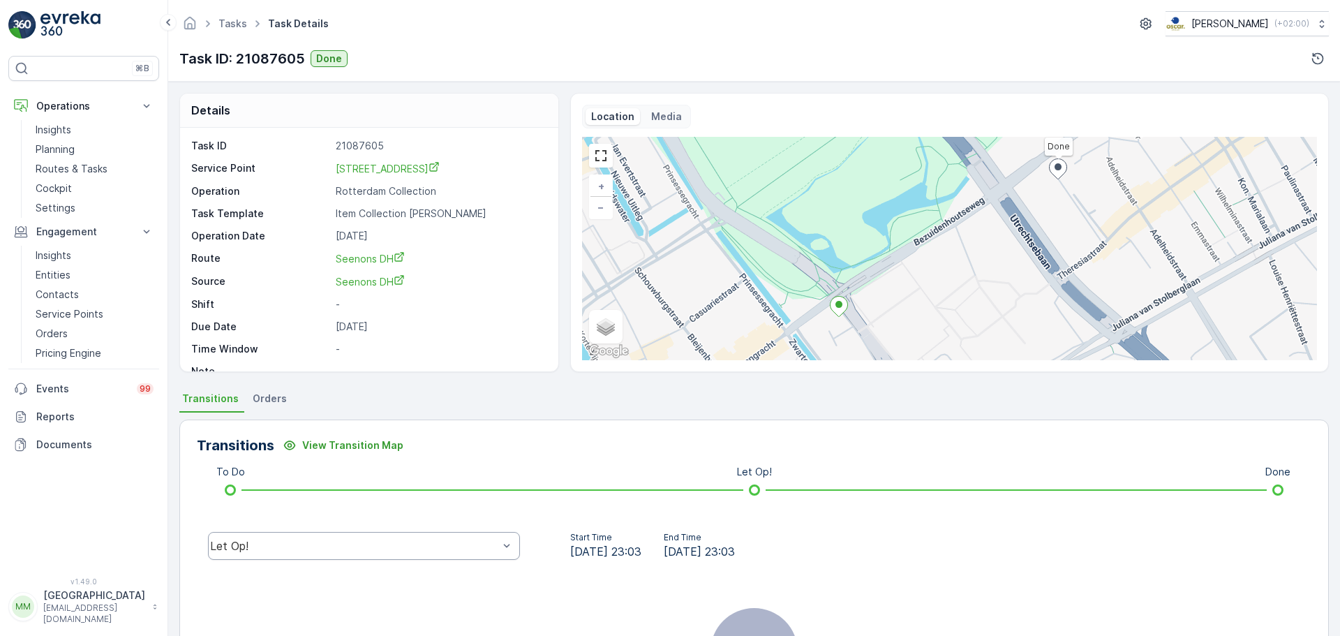
click at [355, 542] on div "Let Op!" at bounding box center [354, 545] width 288 height 13
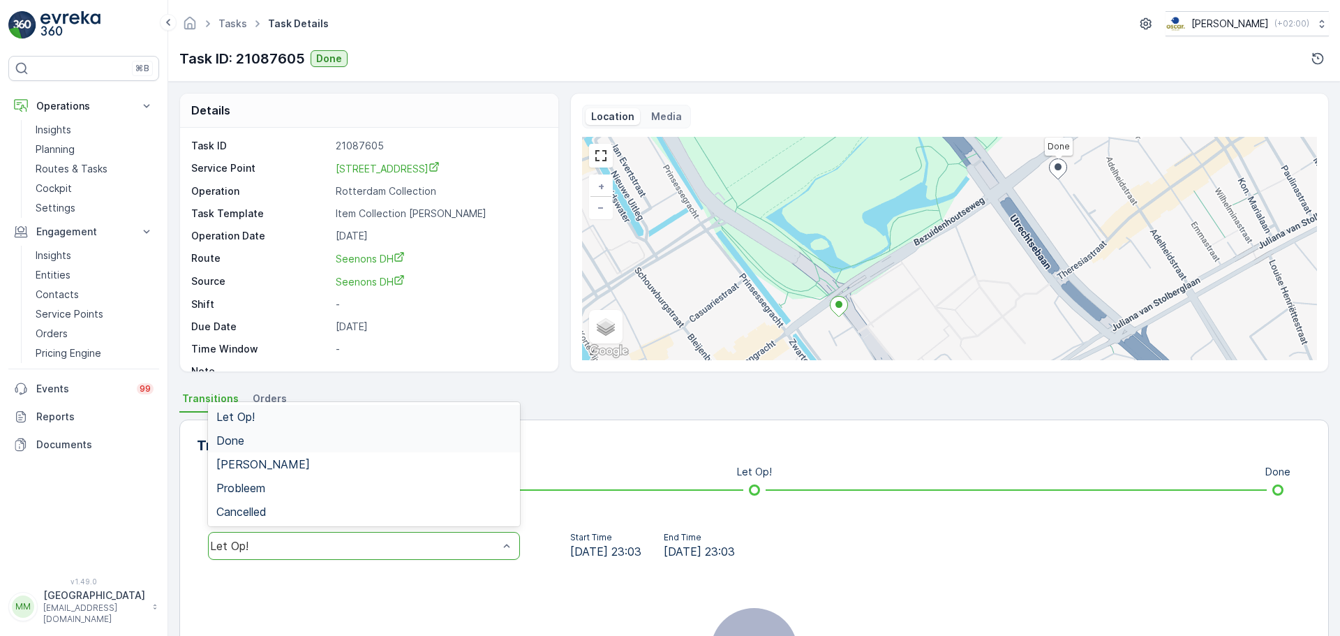
click at [282, 442] on div "Done" at bounding box center [363, 440] width 295 height 13
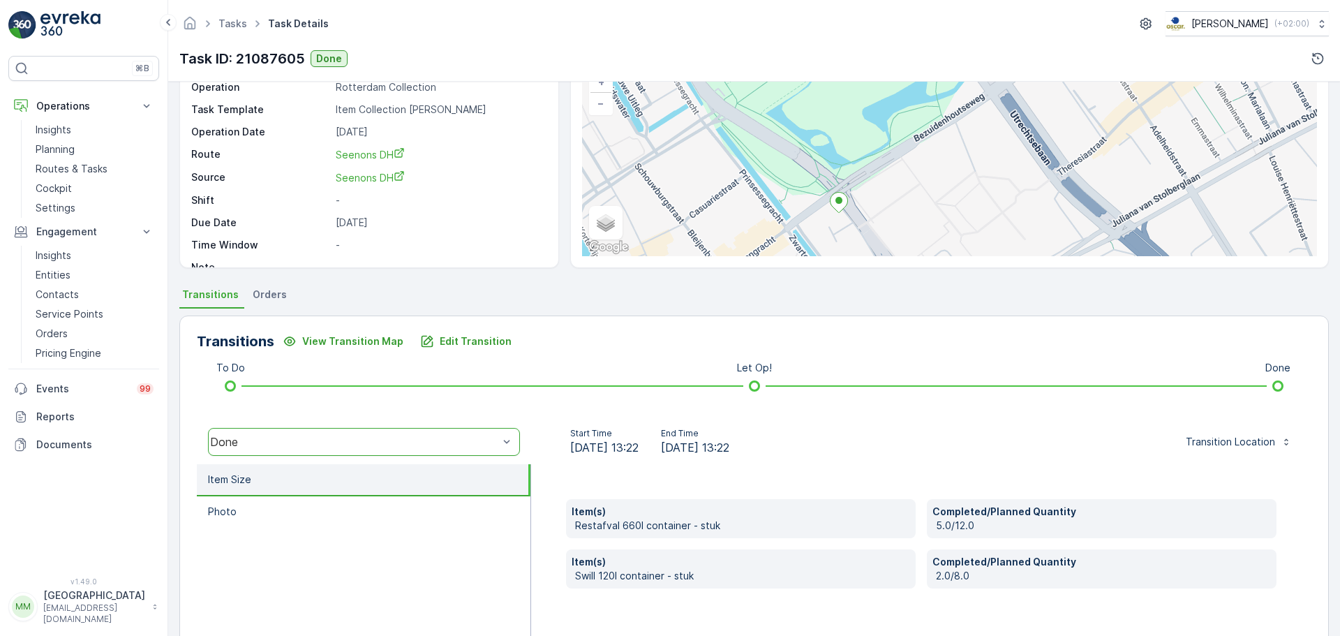
scroll to position [244, 0]
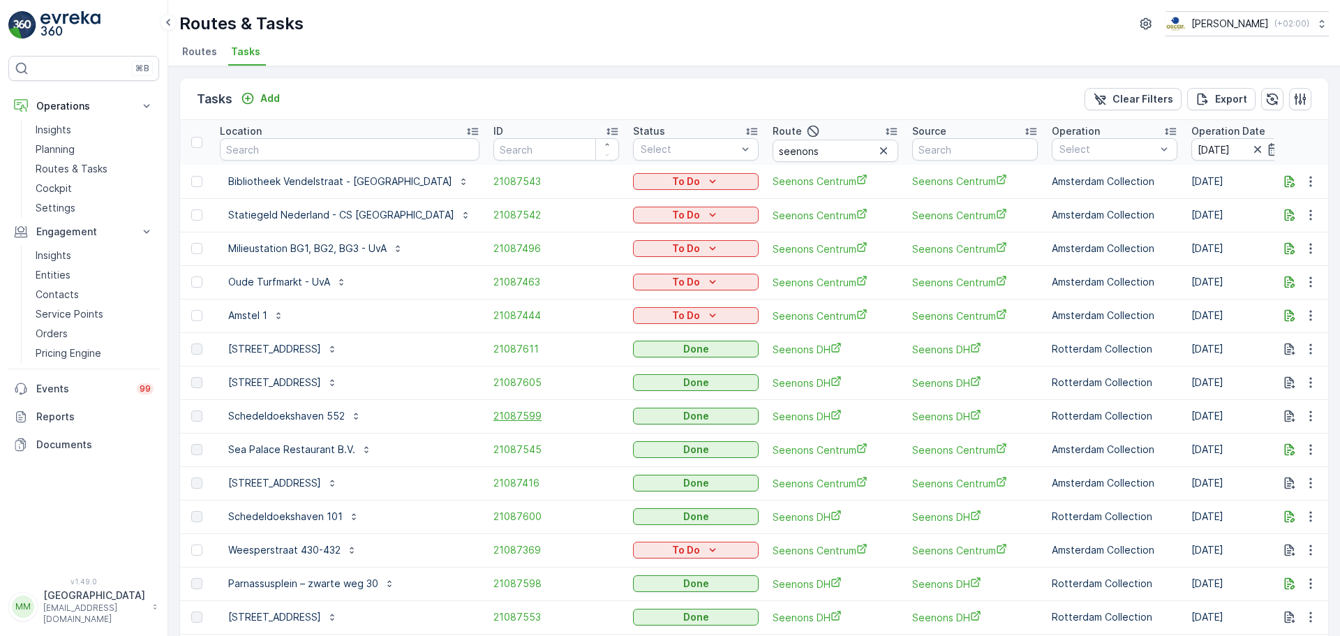
click at [493, 411] on span "21087599" at bounding box center [556, 416] width 126 height 14
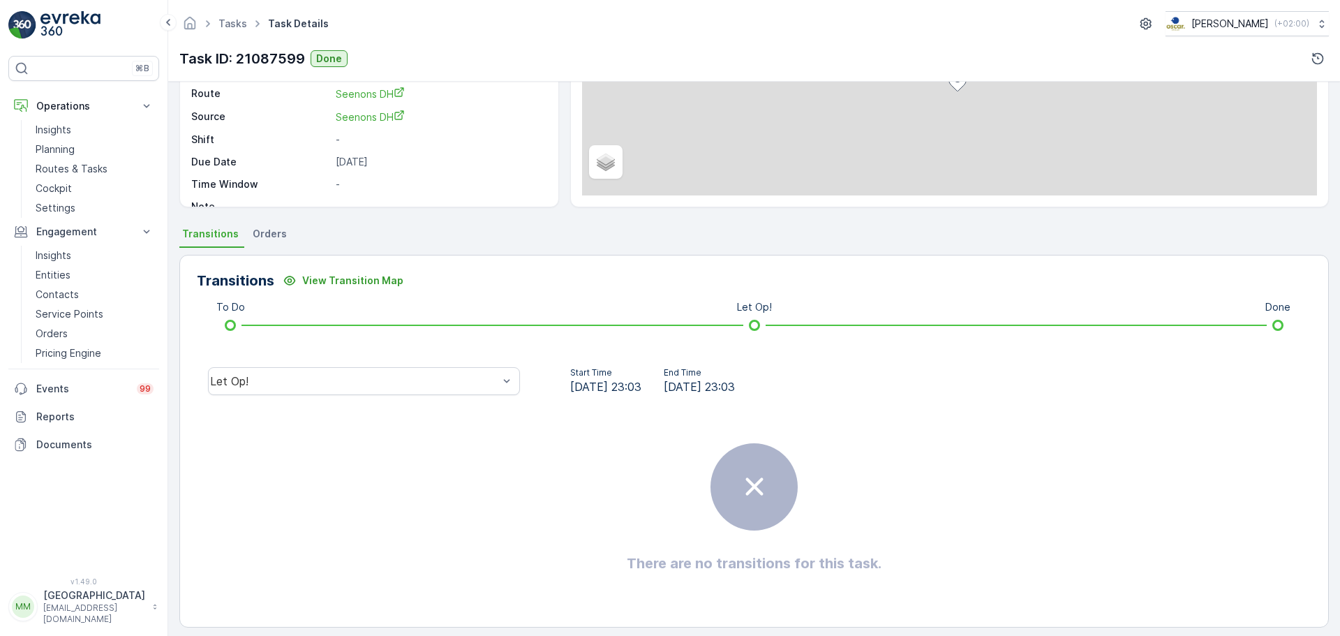
scroll to position [174, 0]
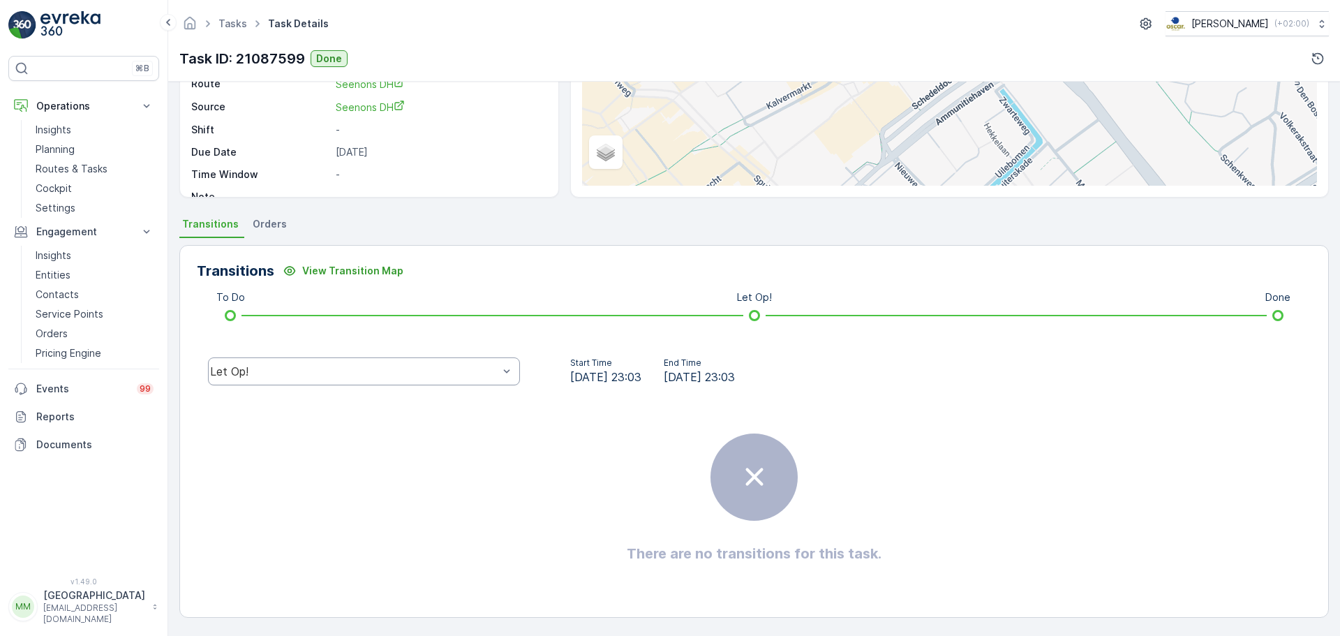
click at [378, 376] on div "Let Op!" at bounding box center [354, 371] width 288 height 13
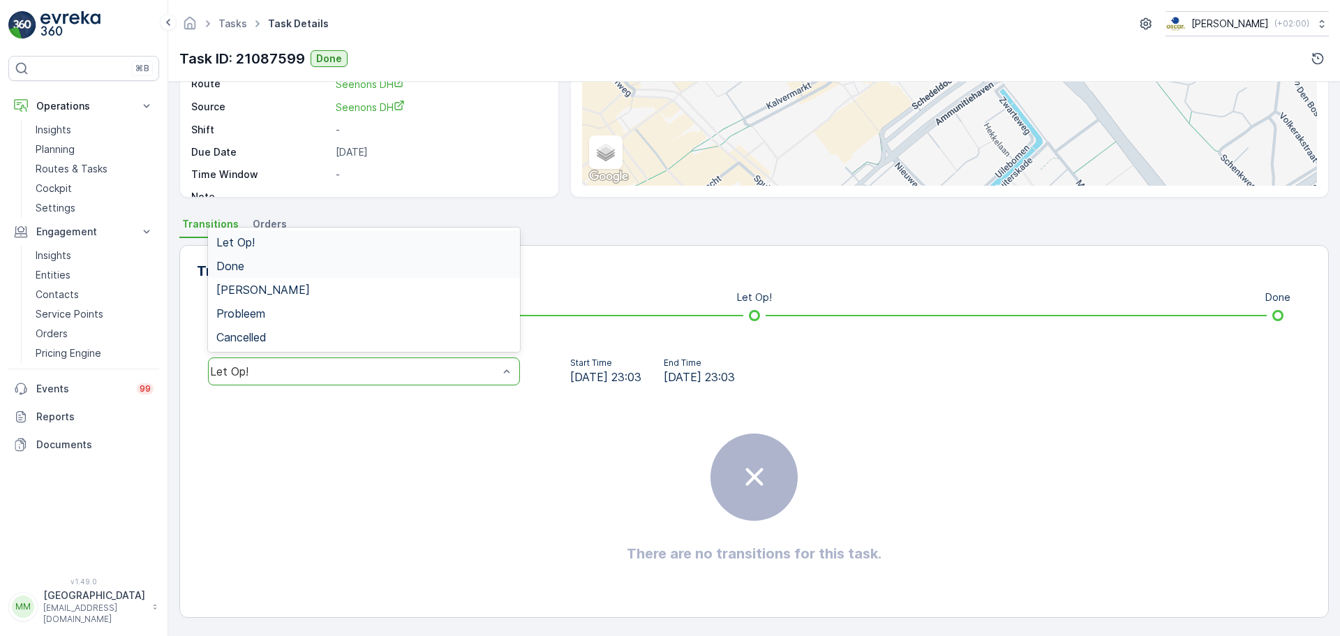
click at [284, 268] on div "Done" at bounding box center [363, 266] width 295 height 13
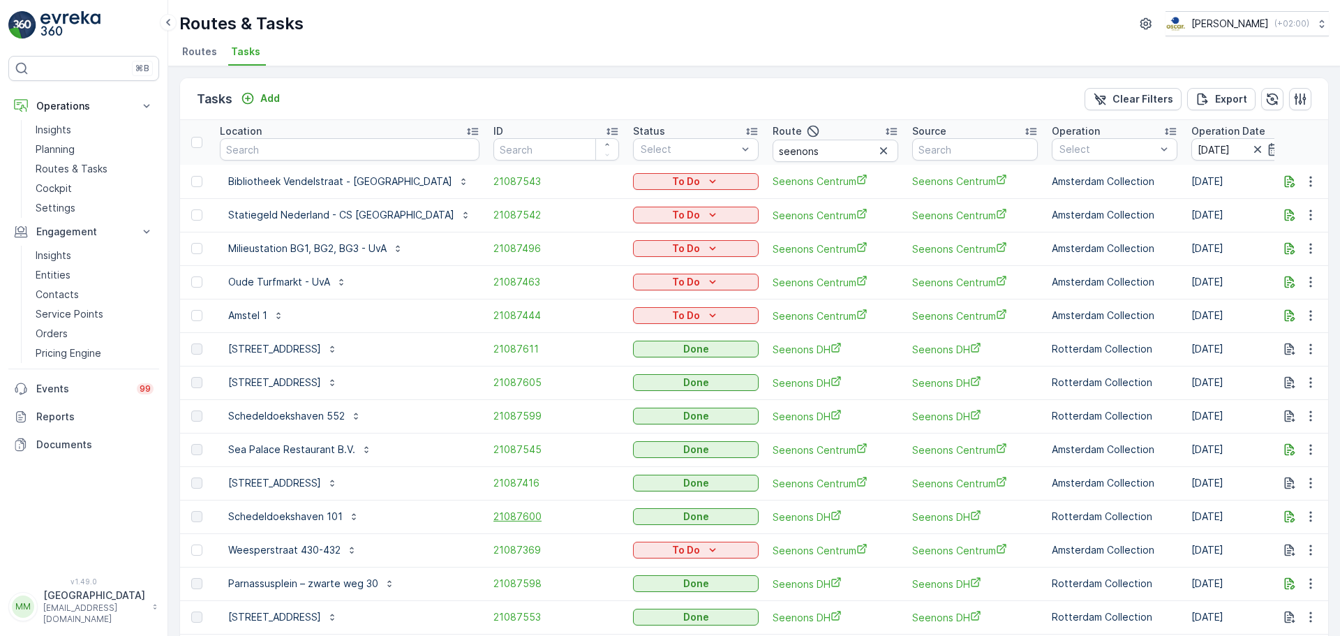
scroll to position [70, 0]
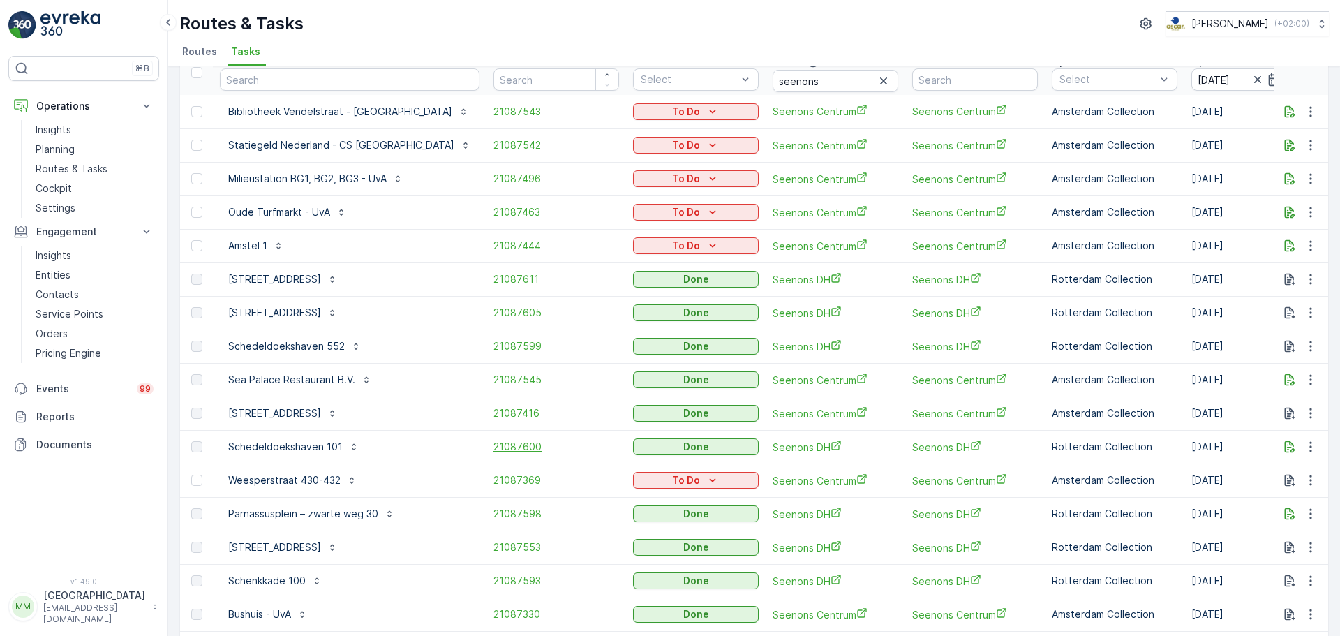
click at [493, 445] on span "21087600" at bounding box center [556, 447] width 126 height 14
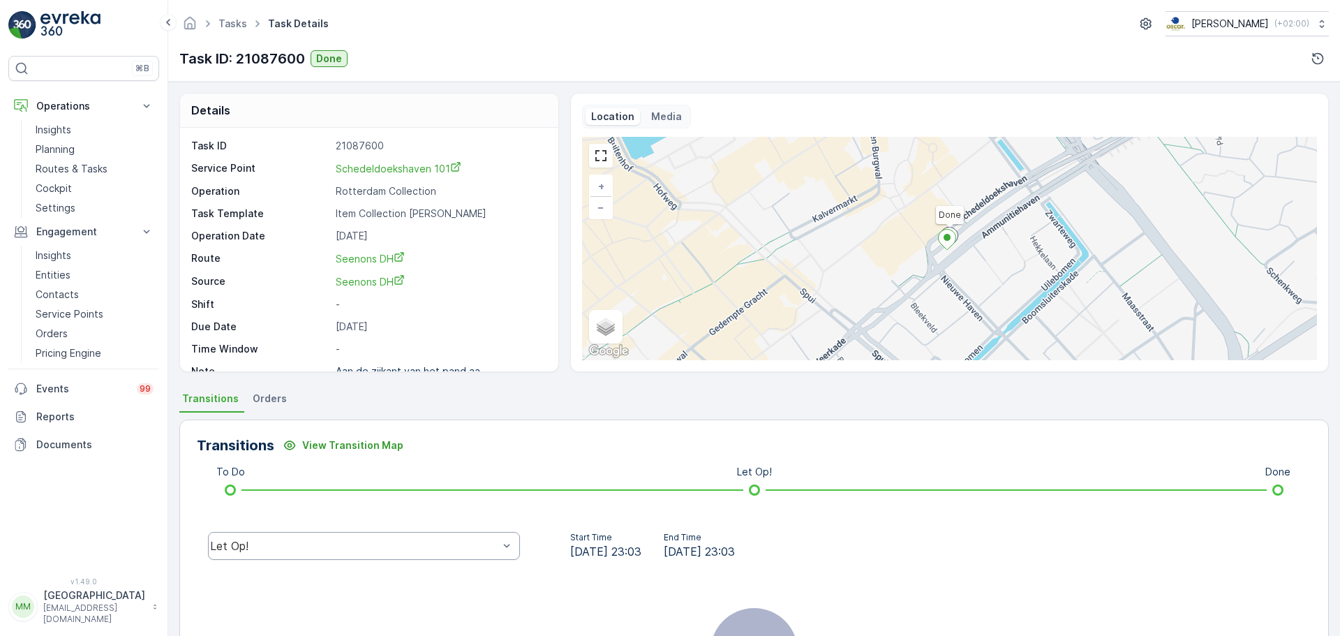
click at [352, 543] on div "Let Op!" at bounding box center [354, 545] width 288 height 13
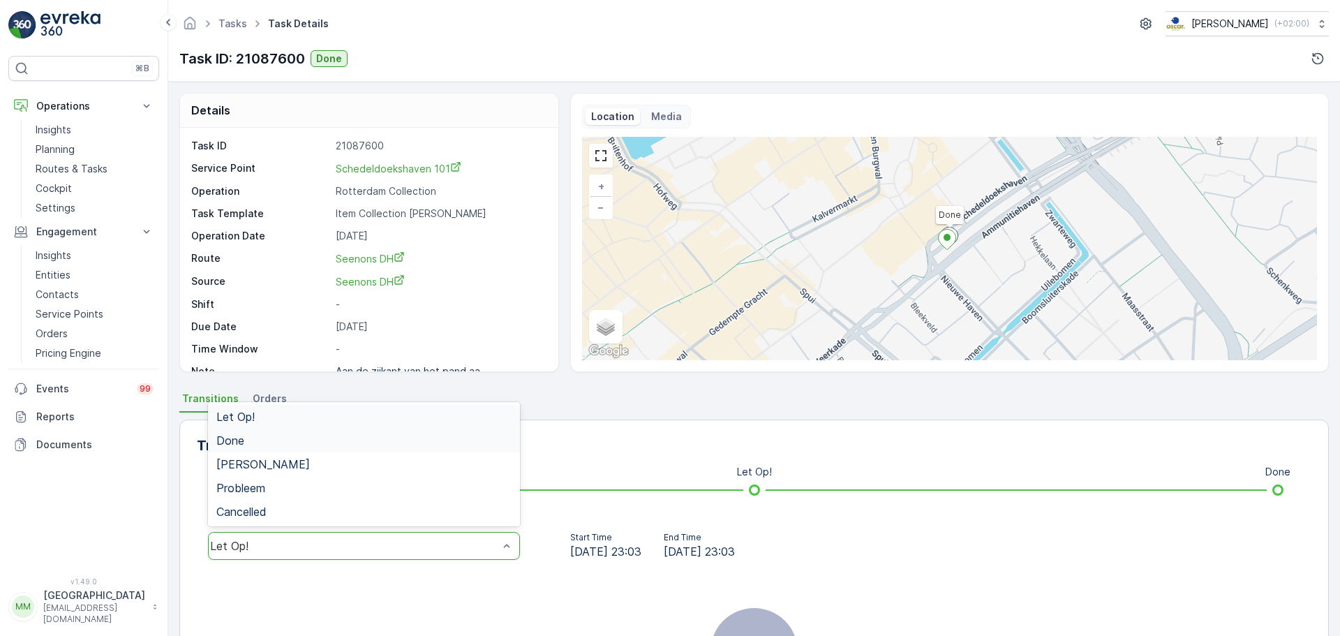
click at [301, 446] on div "Done" at bounding box center [363, 440] width 295 height 13
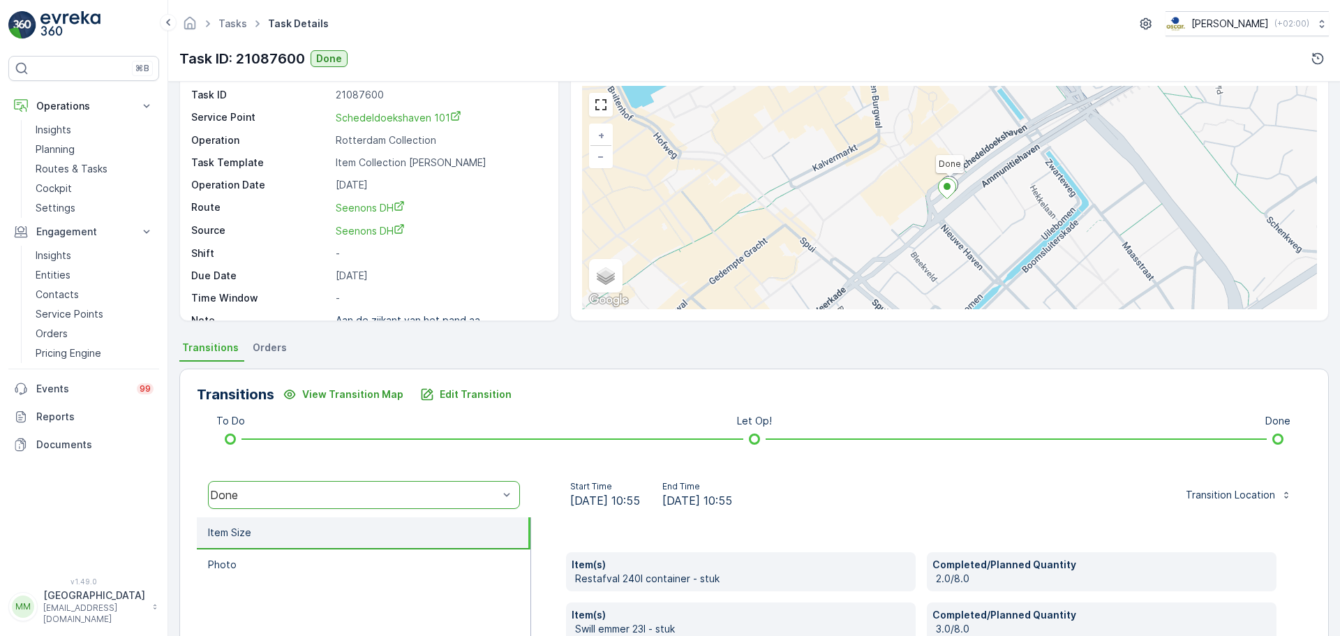
scroll to position [244, 0]
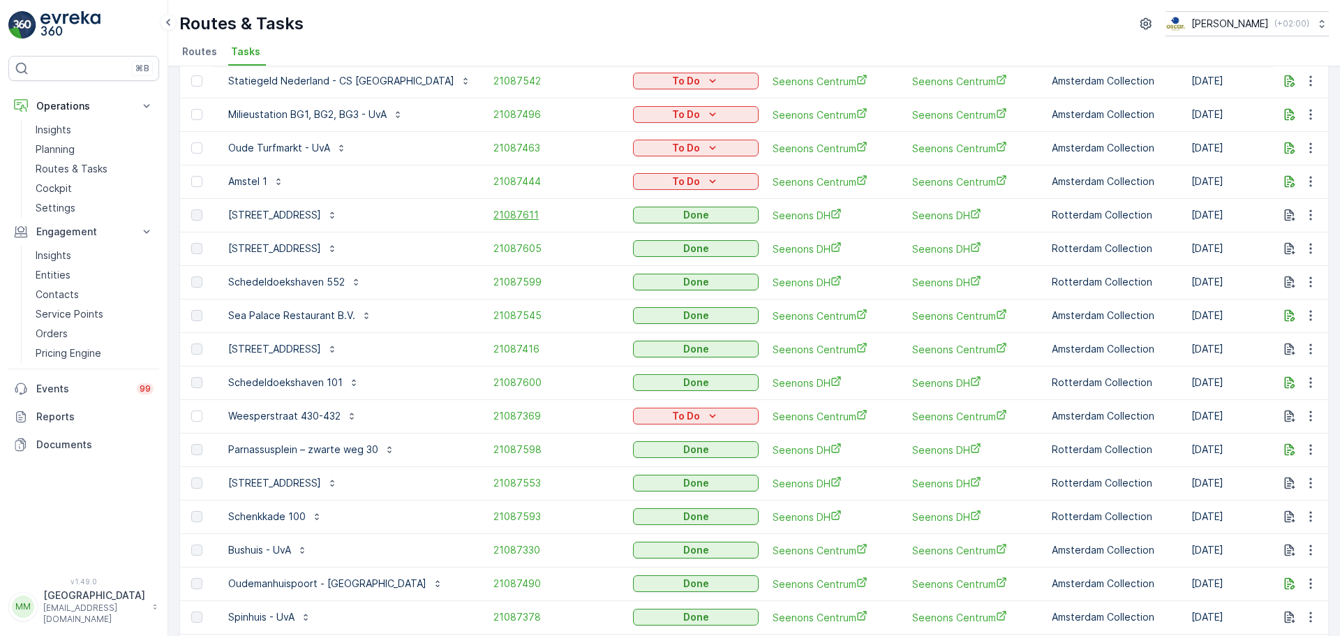
scroll to position [140, 0]
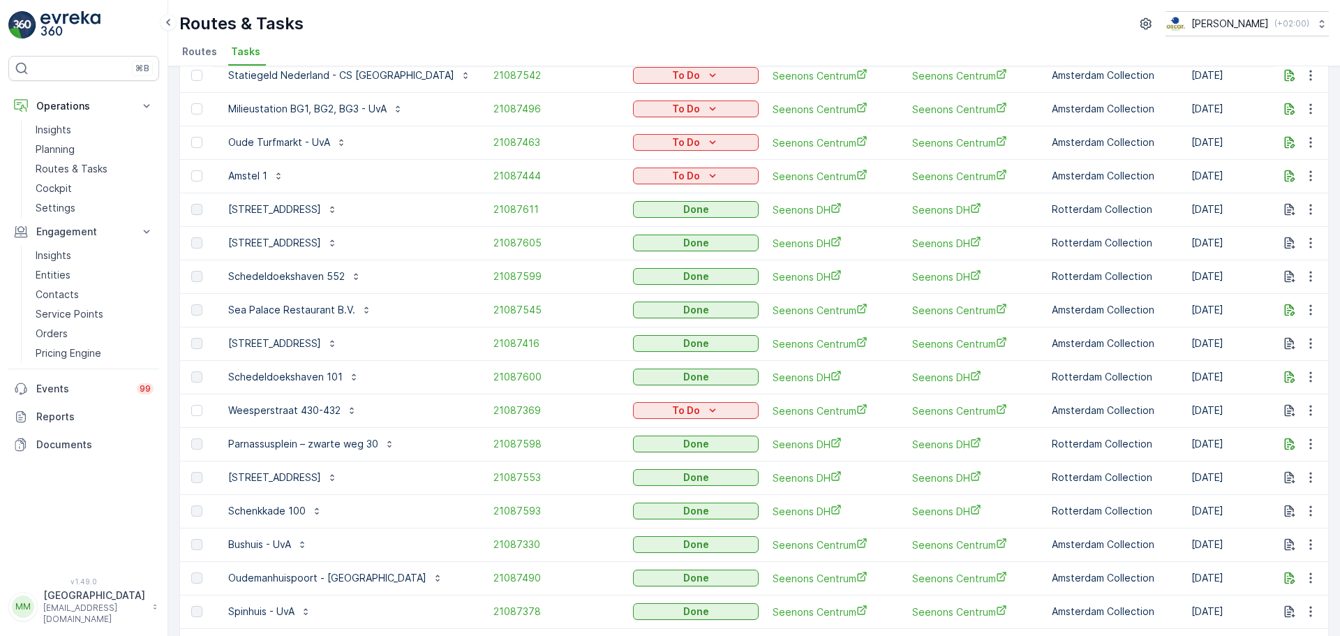
click at [486, 435] on td "21087598" at bounding box center [556, 443] width 140 height 33
click at [493, 440] on span "21087598" at bounding box center [556, 444] width 126 height 14
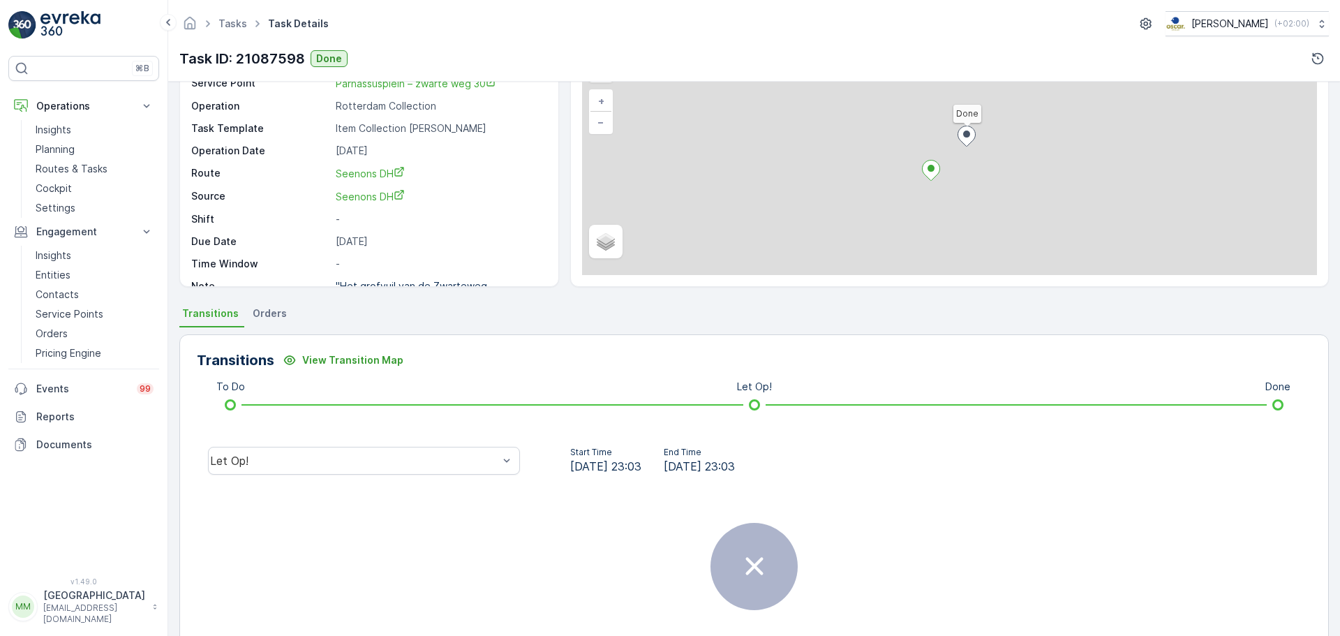
scroll to position [140, 0]
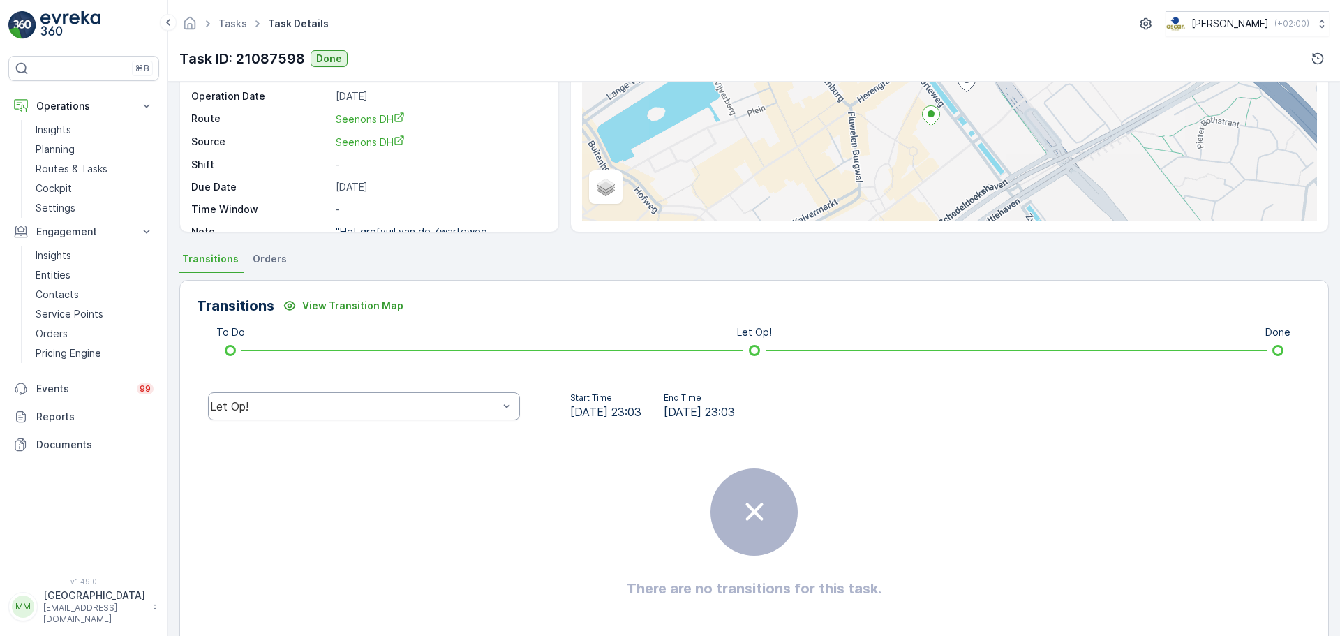
click at [396, 406] on div "Let Op!" at bounding box center [354, 406] width 288 height 13
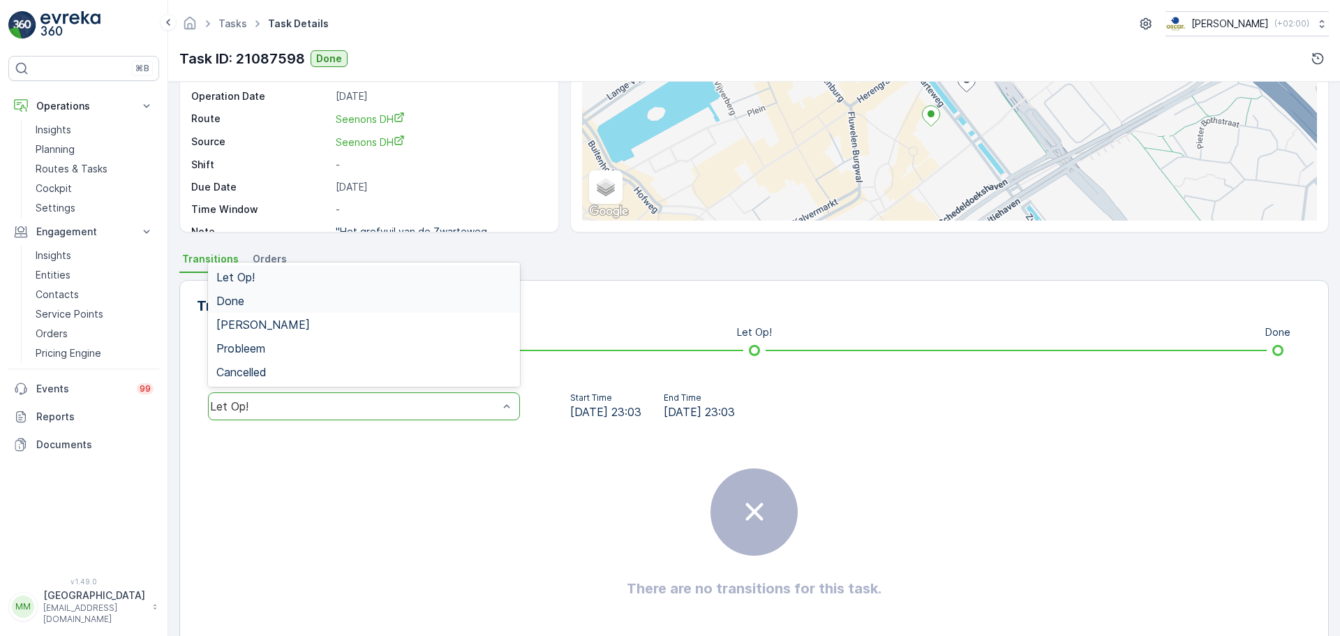
click at [299, 299] on div "Done" at bounding box center [363, 300] width 295 height 13
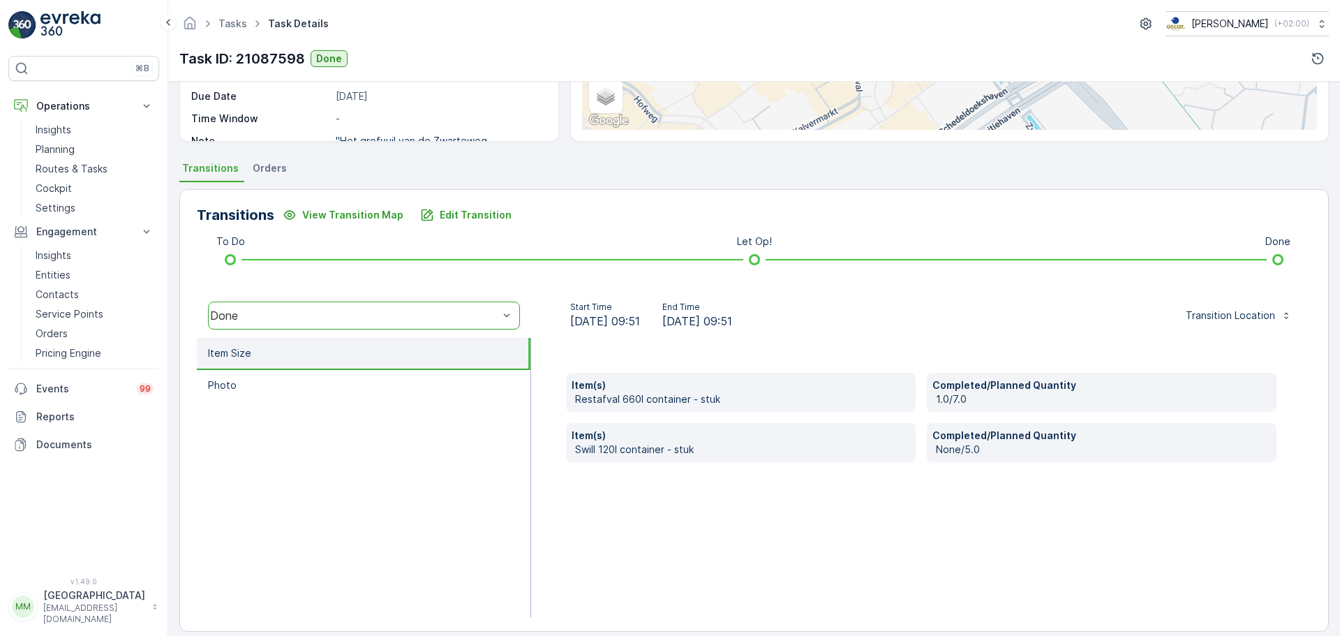
scroll to position [244, 0]
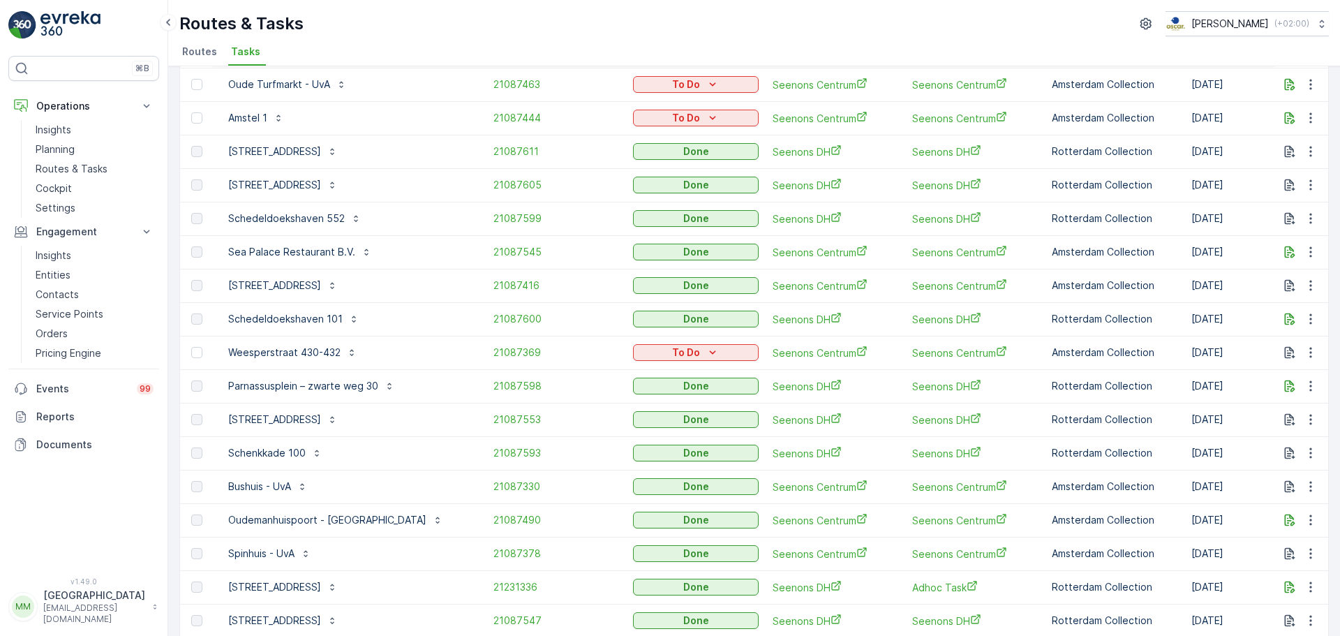
scroll to position [209, 0]
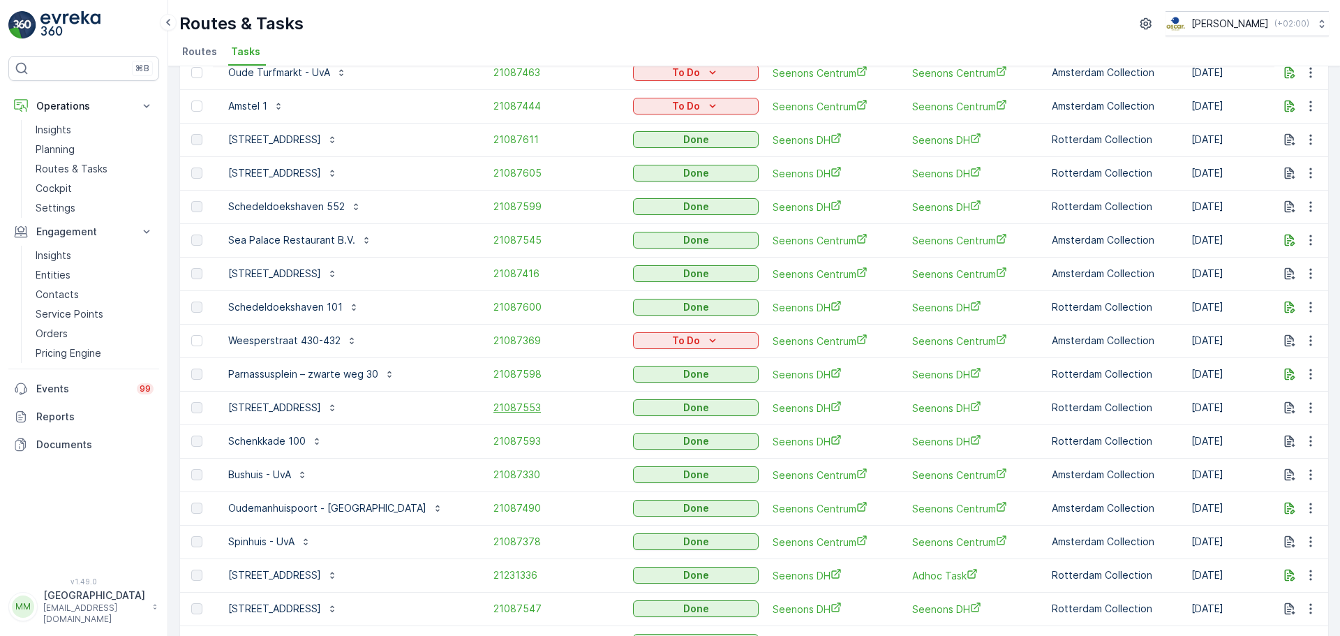
click at [493, 406] on span "21087553" at bounding box center [556, 408] width 126 height 14
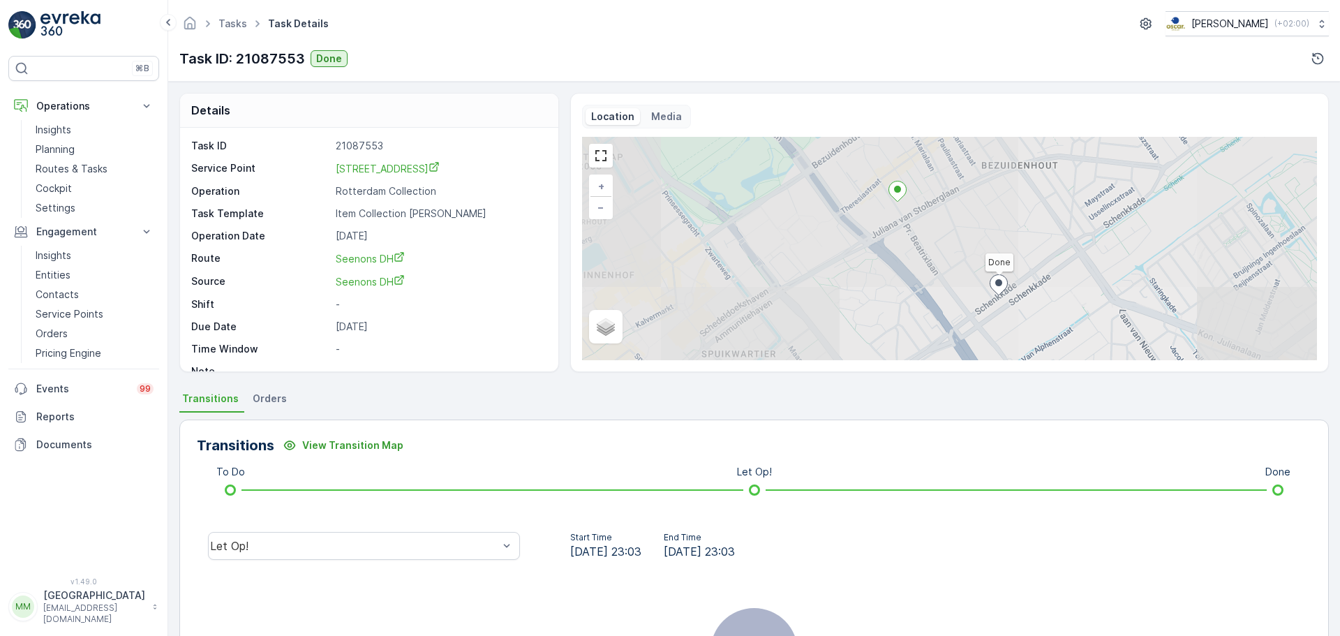
drag, startPoint x: 397, startPoint y: 543, endPoint x: 390, endPoint y: 526, distance: 18.1
click at [397, 542] on div "Let Op!" at bounding box center [354, 545] width 288 height 13
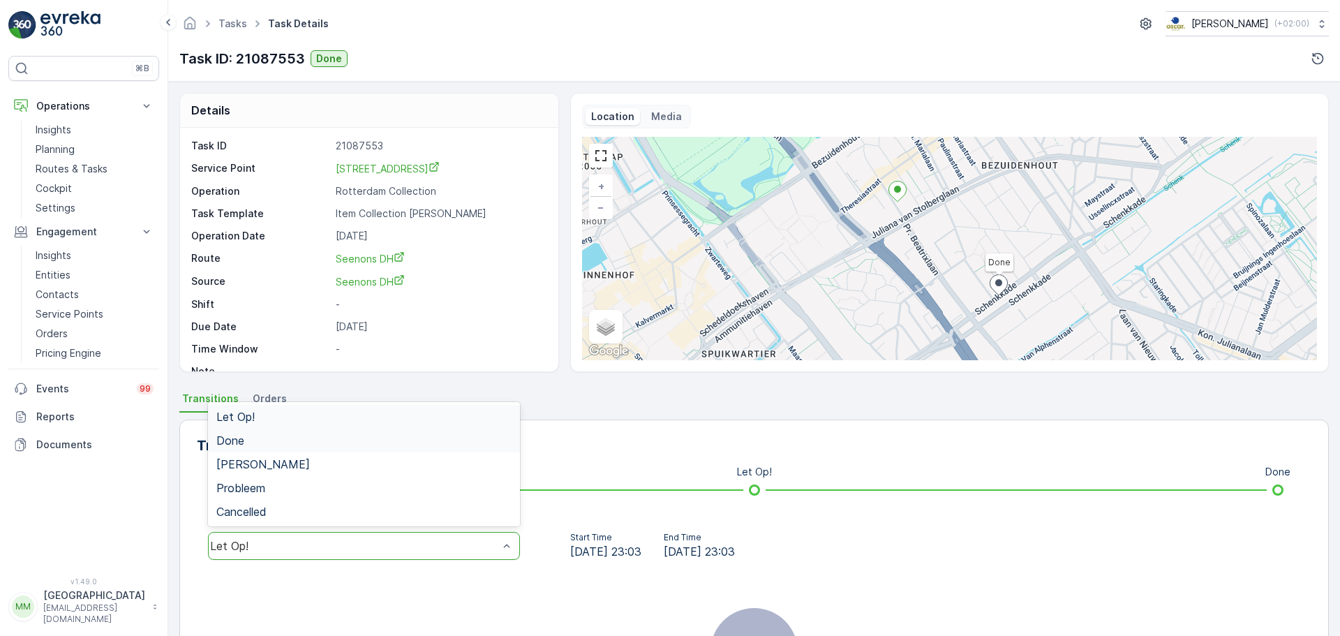
click at [324, 437] on div "Done" at bounding box center [363, 440] width 295 height 13
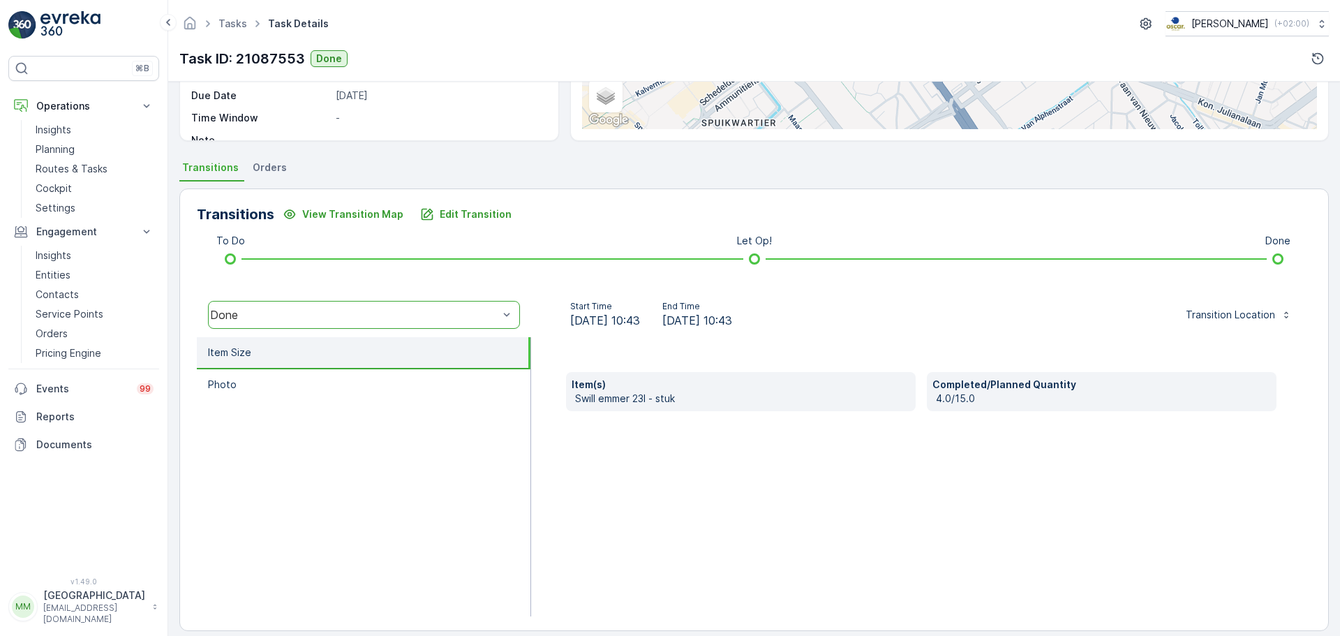
scroll to position [244, 0]
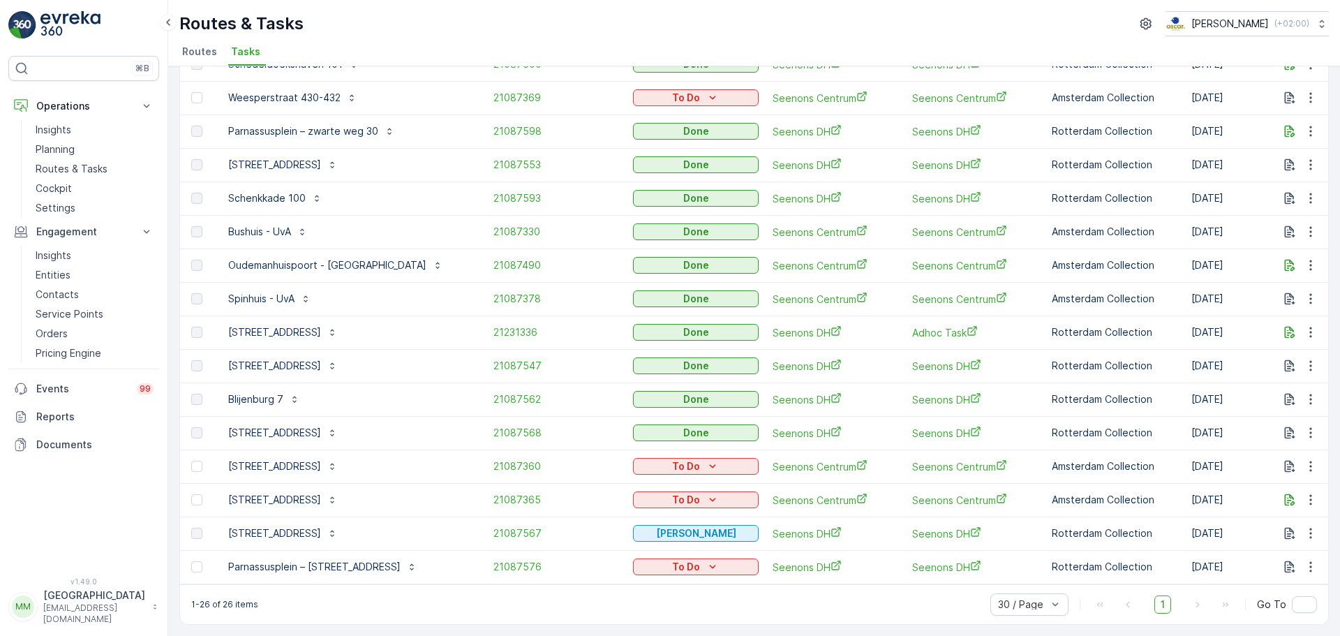
scroll to position [459, 0]
click at [493, 191] on span "21087593" at bounding box center [556, 198] width 126 height 14
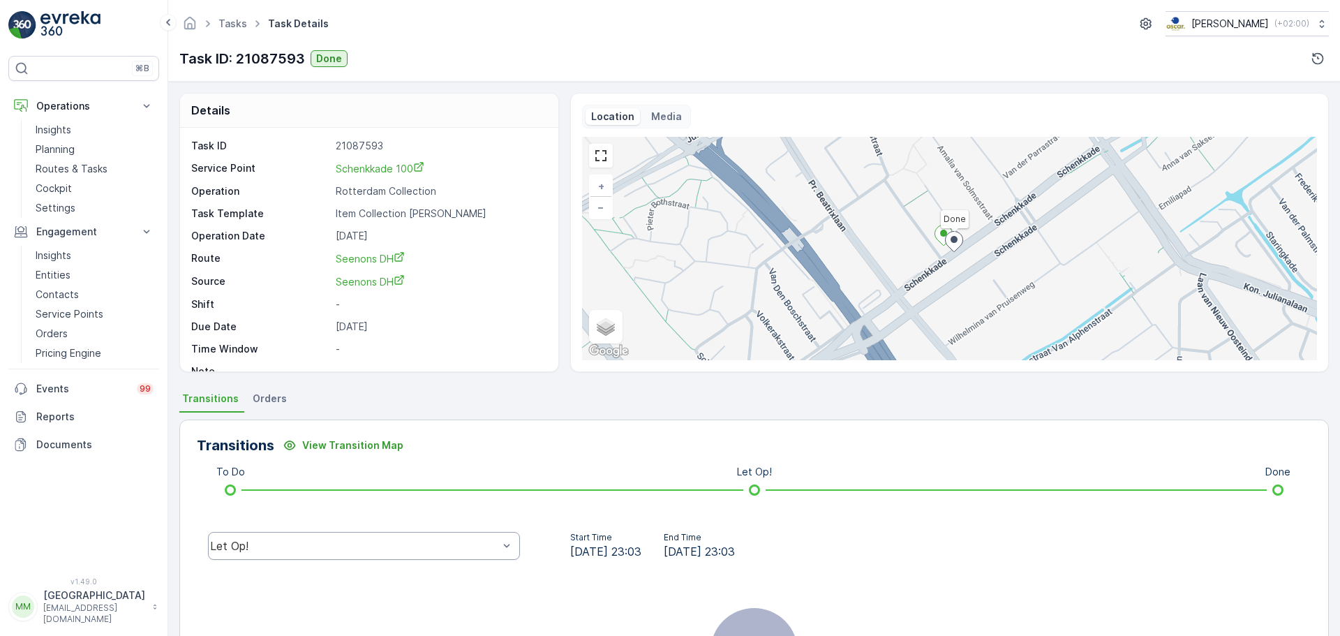
click at [431, 545] on div "Let Op!" at bounding box center [354, 545] width 288 height 13
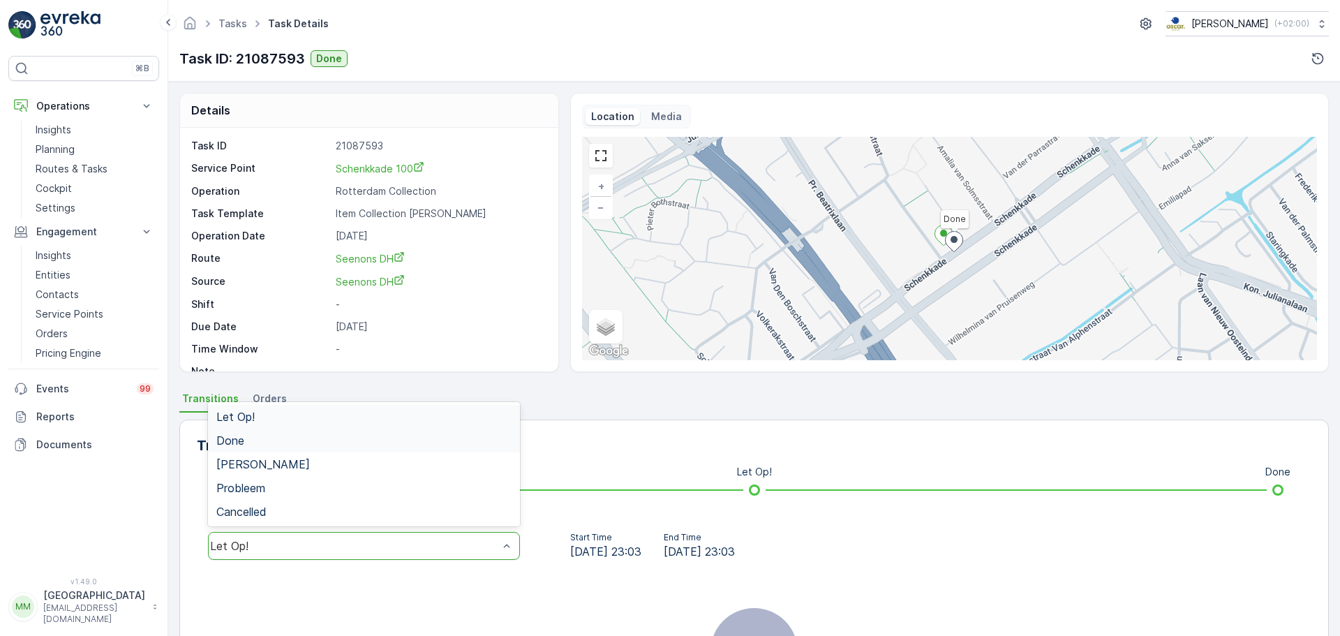
drag, startPoint x: 251, startPoint y: 446, endPoint x: 258, endPoint y: 440, distance: 8.9
click at [252, 446] on div "Done" at bounding box center [364, 440] width 312 height 24
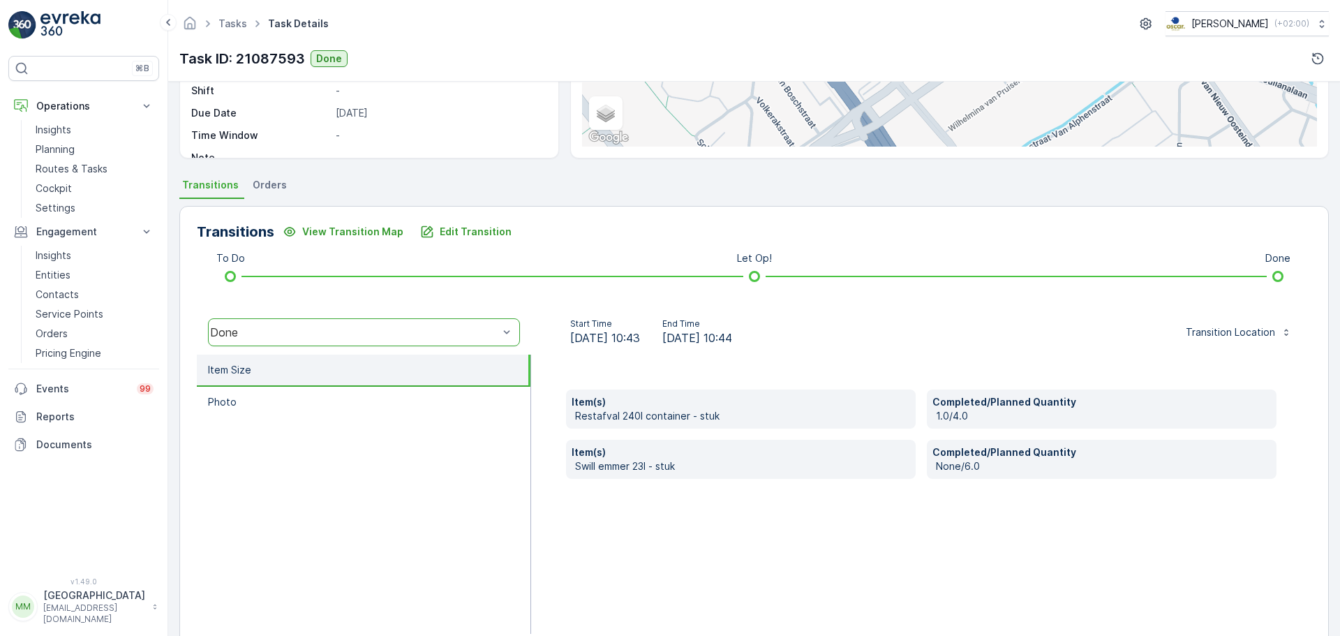
scroll to position [244, 0]
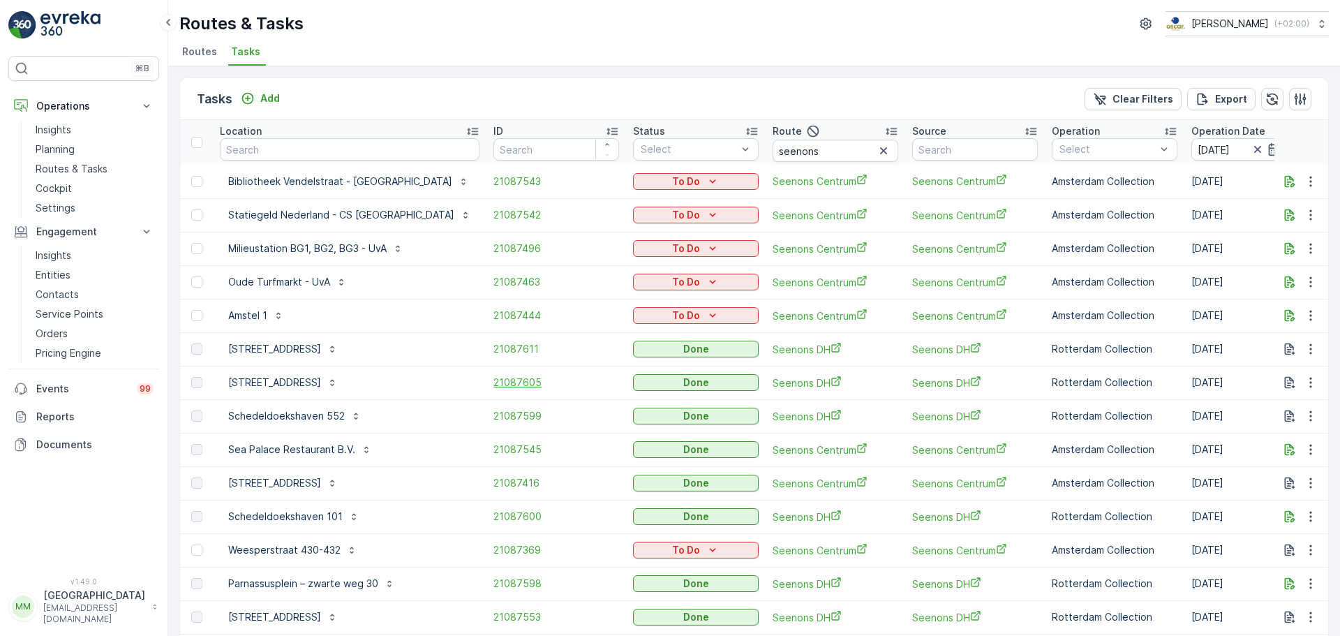
click at [493, 378] on span "21087605" at bounding box center [556, 382] width 126 height 14
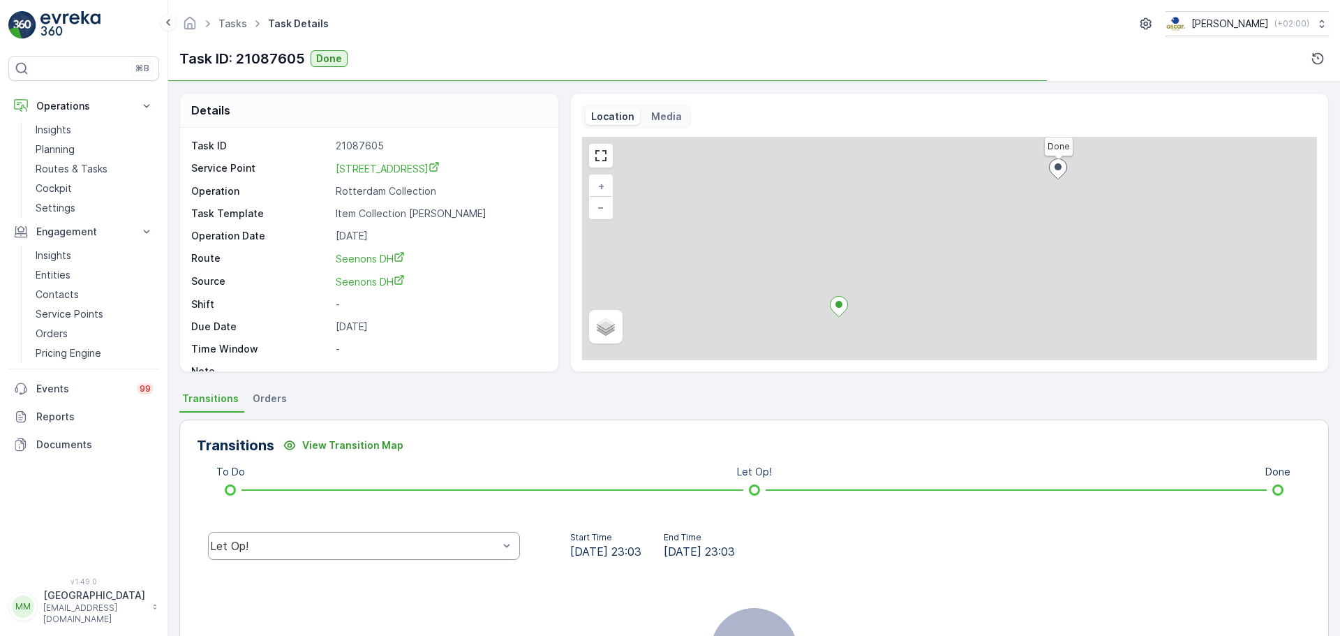
click at [322, 543] on div "Let Op!" at bounding box center [354, 545] width 288 height 13
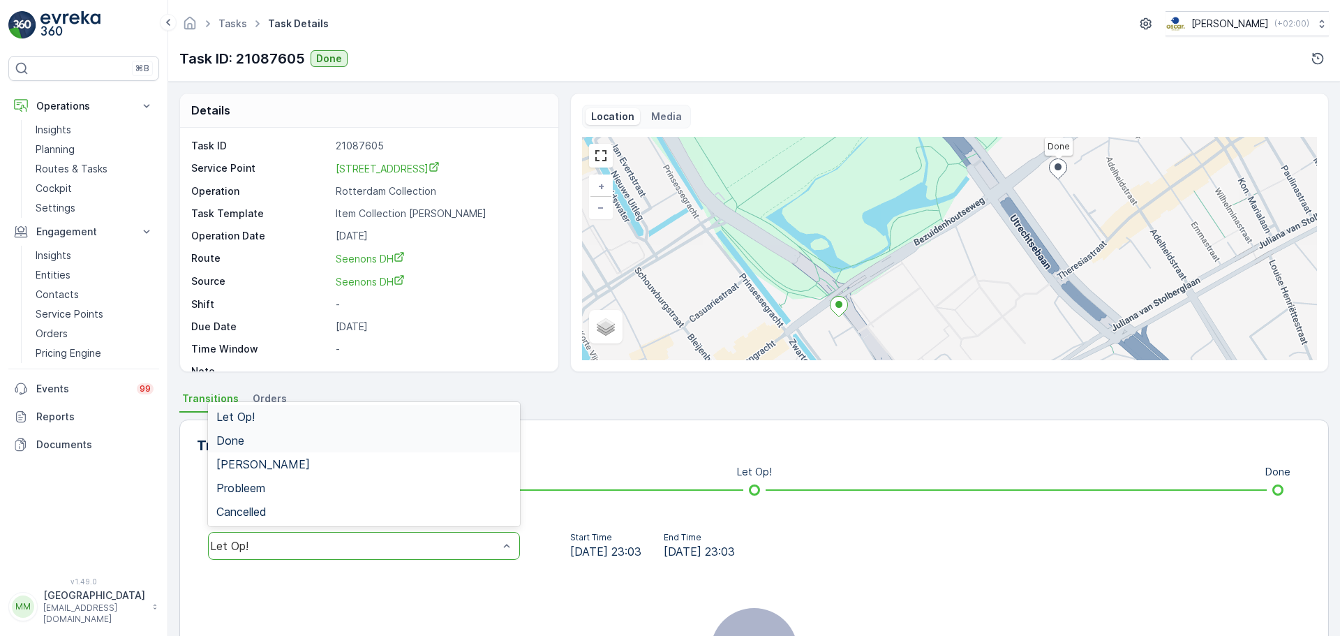
click at [274, 433] on div "Done" at bounding box center [364, 440] width 312 height 24
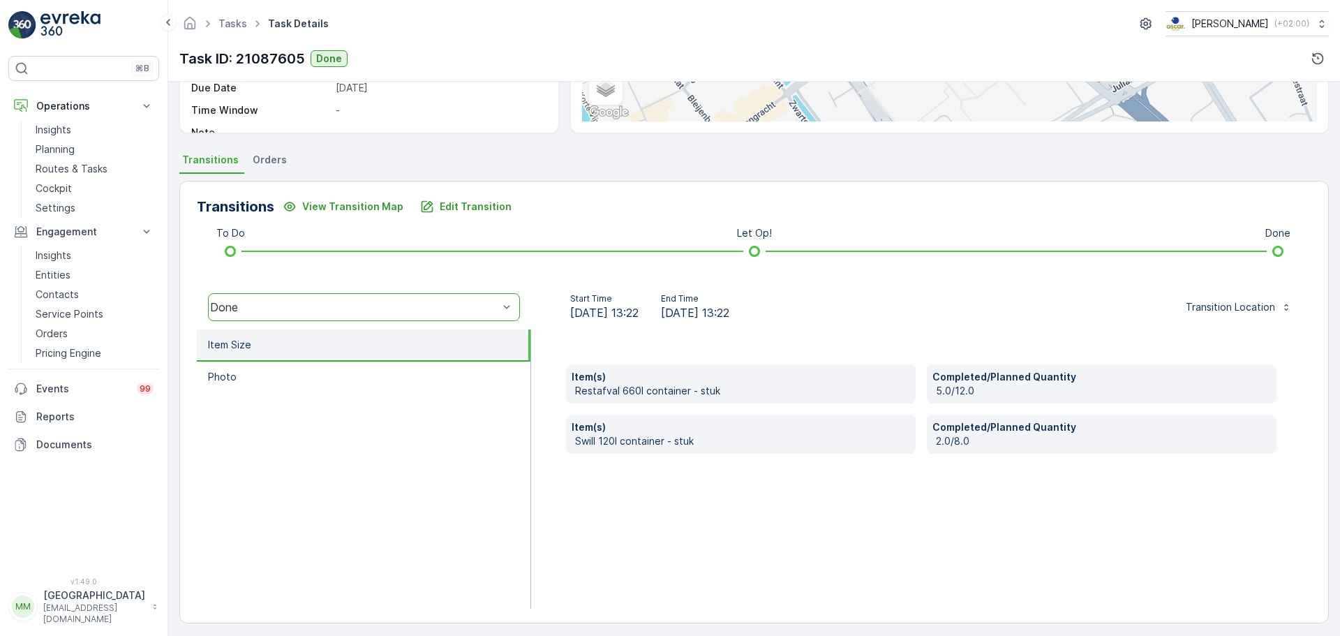
scroll to position [244, 0]
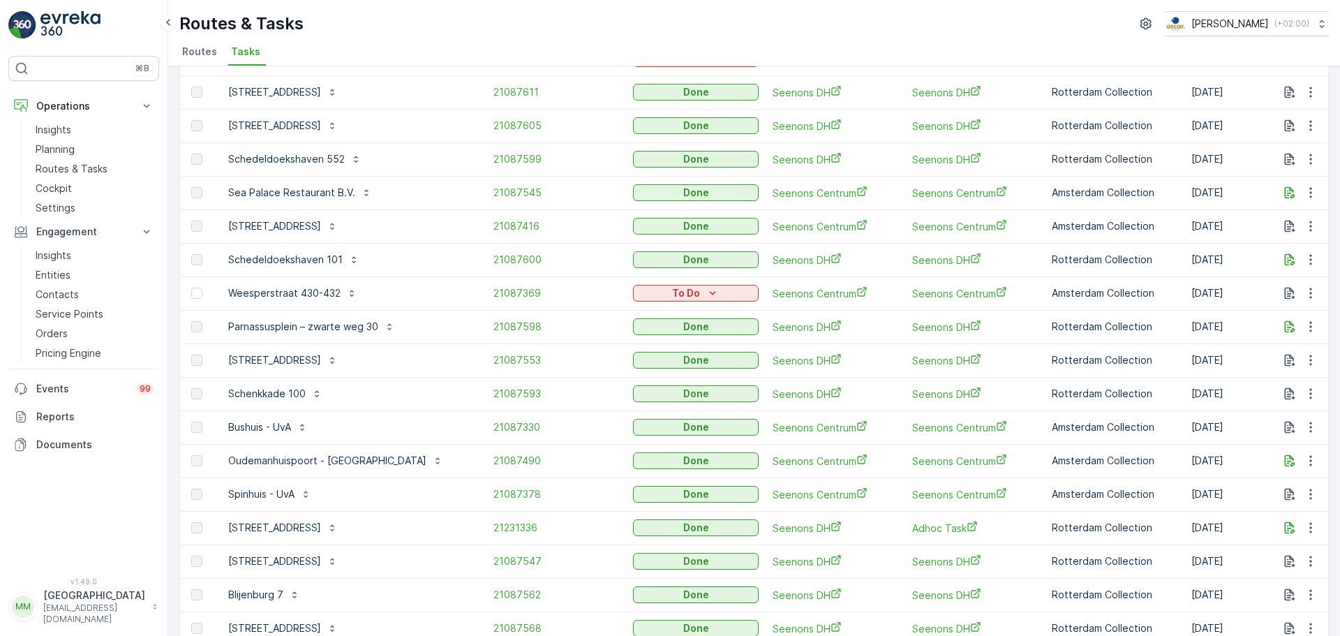
scroll to position [279, 0]
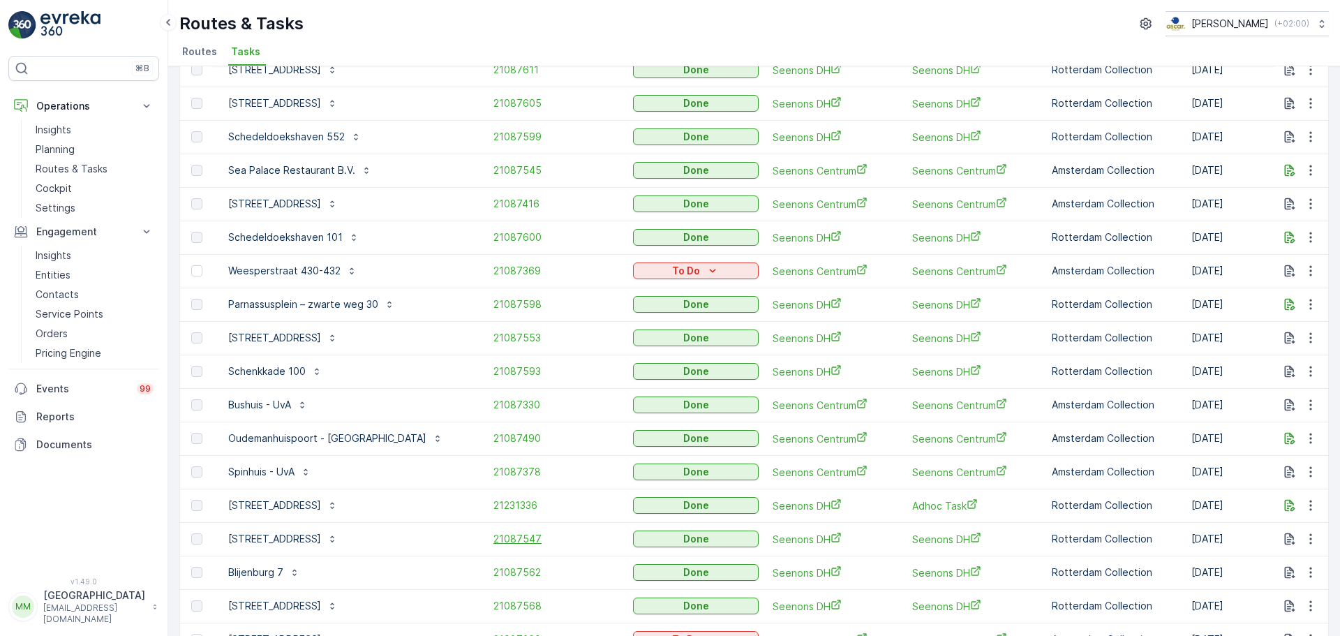
click at [493, 544] on span "21087547" at bounding box center [556, 539] width 126 height 14
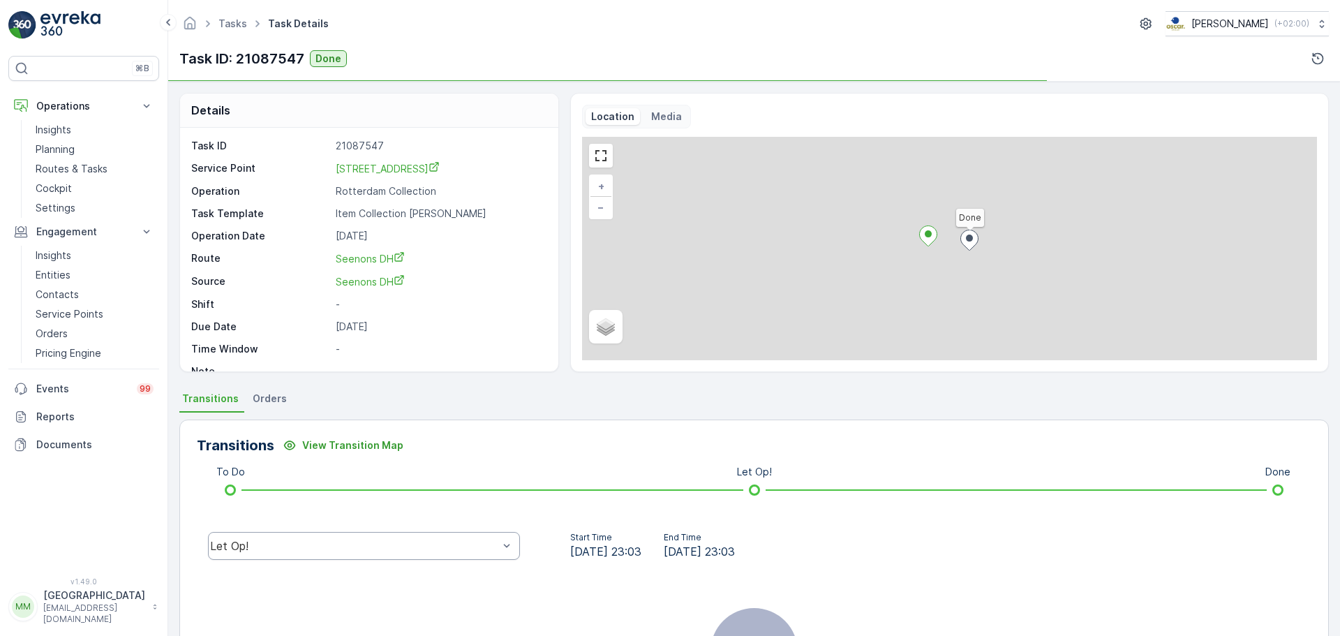
click at [288, 558] on div "Let Op!" at bounding box center [364, 546] width 312 height 28
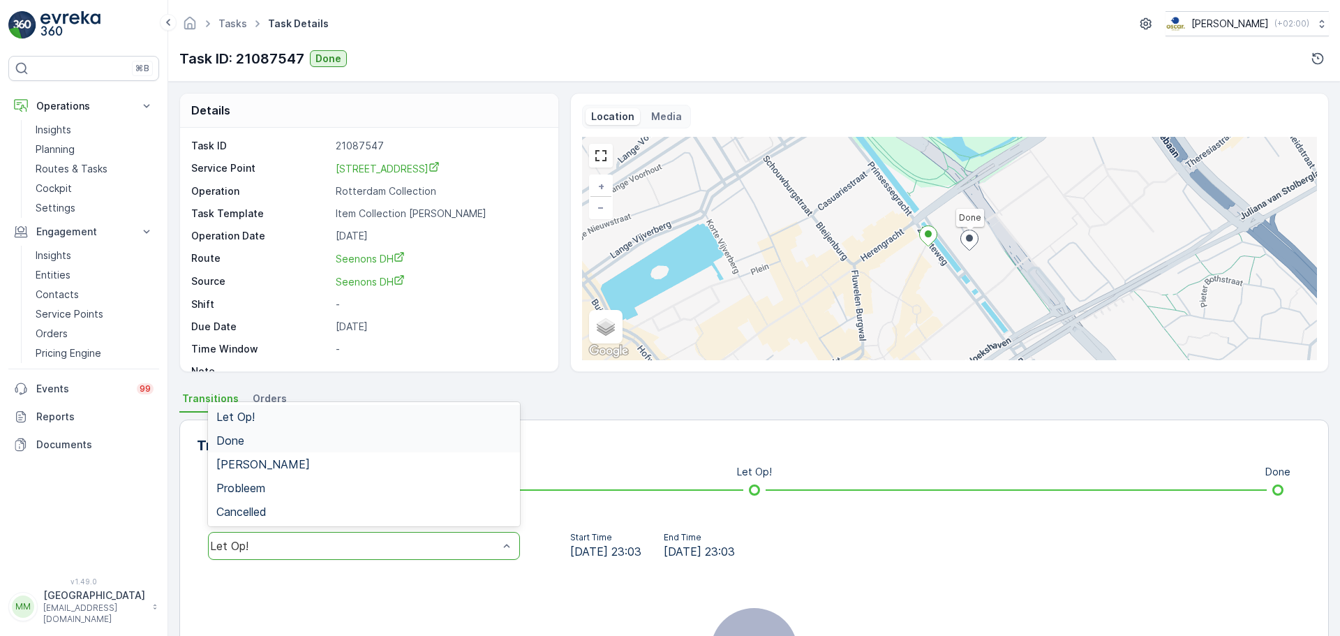
click at [245, 442] on div "Done" at bounding box center [363, 440] width 295 height 13
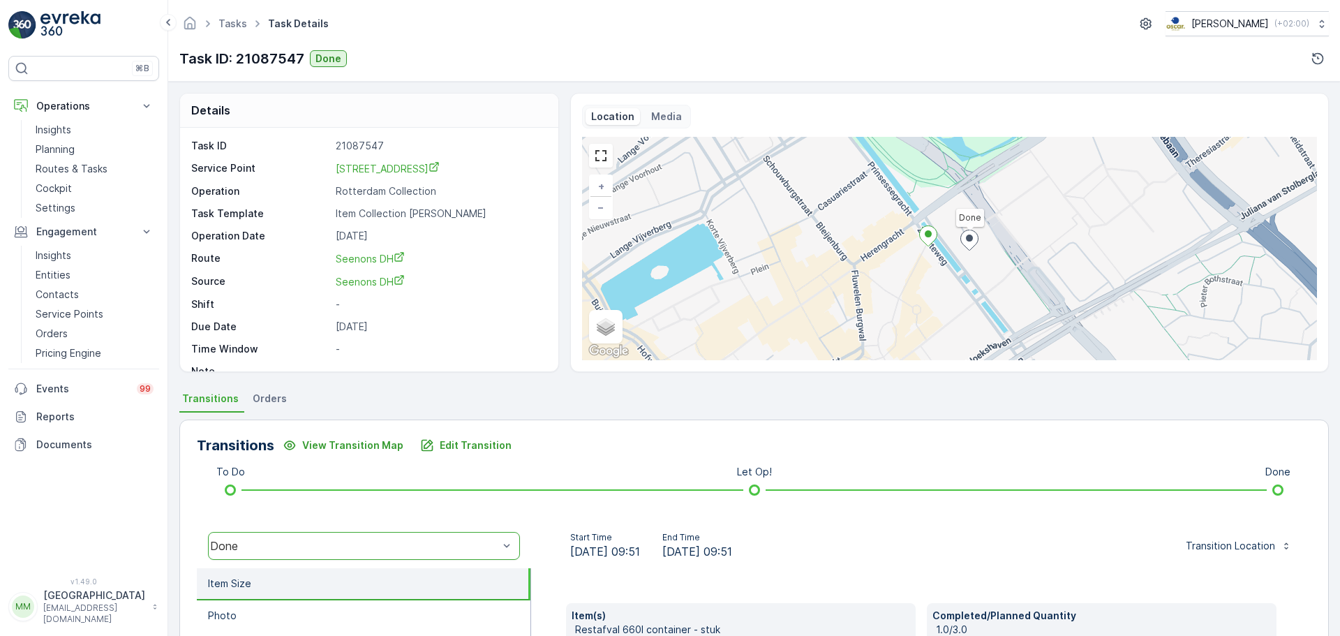
scroll to position [244, 0]
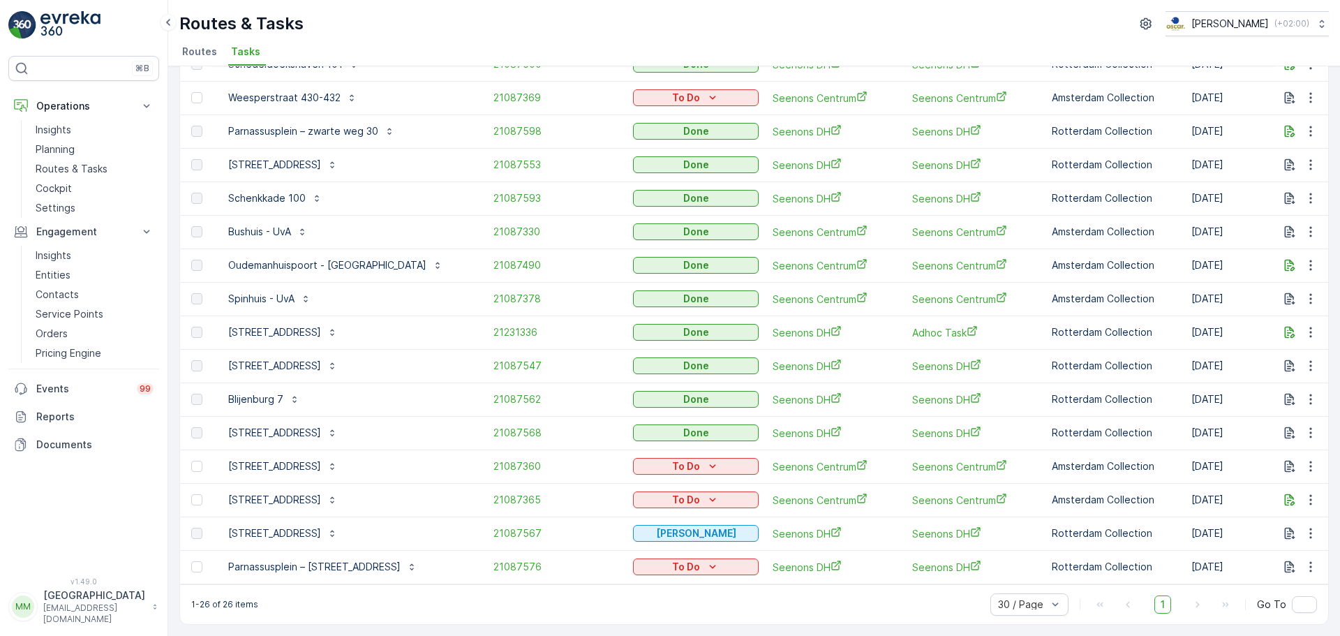
scroll to position [459, 0]
click at [493, 394] on span "21087562" at bounding box center [556, 399] width 126 height 14
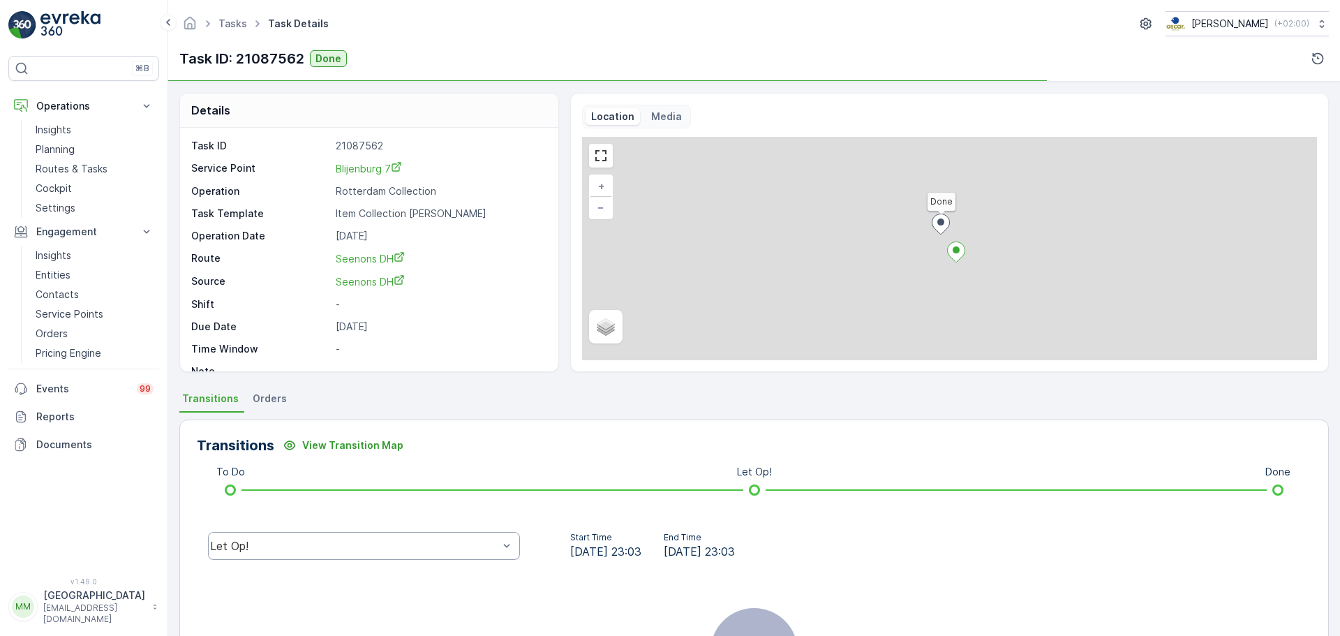
click at [346, 552] on div "Let Op!" at bounding box center [364, 546] width 312 height 28
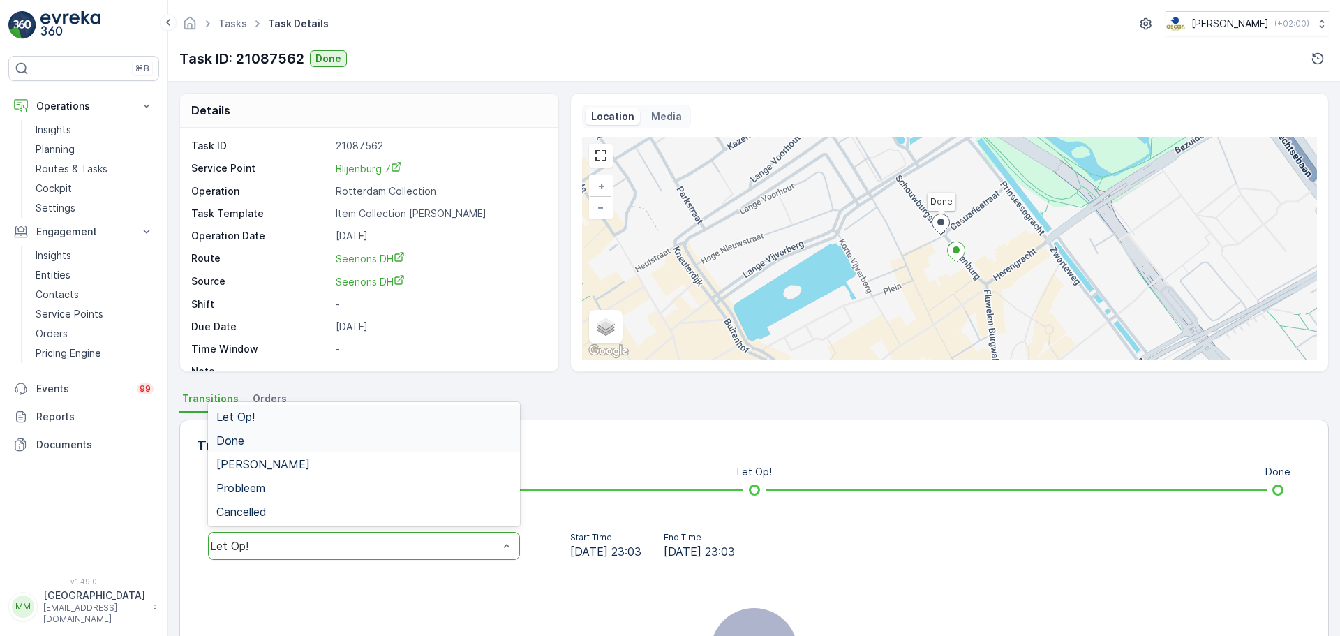
click at [281, 443] on div "Done" at bounding box center [363, 440] width 295 height 13
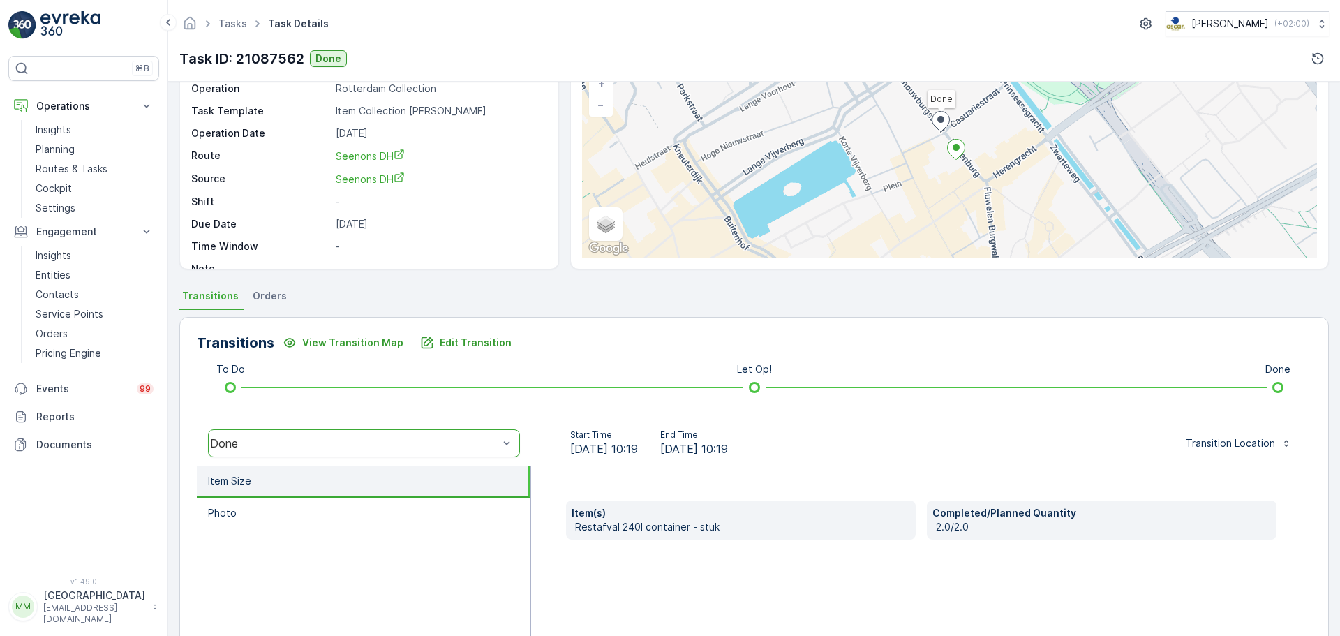
scroll to position [244, 0]
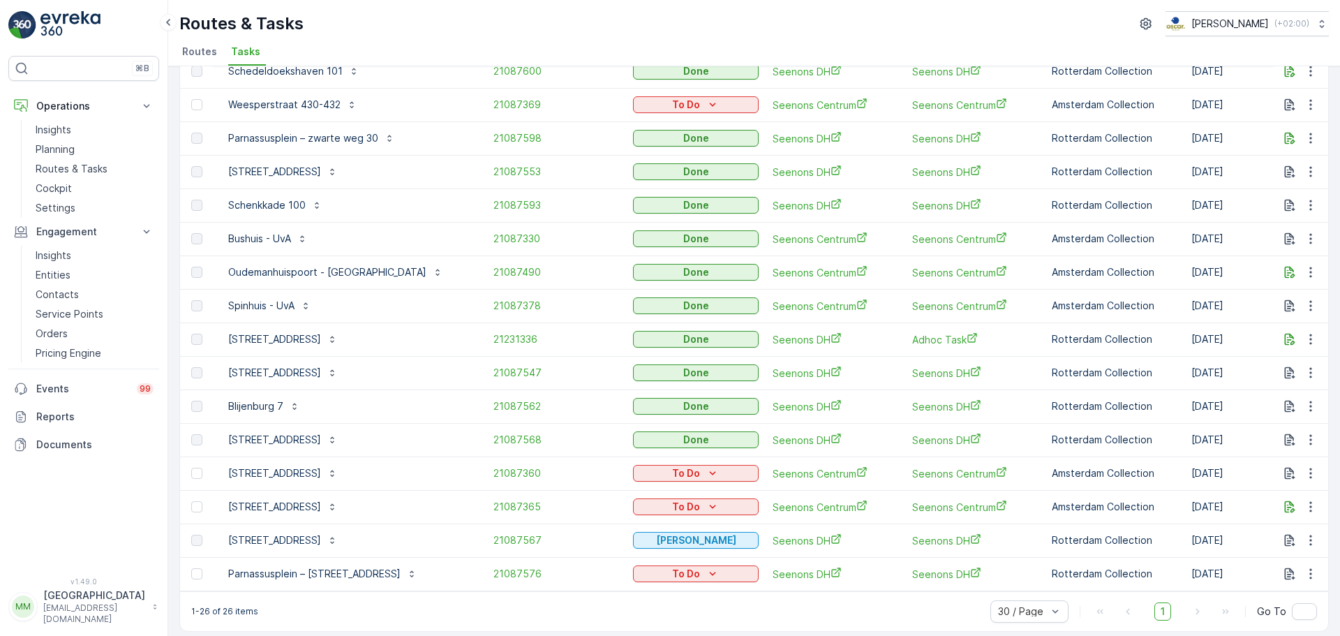
scroll to position [459, 0]
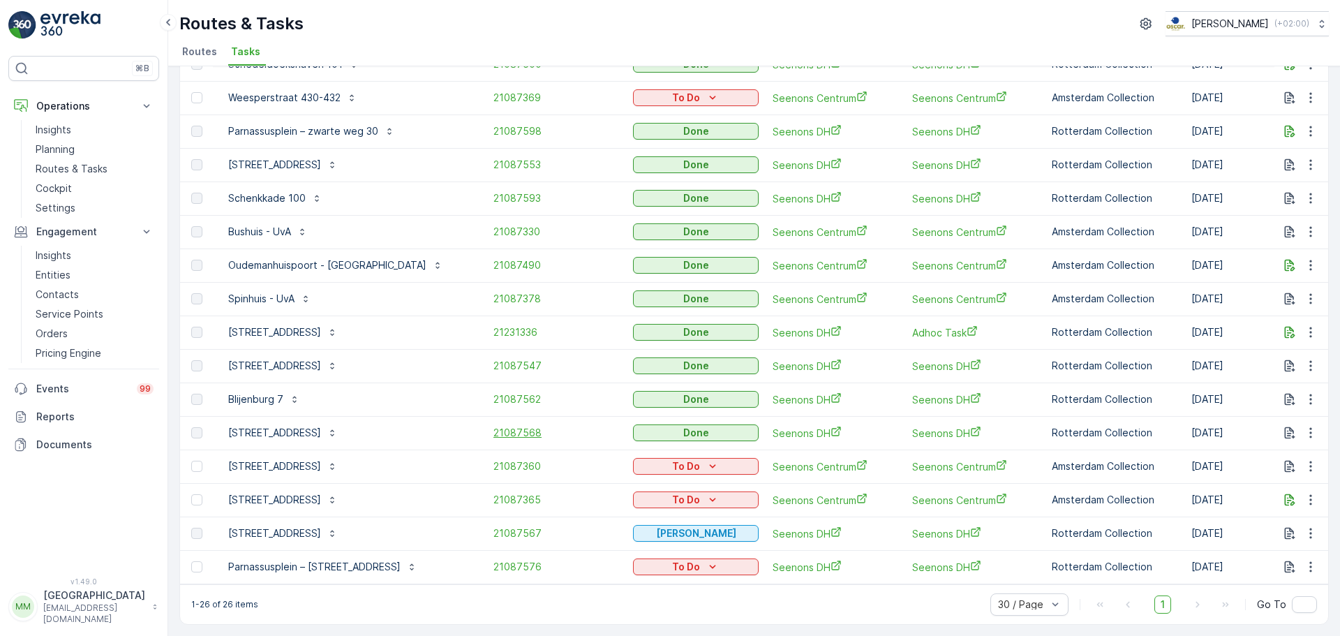
click at [493, 430] on span "21087568" at bounding box center [556, 433] width 126 height 14
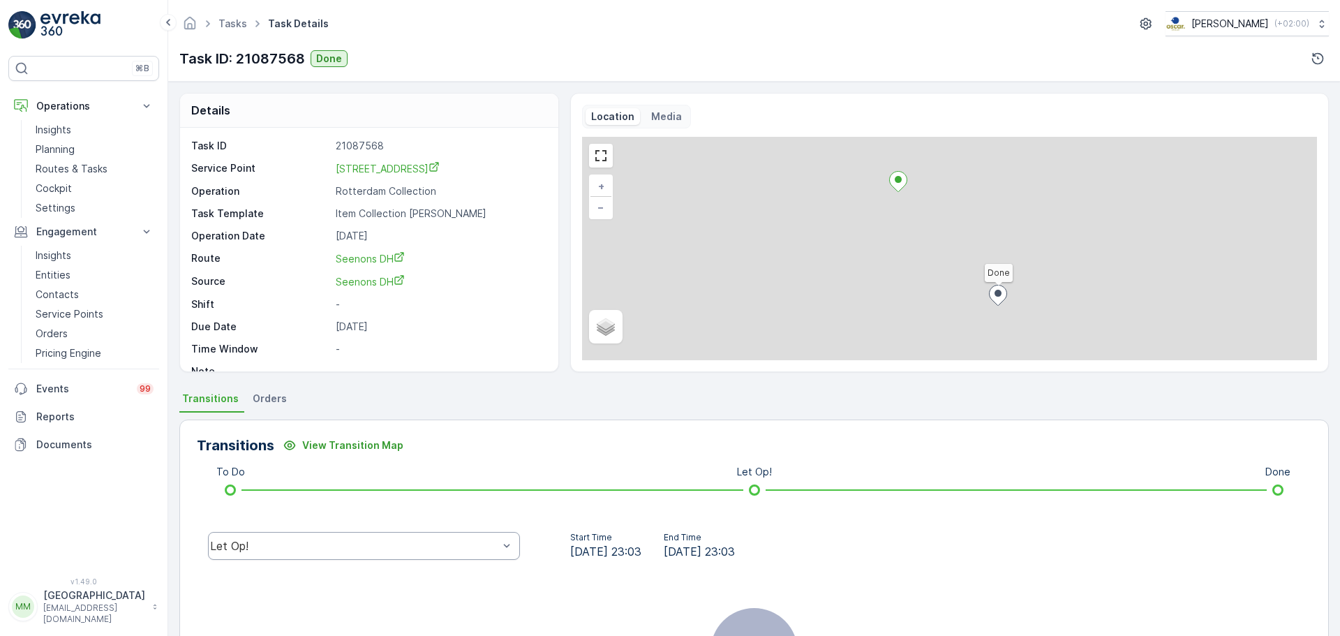
click at [278, 534] on div "Let Op!" at bounding box center [364, 546] width 312 height 28
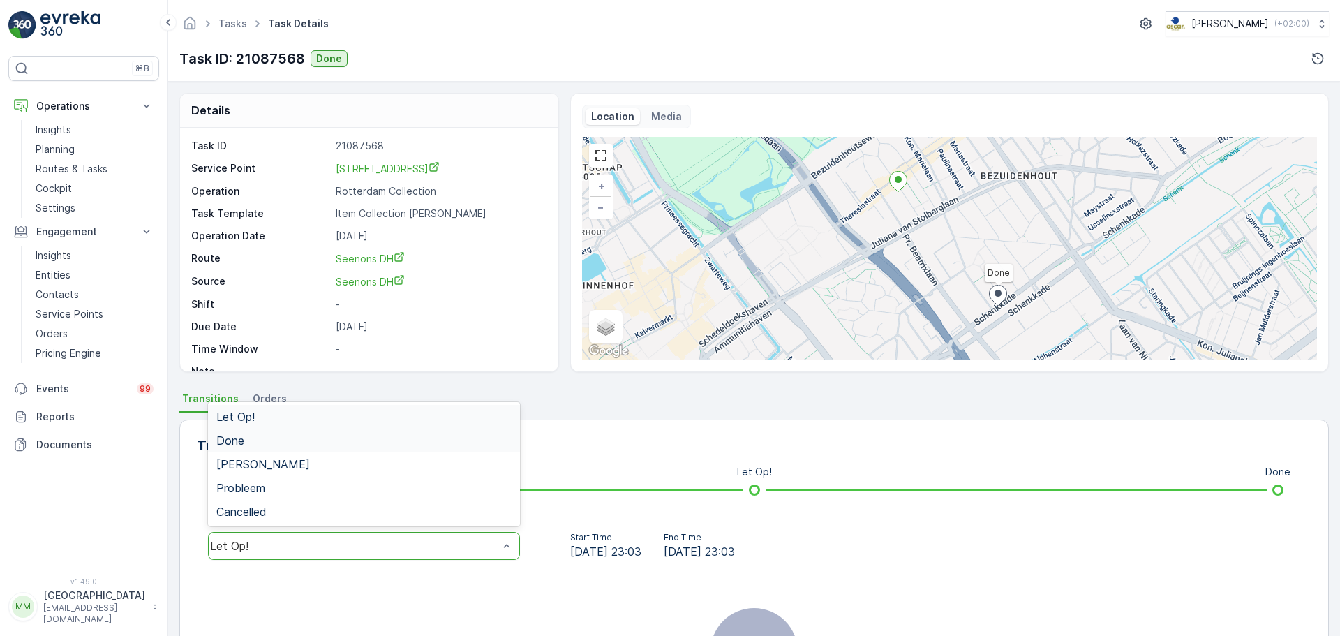
click at [267, 450] on div "Done" at bounding box center [364, 440] width 312 height 24
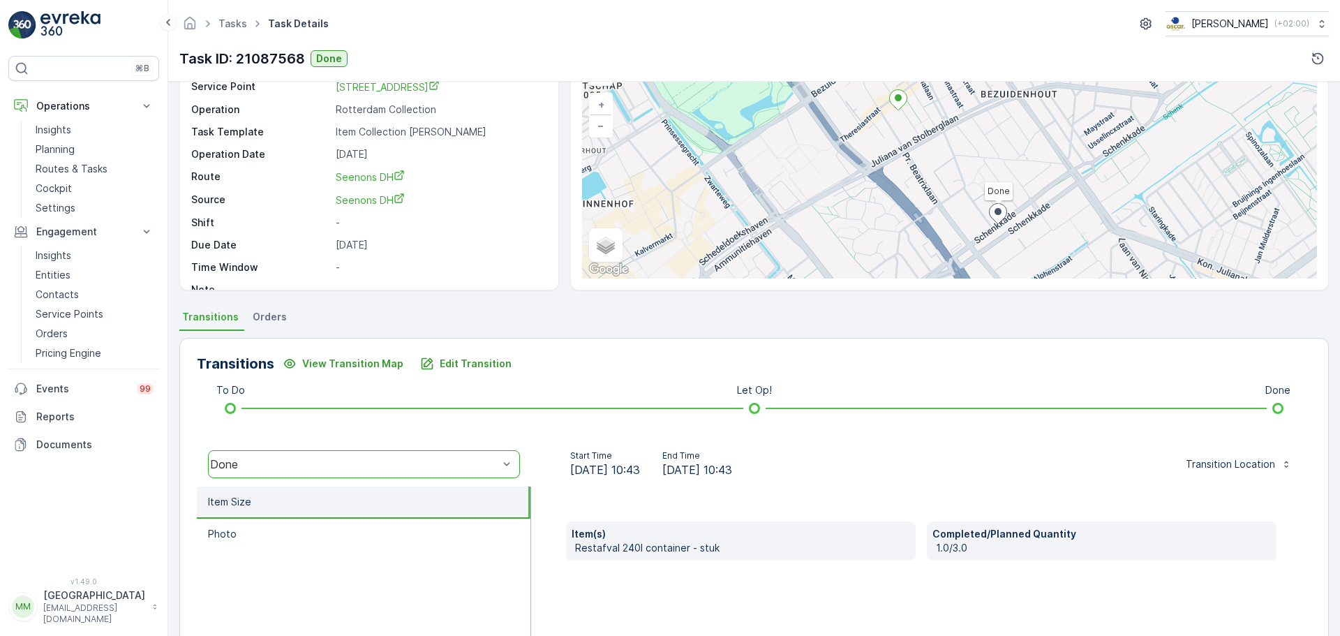
scroll to position [244, 0]
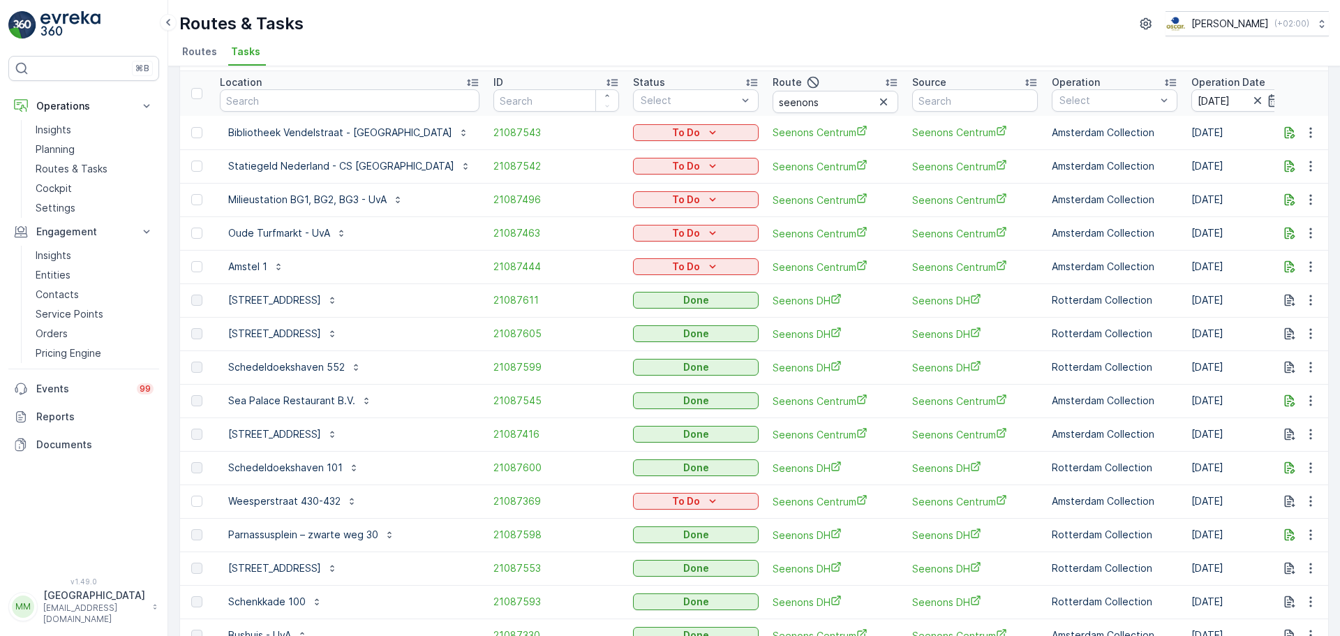
scroll to position [70, 0]
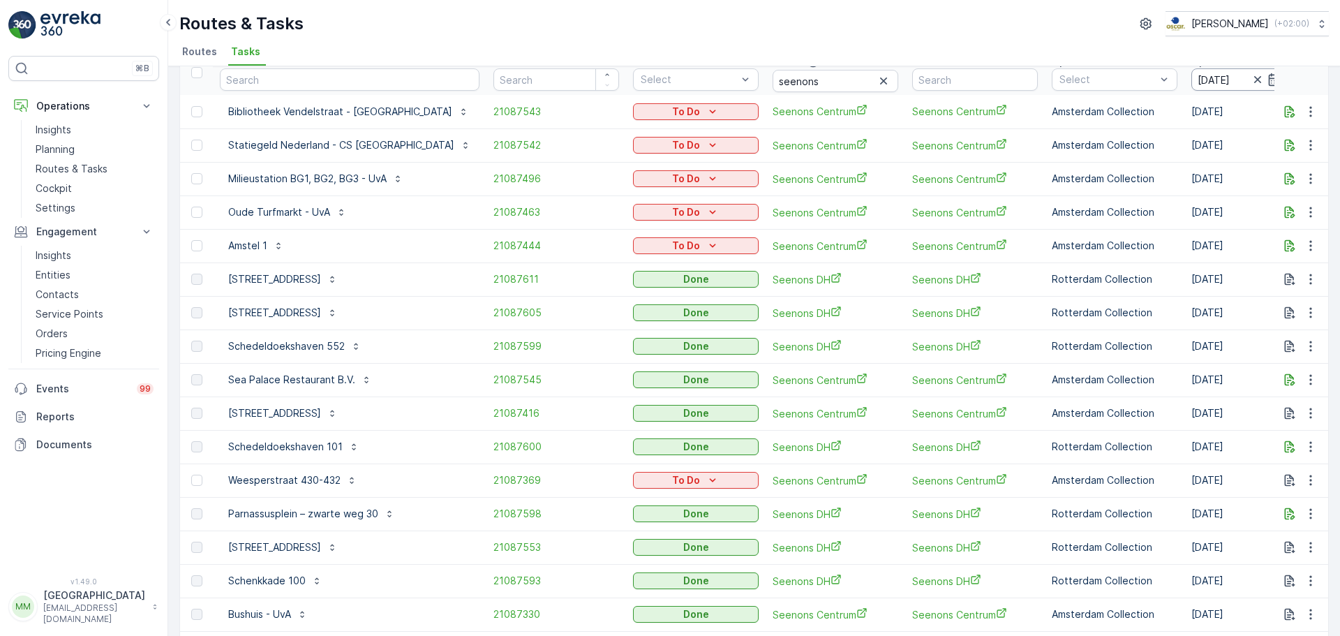
click at [1191, 86] on input "26.08.2025" at bounding box center [1239, 79] width 96 height 22
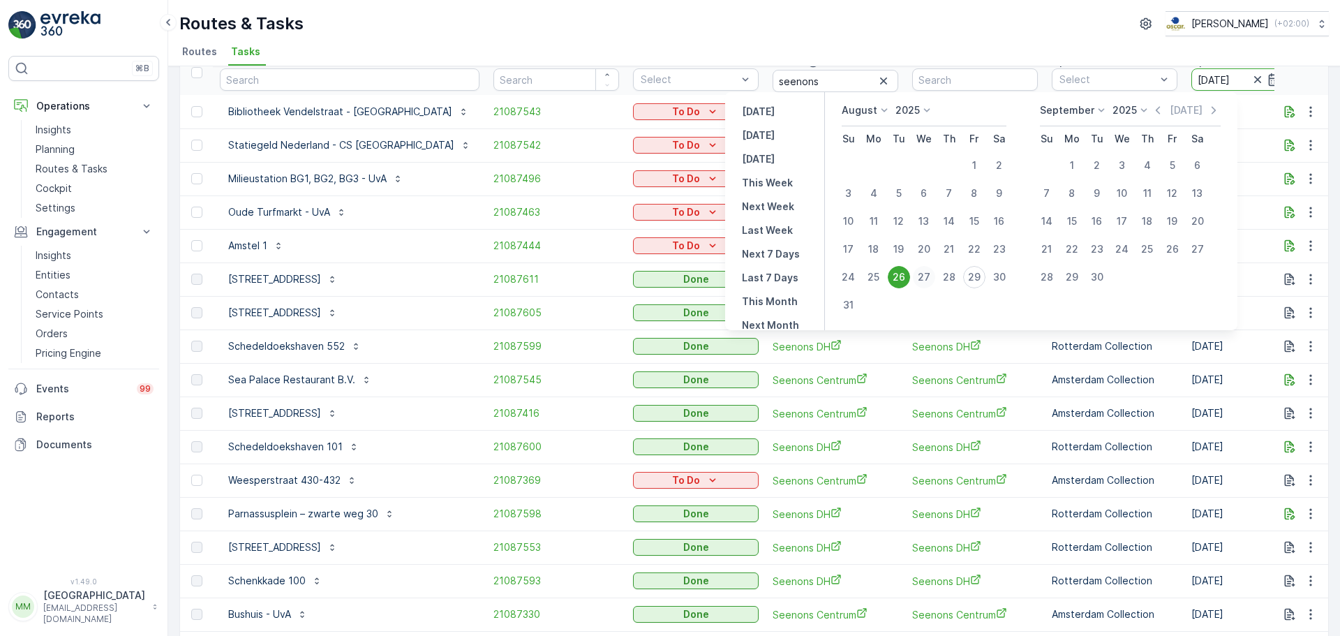
click at [934, 274] on div "27" at bounding box center [924, 277] width 22 height 22
type input "27.08.2025"
click at [934, 274] on div "27" at bounding box center [924, 277] width 22 height 22
type input "27.08.2025"
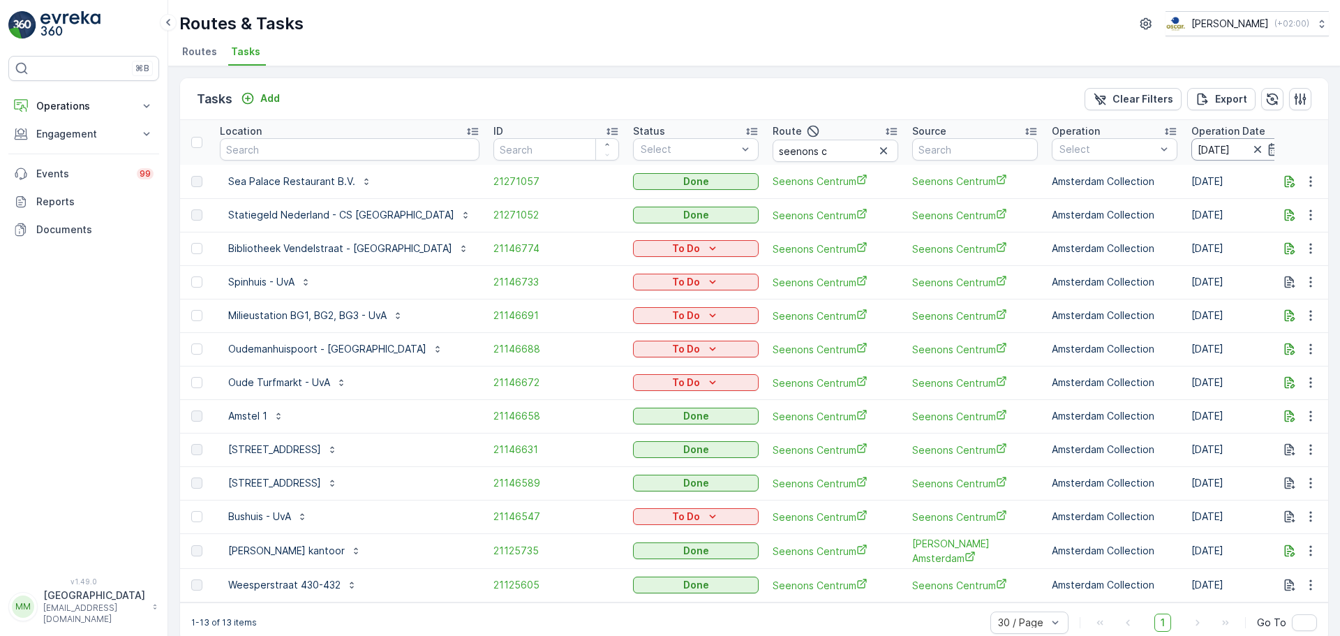
click at [1191, 160] on input "[DATE]" at bounding box center [1239, 149] width 96 height 22
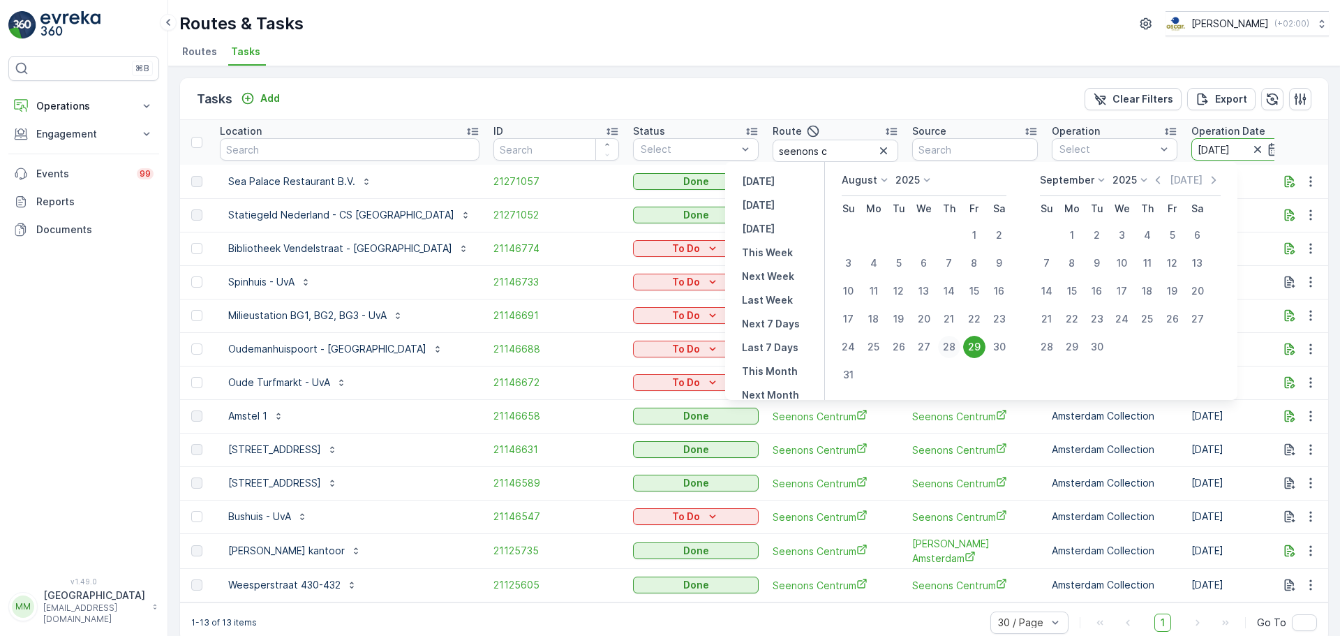
click at [949, 345] on div "28" at bounding box center [949, 347] width 22 height 22
type input "28.08.2025"
click at [949, 345] on div "28" at bounding box center [949, 347] width 22 height 22
type input "28.08.2025"
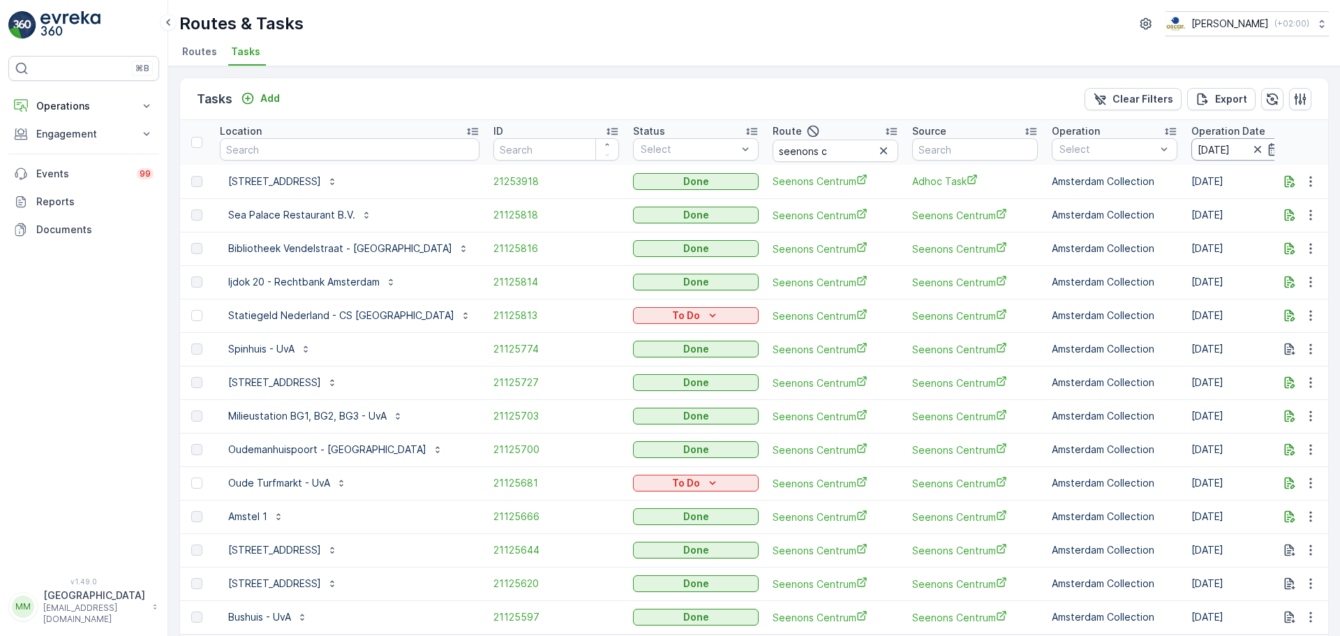
click at [1191, 151] on input "28.08.2025" at bounding box center [1239, 149] width 96 height 22
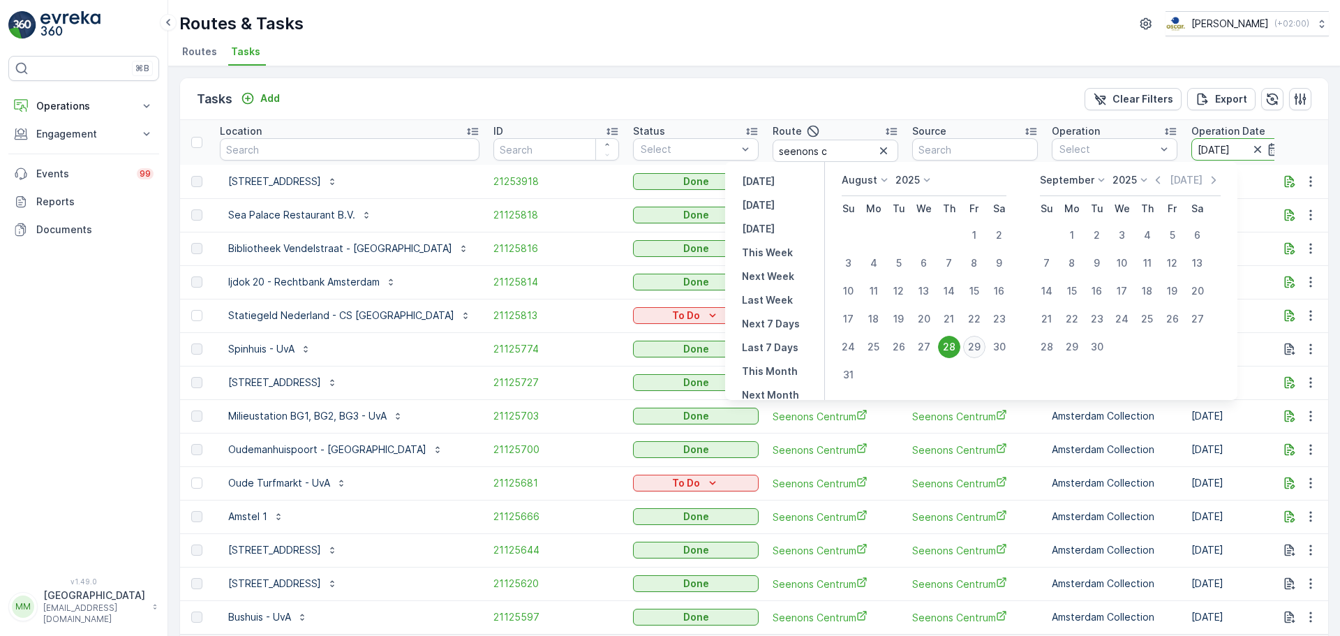
click at [980, 348] on div "29" at bounding box center [974, 347] width 22 height 22
type input "[DATE]"
click at [980, 348] on div "29" at bounding box center [974, 347] width 22 height 22
type input "[DATE]"
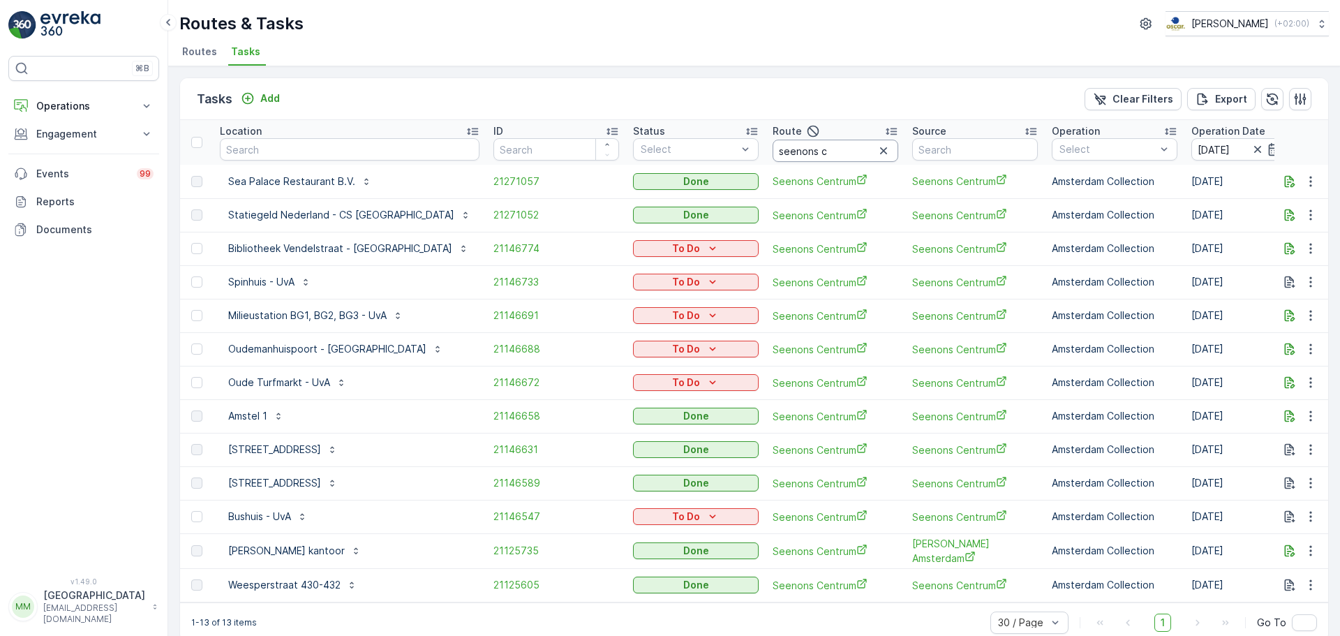
click at [791, 154] on input "seenons c" at bounding box center [836, 151] width 126 height 22
type input "seenons kd"
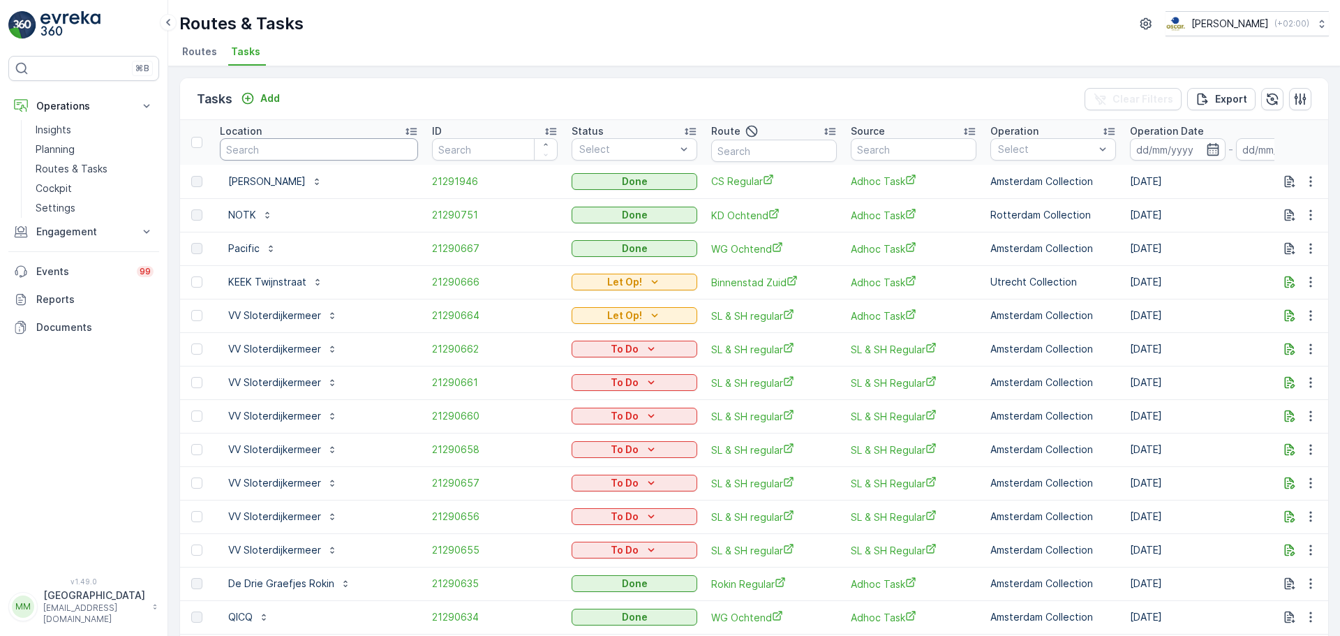
click at [327, 157] on input "text" at bounding box center [319, 149] width 198 height 22
type input "nieuwe"
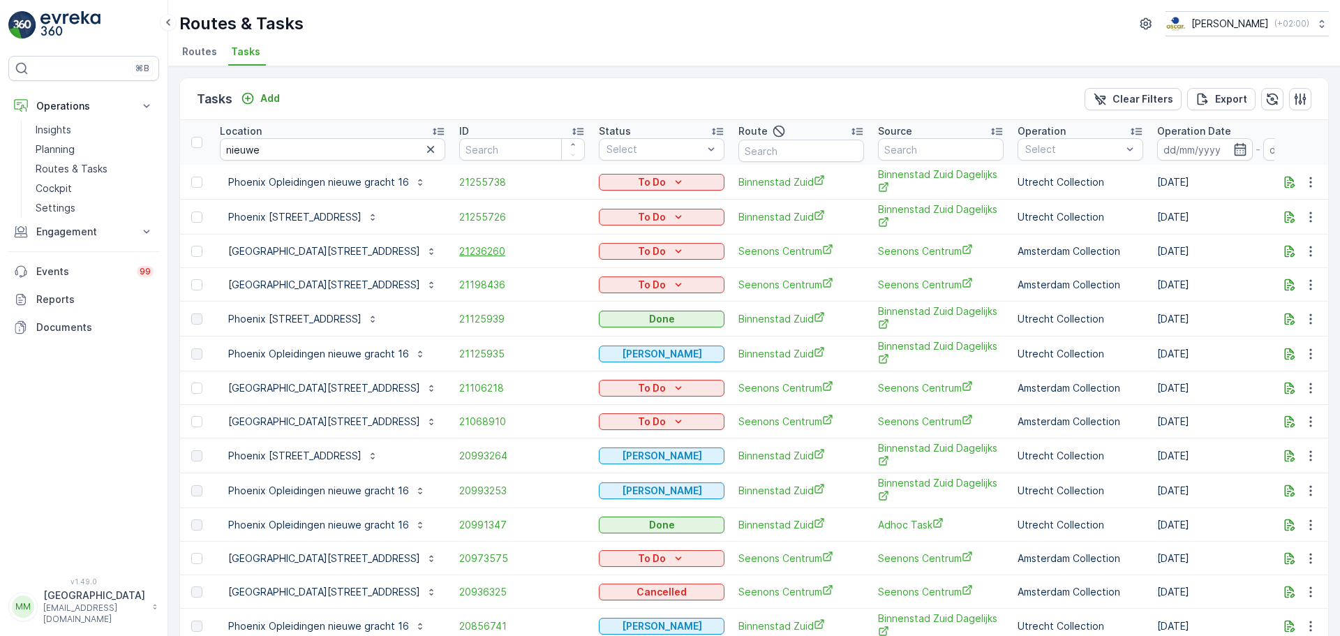
click at [472, 258] on span "21236260" at bounding box center [522, 251] width 126 height 14
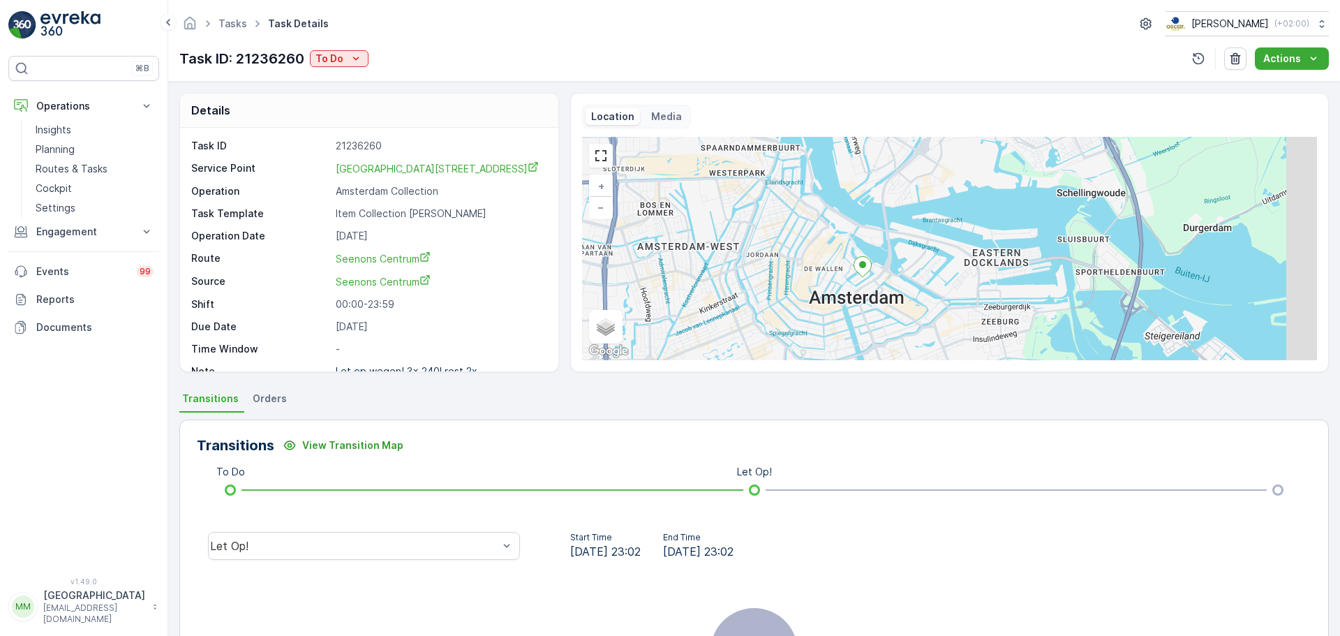
drag, startPoint x: 1147, startPoint y: 230, endPoint x: 1012, endPoint y: 264, distance: 139.0
click at [1012, 264] on div "+ − Satellite Roadmap Terrain Hybrid Leaflet Keyboard shortcuts Map Data Map da…" at bounding box center [949, 248] width 735 height 223
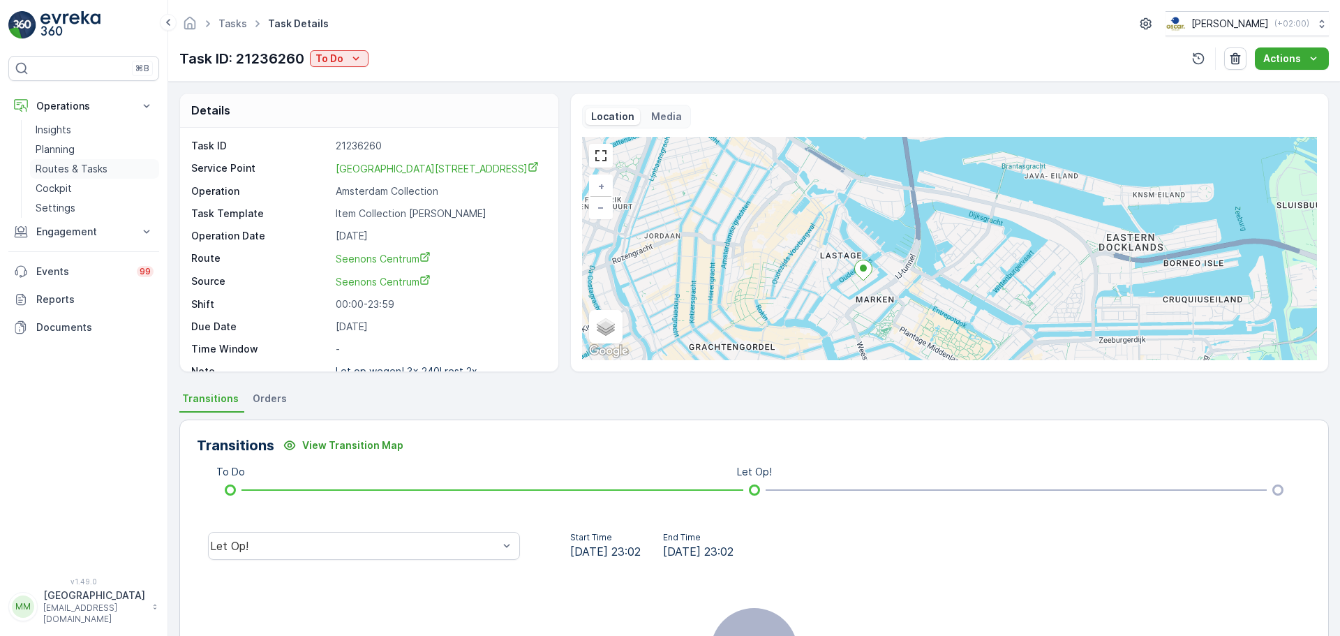
click at [52, 170] on p "Routes & Tasks" at bounding box center [72, 169] width 72 height 14
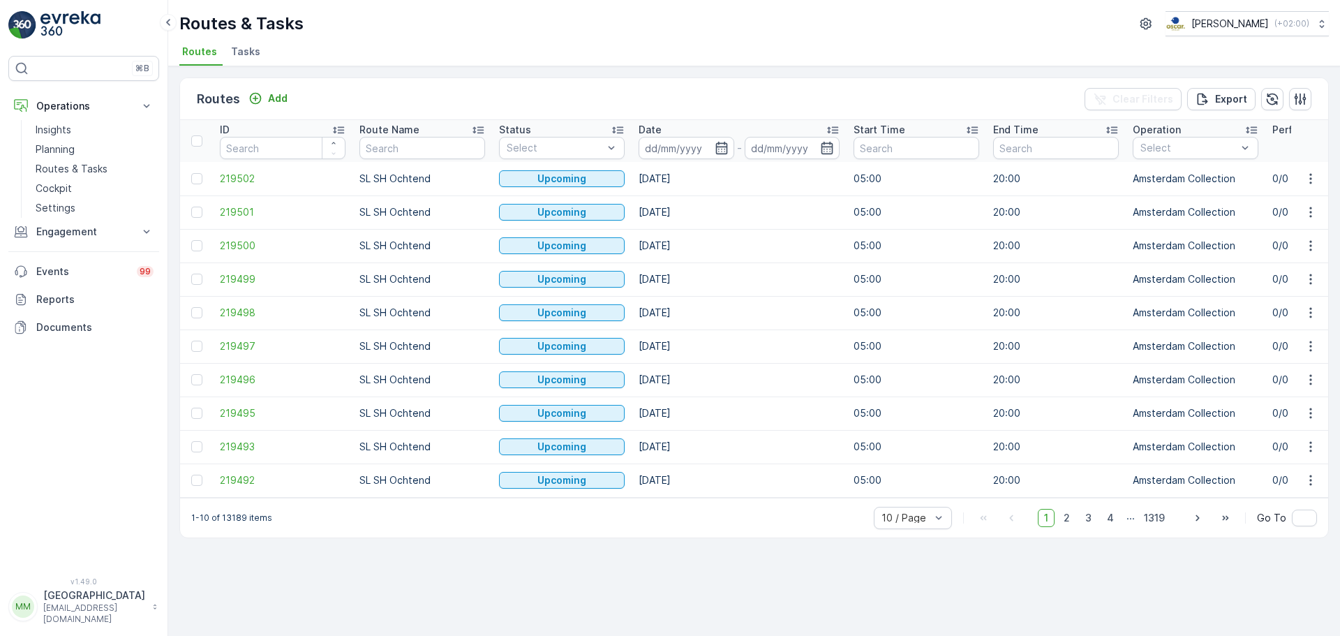
click at [241, 52] on span "Tasks" at bounding box center [245, 52] width 29 height 14
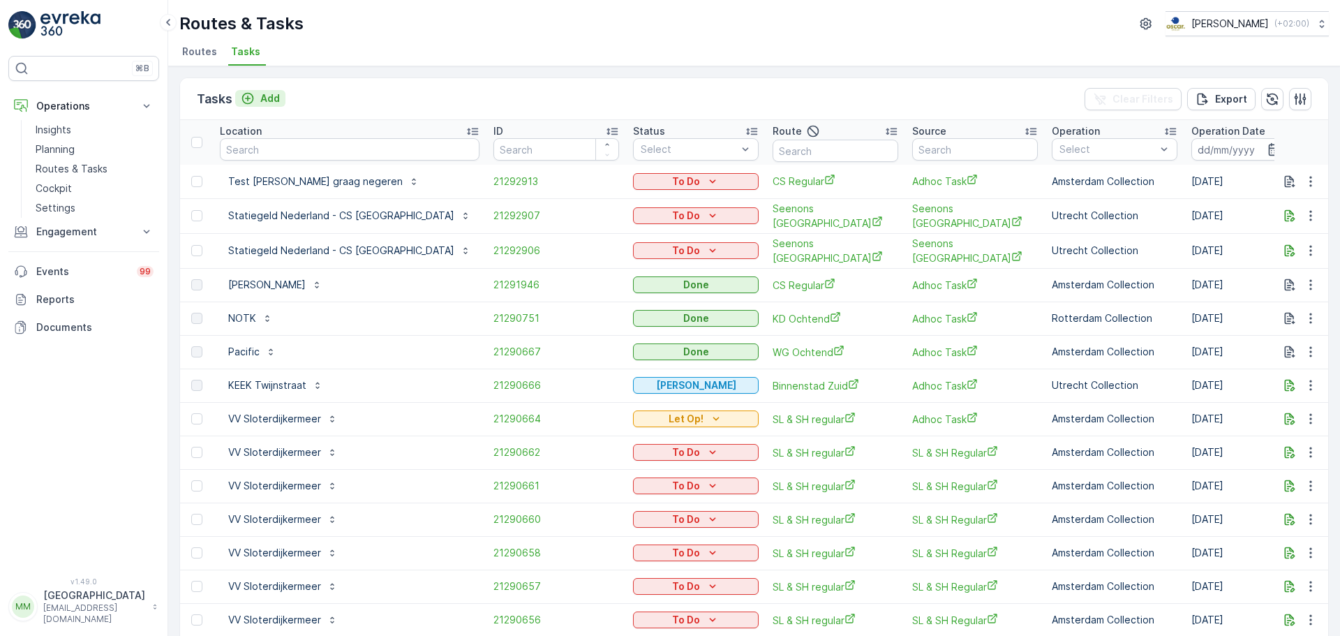
click at [272, 94] on p "Add" at bounding box center [270, 98] width 20 height 14
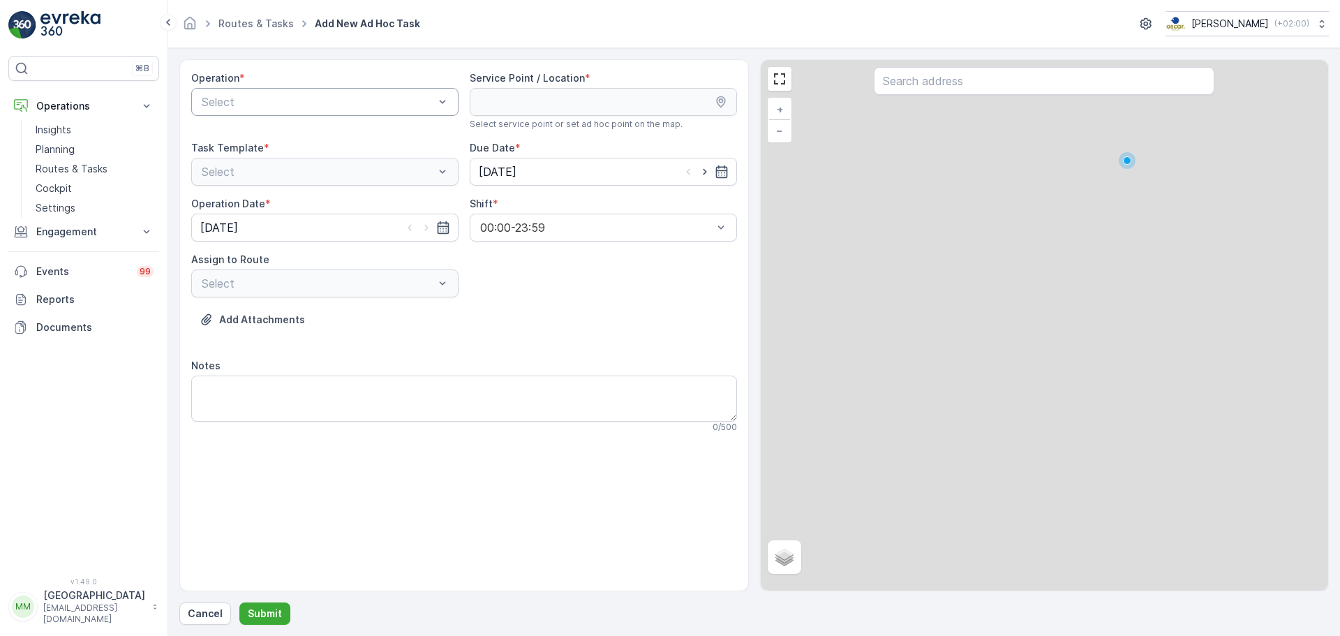
click at [271, 107] on div at bounding box center [317, 102] width 235 height 13
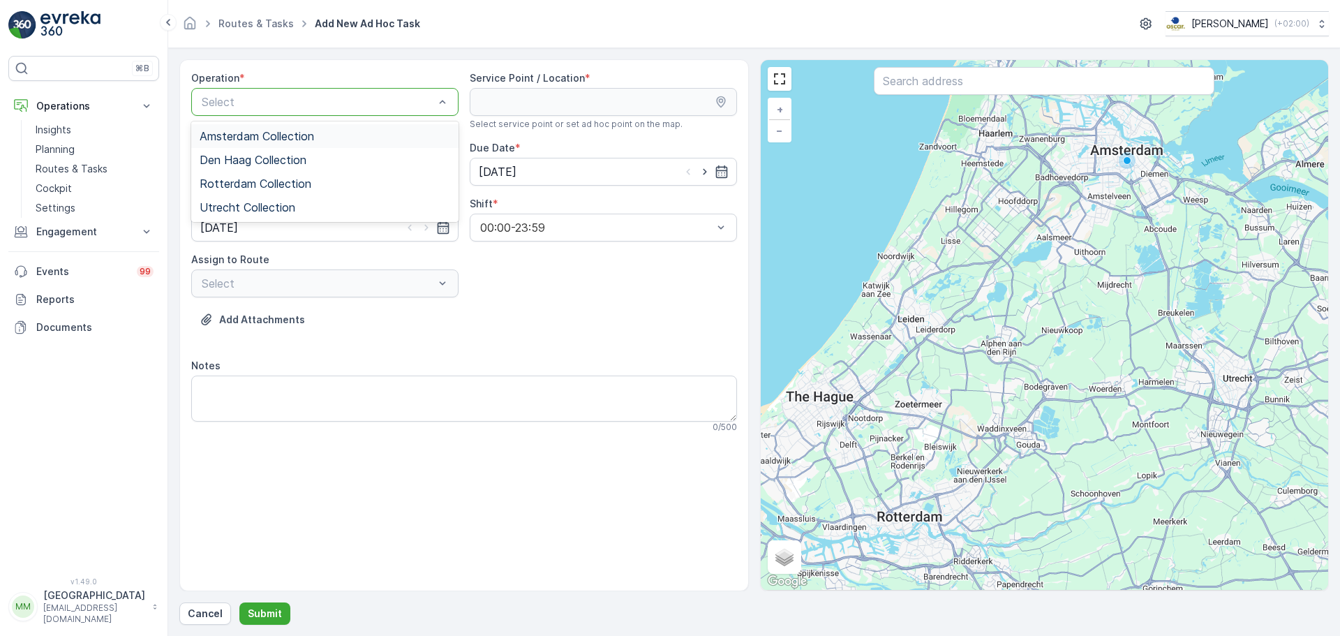
click at [292, 139] on span "Amsterdam Collection" at bounding box center [257, 136] width 114 height 13
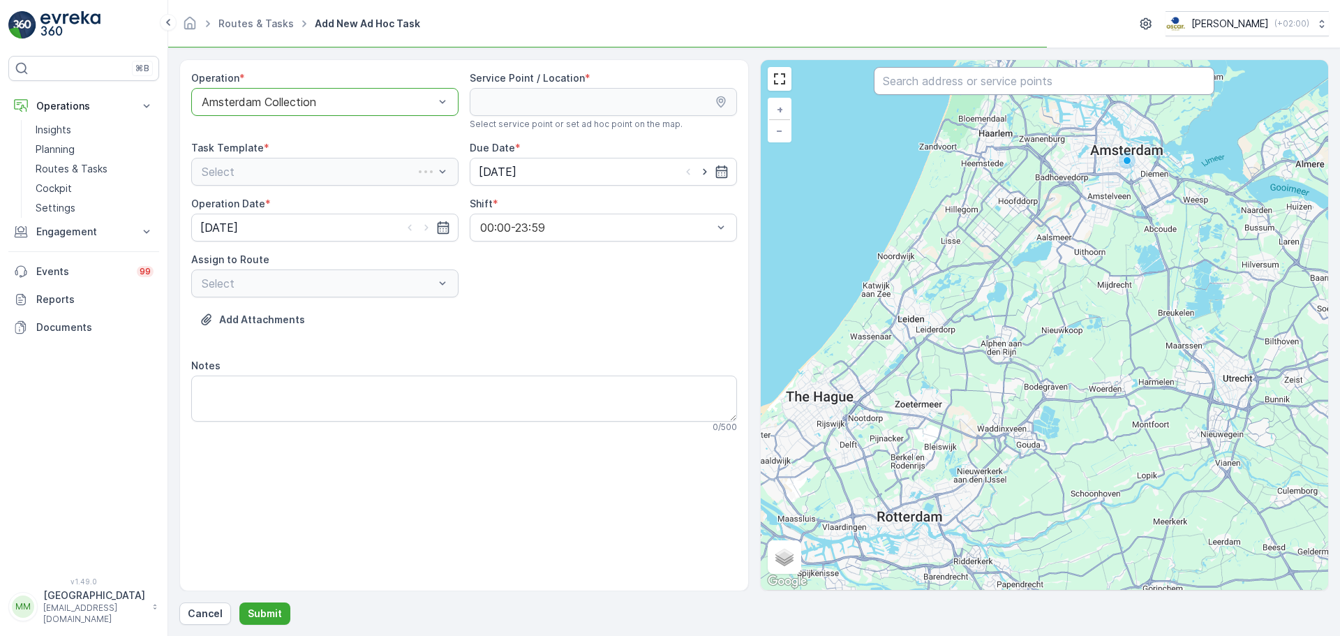
click at [962, 87] on input "text" at bounding box center [1044, 81] width 341 height 28
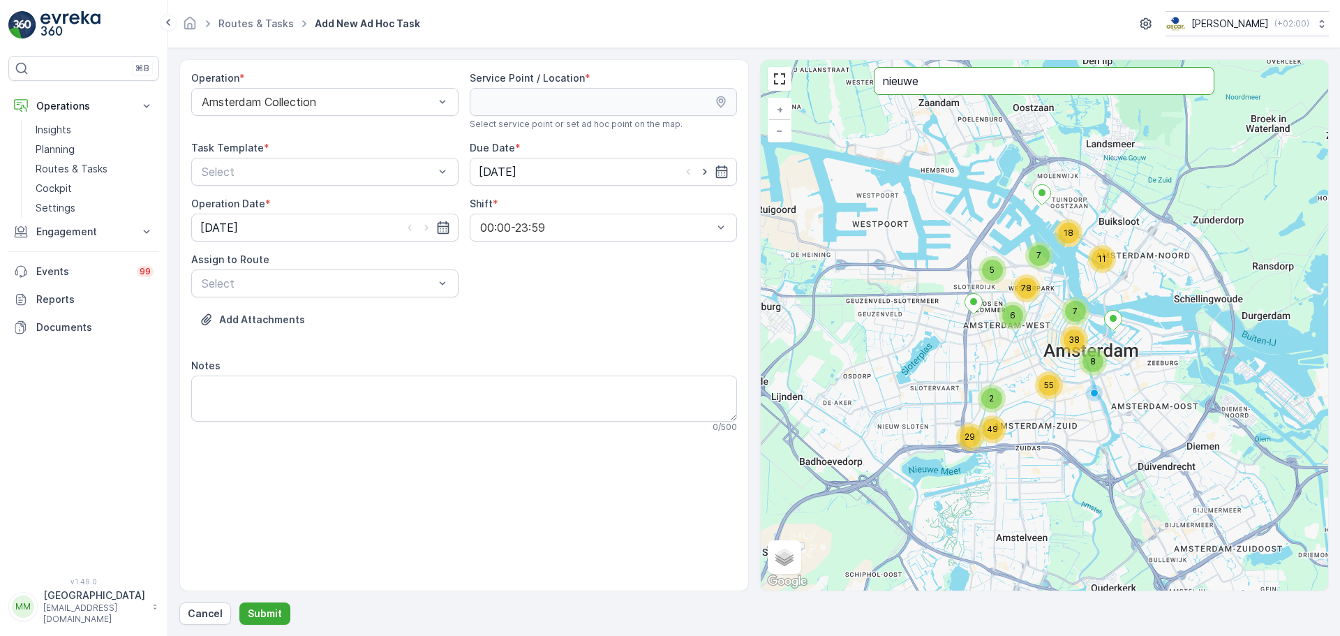
type input "nieuwe"
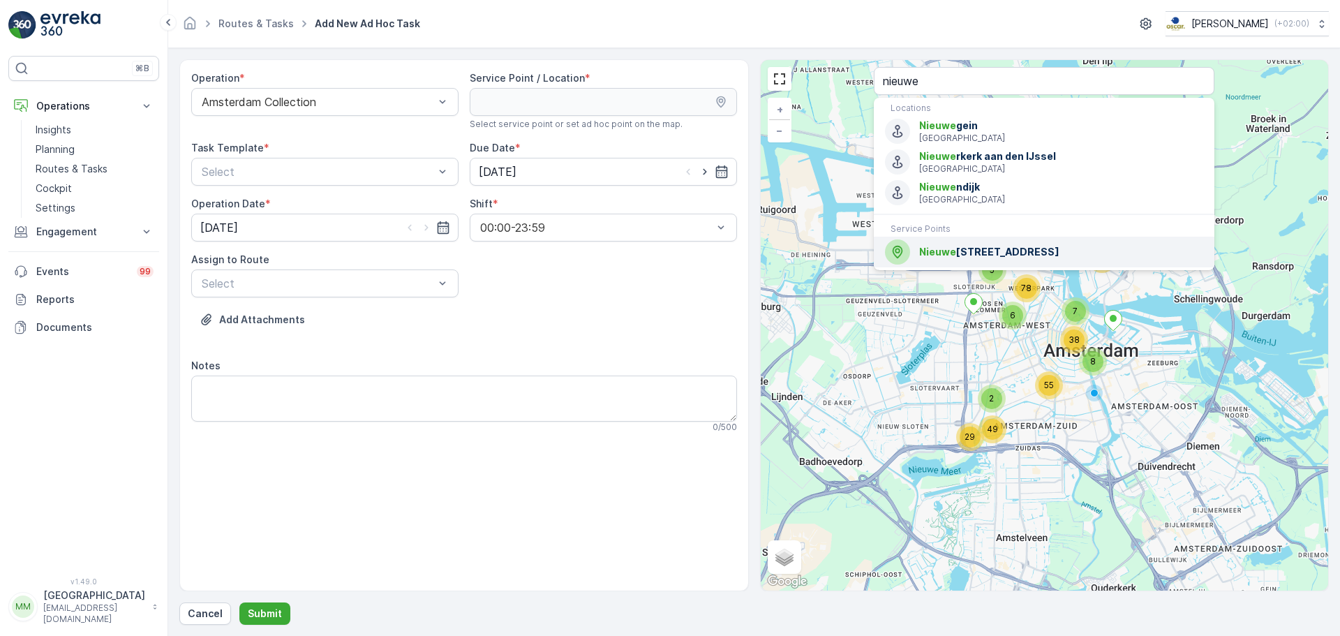
click at [991, 256] on span "Nieuwe Uilenburgerstraat 59" at bounding box center [1061, 252] width 284 height 14
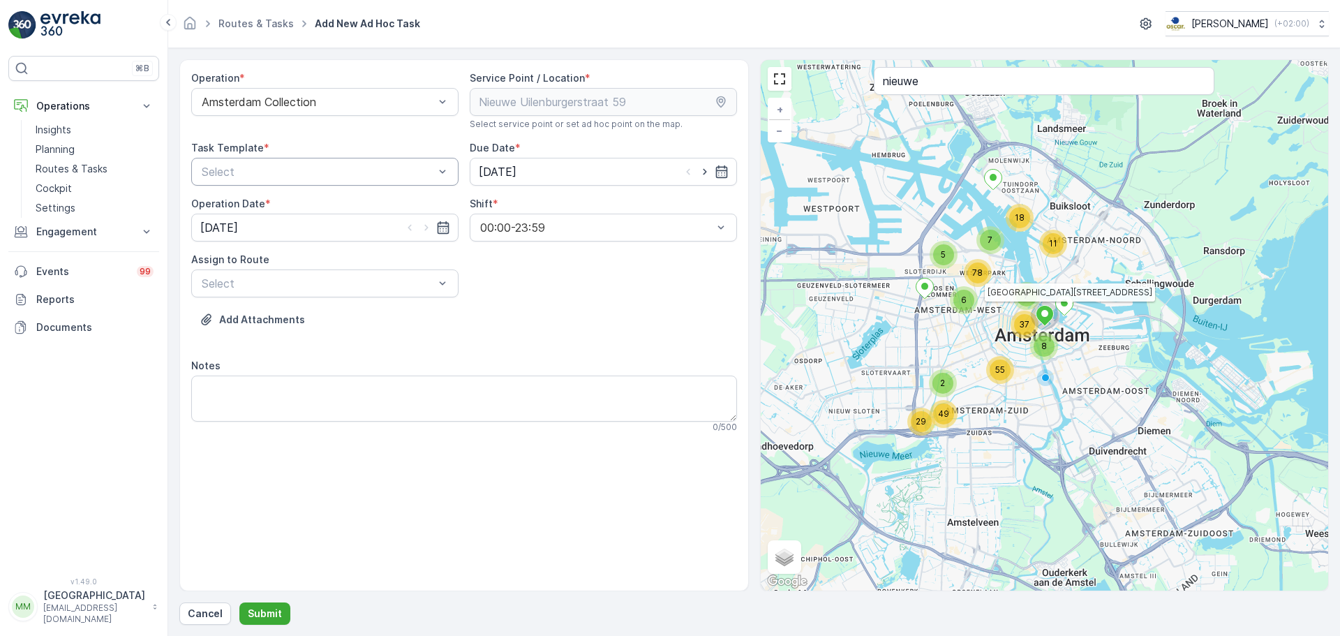
click at [315, 183] on div "Select" at bounding box center [324, 172] width 267 height 28
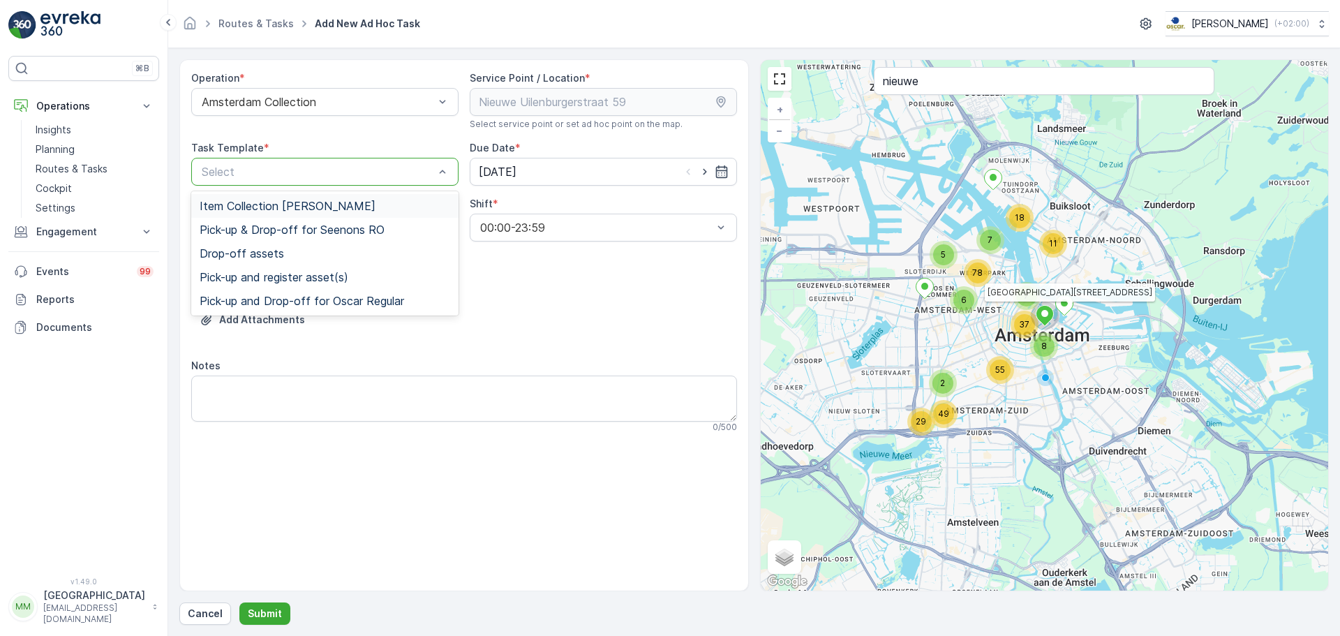
click at [288, 200] on span "Item Collection [PERSON_NAME]" at bounding box center [288, 206] width 176 height 13
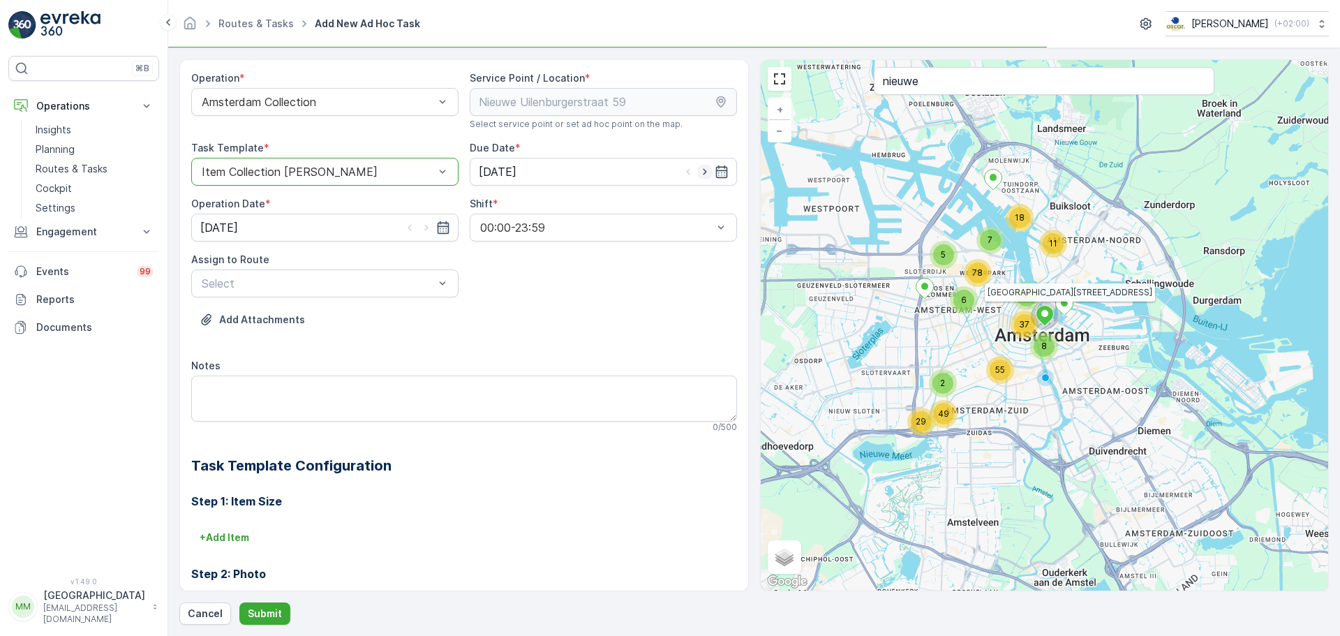
click at [703, 175] on icon "button" at bounding box center [705, 172] width 14 height 14
type input "[DATE]"
click at [426, 225] on icon "button" at bounding box center [426, 228] width 14 height 14
type input "[DATE]"
click at [272, 281] on div at bounding box center [317, 283] width 235 height 13
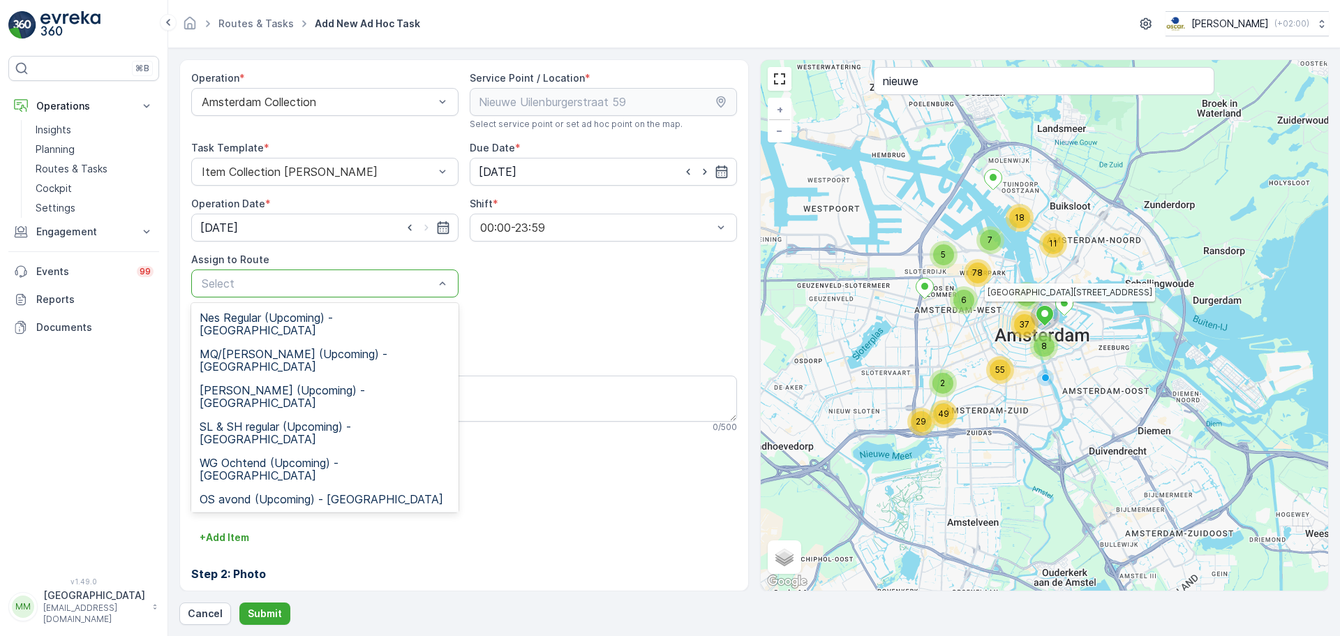
scroll to position [57, 0]
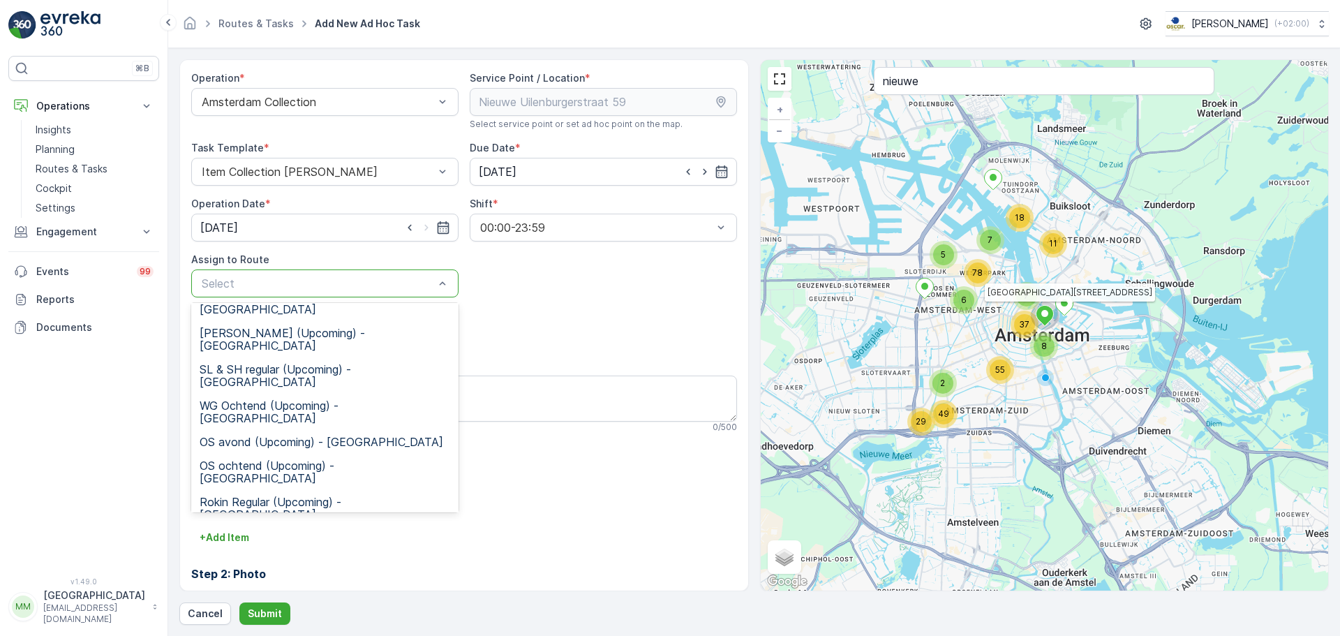
click at [275, 592] on span "NDSM Regular (Upcoming) - Amsterdam" at bounding box center [325, 604] width 251 height 25
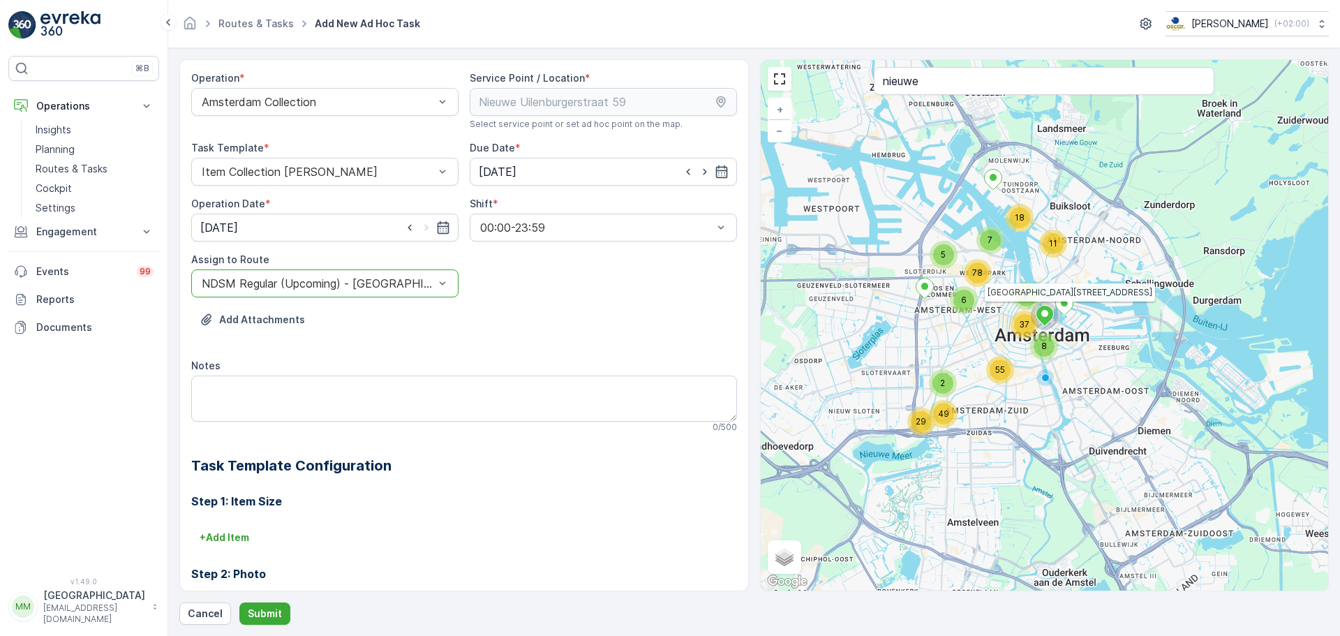
click at [322, 296] on div "NDSM Regular (Upcoming) - Amsterdam" at bounding box center [324, 283] width 267 height 28
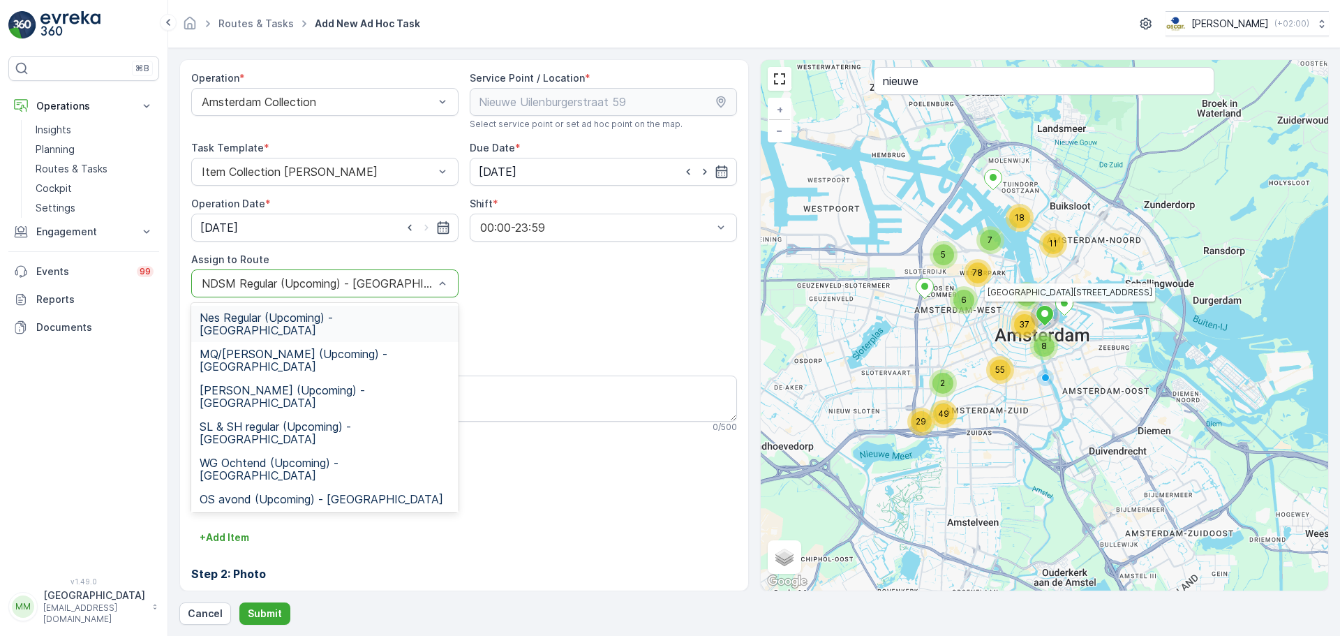
click at [349, 278] on div at bounding box center [317, 283] width 235 height 13
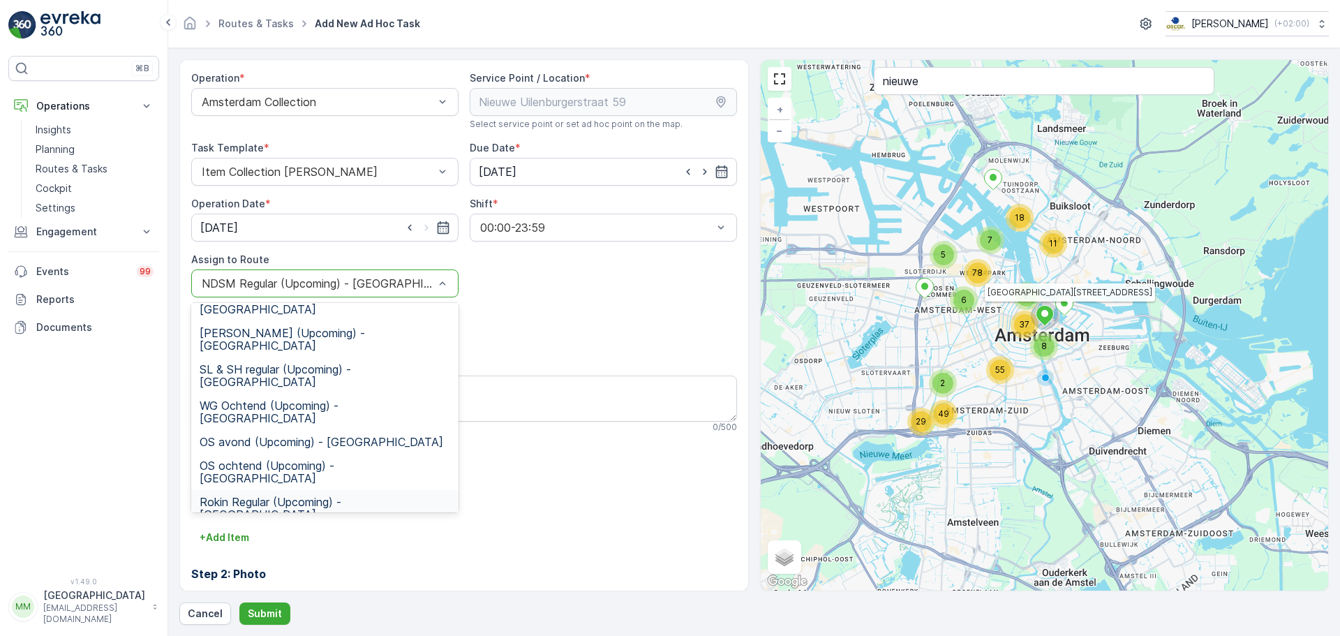
click at [269, 495] on span "Rokin Regular (Upcoming) - Amsterdam" at bounding box center [325, 507] width 251 height 25
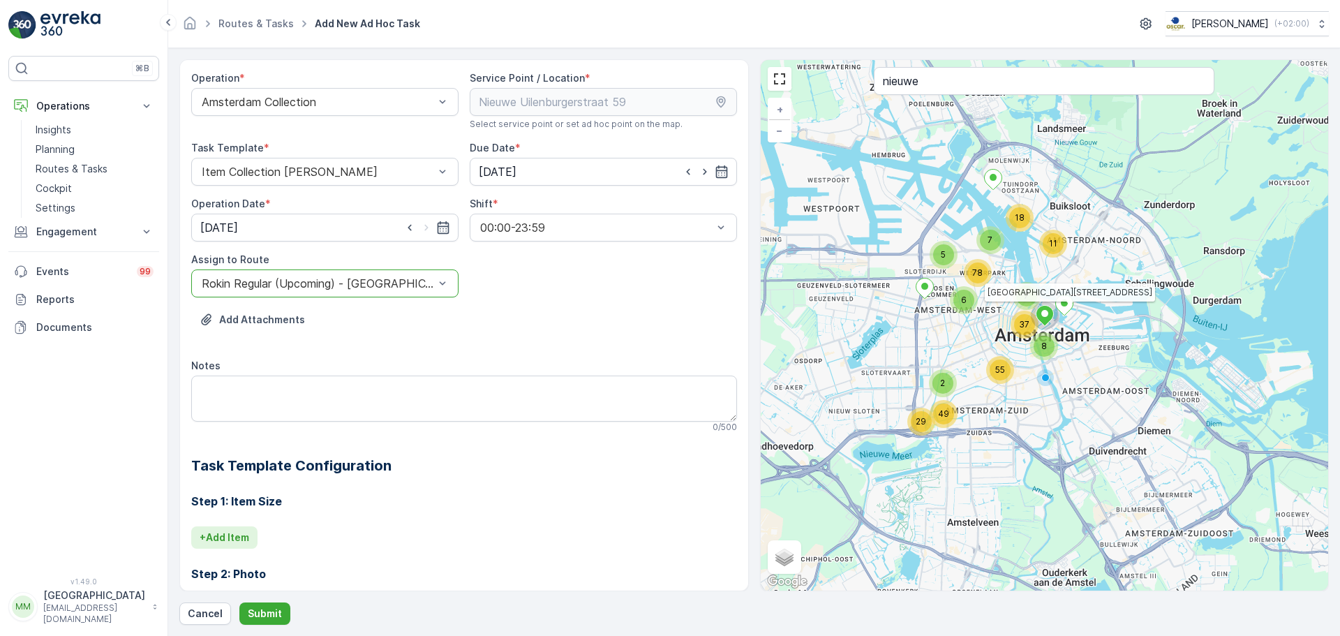
click at [224, 529] on button "+ Add Item" at bounding box center [224, 537] width 66 height 22
type input "rest"
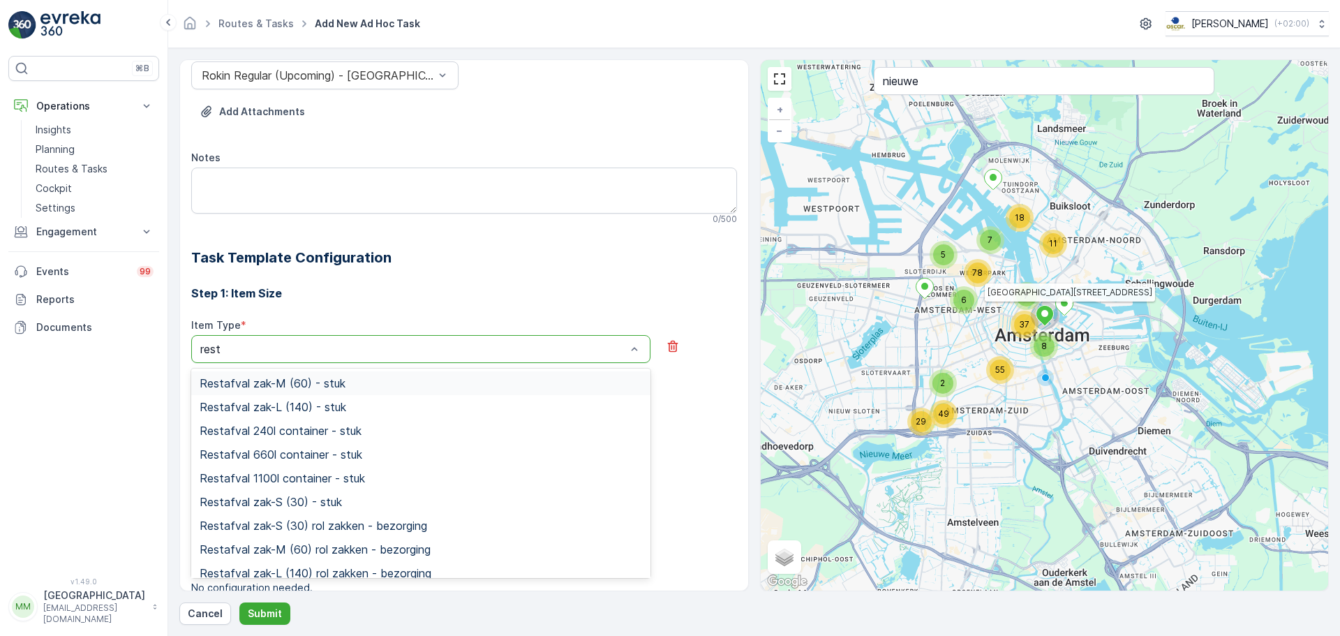
scroll to position [246, 0]
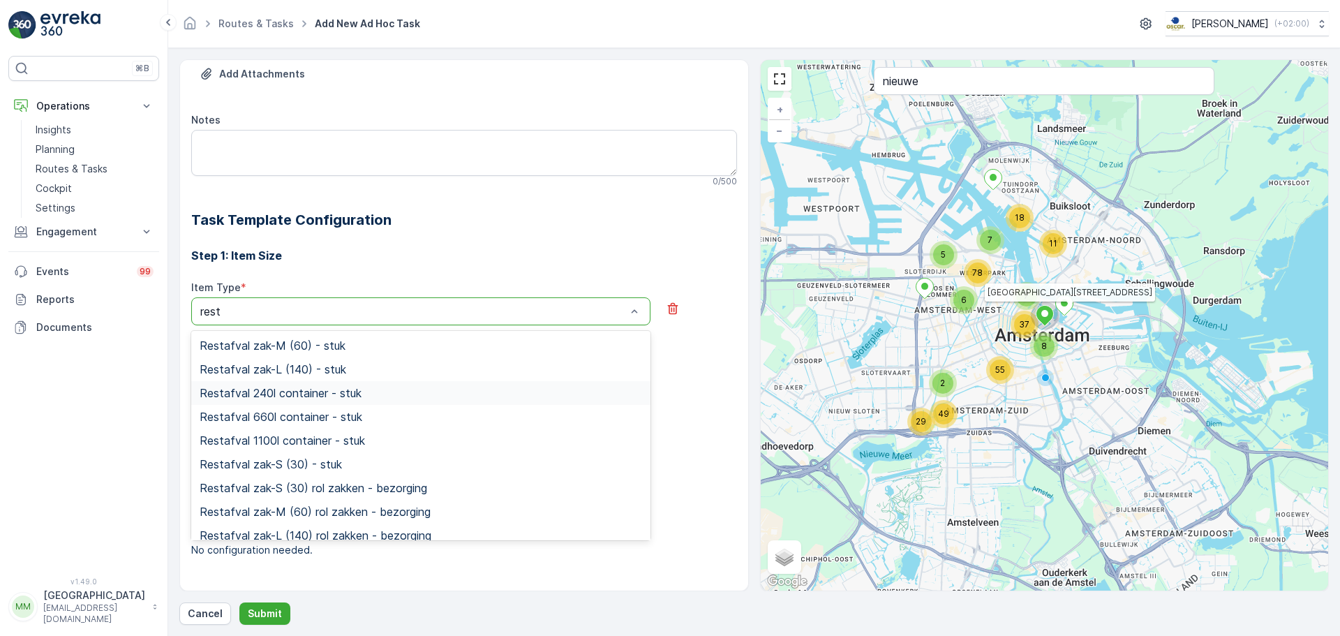
click at [315, 394] on span "Restafval 240l container - stuk" at bounding box center [281, 393] width 162 height 13
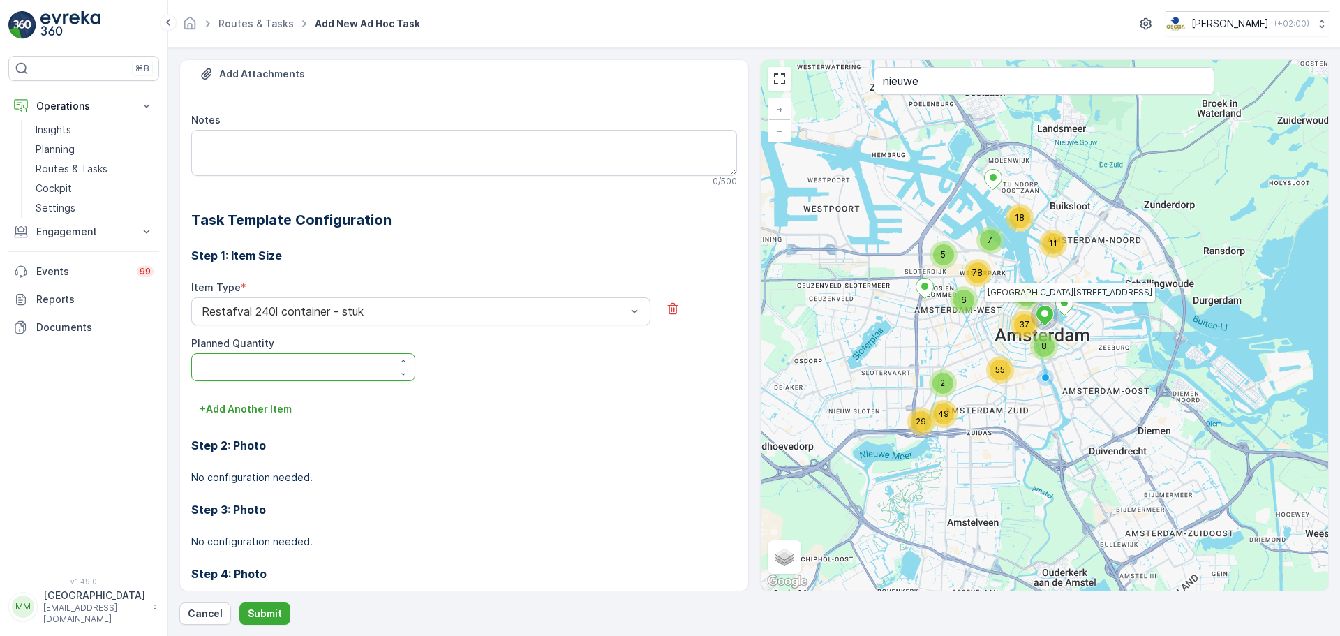
click at [264, 373] on Quantity "Planned Quantity" at bounding box center [303, 367] width 224 height 28
type Quantity "1"
click at [261, 416] on p "+ Add Another Item" at bounding box center [246, 409] width 92 height 14
click at [271, 428] on div at bounding box center [413, 428] width 427 height 13
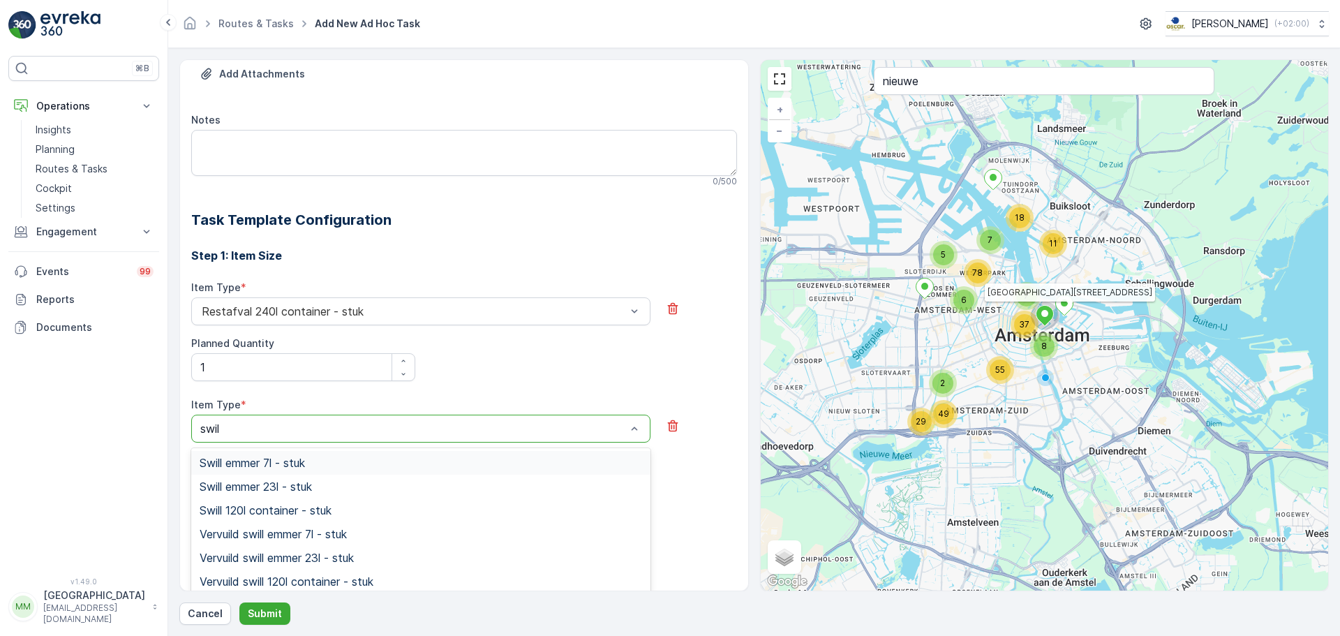
type input "swill"
click at [290, 477] on div "Swill emmer 23l - stuk" at bounding box center [420, 487] width 459 height 24
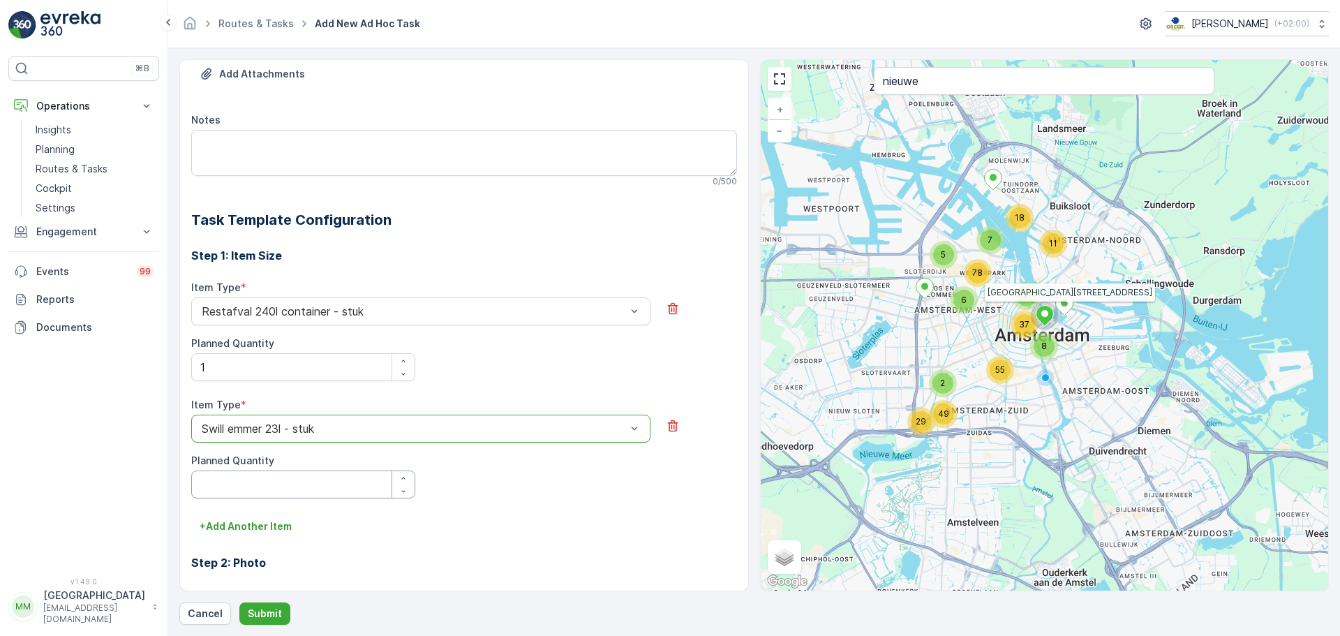
click at [253, 474] on Quantity "Planned Quantity" at bounding box center [303, 484] width 224 height 28
type Quantity "1"
click at [241, 529] on p "+ Add Another Item" at bounding box center [246, 526] width 92 height 14
click at [324, 544] on div at bounding box center [413, 545] width 427 height 13
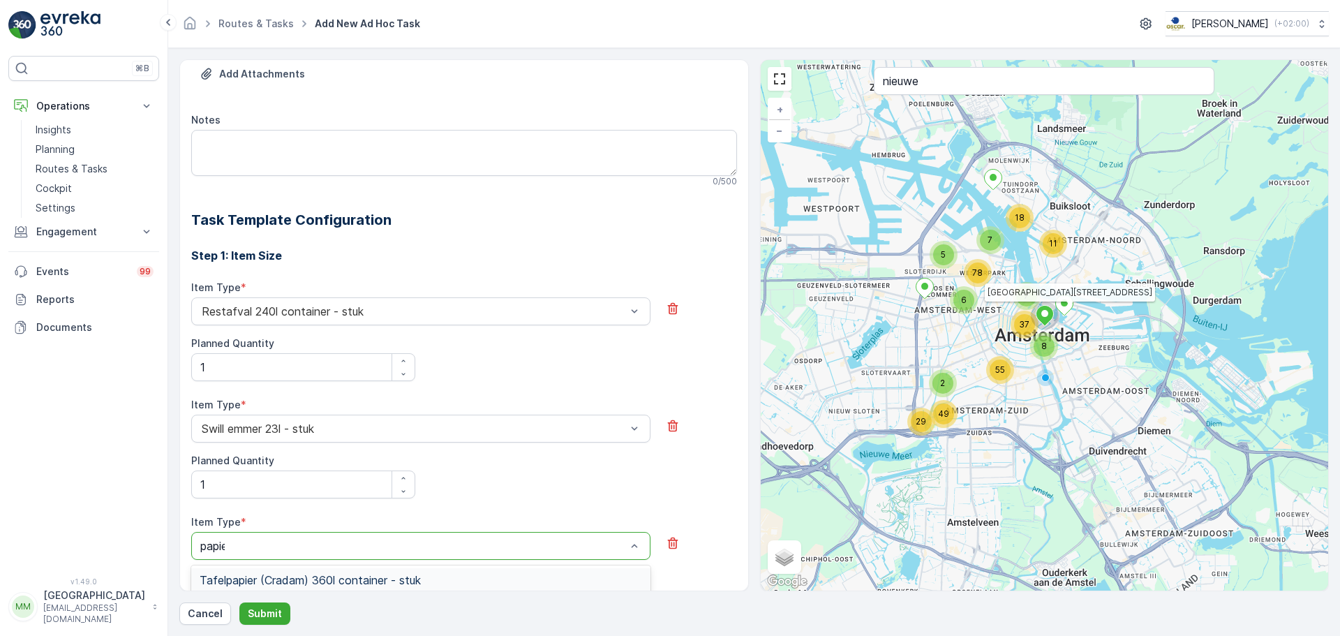
type input "papier"
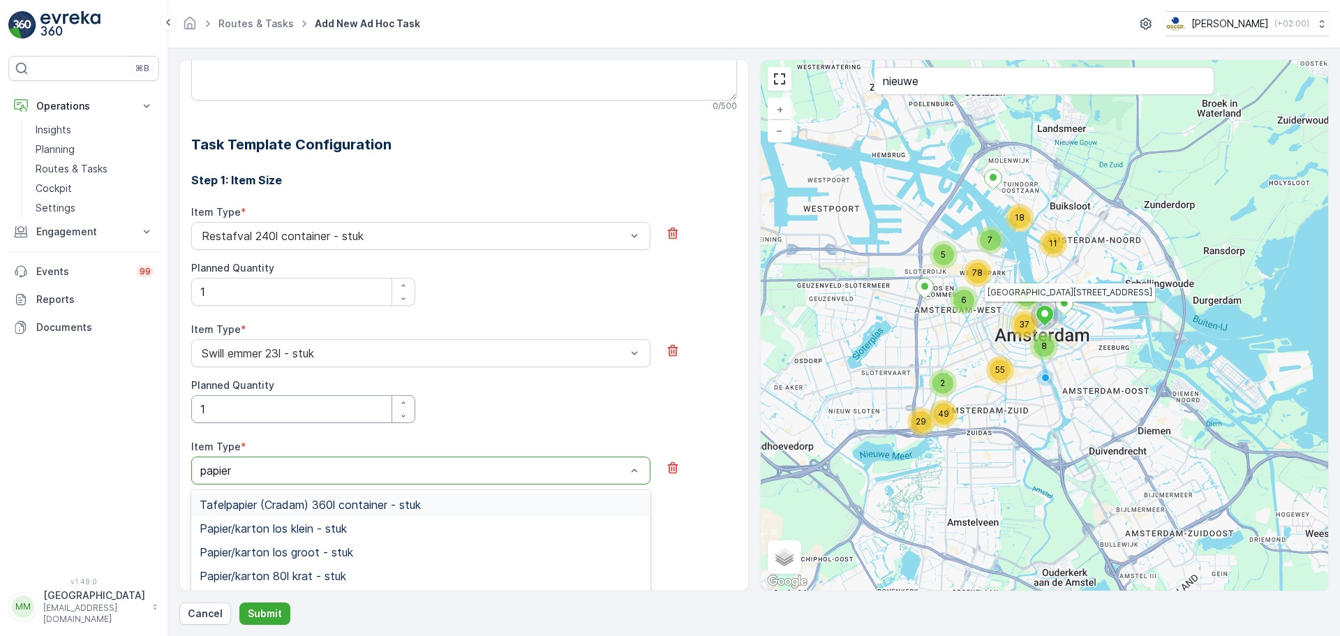
scroll to position [455, 0]
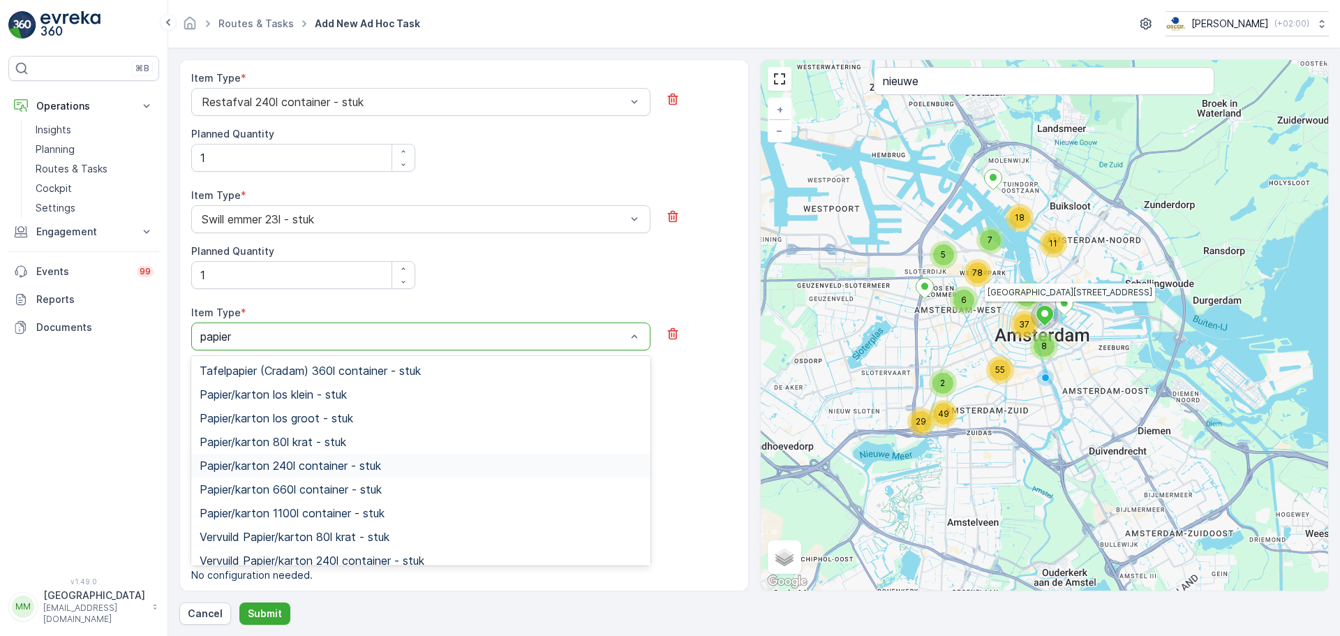
click at [354, 470] on span "Papier/karton 240l container - stuk" at bounding box center [290, 465] width 181 height 13
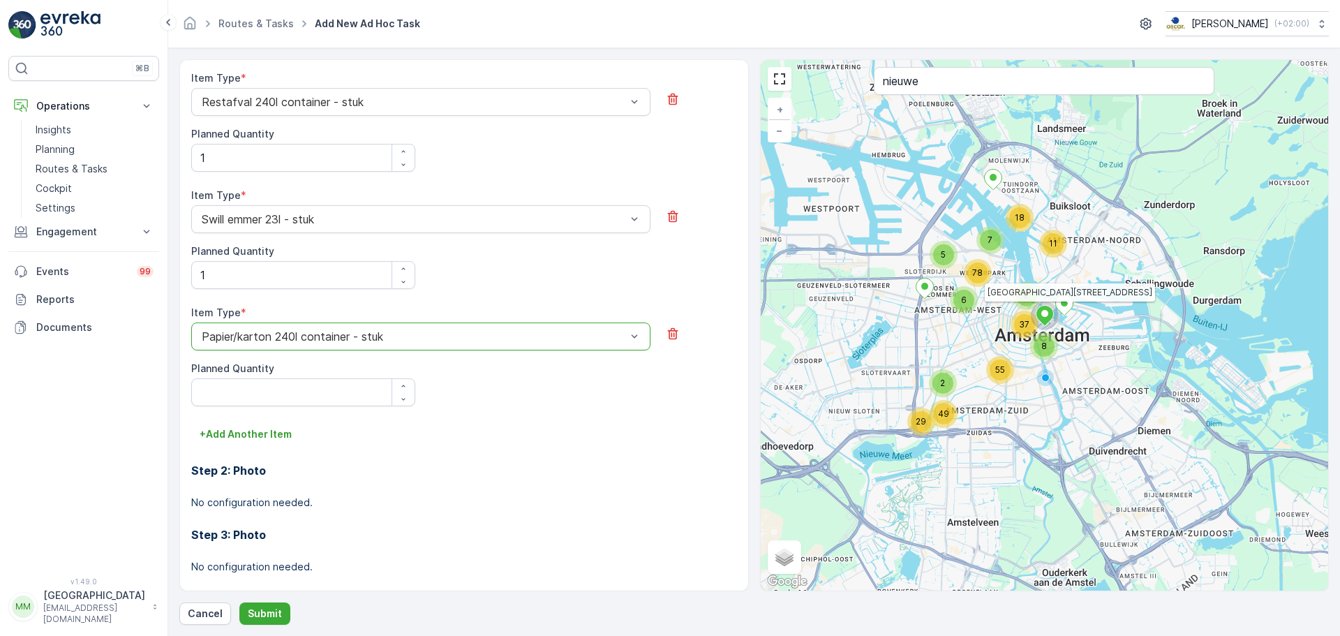
click at [275, 400] on Quantity "Planned Quantity" at bounding box center [303, 392] width 224 height 28
type Quantity "1"
click at [260, 438] on p "+ Add Another Item" at bounding box center [246, 434] width 92 height 14
click at [298, 456] on div at bounding box center [413, 453] width 427 height 13
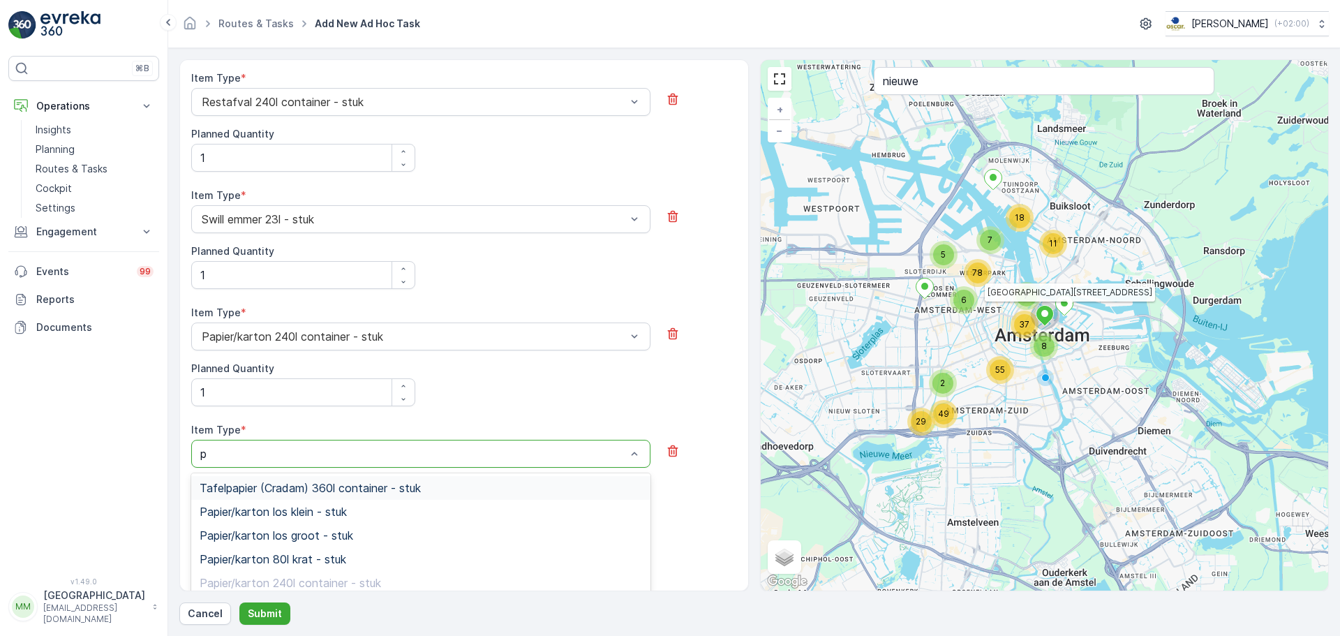
type input "pd"
click at [321, 532] on div "PD zak-L (140) - stuk" at bounding box center [421, 535] width 442 height 13
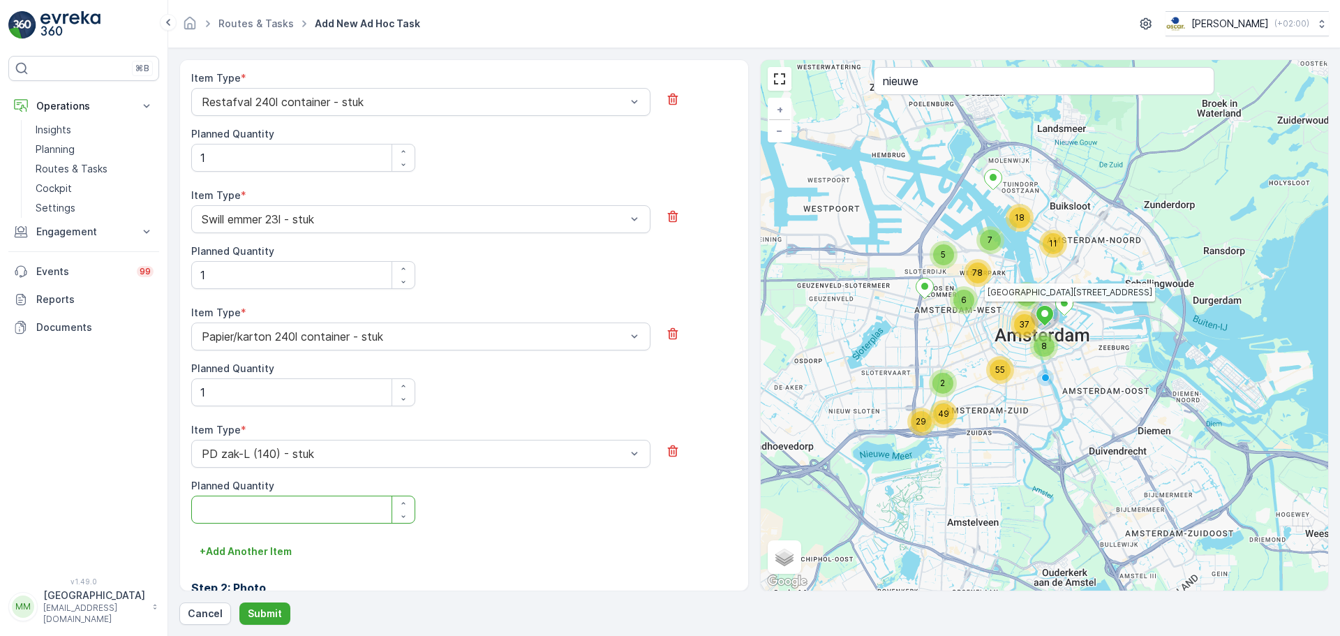
click at [293, 511] on Quantity "Planned Quantity" at bounding box center [303, 509] width 224 height 28
type Quantity "1"
click at [277, 611] on p "Submit" at bounding box center [265, 613] width 34 height 14
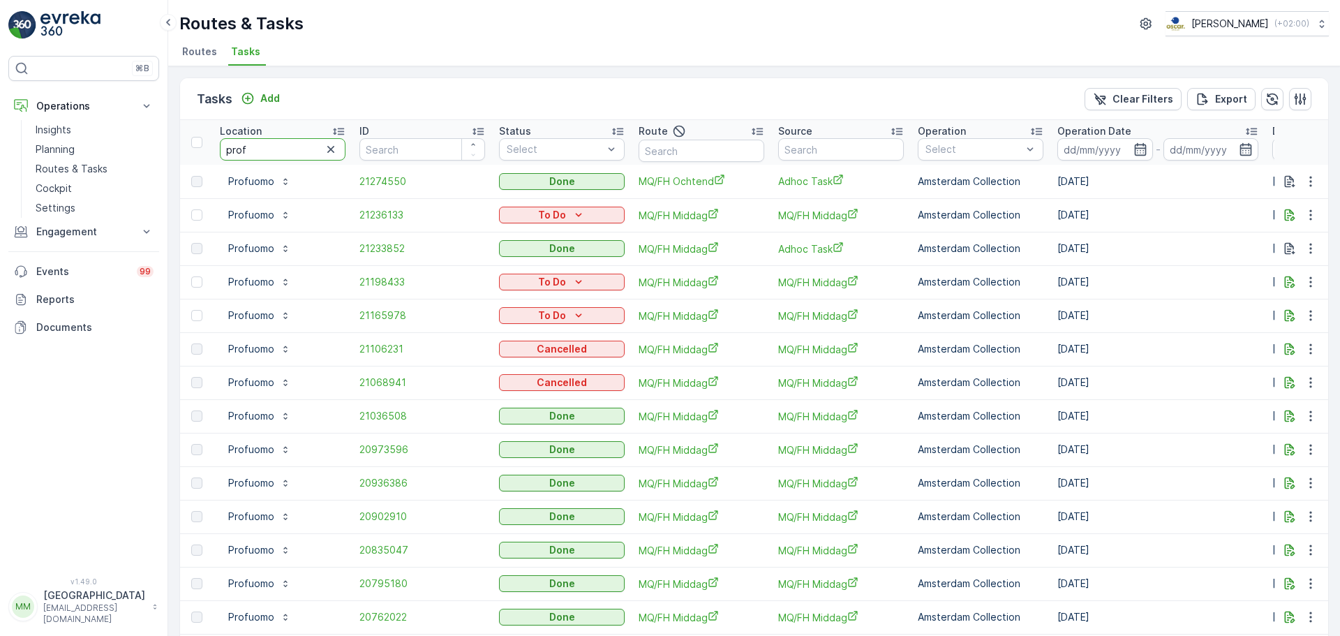
drag, startPoint x: 290, startPoint y: 153, endPoint x: 172, endPoint y: 144, distance: 118.2
click at [174, 147] on div "Tasks Add Clear Filters Export Location prof ID Status Select Route Source Oper…" at bounding box center [754, 350] width 1172 height 569
type input "nieuwe"
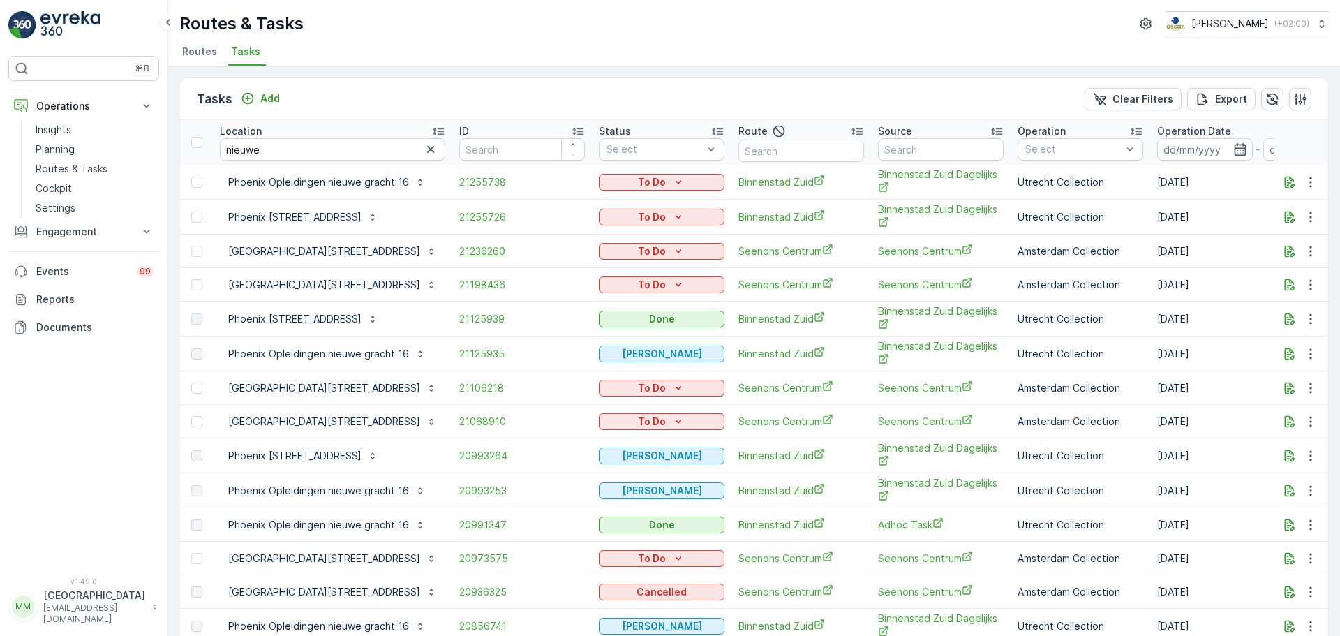
click at [463, 249] on span "21236260" at bounding box center [522, 251] width 126 height 14
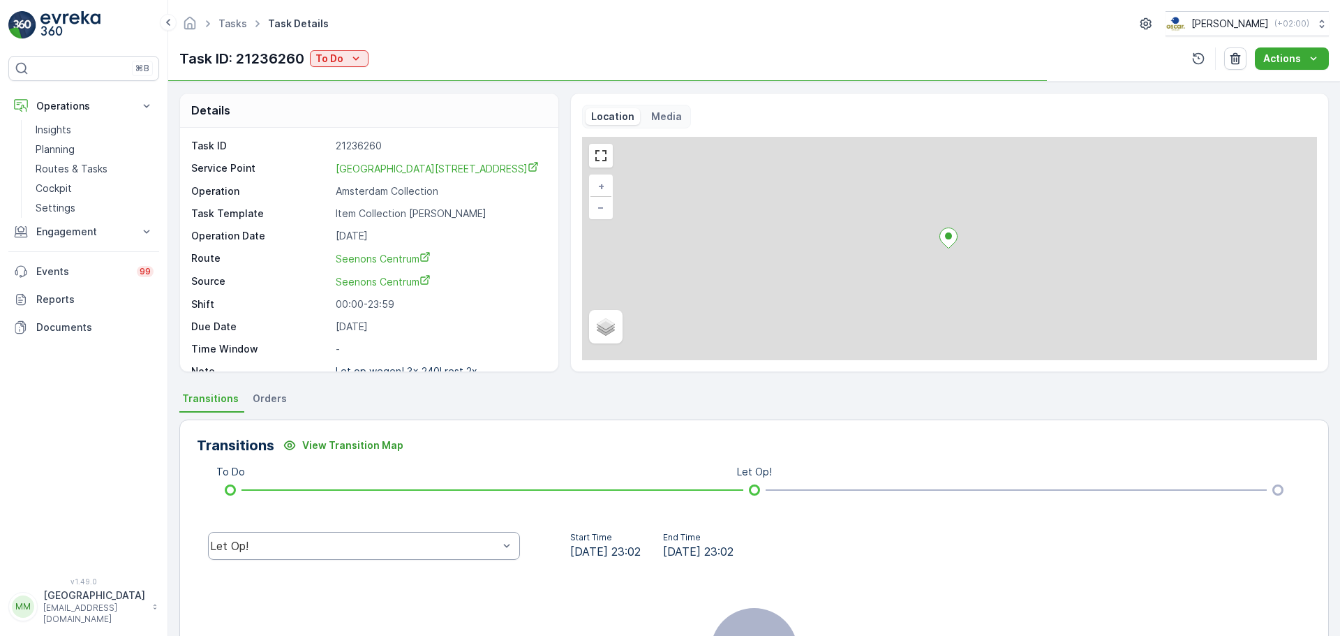
click at [337, 555] on div "Let Op!" at bounding box center [364, 546] width 312 height 28
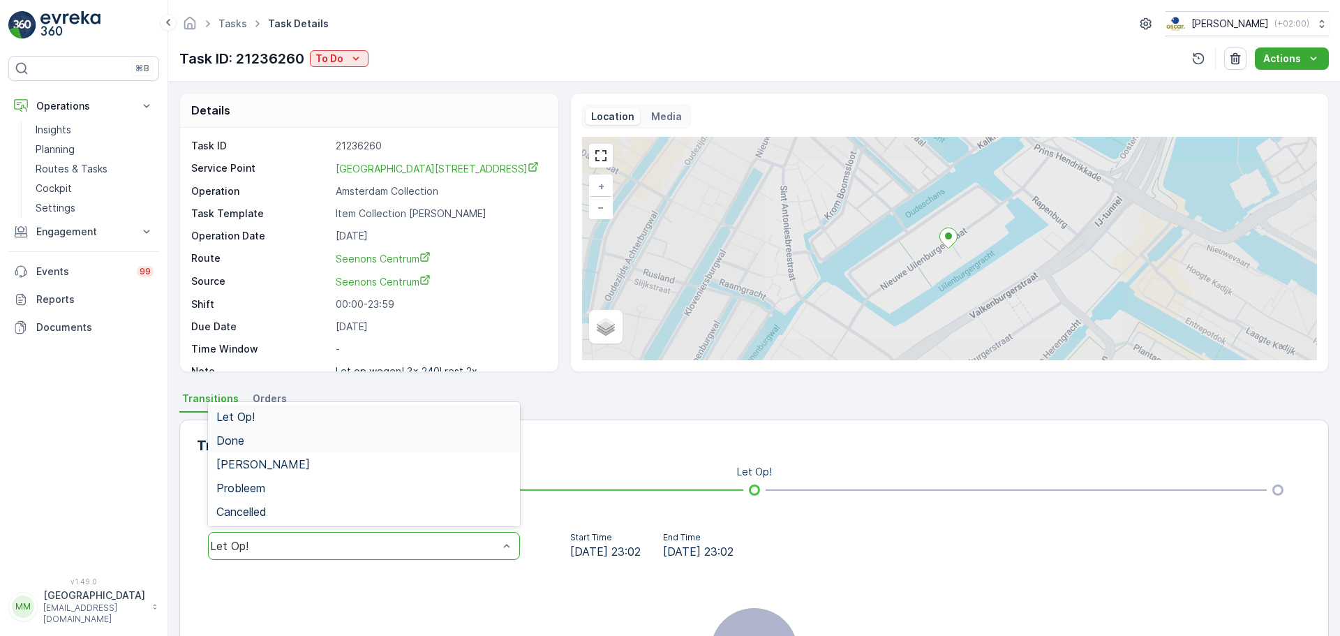
click at [262, 442] on div "Done" at bounding box center [363, 440] width 295 height 13
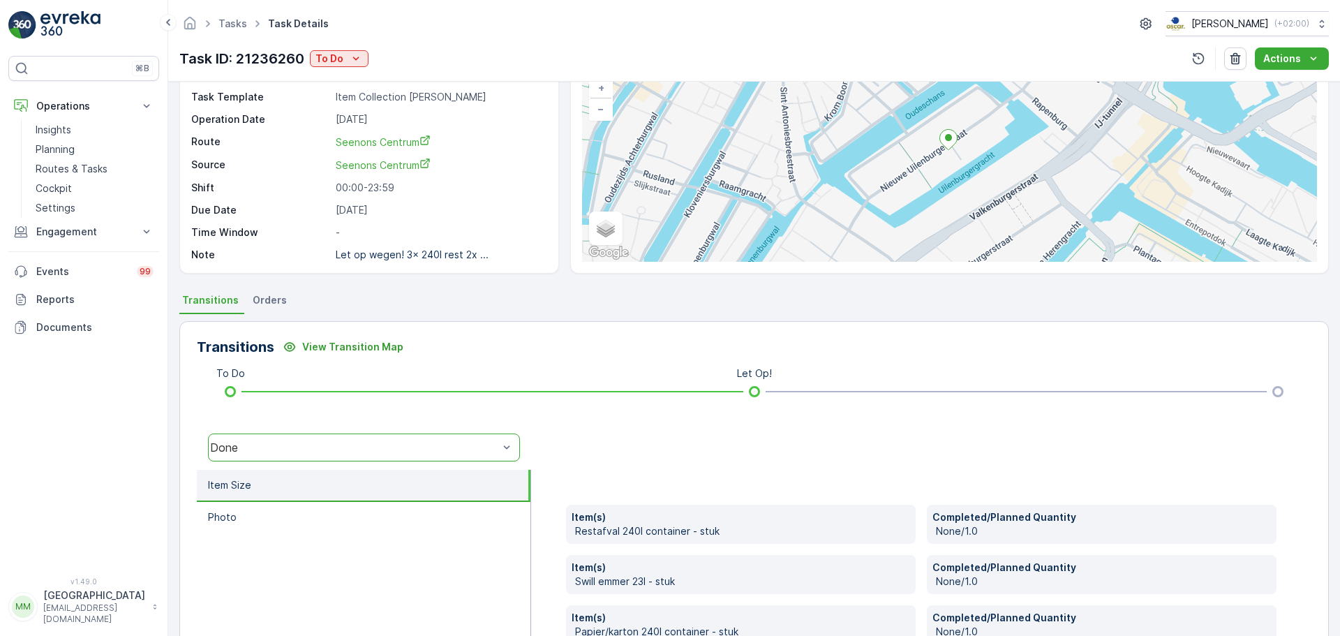
scroll to position [244, 0]
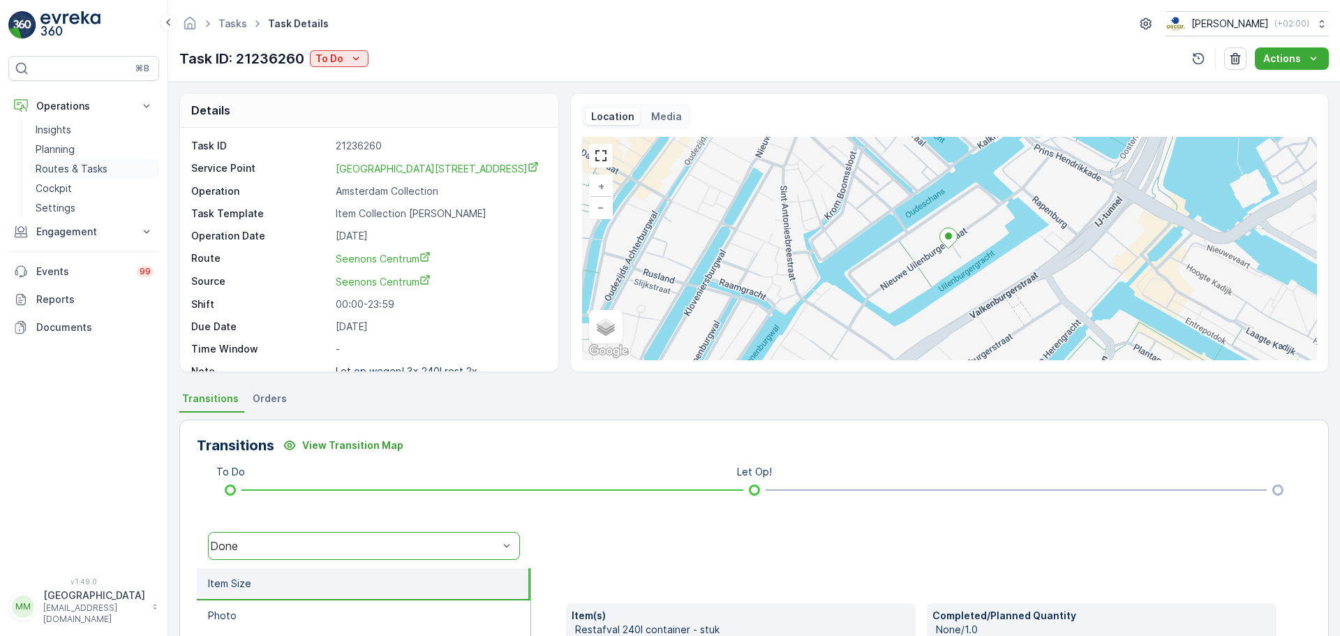
scroll to position [18, 0]
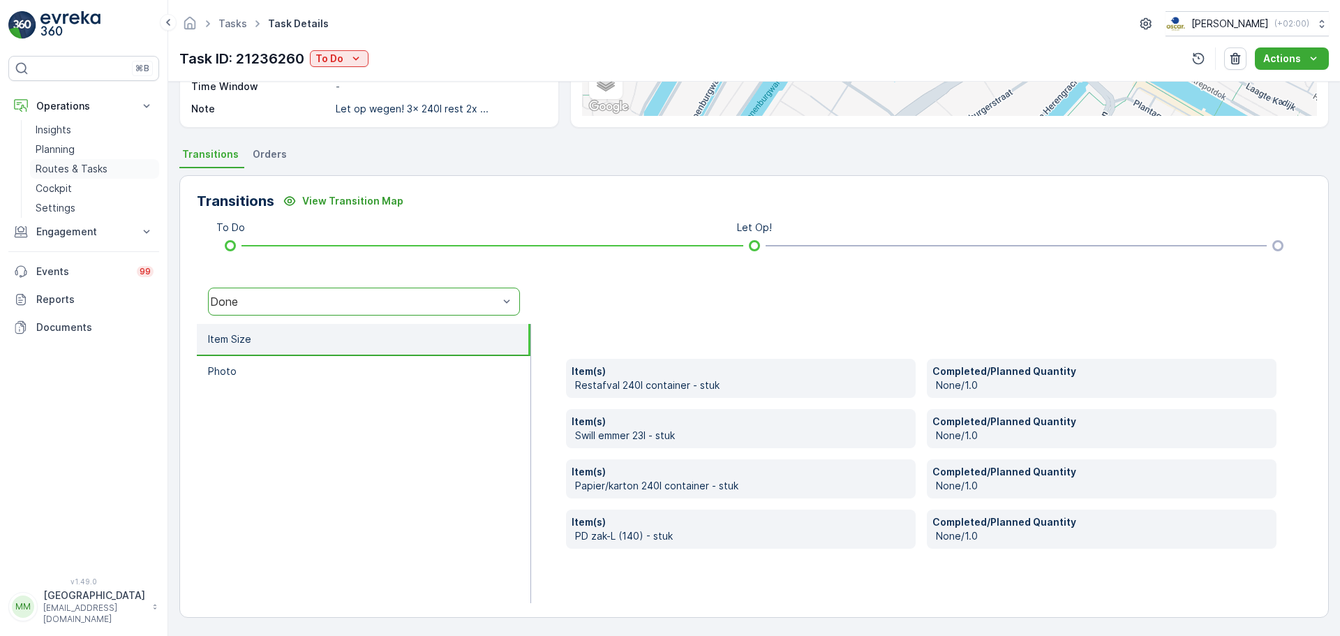
click at [73, 170] on p "Routes & Tasks" at bounding box center [72, 169] width 72 height 14
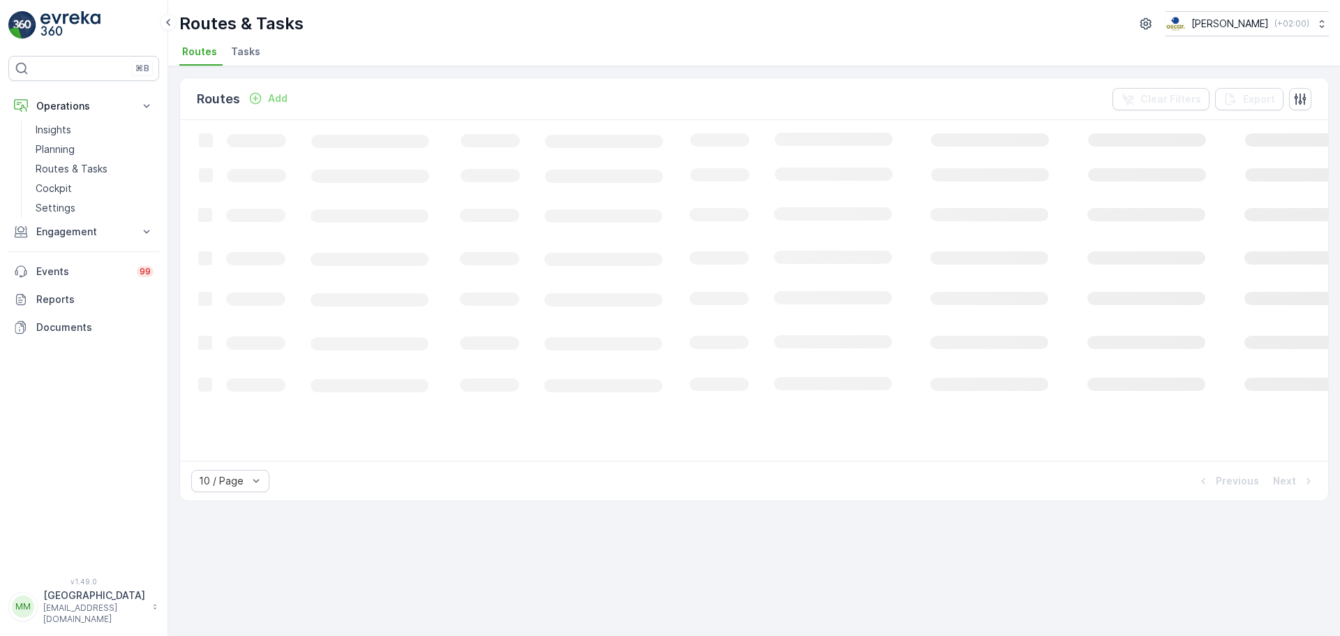
click at [248, 48] on span "Tasks" at bounding box center [245, 52] width 29 height 14
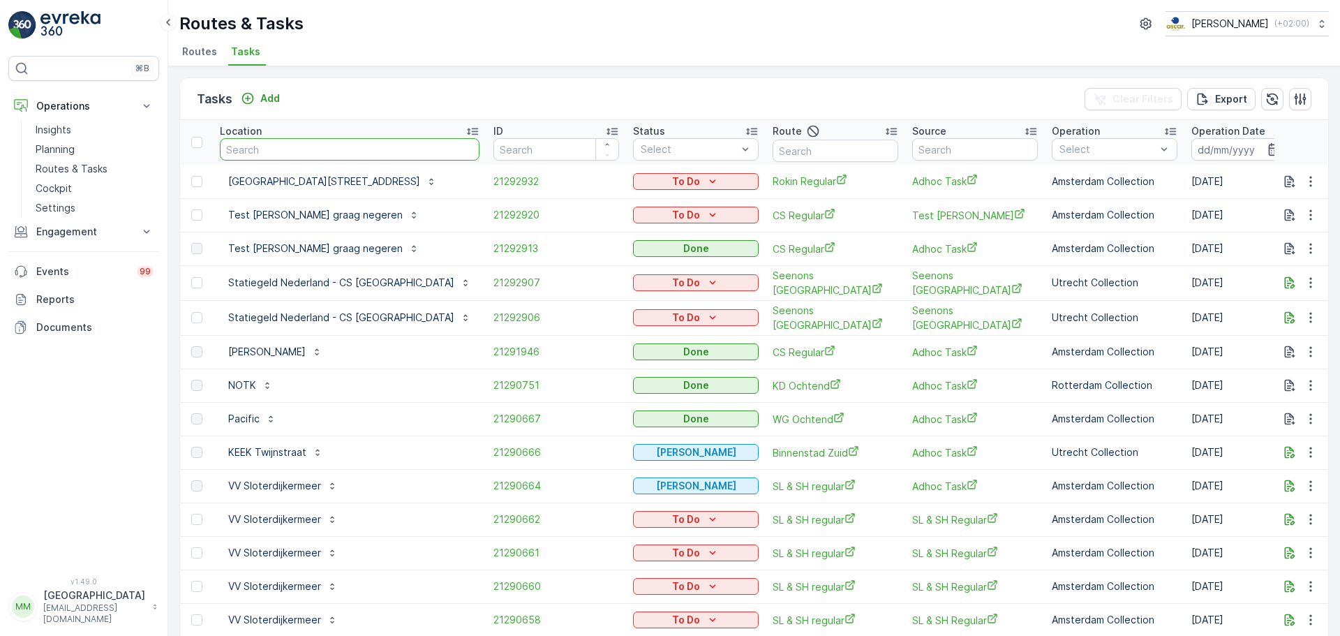
click at [320, 151] on input "text" at bounding box center [350, 149] width 260 height 22
type input "aan de m"
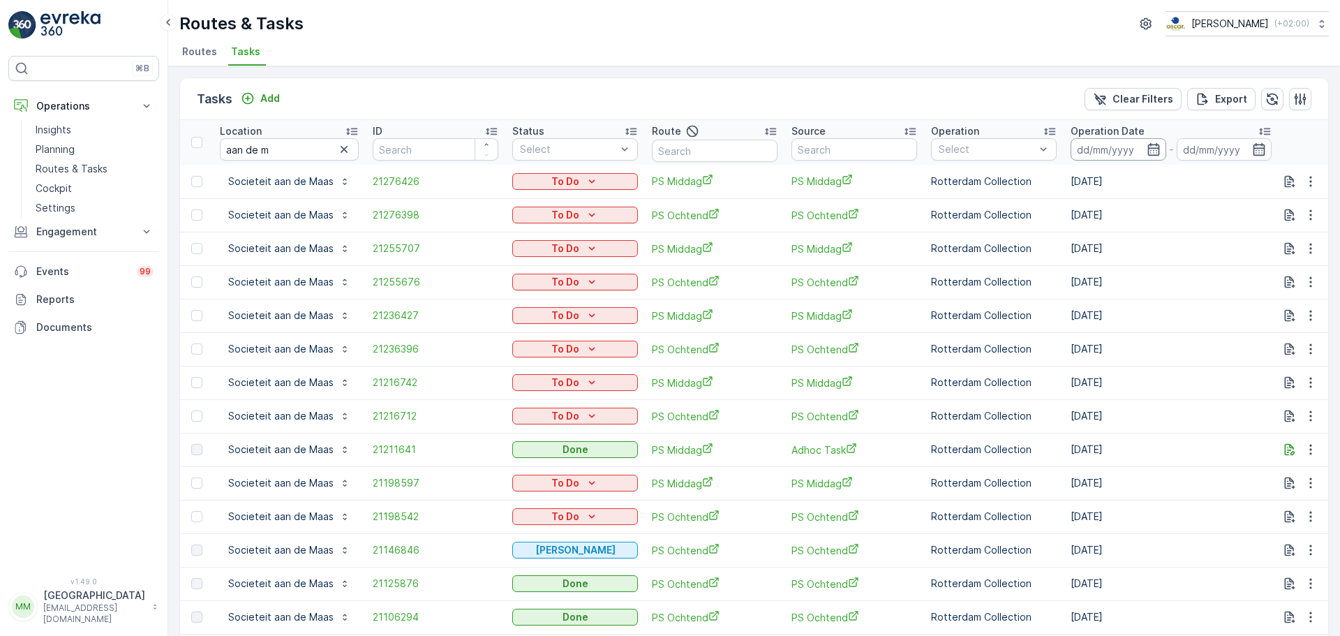
click at [1090, 156] on input at bounding box center [1118, 149] width 96 height 22
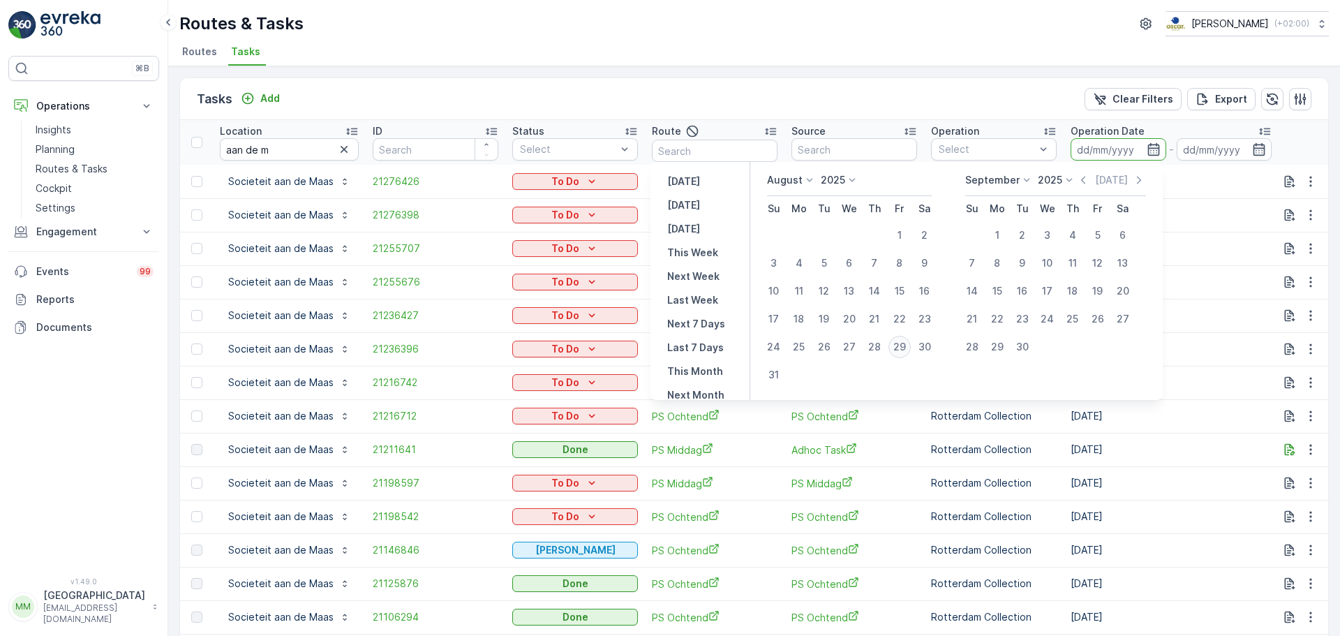
click at [907, 345] on div "29" at bounding box center [899, 347] width 22 height 22
type input "[DATE]"
click at [907, 345] on div "29" at bounding box center [899, 347] width 22 height 22
type input "[DATE]"
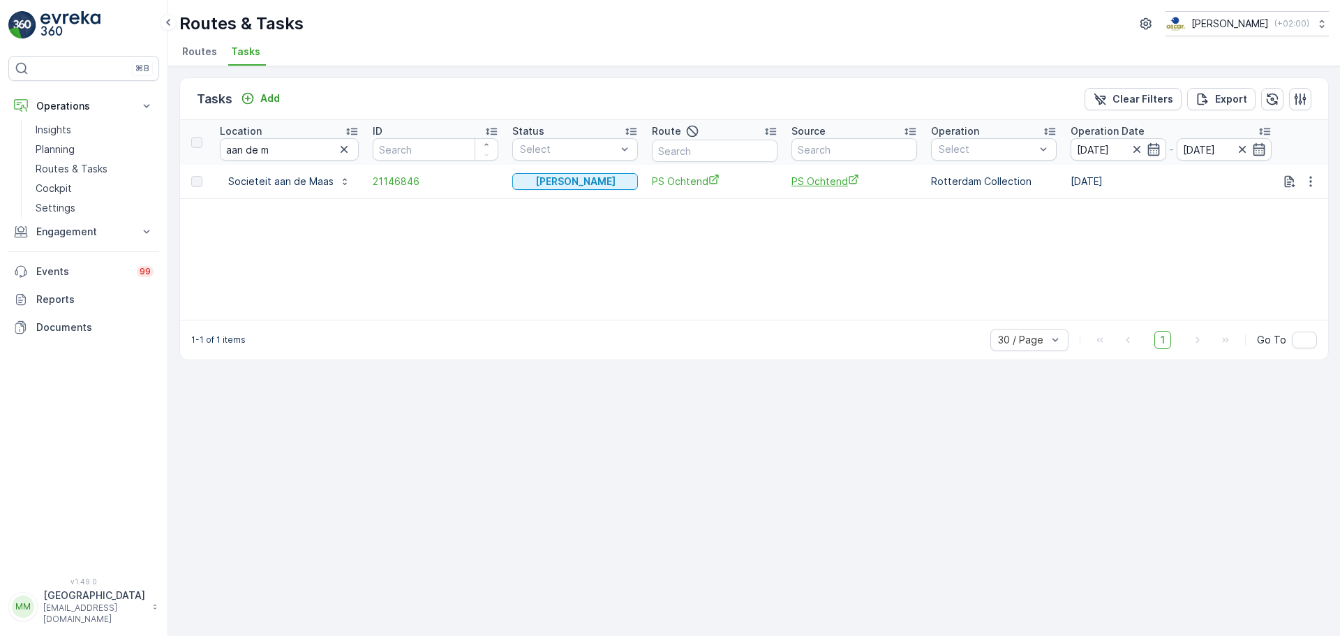
click at [823, 180] on span "PS Ochtend" at bounding box center [854, 181] width 126 height 15
click at [680, 177] on span "PS Ochtend" at bounding box center [715, 181] width 126 height 15
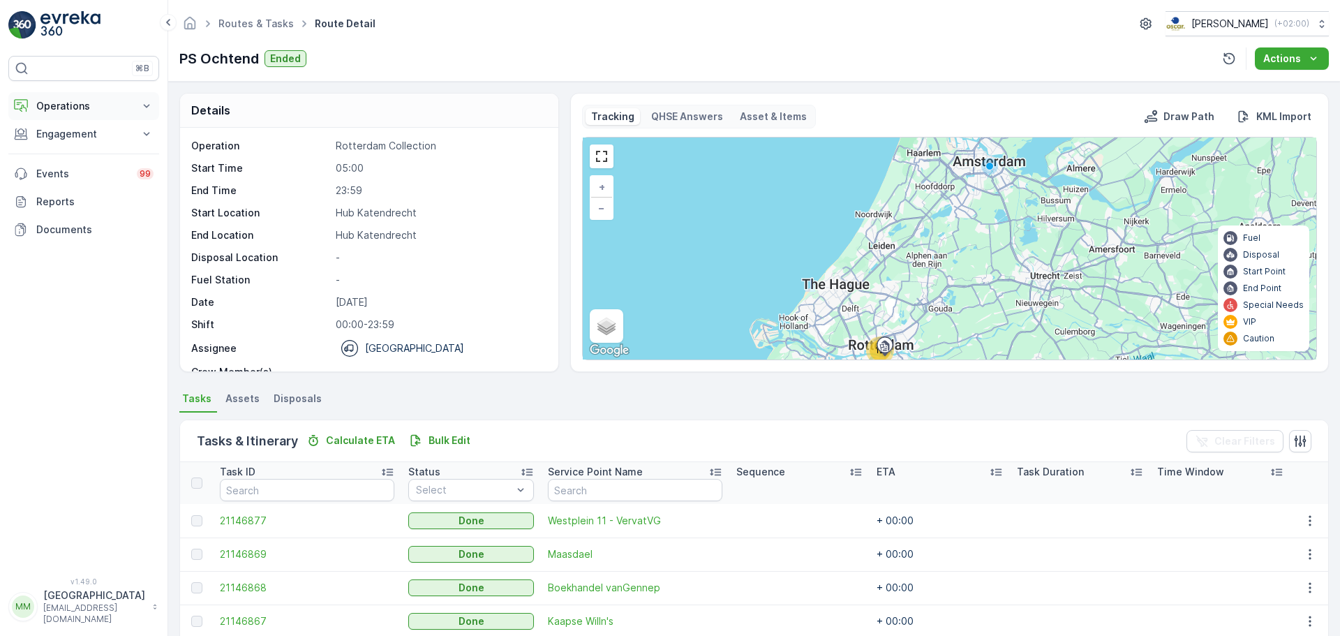
click at [90, 110] on p "Operations" at bounding box center [83, 106] width 95 height 14
click at [89, 170] on p "Routes & Tasks" at bounding box center [72, 169] width 72 height 14
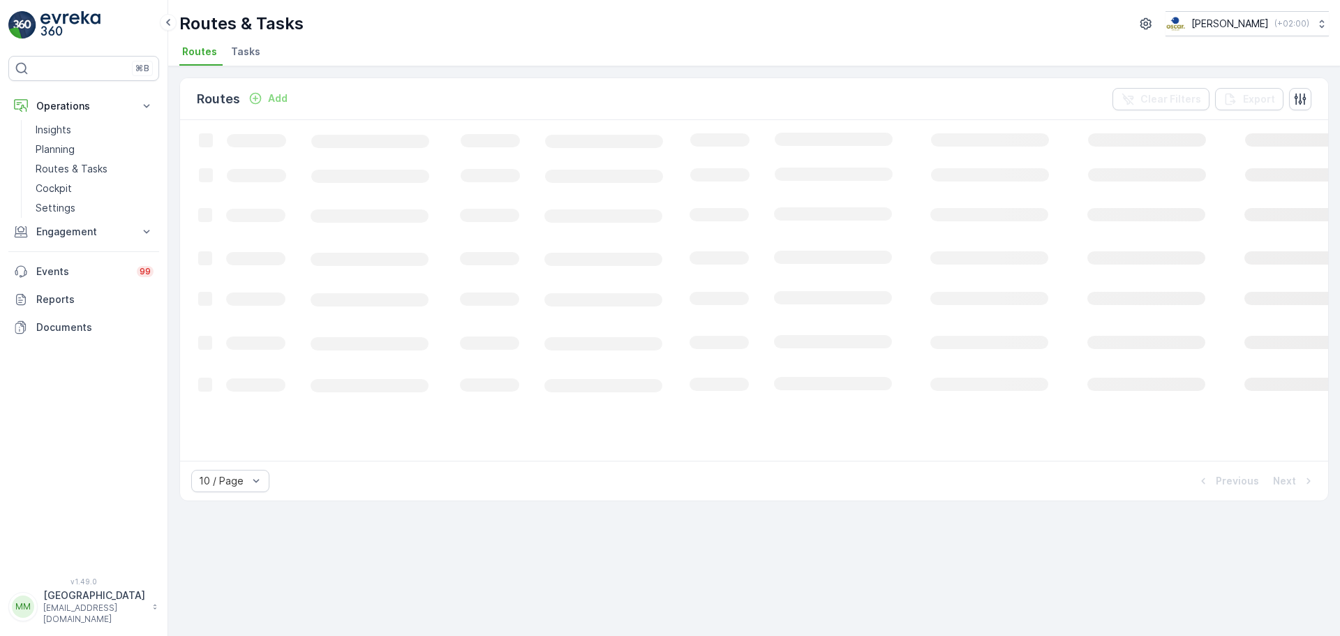
click at [253, 47] on span "Tasks" at bounding box center [245, 52] width 29 height 14
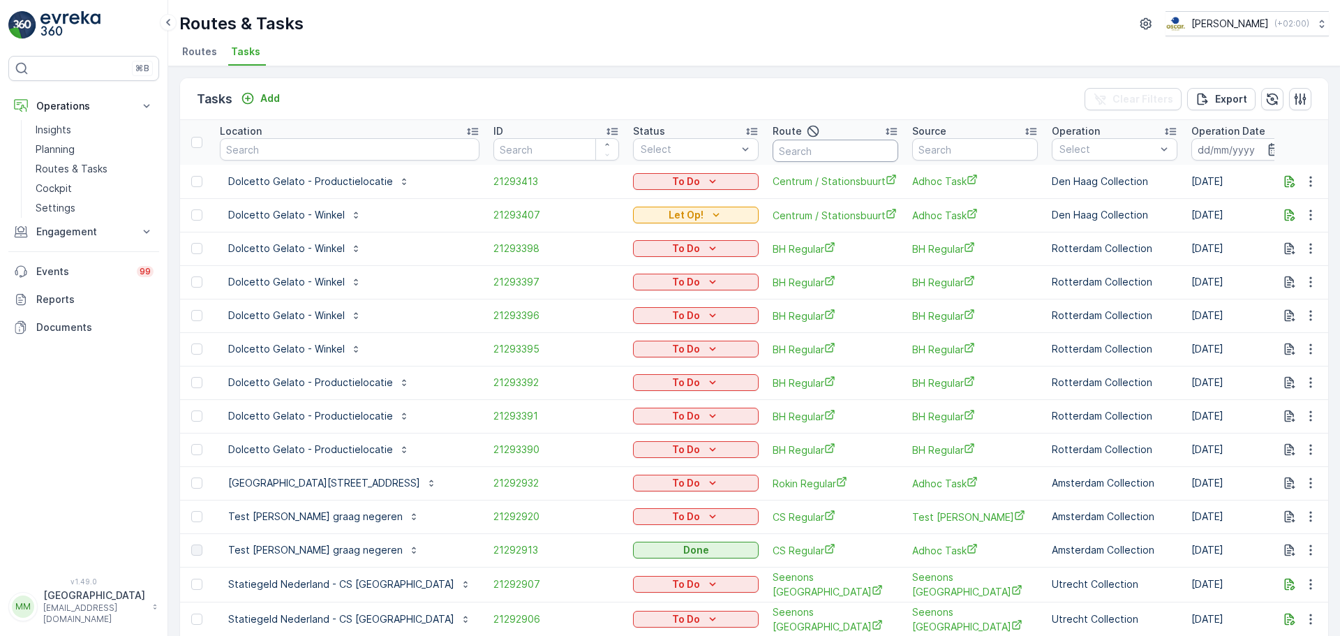
click at [773, 157] on input "text" at bounding box center [836, 151] width 126 height 22
type input "ndsm o"
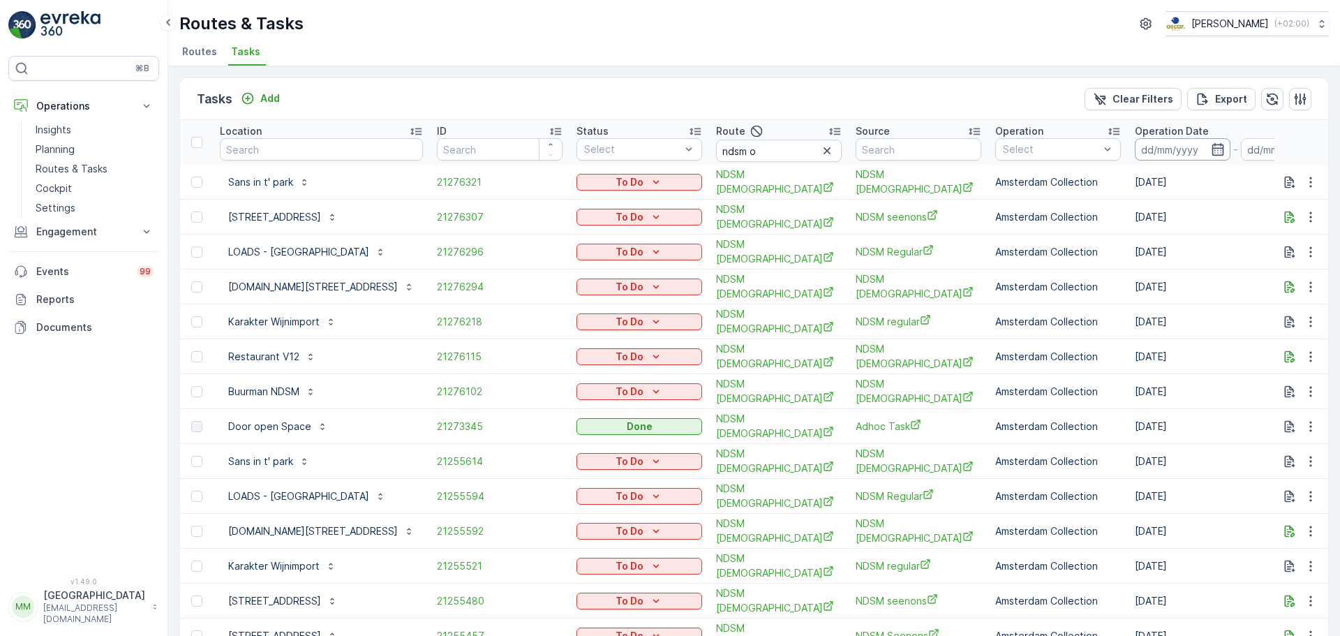
click at [1179, 150] on input at bounding box center [1183, 149] width 96 height 22
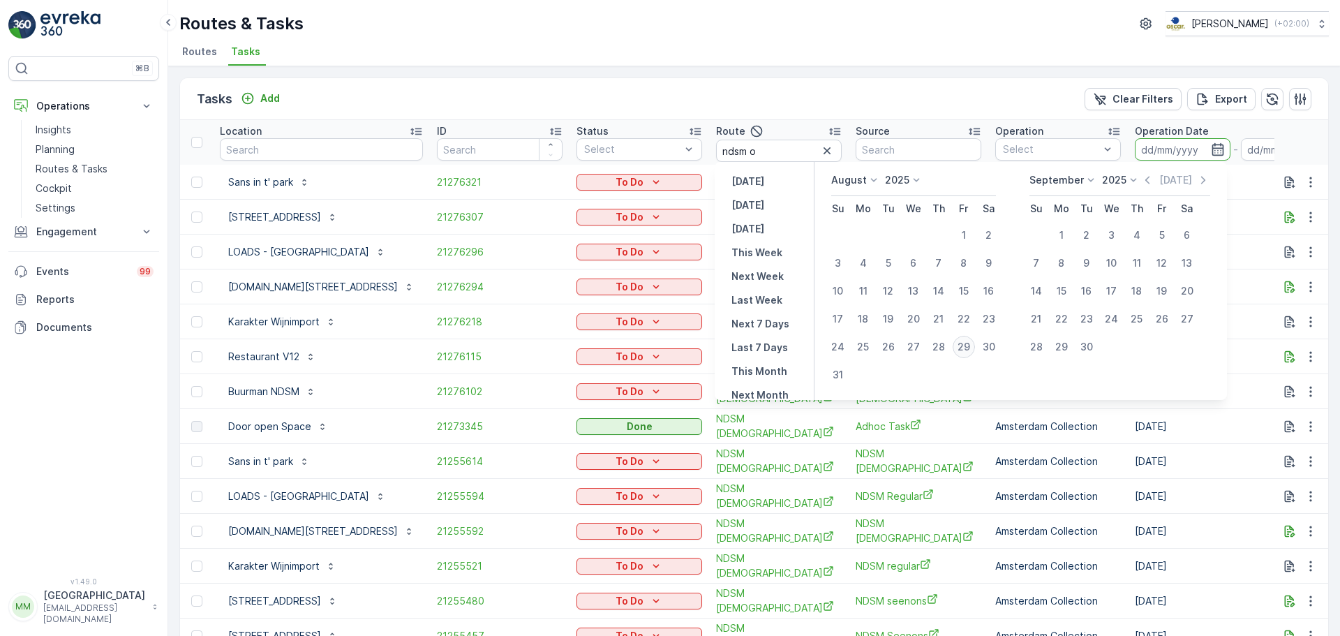
click at [967, 348] on div "29" at bounding box center [964, 347] width 22 height 22
type input "[DATE]"
click at [967, 348] on div "29" at bounding box center [964, 347] width 22 height 22
type input "[DATE]"
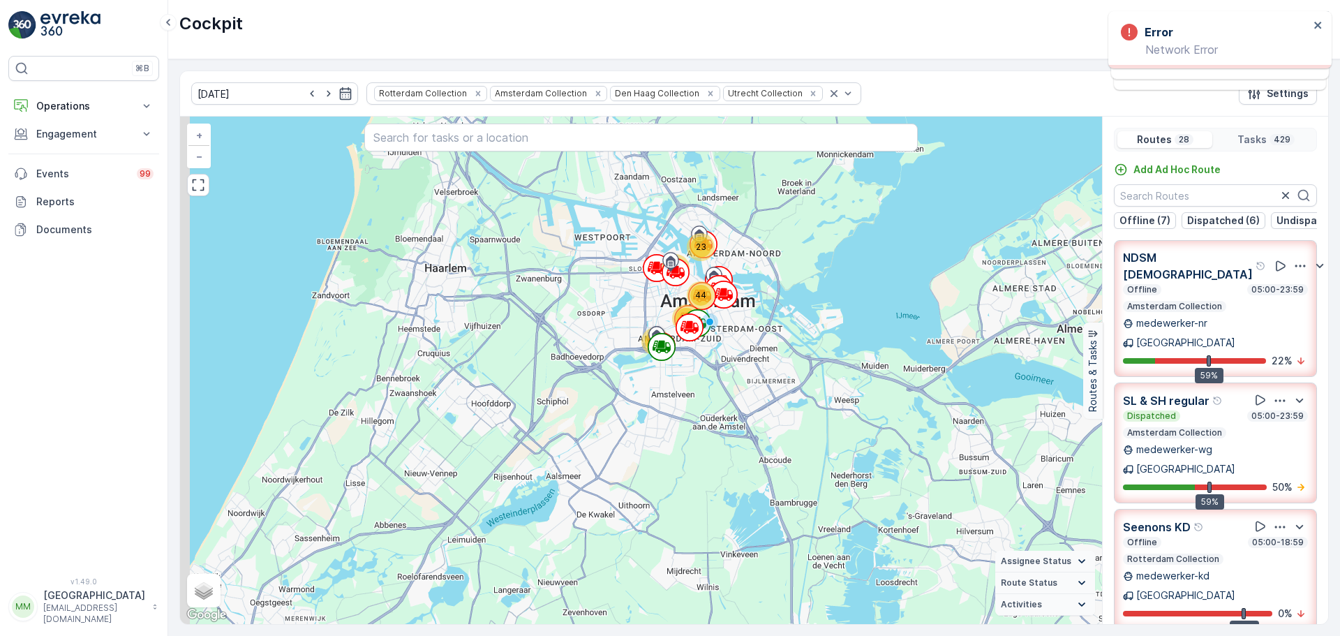
drag, startPoint x: 729, startPoint y: 209, endPoint x: 757, endPoint y: 338, distance: 132.9
click at [757, 338] on div "6 6 4 36 72 13 27 23 80 62 54 44 + − Satellite Roadmap Terrain Hybrid Leaflet K…" at bounding box center [641, 370] width 922 height 507
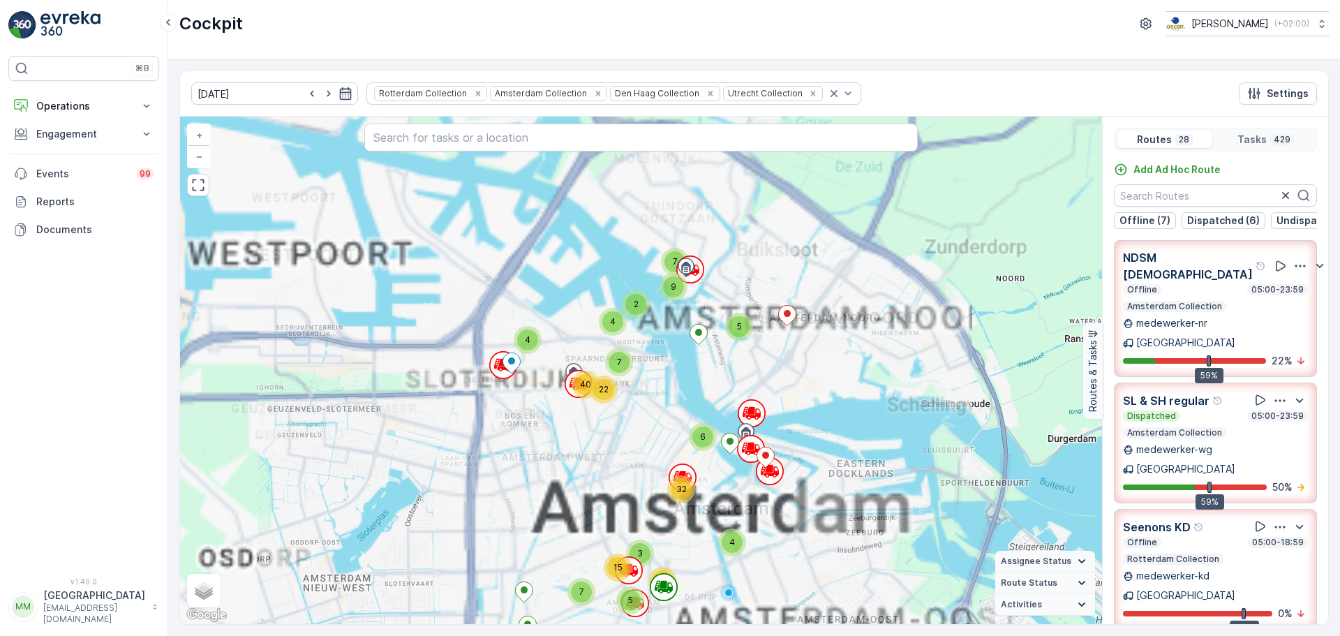
drag, startPoint x: 719, startPoint y: 295, endPoint x: 805, endPoint y: 543, distance: 262.2
click at [805, 543] on div "2 3 2 3 2 2 6 8 8 3 7 3 4 5 12 2 2 6 7 5 25 4 9 2 3 5 7 8 7 9 5 4 2 4 22 7 40 2…" at bounding box center [641, 370] width 922 height 507
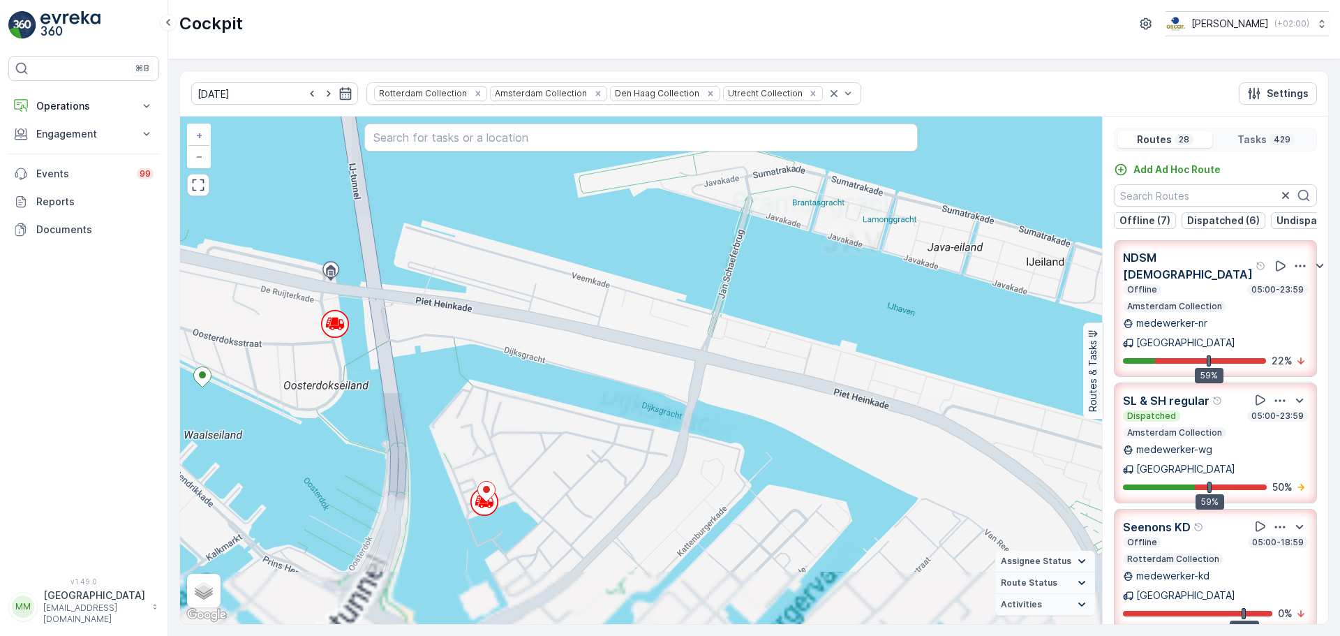
drag, startPoint x: 733, startPoint y: 523, endPoint x: 711, endPoint y: 324, distance: 200.8
click at [711, 324] on div "5 2 2 2 2 2 3 2 3 2 2 2 2 2 2 2 8 2 5 2 3 2 2 2 4 2 2 2 2 2 2 3 9 3 3 3 4 4 3 5…" at bounding box center [641, 370] width 922 height 507
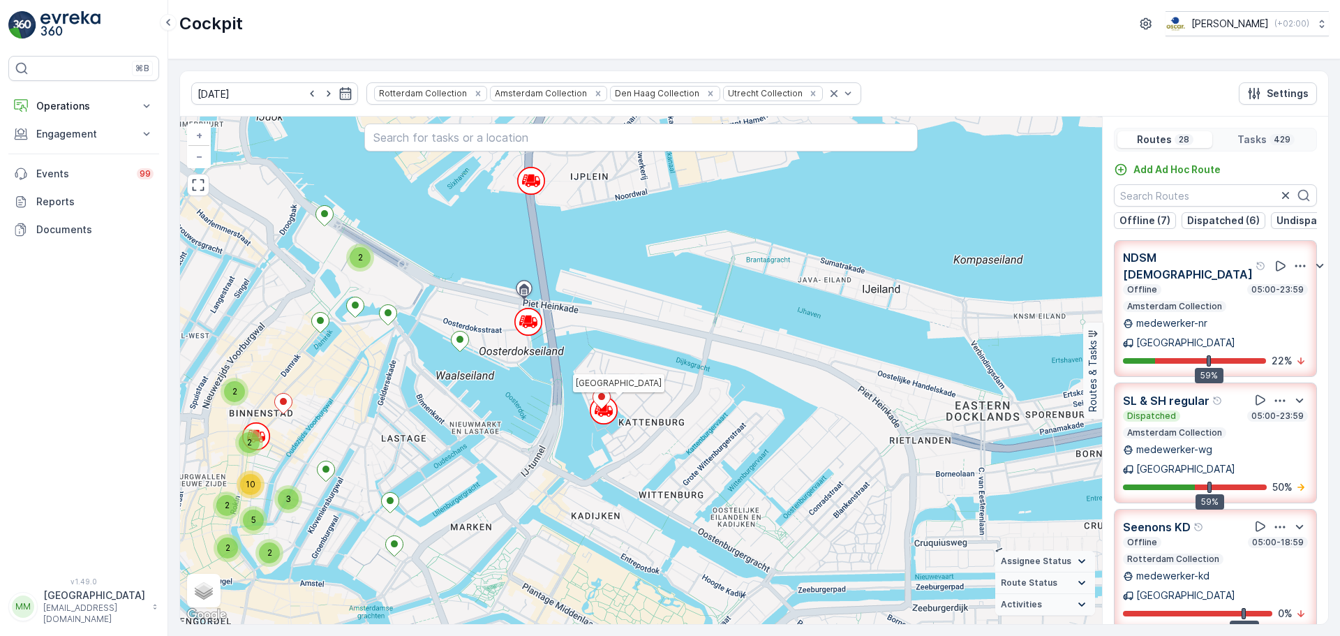
click at [607, 417] on circle at bounding box center [603, 410] width 27 height 27
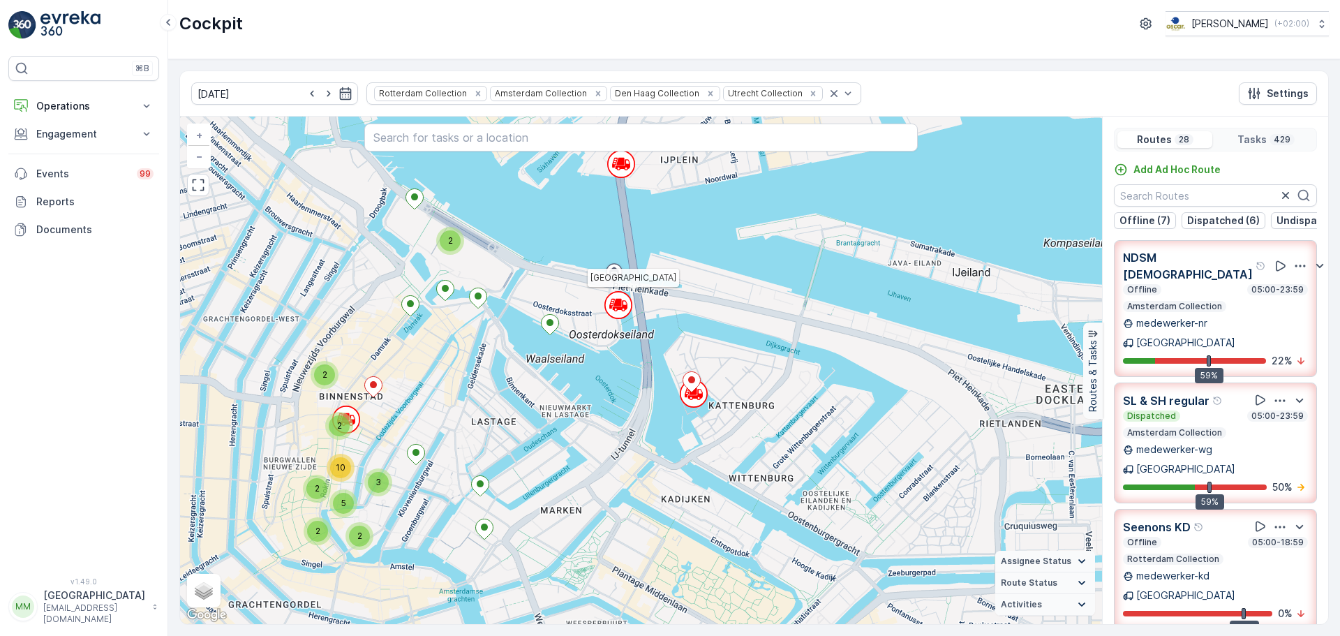
click at [616, 312] on circle at bounding box center [618, 305] width 27 height 27
click at [622, 174] on circle at bounding box center [621, 164] width 27 height 27
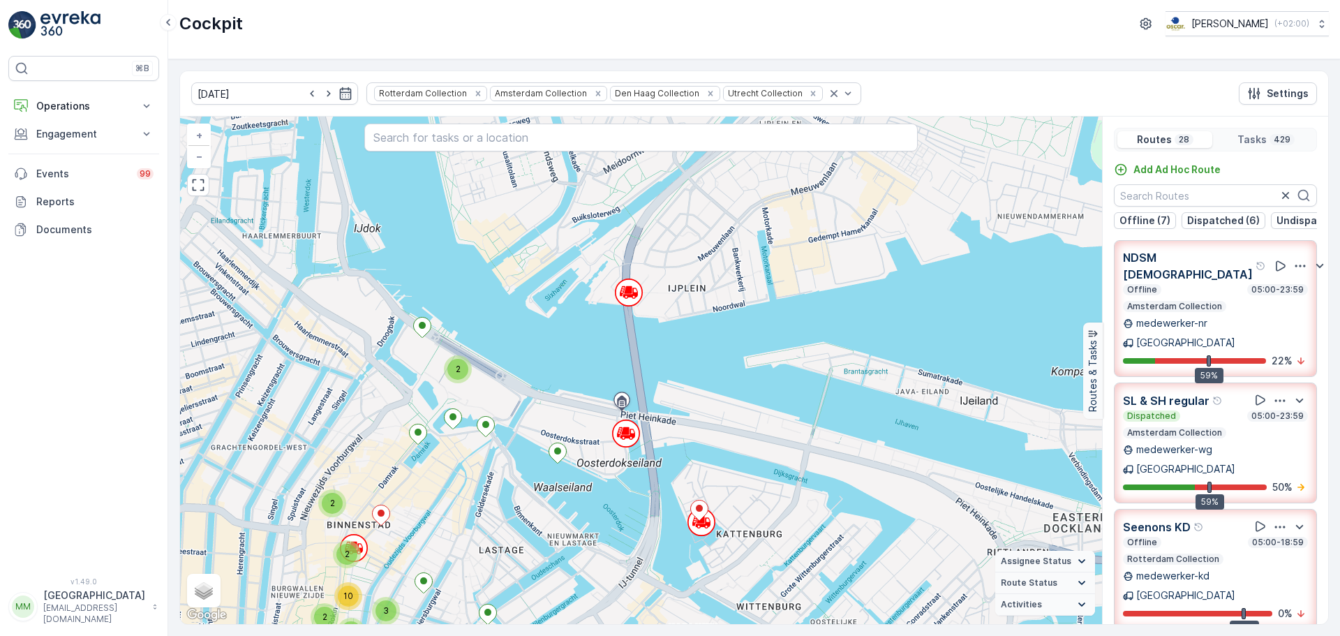
drag, startPoint x: 648, startPoint y: 254, endPoint x: 655, endPoint y: 335, distance: 81.3
click at [655, 335] on div "2 2 5 2 3 2 3 2 2 3 2 2 3 5 2 3 2 3 2 2 2 10 8 3 3 2 3 3 4 4 2 4 2 2 3 3 12 4 3…" at bounding box center [641, 370] width 922 height 507
click at [627, 297] on icon at bounding box center [626, 296] width 3 height 3
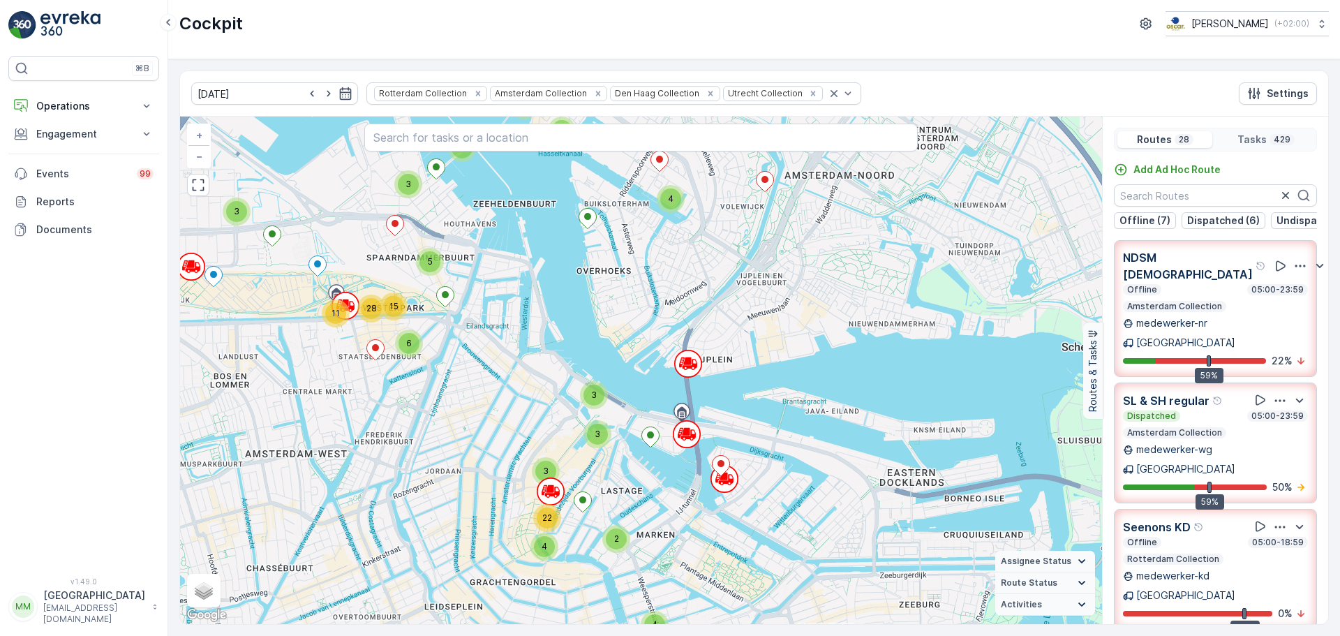
drag, startPoint x: 681, startPoint y: 530, endPoint x: 729, endPoint y: 444, distance: 98.7
click at [729, 465] on circle at bounding box center [724, 478] width 27 height 27
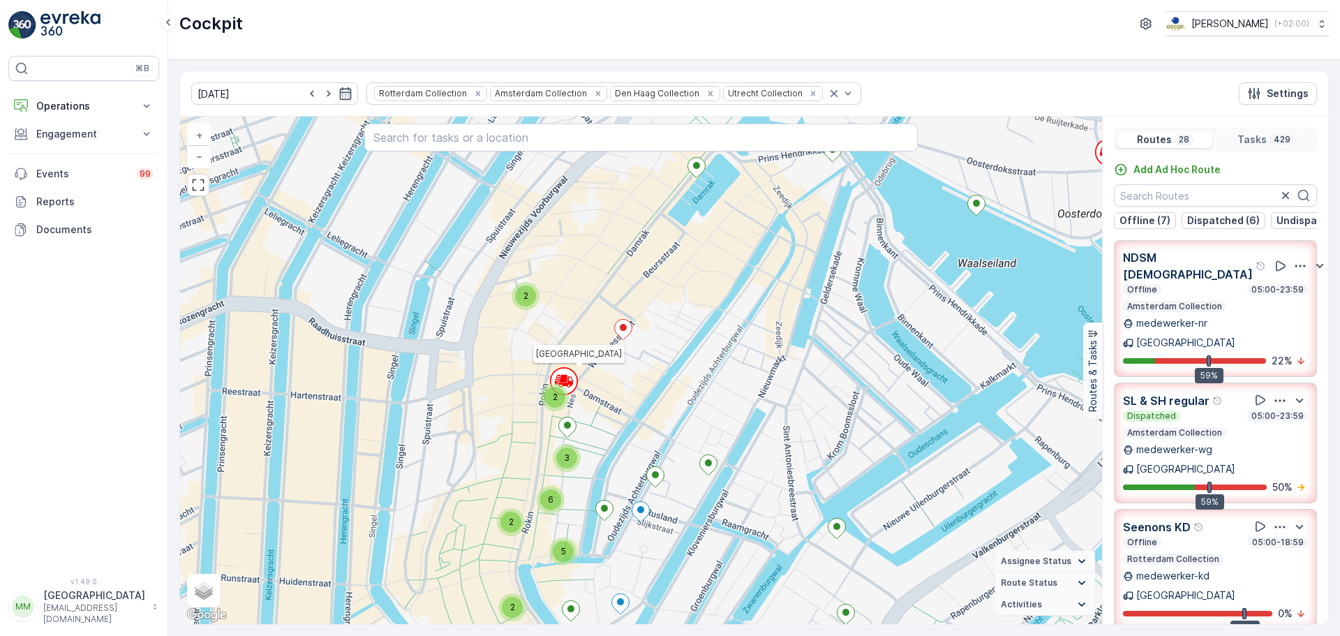
click at [566, 383] on icon at bounding box center [566, 384] width 14 height 2
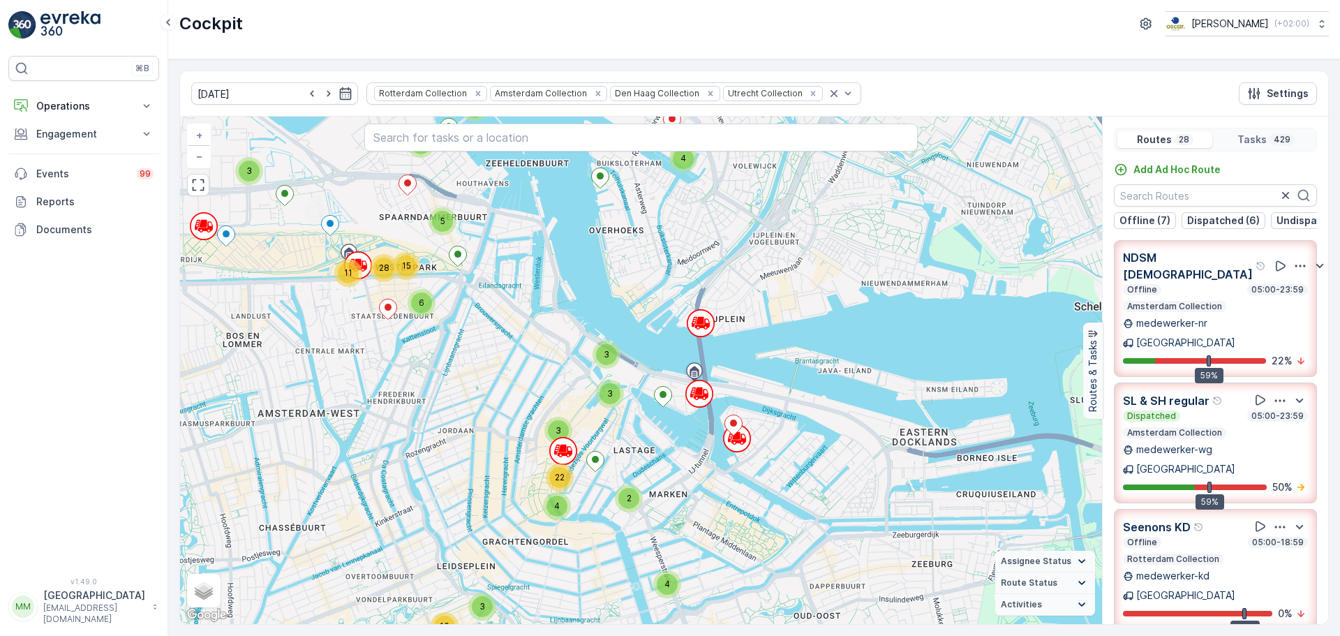
drag, startPoint x: 795, startPoint y: 338, endPoint x: 622, endPoint y: 436, distance: 198.7
click at [622, 436] on div "2 2 2 2 6 3 5 2 5 2 2 5 2 4 3 6 3 4 2 5 4 3 21 3 2 7 2 2 2 3 2 4 5 2 5 6 3 4 3 …" at bounding box center [641, 370] width 922 height 507
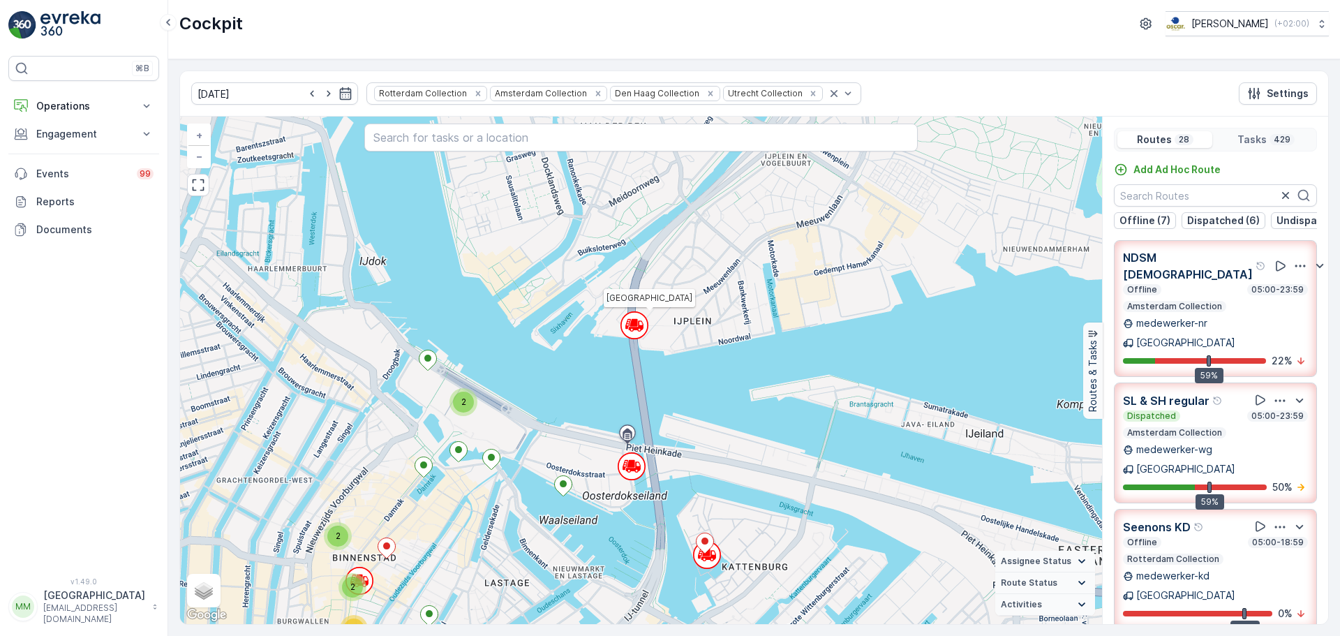
click at [643, 337] on icon at bounding box center [634, 325] width 28 height 28
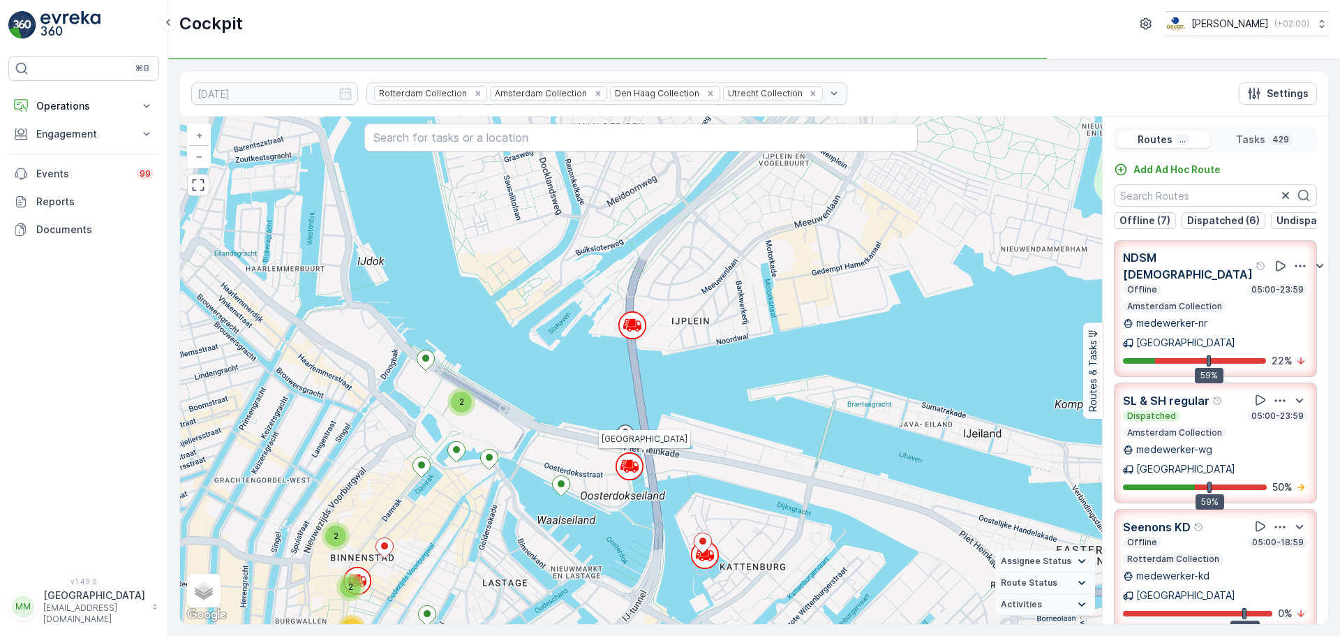
click at [636, 470] on icon at bounding box center [632, 469] width 14 height 2
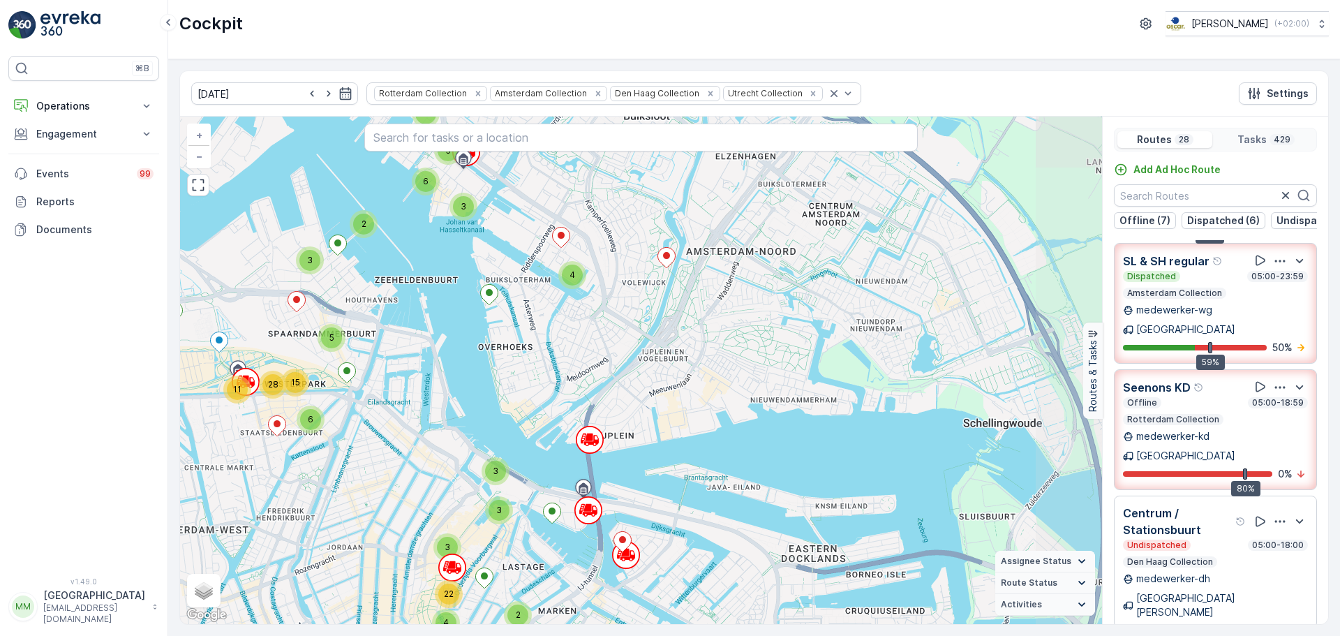
drag, startPoint x: 683, startPoint y: 216, endPoint x: 598, endPoint y: 316, distance: 131.2
click at [606, 325] on div "2 2 2 2 6 3 5 2 5 2 2 5 2 4 3 6 3 4 2 5 4 3 21 3 2 7 2 2 2 3 2 4 5 2 5 6 3 4 3 …" at bounding box center [641, 370] width 922 height 507
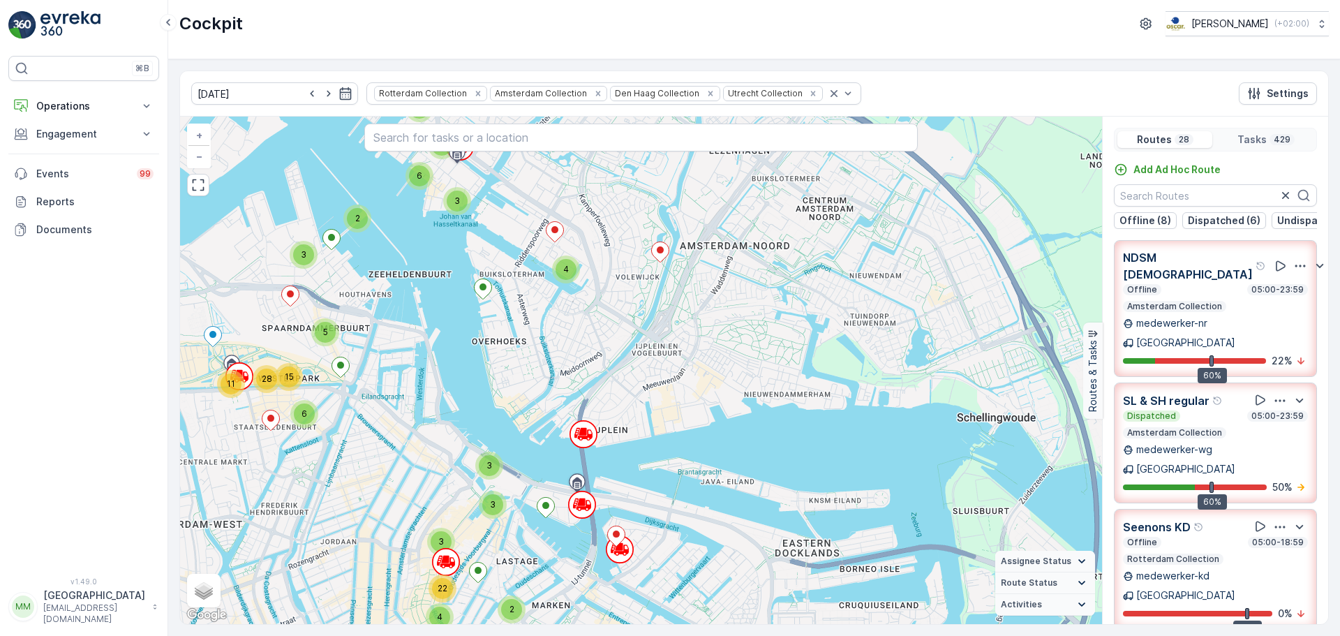
scroll to position [140, 0]
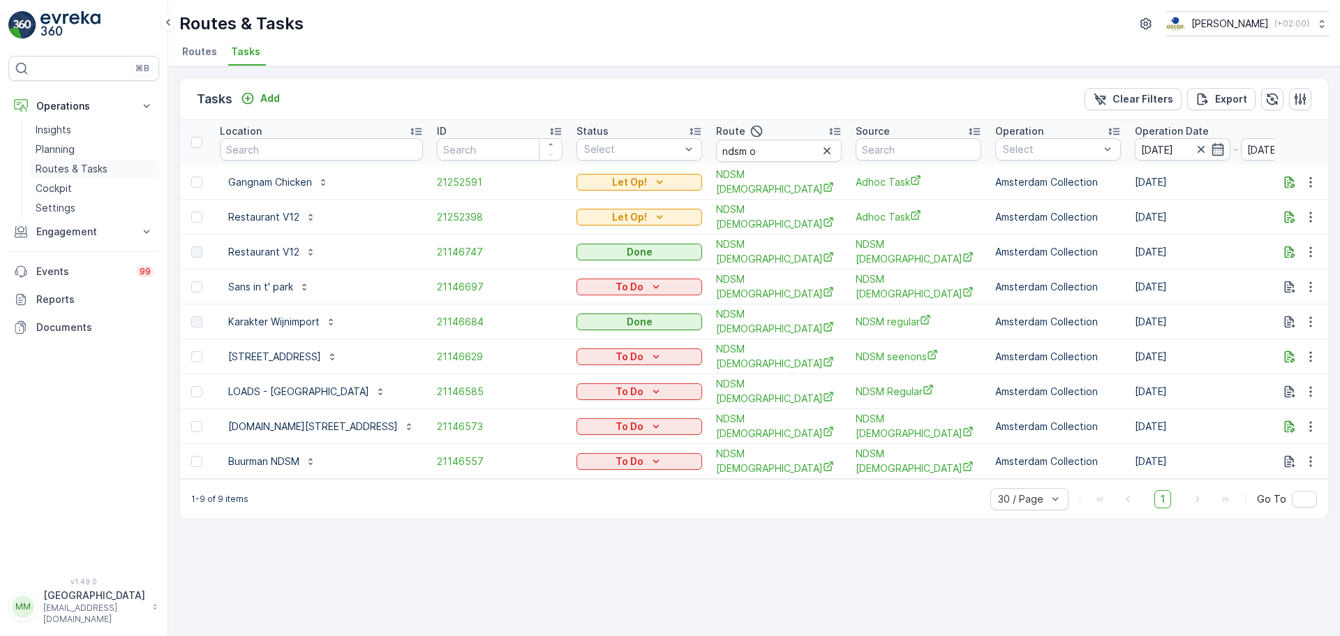
click at [84, 161] on link "Routes & Tasks" at bounding box center [94, 169] width 129 height 20
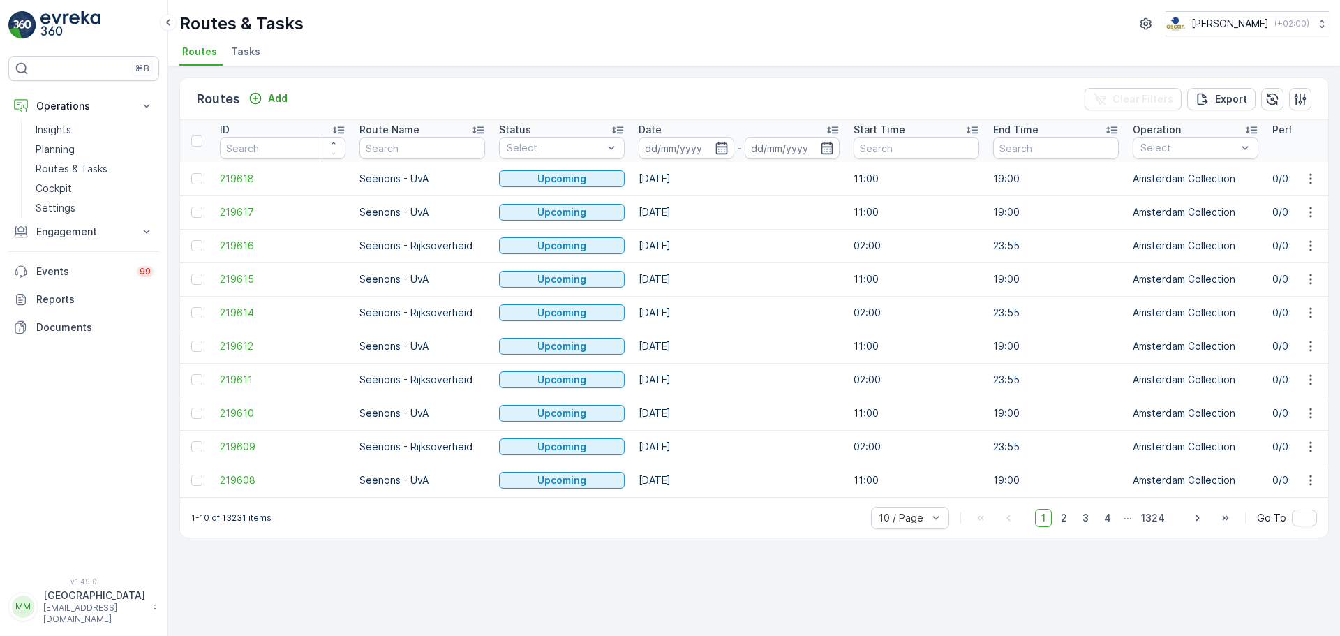
click at [260, 53] on li "Tasks" at bounding box center [247, 54] width 38 height 24
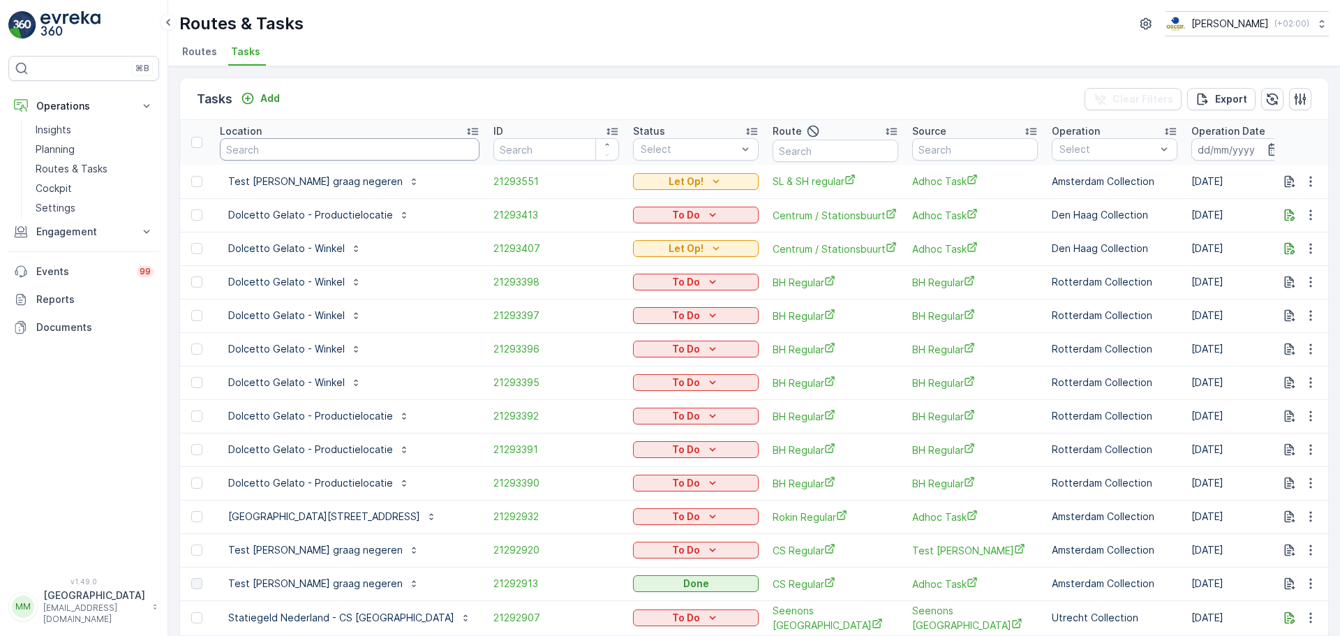
click at [341, 157] on input "text" at bounding box center [350, 149] width 260 height 22
type input "luxor"
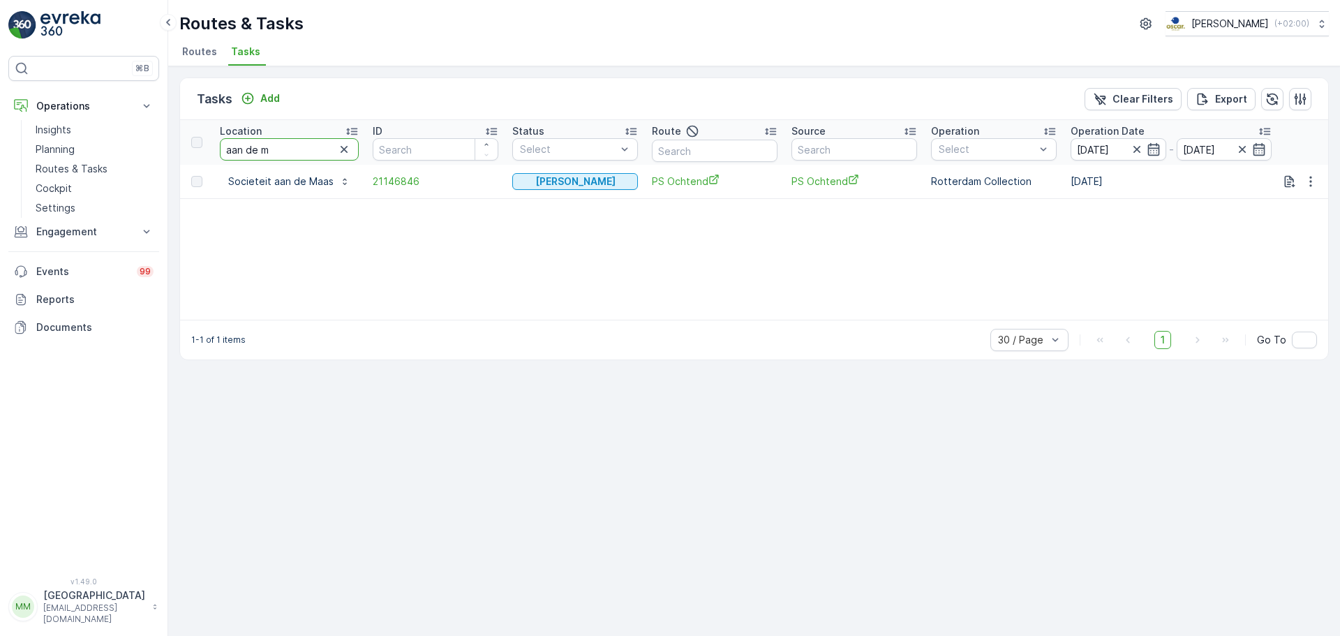
drag, startPoint x: 294, startPoint y: 156, endPoint x: 197, endPoint y: 156, distance: 97.7
click at [183, 153] on tr "Location aan de m ID Status Select Route Source Operation Select Operation Date…" at bounding box center [1263, 142] width 2166 height 45
type input "van dam"
